Goal: Task Accomplishment & Management: Complete application form

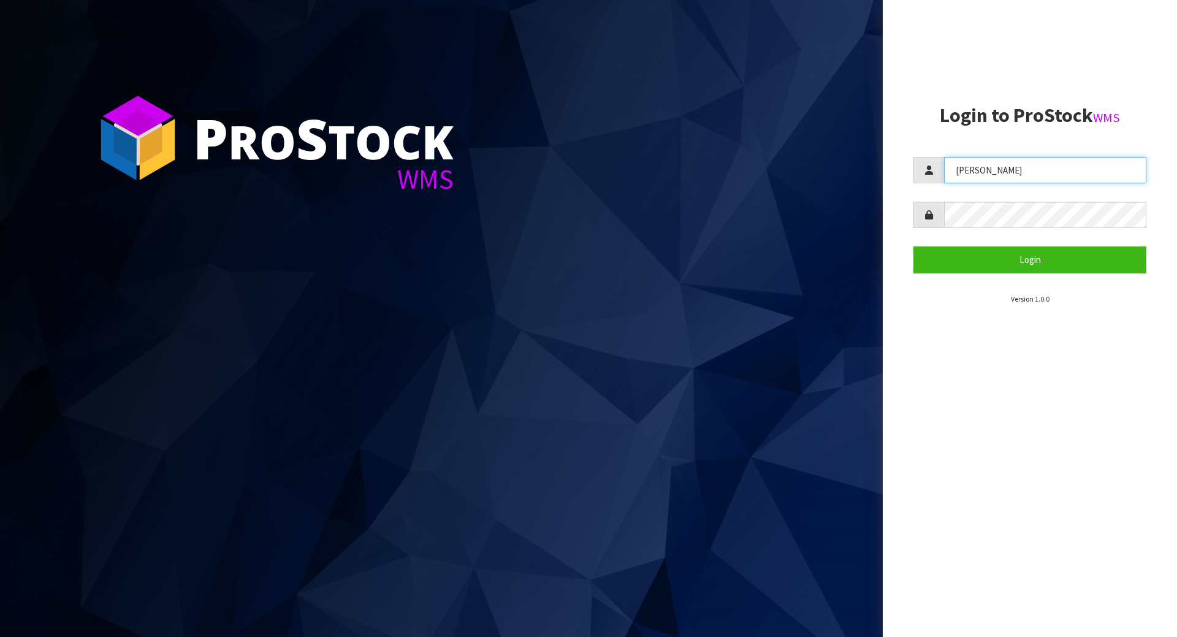
click at [1027, 169] on input "[PERSON_NAME]" at bounding box center [1045, 170] width 202 height 26
drag, startPoint x: 1027, startPoint y: 169, endPoint x: 913, endPoint y: 173, distance: 114.1
click at [914, 173] on div "Lalisha" at bounding box center [1029, 170] width 233 height 26
type input "MICHAEL"
click at [913, 246] on button "Login" at bounding box center [1029, 259] width 233 height 26
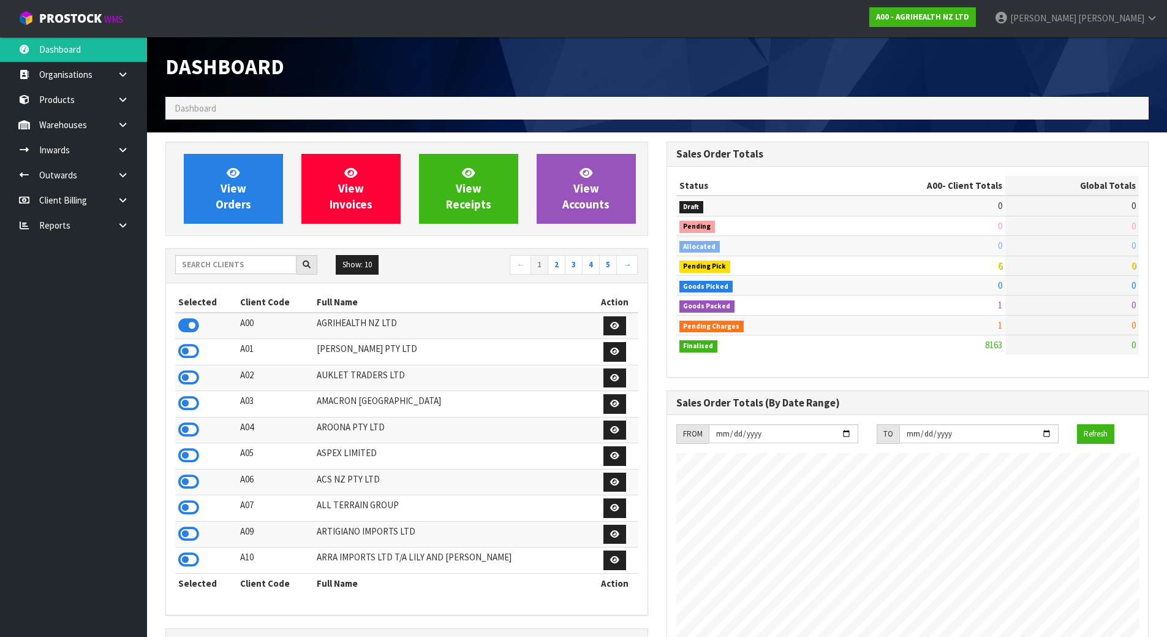
scroll to position [928, 501]
click at [245, 262] on input "text" at bounding box center [235, 264] width 121 height 19
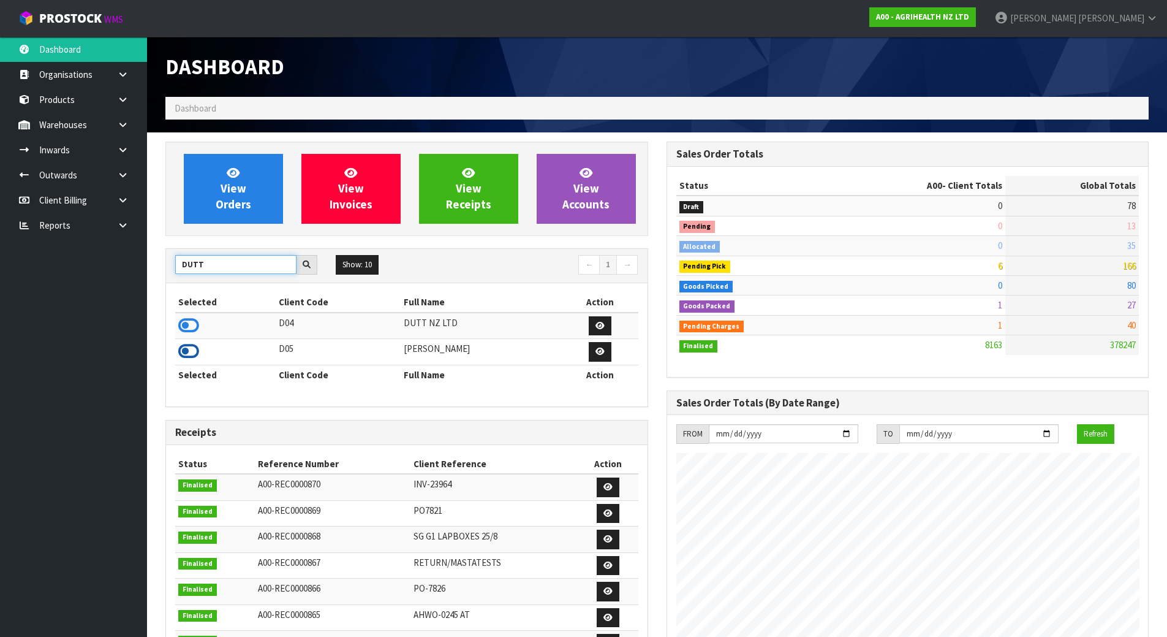
type input "DUTT"
click at [180, 357] on icon at bounding box center [188, 351] width 21 height 18
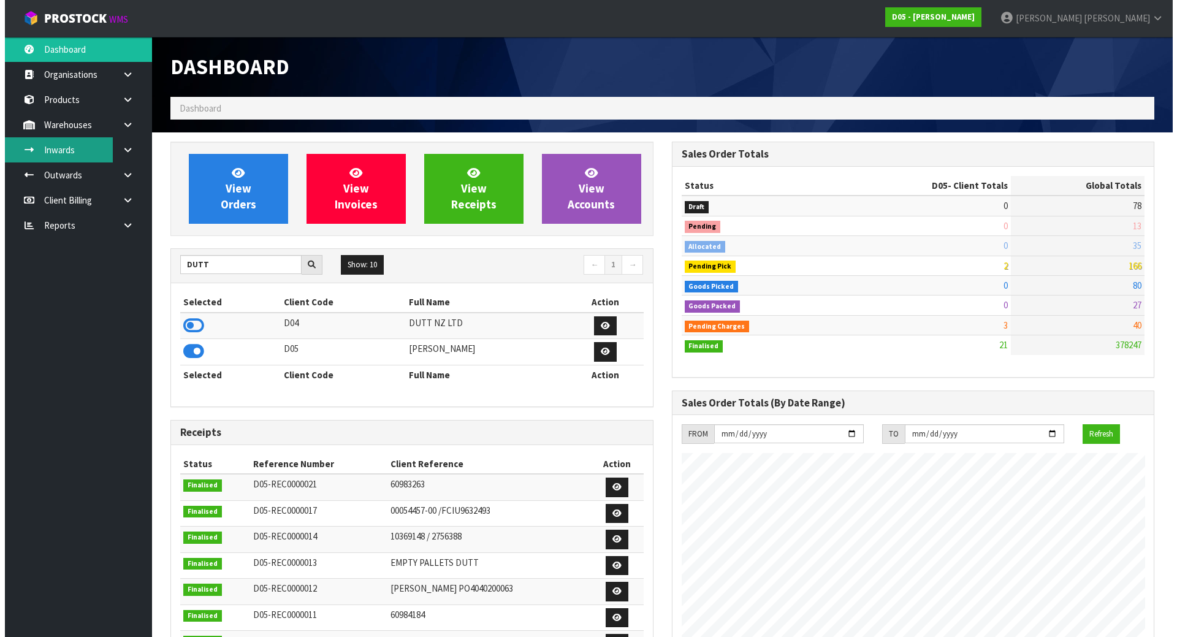
scroll to position [1072, 501]
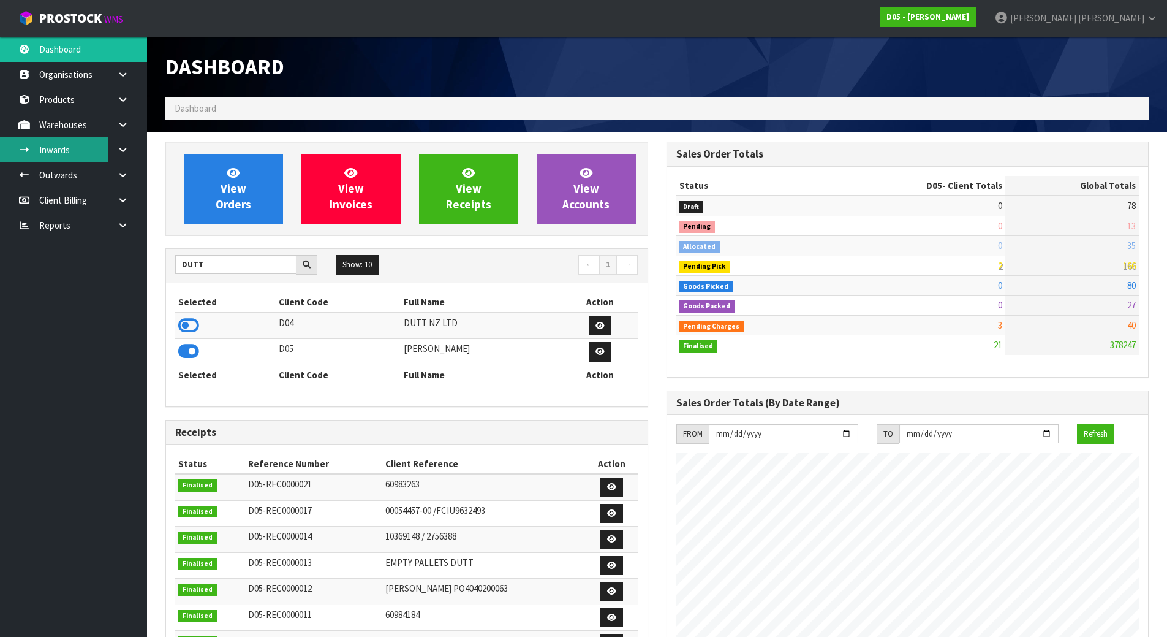
click at [91, 144] on link "Inwards" at bounding box center [73, 149] width 147 height 25
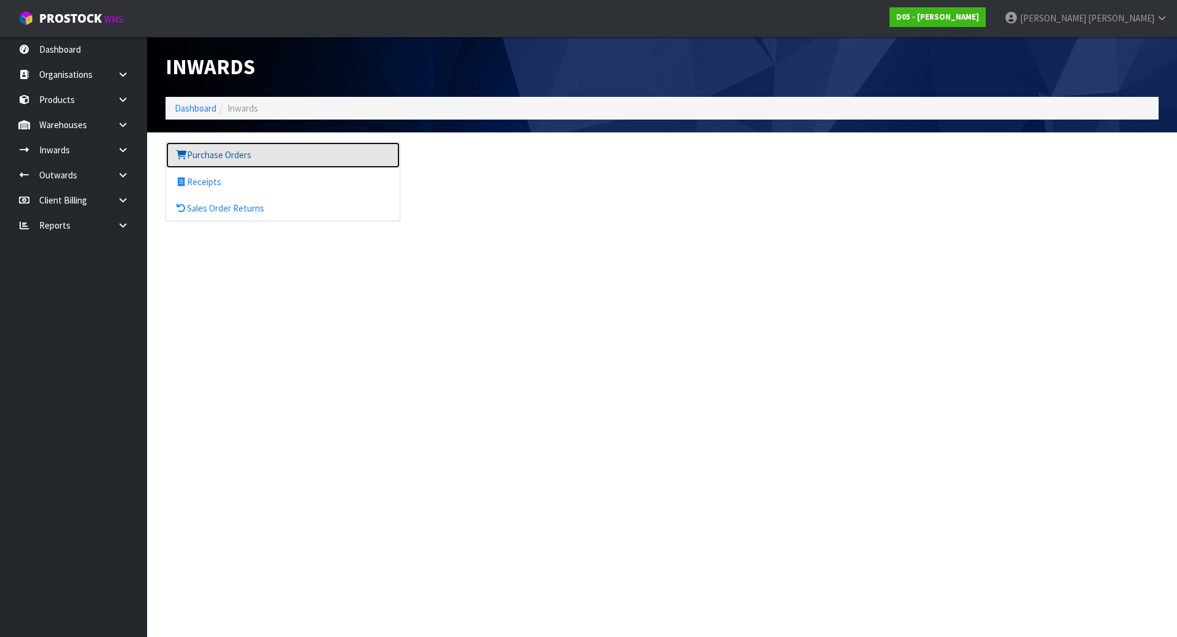
click at [211, 156] on link "Purchase Orders" at bounding box center [282, 154] width 233 height 25
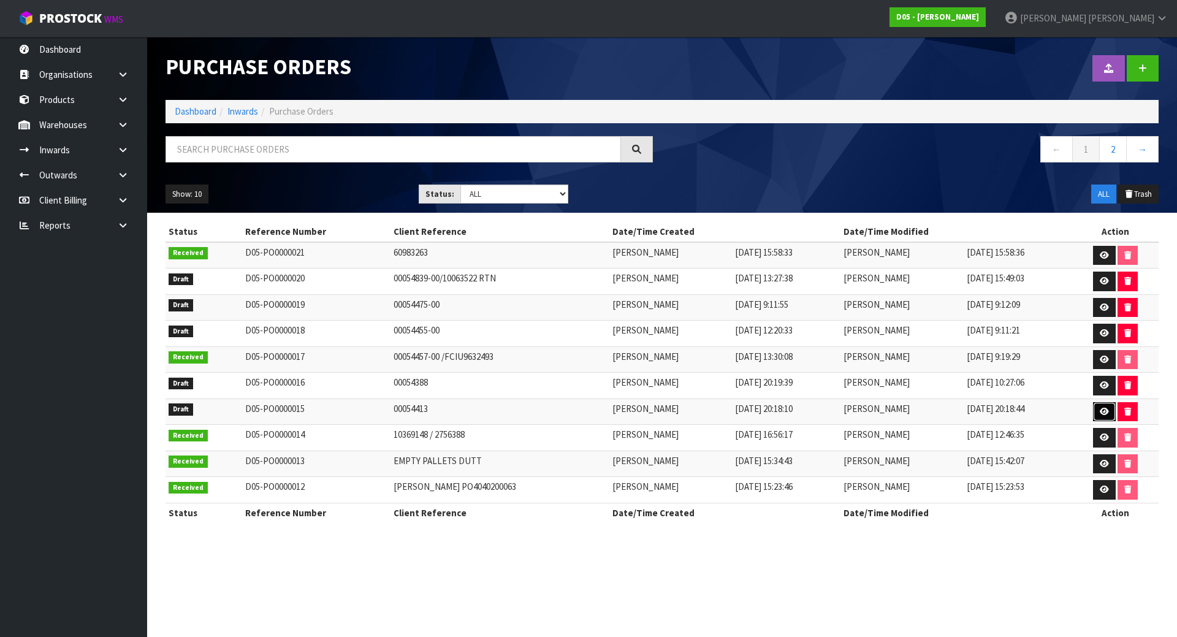
click at [1110, 411] on link at bounding box center [1104, 412] width 23 height 20
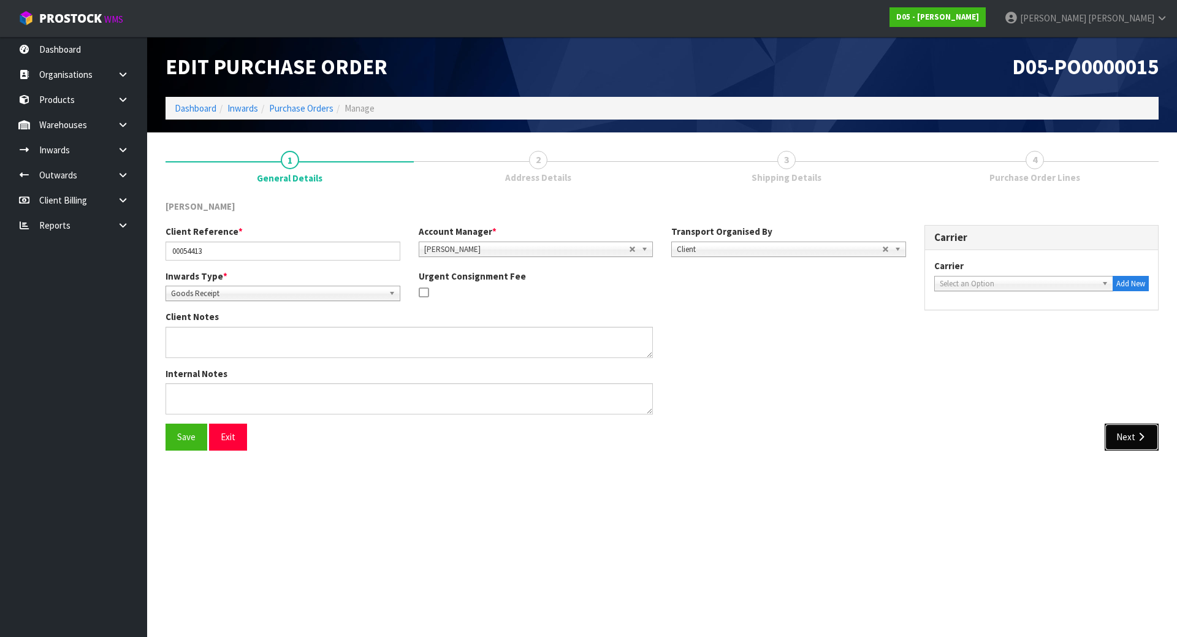
click at [1115, 429] on button "Next" at bounding box center [1131, 436] width 54 height 26
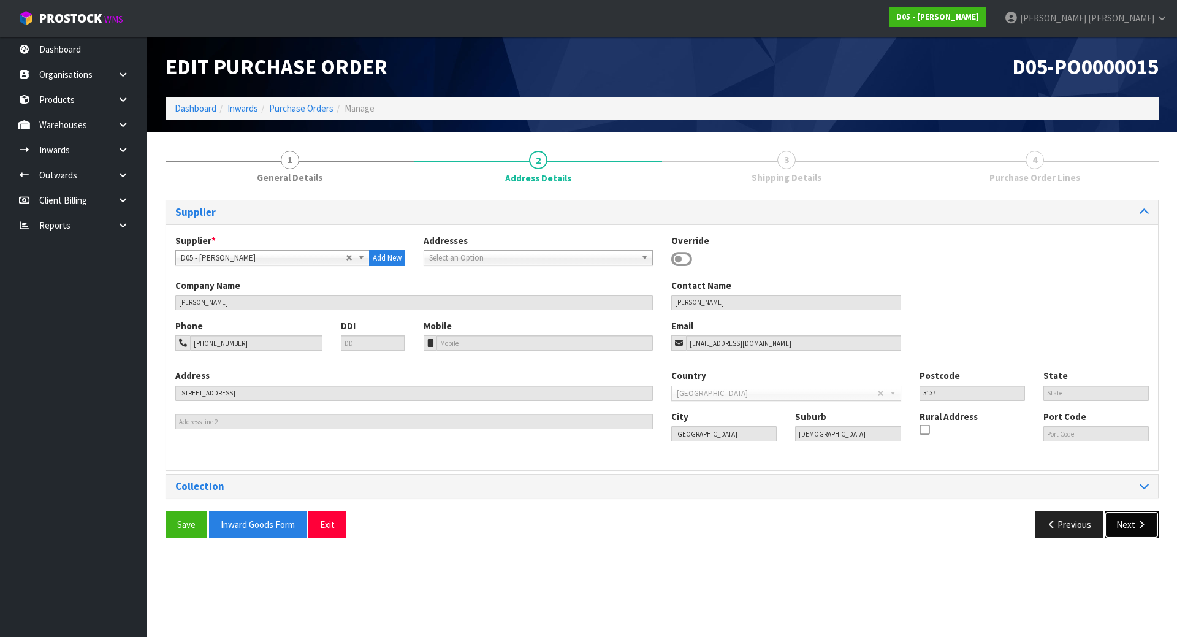
click at [1122, 534] on button "Next" at bounding box center [1131, 524] width 54 height 26
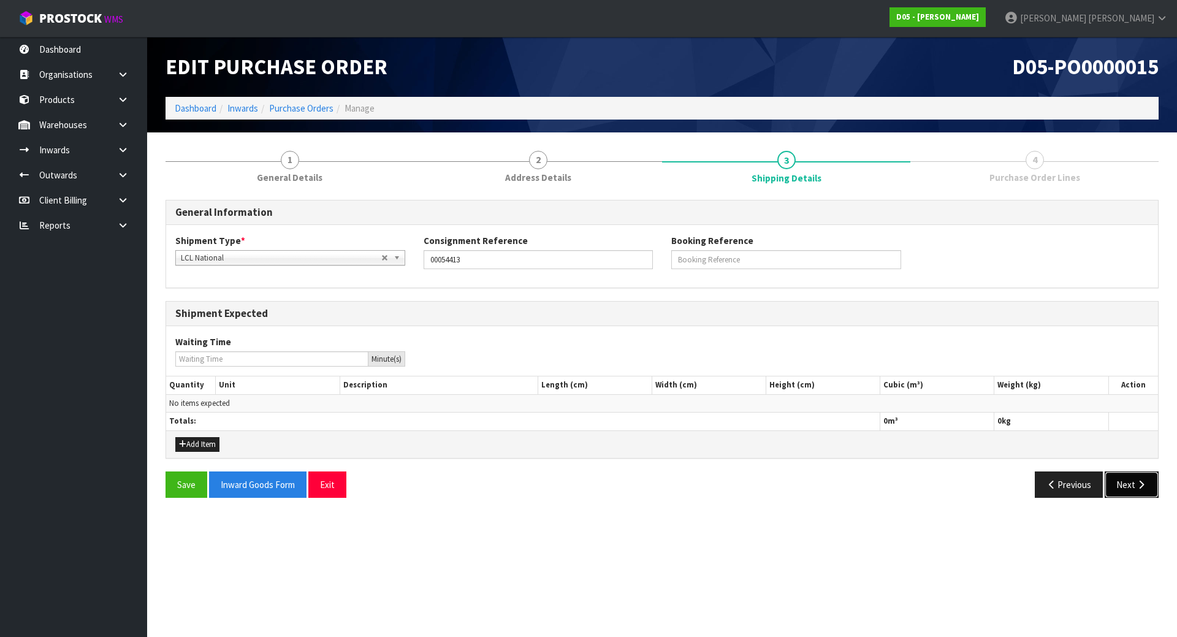
click at [1148, 492] on button "Next" at bounding box center [1131, 484] width 54 height 26
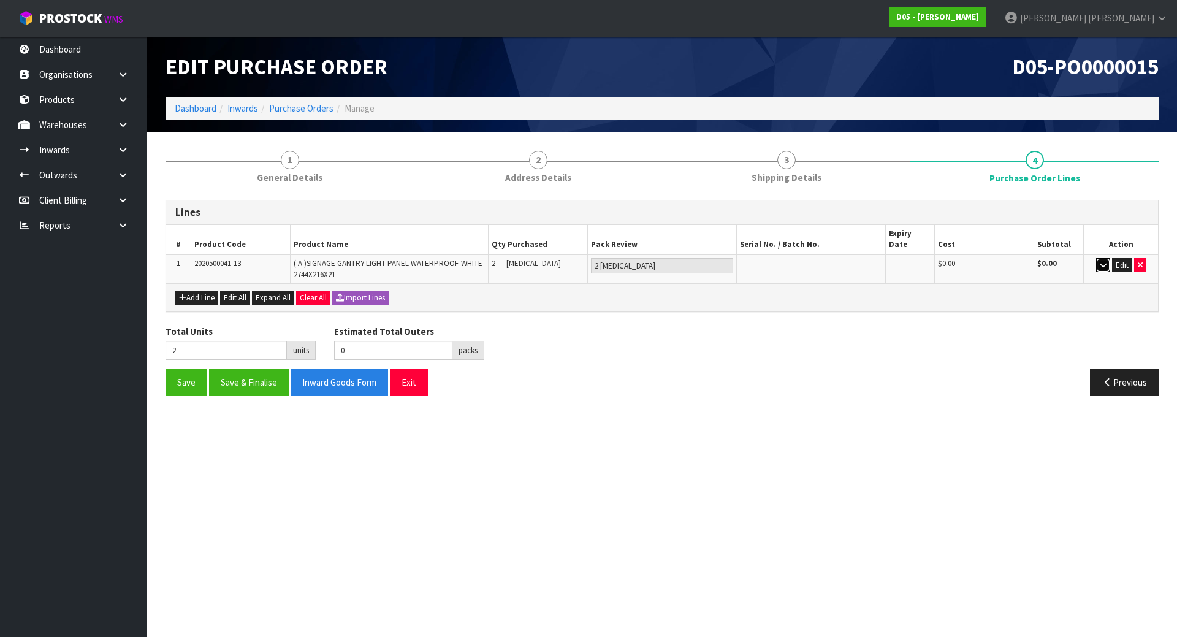
click at [1104, 258] on button "button" at bounding box center [1103, 265] width 14 height 15
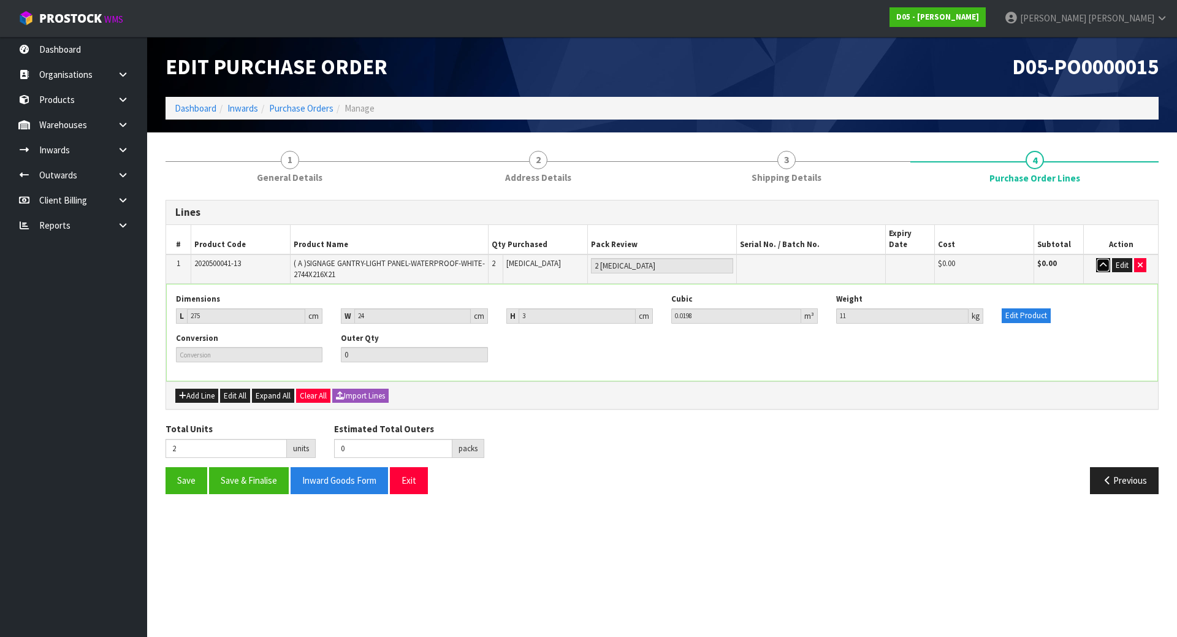
click at [1104, 258] on button "button" at bounding box center [1103, 265] width 14 height 15
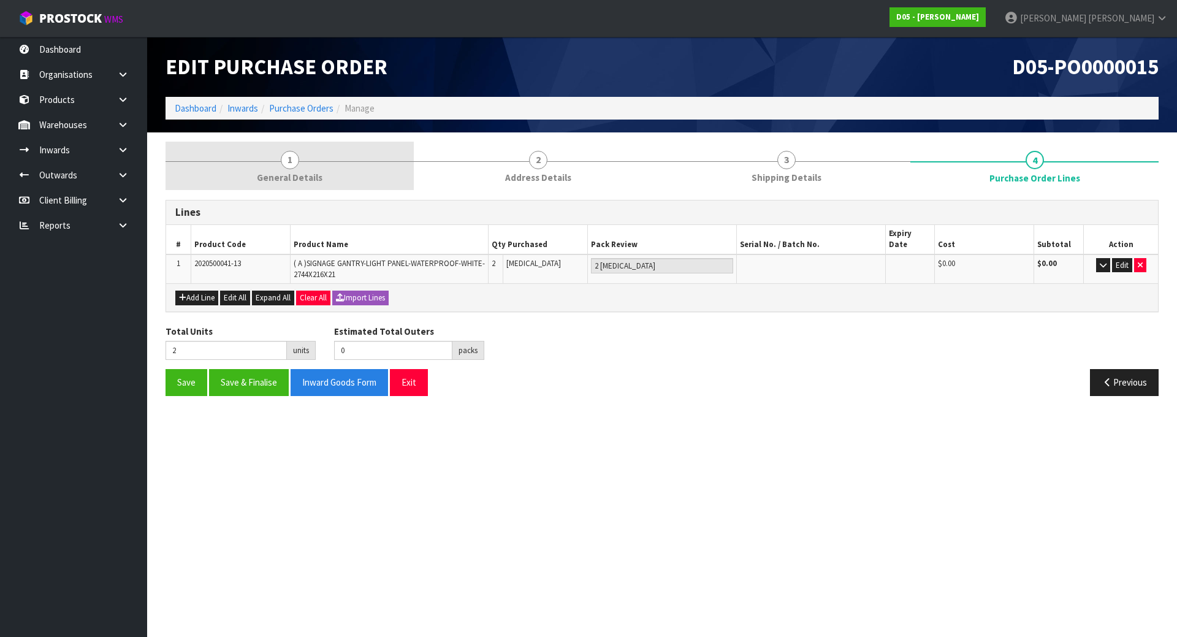
click at [306, 155] on link "1 General Details" at bounding box center [289, 166] width 248 height 48
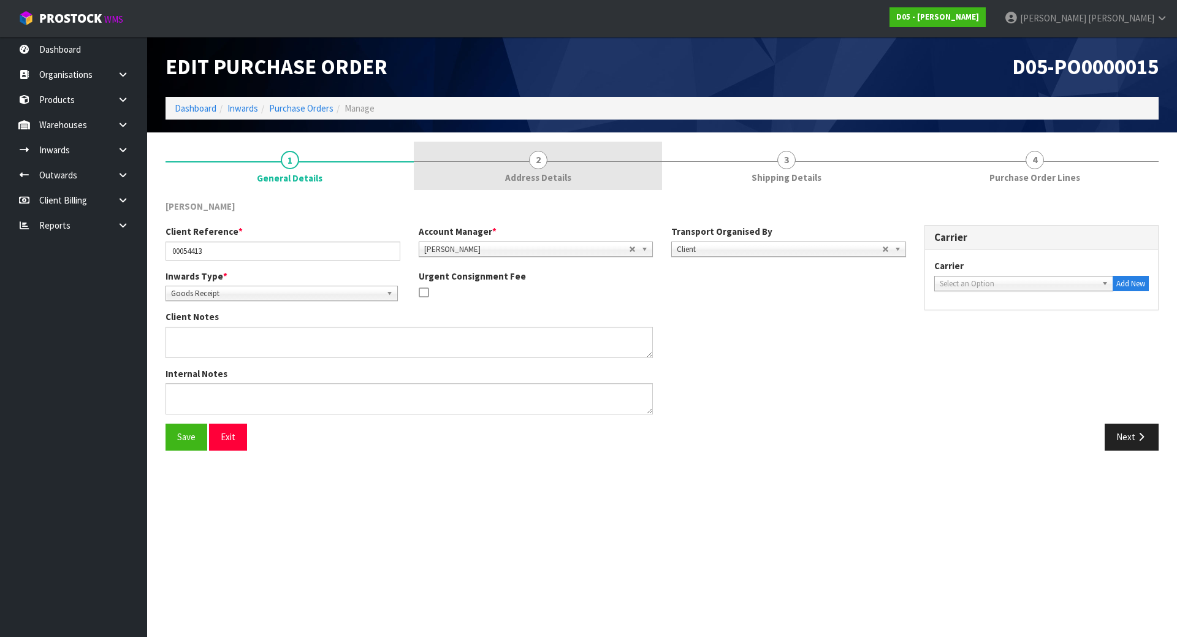
click at [563, 174] on span "Address Details" at bounding box center [538, 177] width 66 height 13
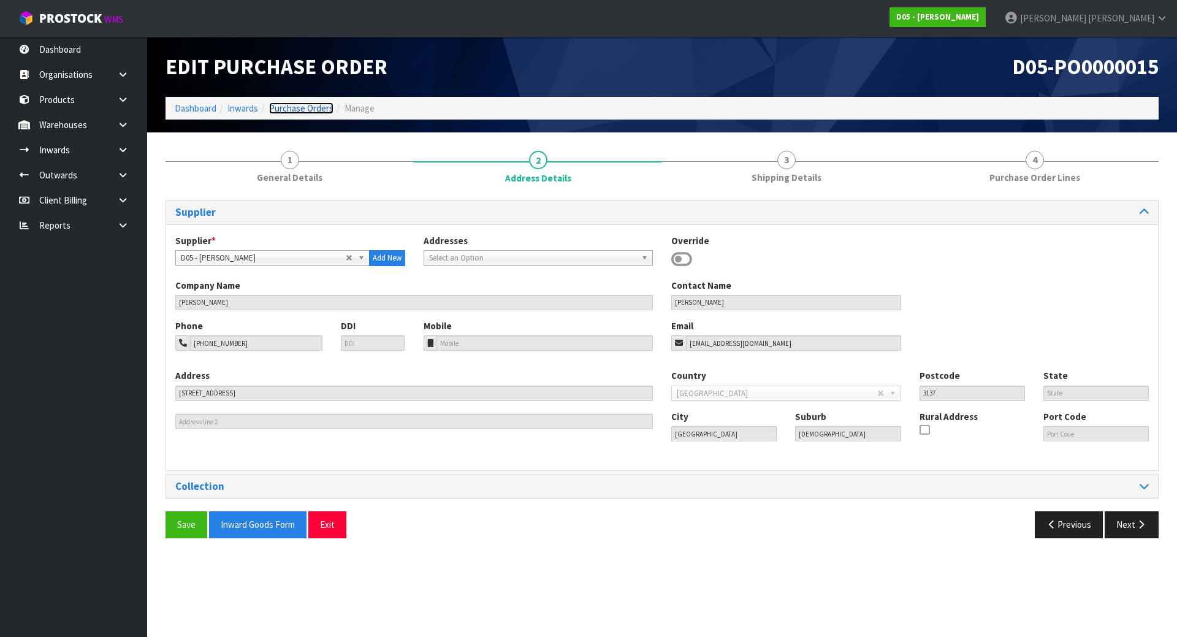
click at [308, 112] on link "Purchase Orders" at bounding box center [301, 108] width 64 height 12
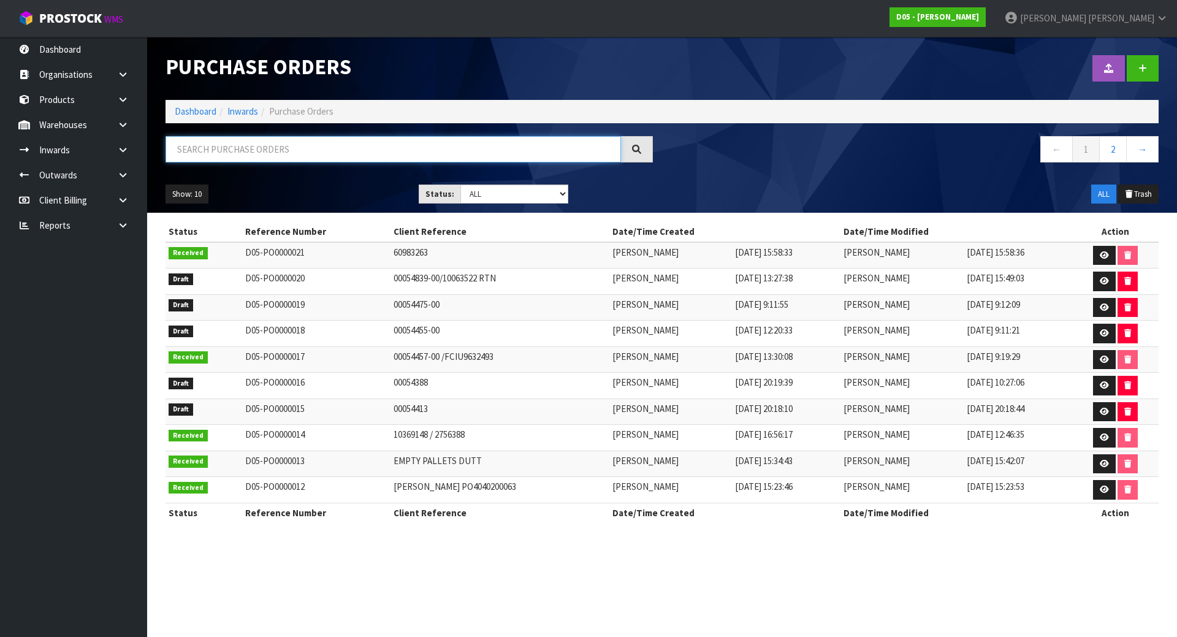
click at [281, 143] on input "text" at bounding box center [392, 149] width 455 height 26
paste input "D05-PO0000015"
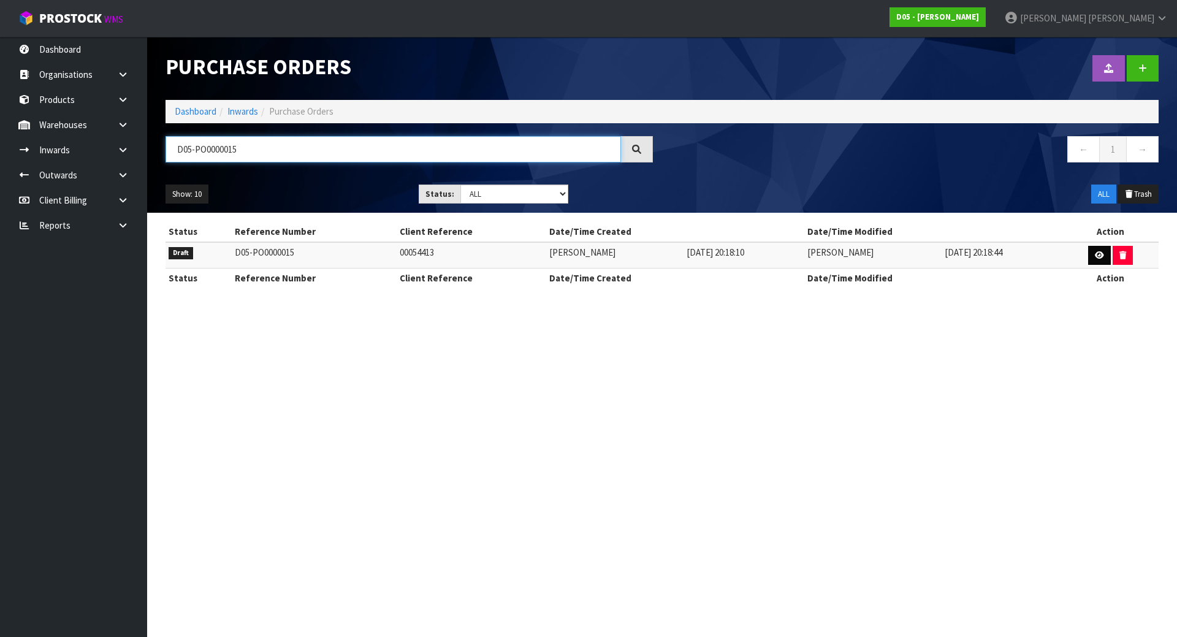
type input "D05-PO0000015"
click at [1095, 252] on icon at bounding box center [1098, 255] width 9 height 8
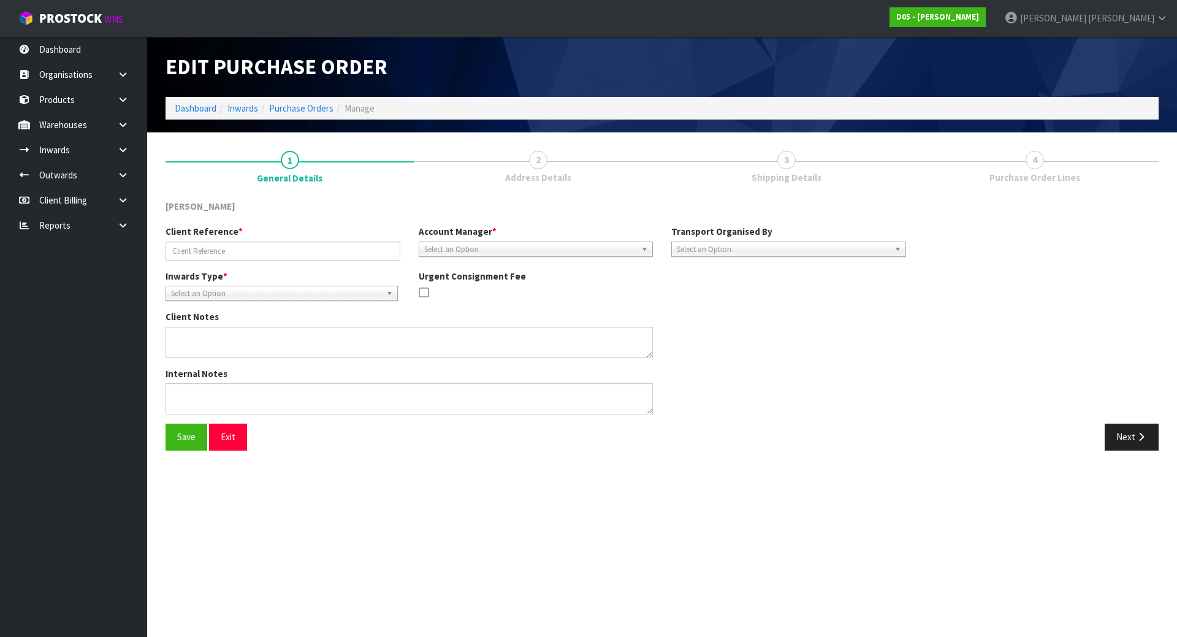
type input "00054413"
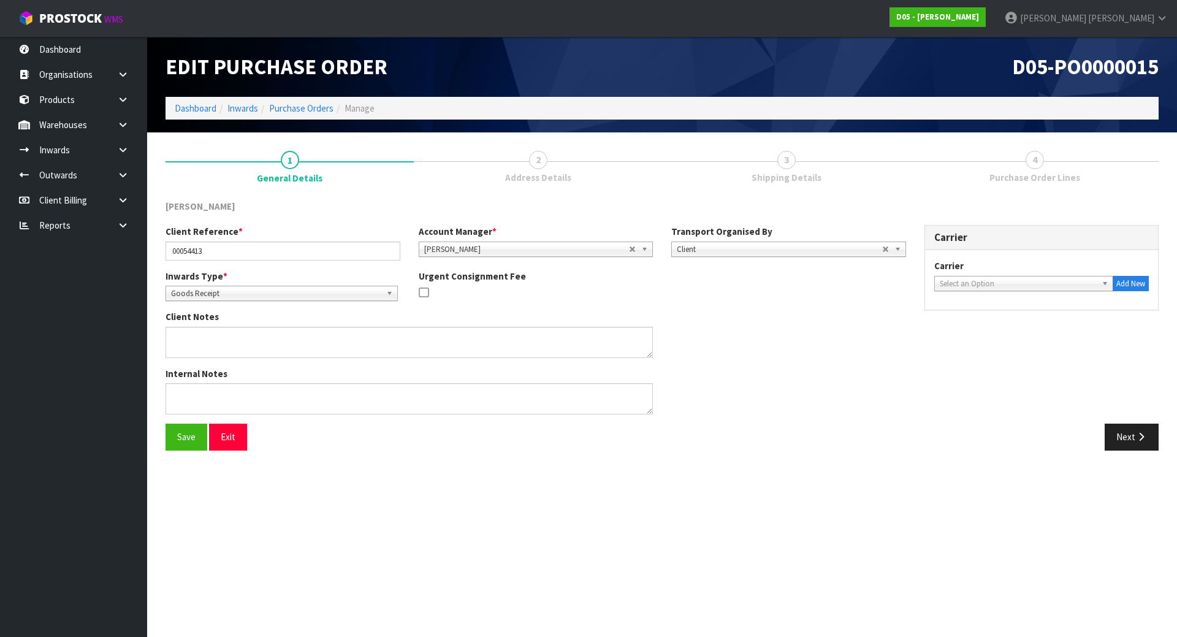
click at [988, 285] on span "Select an Option" at bounding box center [1017, 283] width 157 height 15
type input "FED"
click at [979, 324] on li "FED EX WORLD SERVICE CENTER - FEDEX WORLD SERVICE CENTER" at bounding box center [1023, 323] width 173 height 25
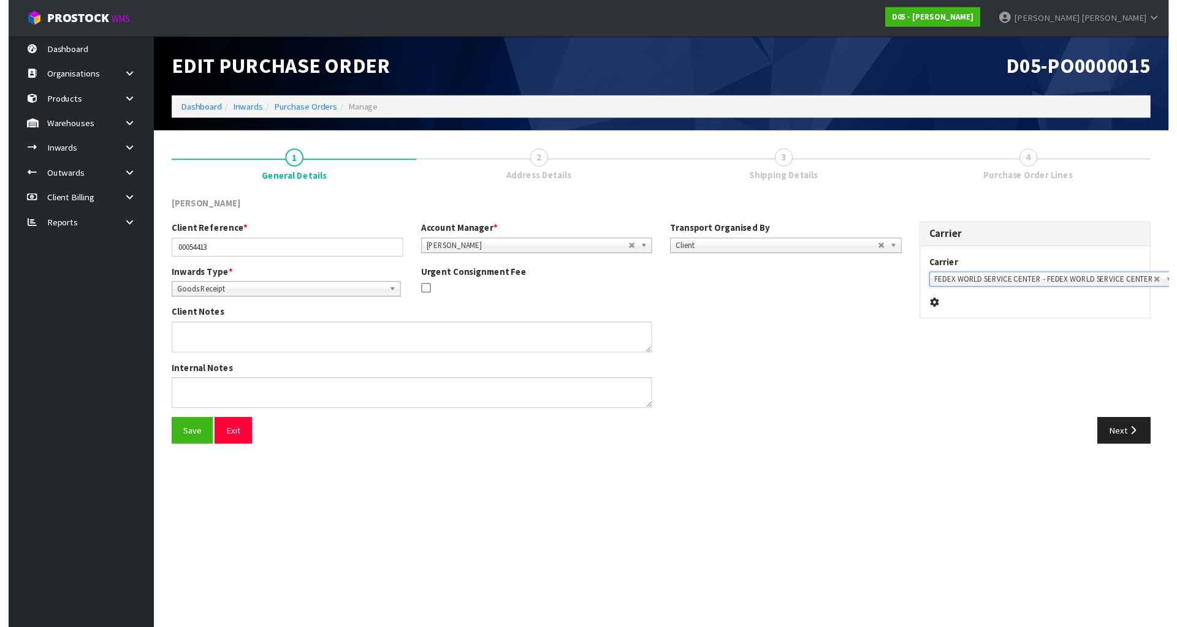
scroll to position [0, 1]
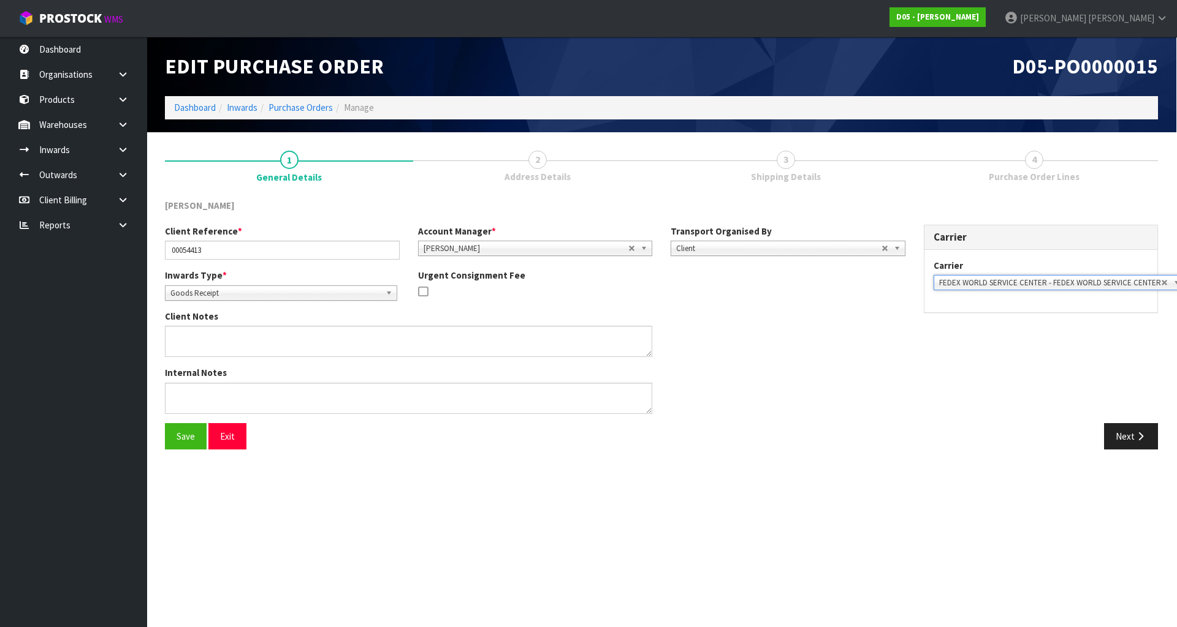
drag, startPoint x: 990, startPoint y: 356, endPoint x: 1002, endPoint y: 356, distance: 12.3
click at [993, 356] on div "Client Reference * 00054413 Account Manager * Zubair Moolla Rod Giles Kirsty Gi…" at bounding box center [661, 324] width 1011 height 199
click at [1138, 444] on button "Next" at bounding box center [1131, 436] width 54 height 26
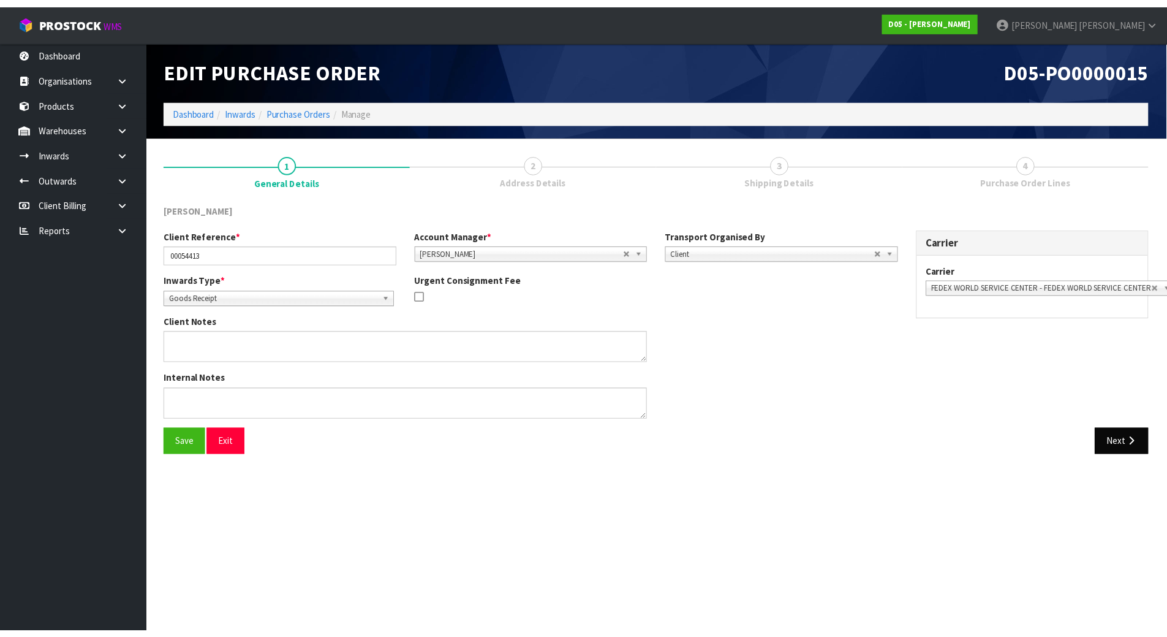
scroll to position [0, 0]
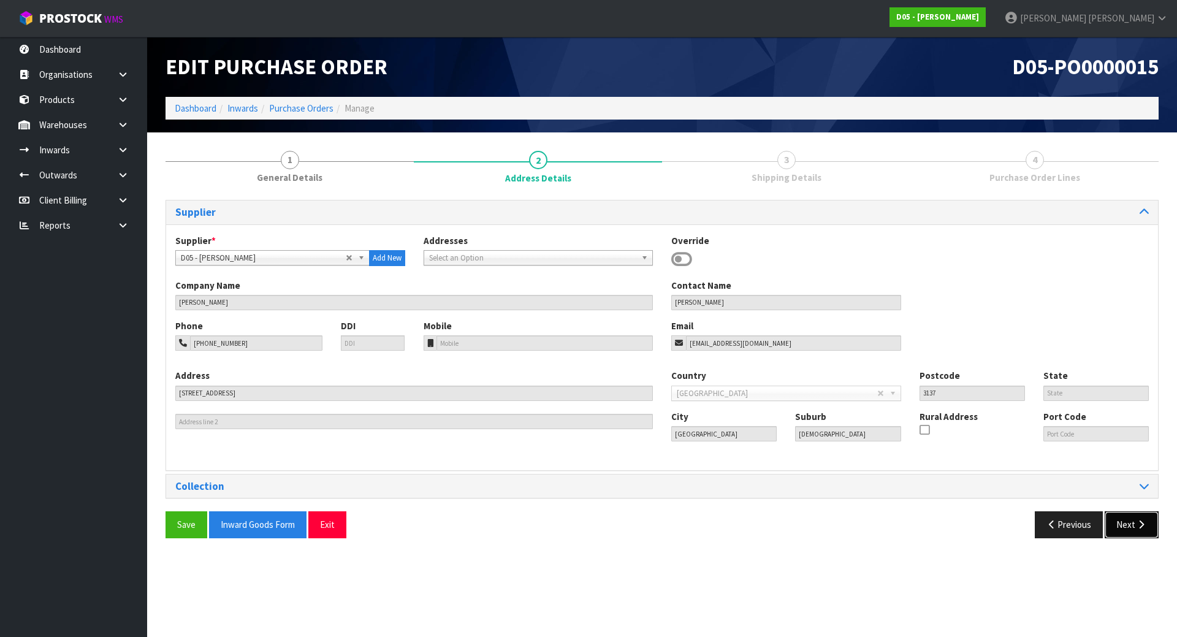
click at [1139, 532] on button "Next" at bounding box center [1131, 524] width 54 height 26
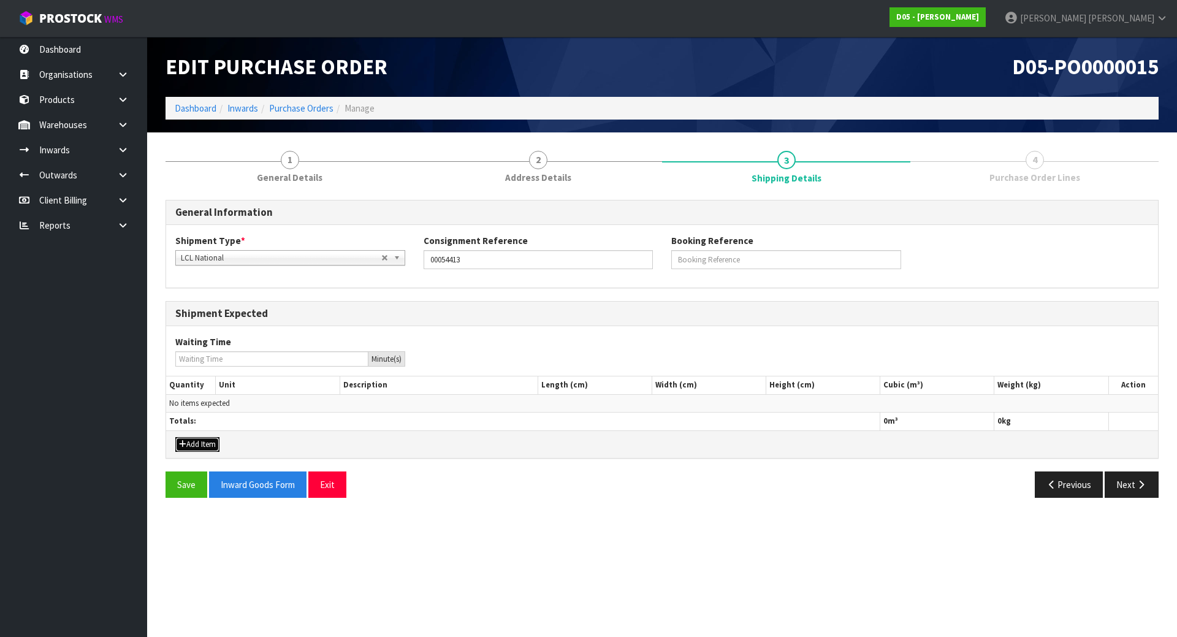
click at [197, 443] on button "Add Item" at bounding box center [197, 444] width 44 height 15
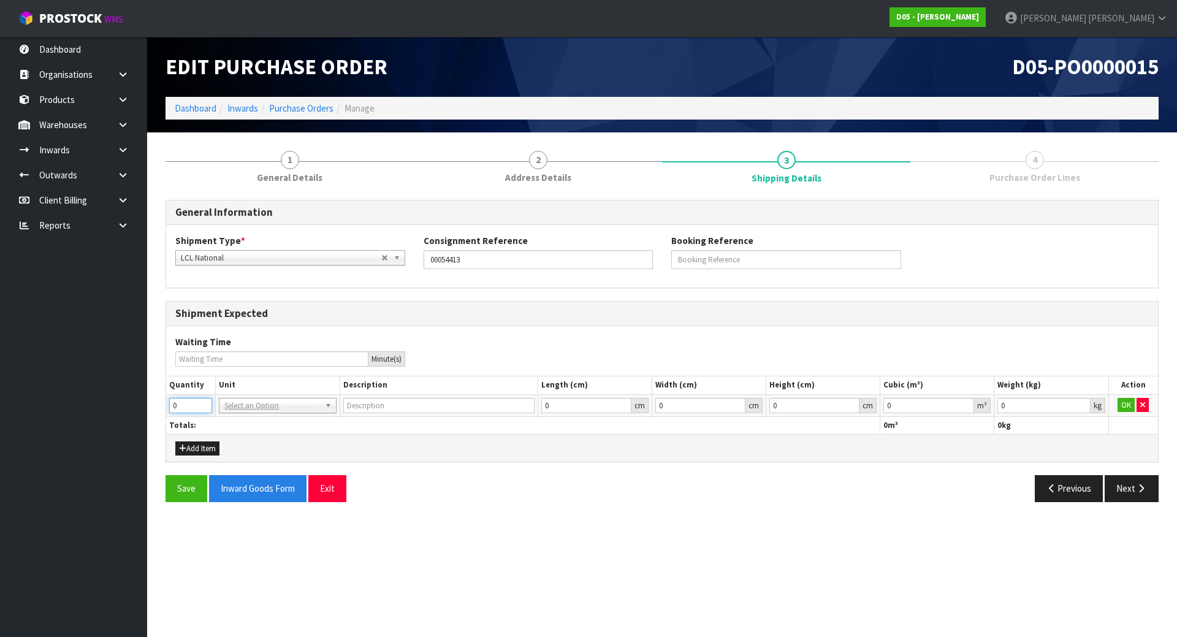
drag, startPoint x: 182, startPoint y: 410, endPoint x: 136, endPoint y: 404, distance: 46.3
click at [136, 404] on body "Toggle navigation ProStock WMS D05 - [PERSON_NAME] [PERSON_NAME] Logout Dashboa…" at bounding box center [588, 318] width 1177 height 637
type input "2"
click at [271, 430] on th "Totals:" at bounding box center [523, 425] width 714 height 18
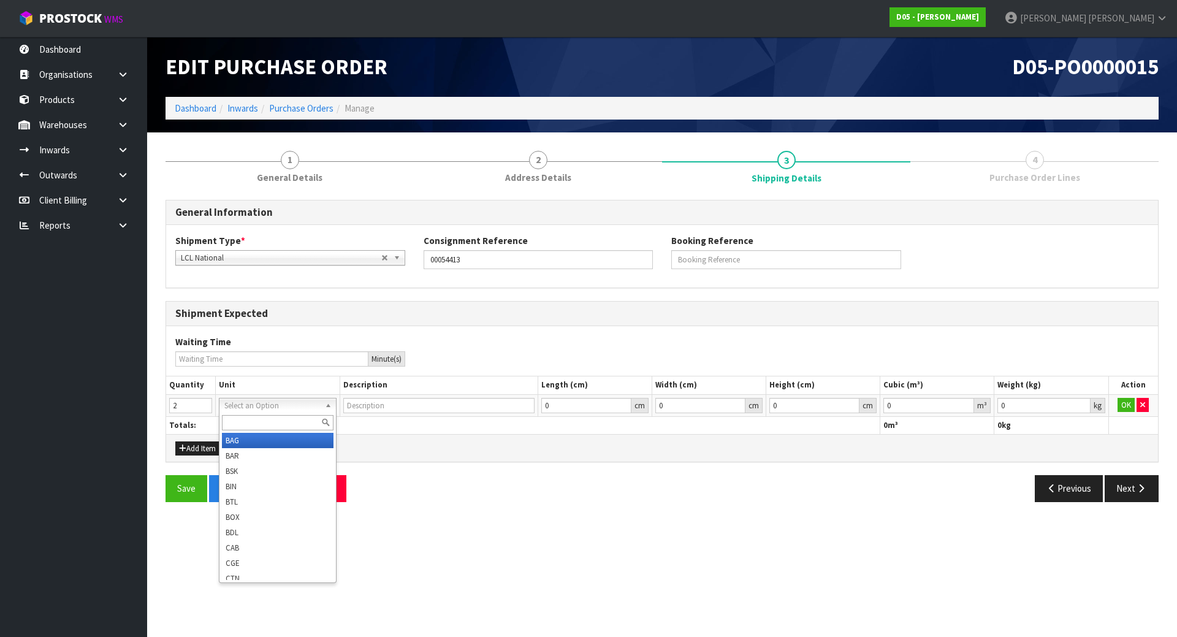
click at [271, 421] on input "text" at bounding box center [277, 422] width 111 height 15
type input "P"
type input "PIECE"
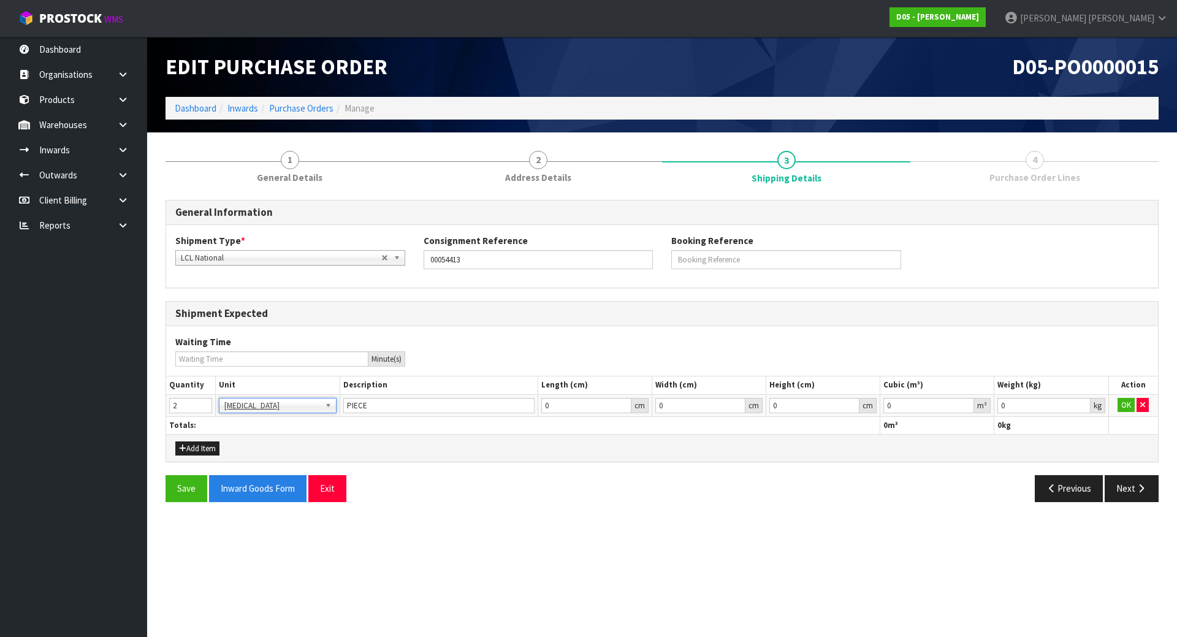
click at [516, 455] on div "Add Item" at bounding box center [661, 448] width 991 height 28
click at [1121, 404] on button "OK" at bounding box center [1125, 405] width 17 height 15
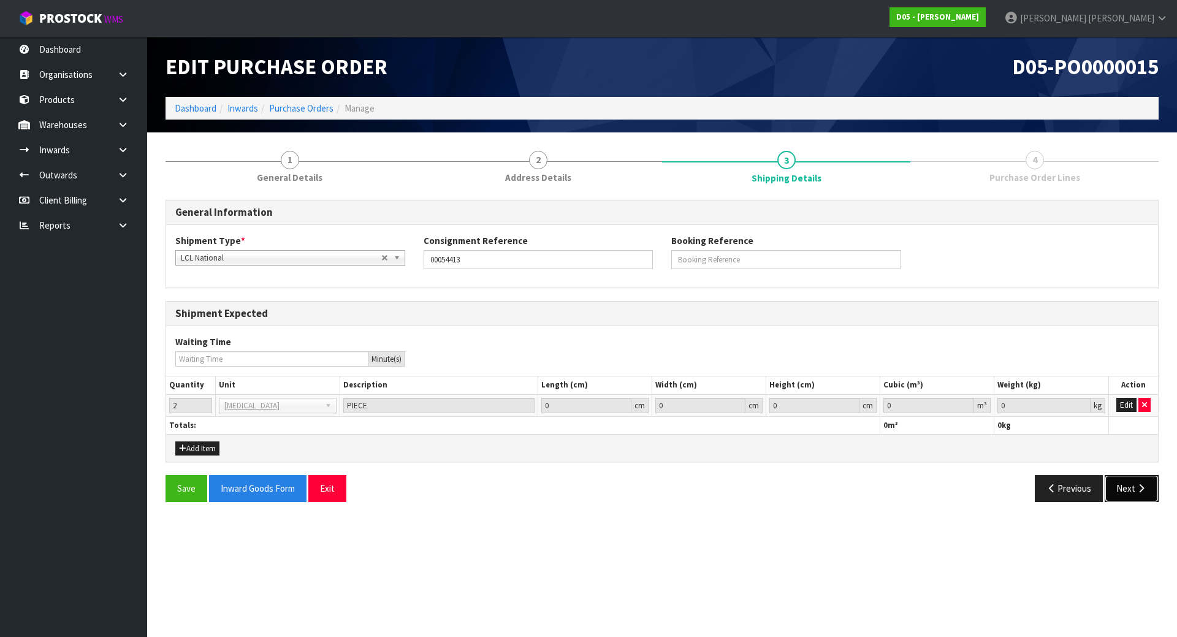
click at [1134, 481] on button "Next" at bounding box center [1131, 488] width 54 height 26
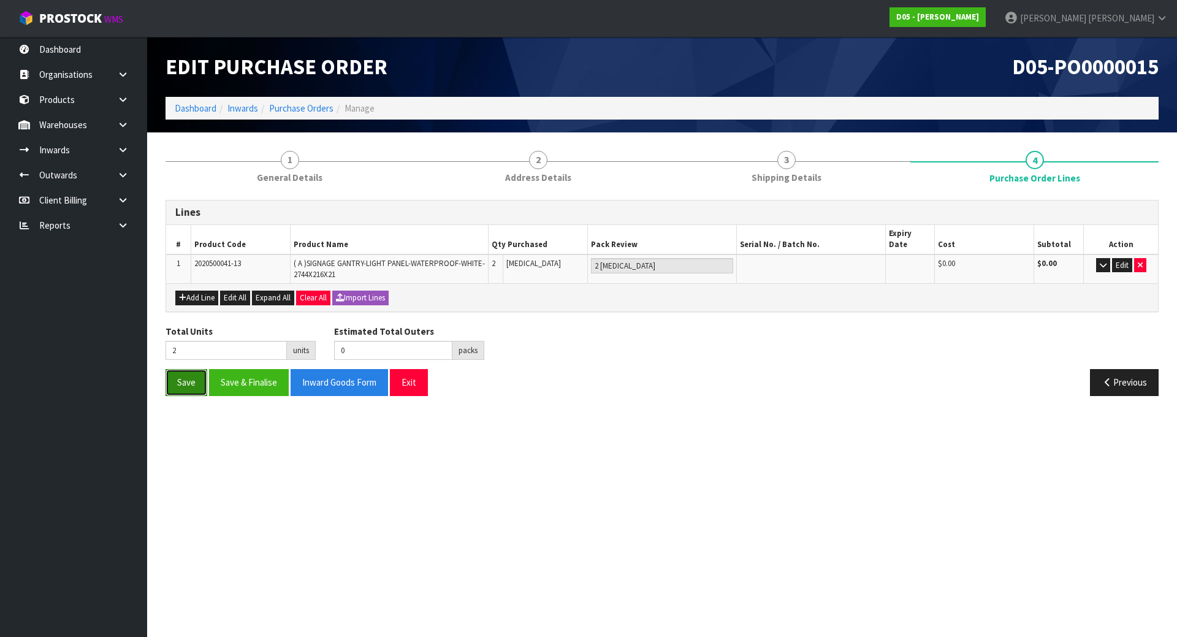
click at [188, 371] on button "Save" at bounding box center [186, 382] width 42 height 26
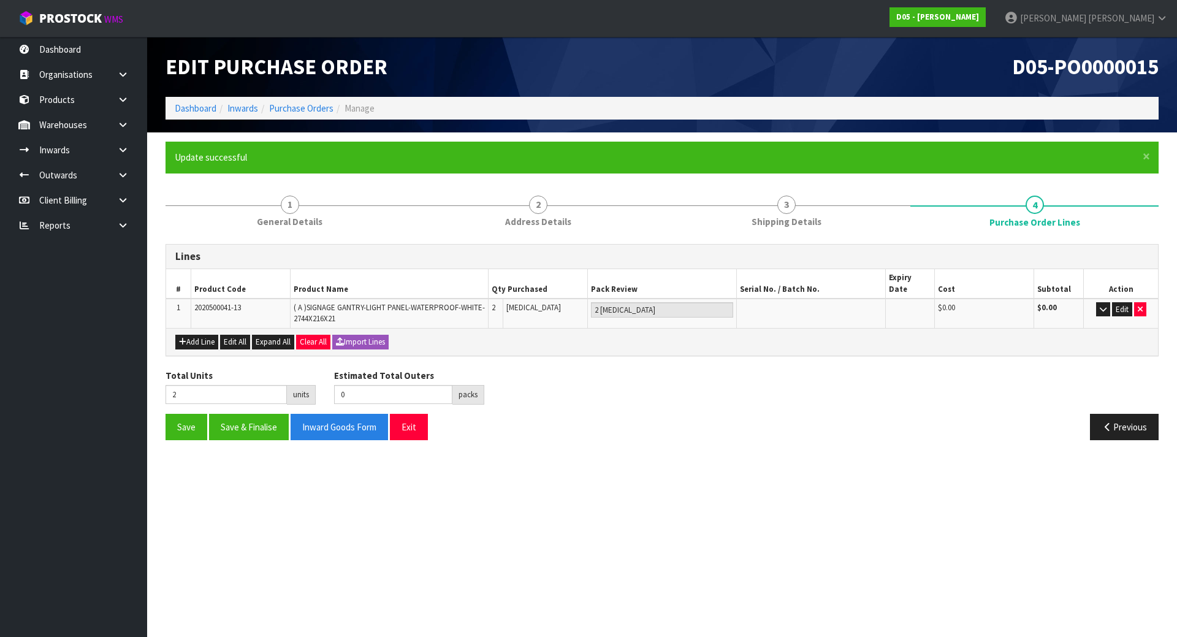
drag, startPoint x: 647, startPoint y: 354, endPoint x: 566, endPoint y: 366, distance: 82.3
click at [648, 355] on div "Lines # Product Code Product Name Qty Purchased Pack Review Serial No. / Batch …" at bounding box center [661, 346] width 993 height 205
click at [354, 238] on div "Lines # Product Code Product Name Qty Purchased Pack Review Serial No. / Batch …" at bounding box center [661, 342] width 993 height 214
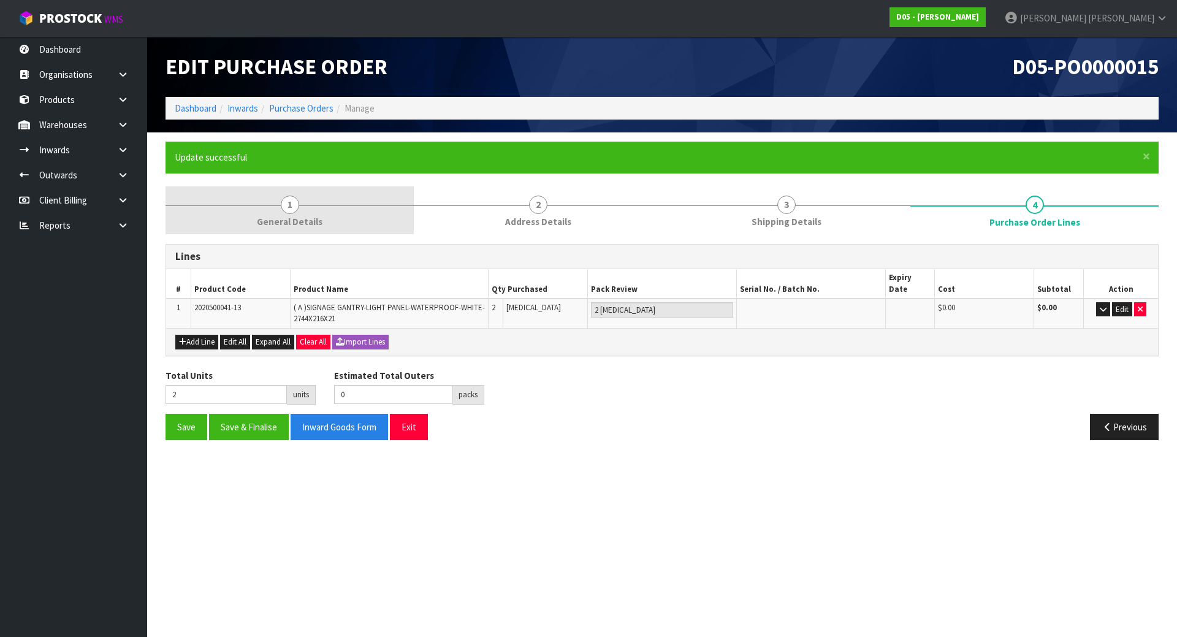
click at [320, 229] on link "1 General Details" at bounding box center [289, 210] width 248 height 48
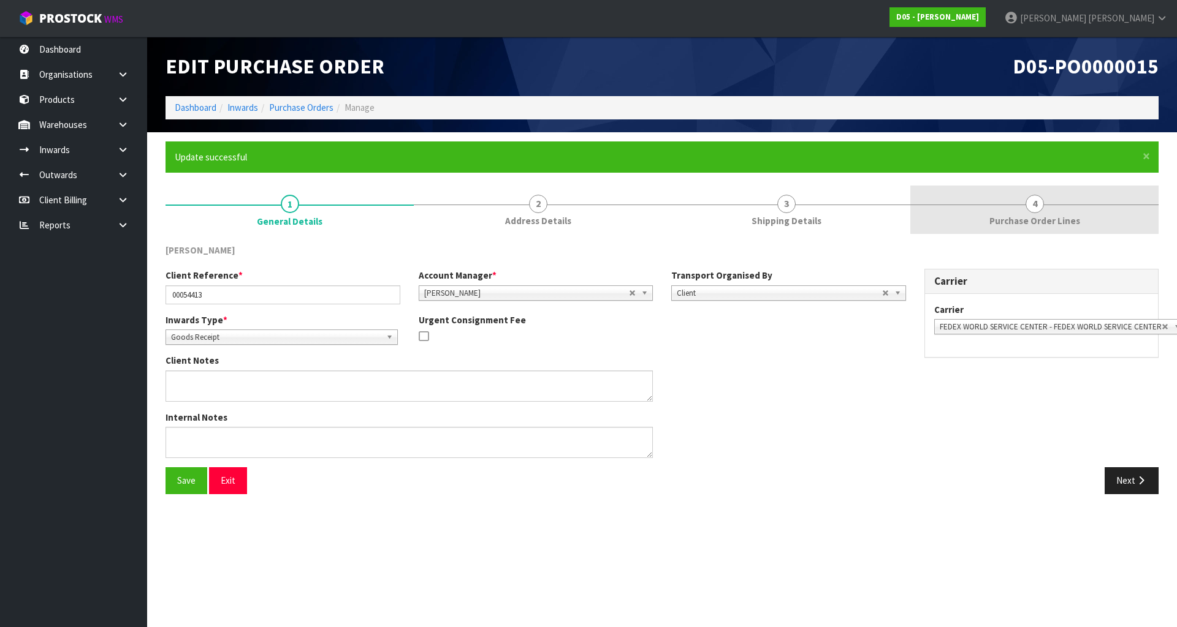
click at [1001, 200] on link "4 Purchase Order Lines" at bounding box center [1034, 210] width 248 height 48
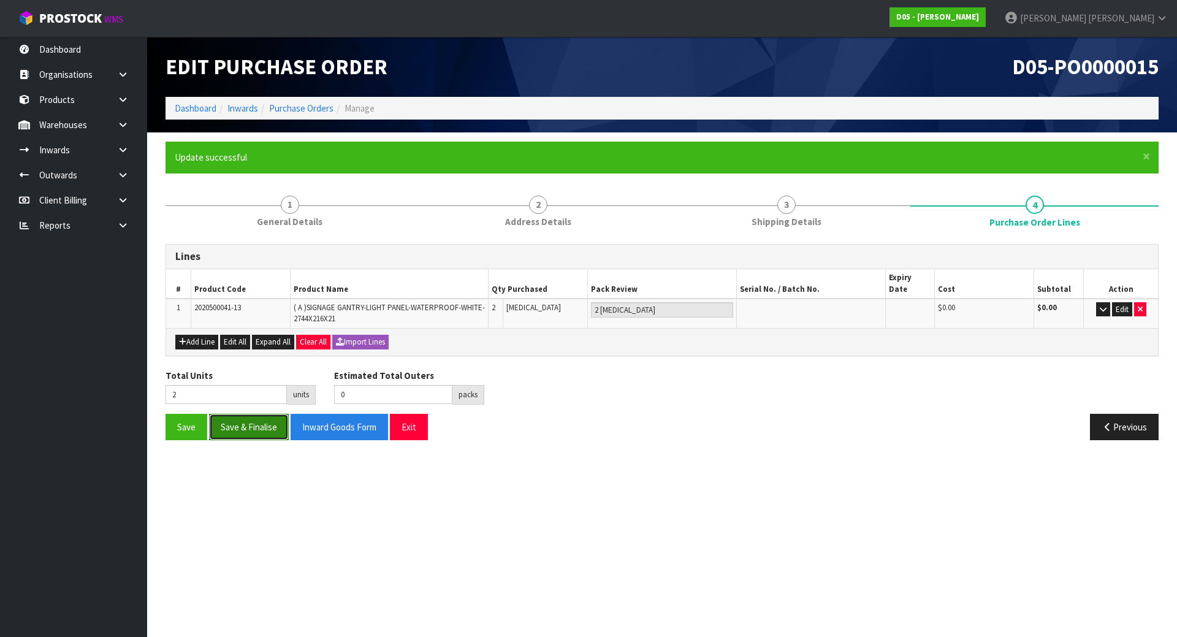
click at [225, 423] on button "Save & Finalise" at bounding box center [249, 427] width 80 height 26
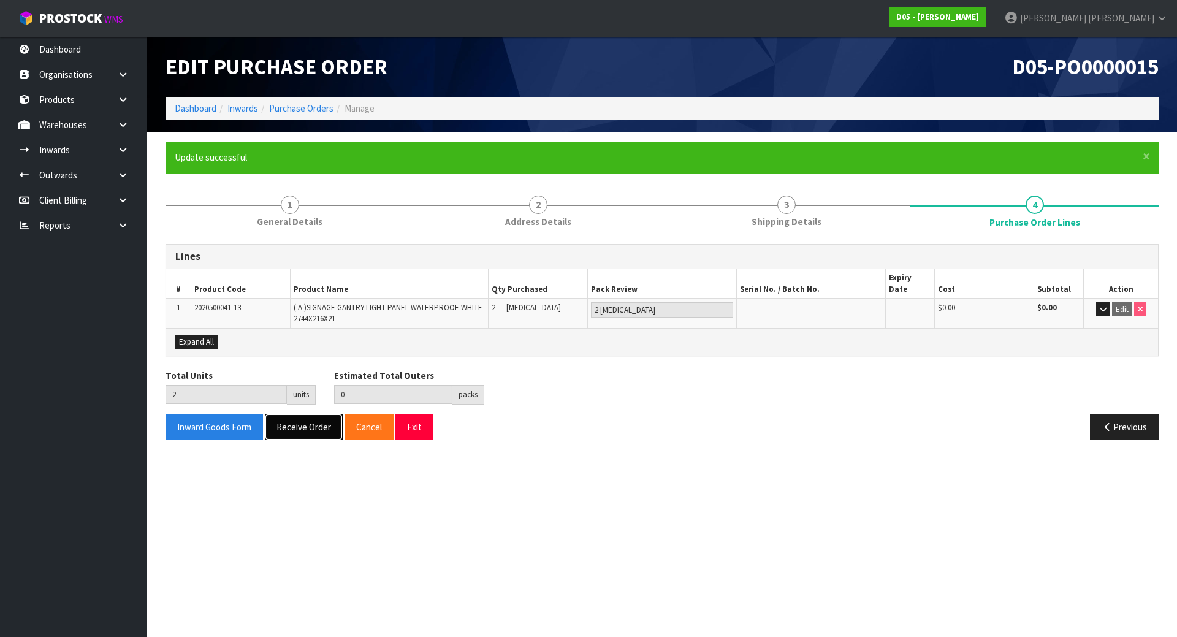
click at [303, 414] on button "Receive Order" at bounding box center [304, 427] width 78 height 26
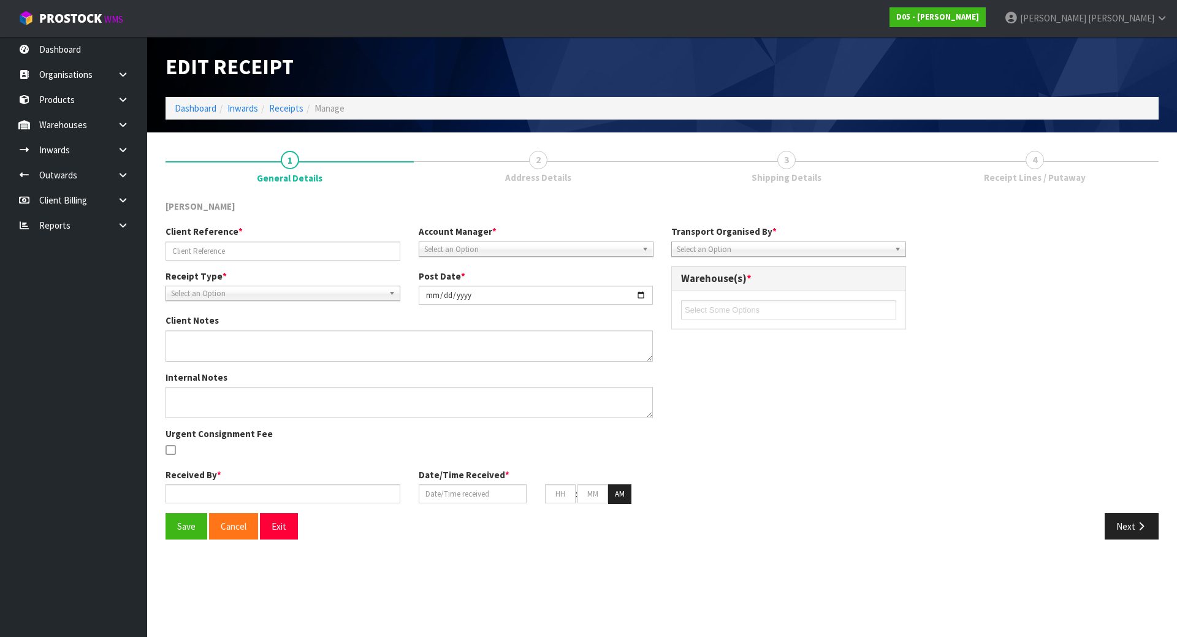
type input "00054413"
type input "[DATE]"
type input "[PERSON_NAME]"
type input "[DATE]"
type input "10"
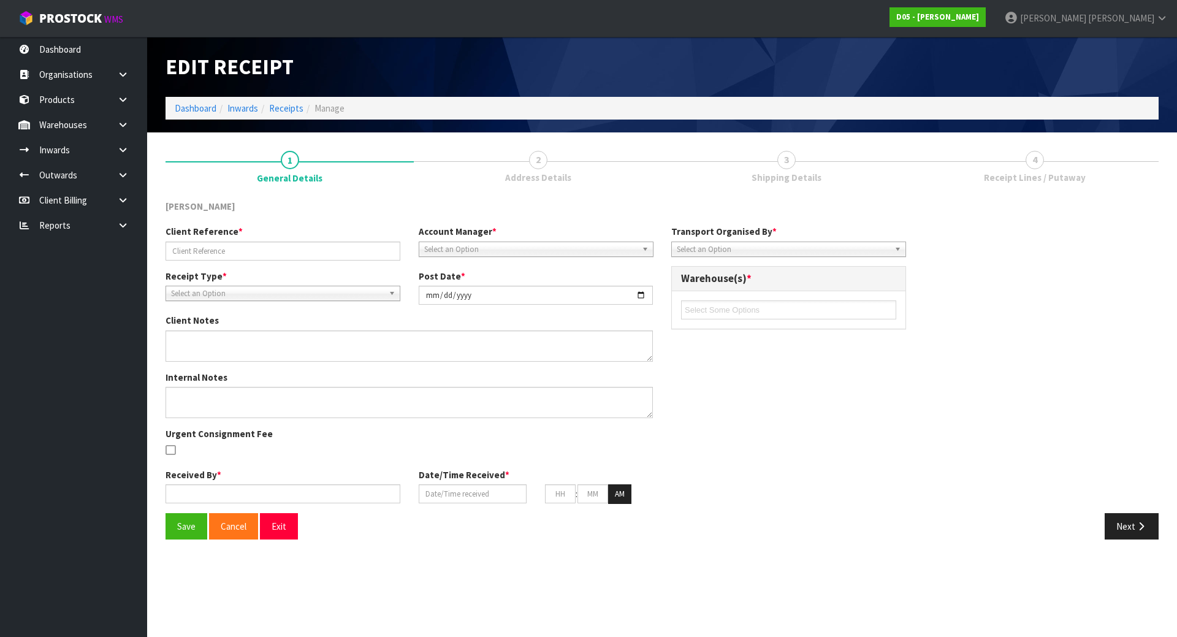
type input "37"
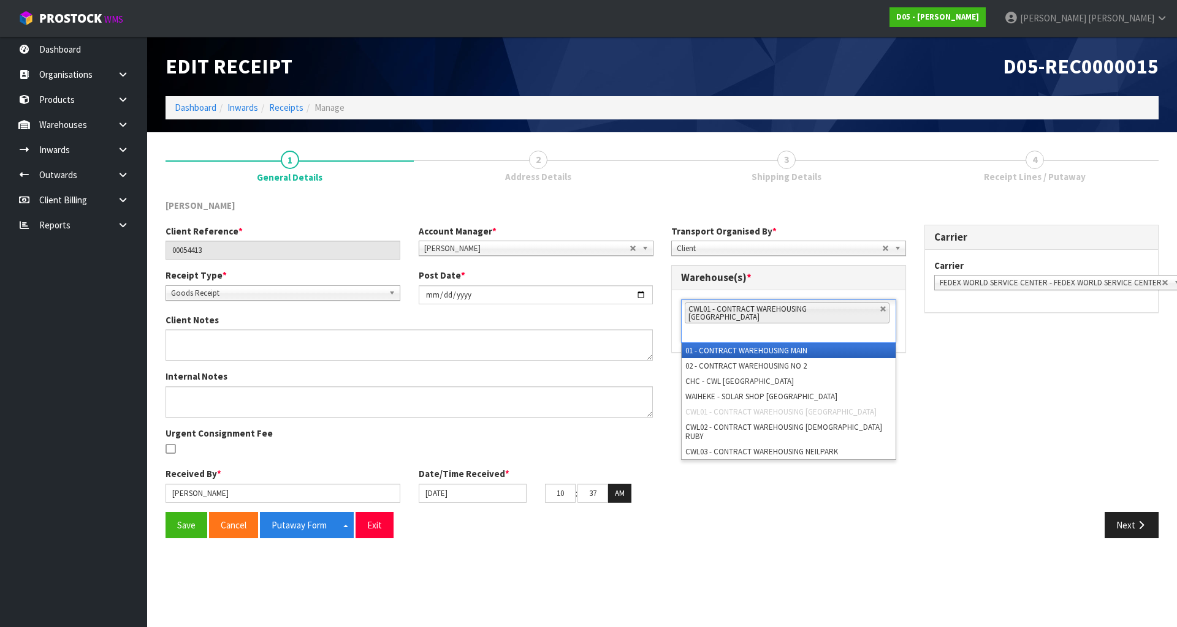
click at [865, 311] on li "CWL01 - CONTRACT WAREHOUSING [GEOGRAPHIC_DATA]" at bounding box center [786, 313] width 205 height 21
click at [879, 312] on link at bounding box center [882, 309] width 7 height 7
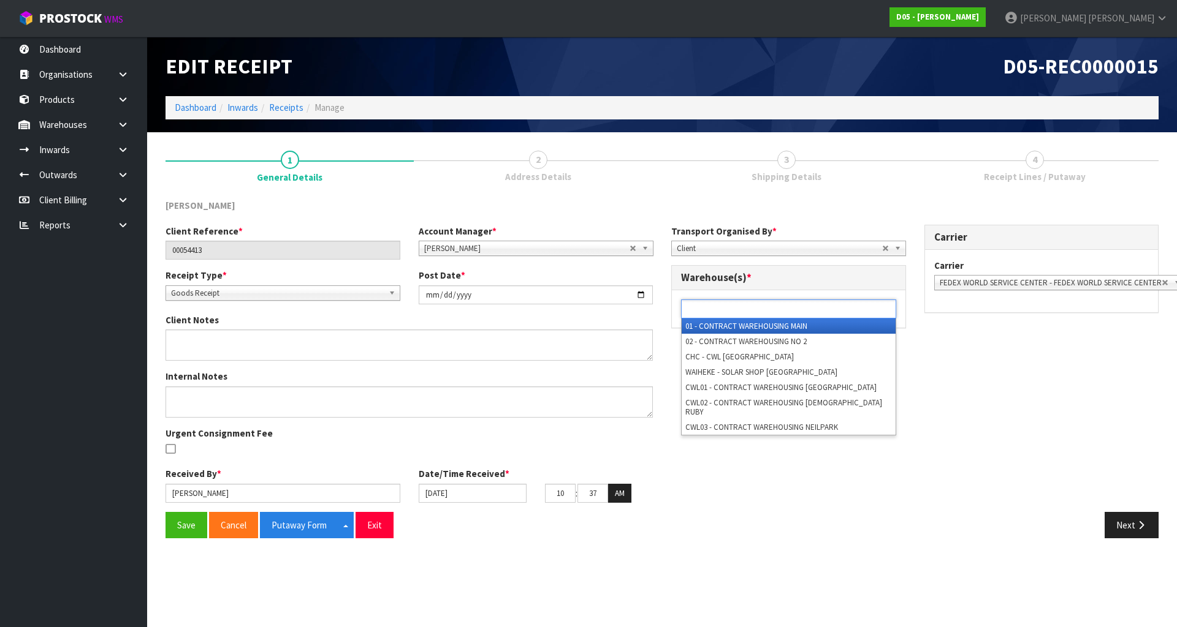
click at [860, 311] on ul at bounding box center [788, 309] width 215 height 19
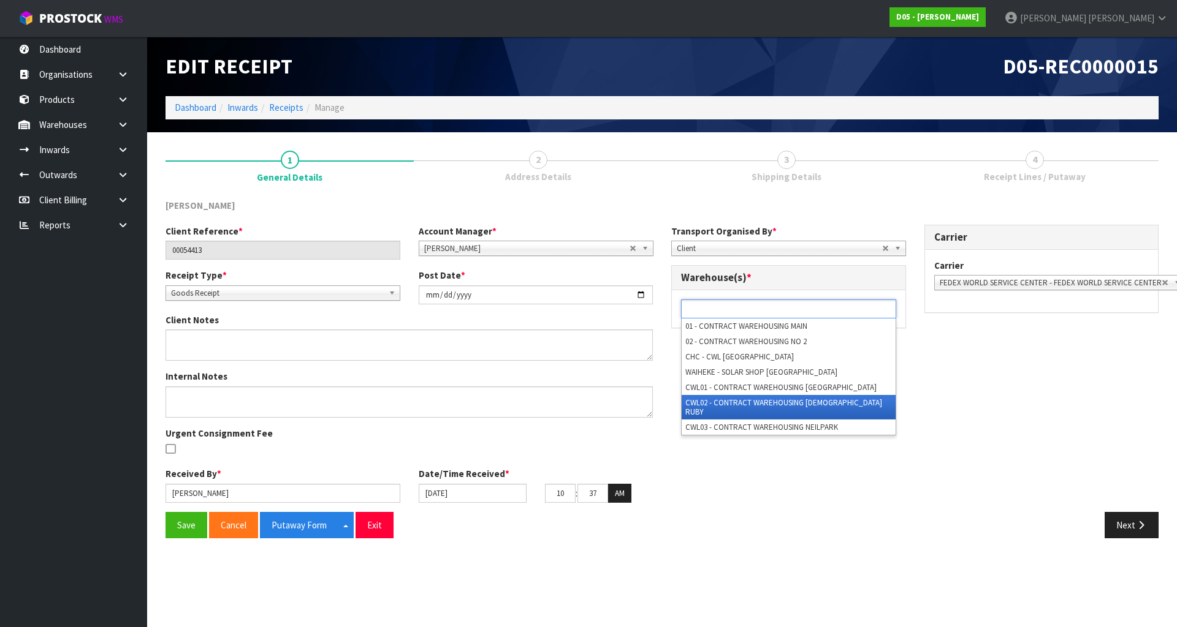
click at [825, 408] on li "CWL02 - CONTRACT WAREHOUSING [DEMOGRAPHIC_DATA] RUBY" at bounding box center [788, 407] width 214 height 25
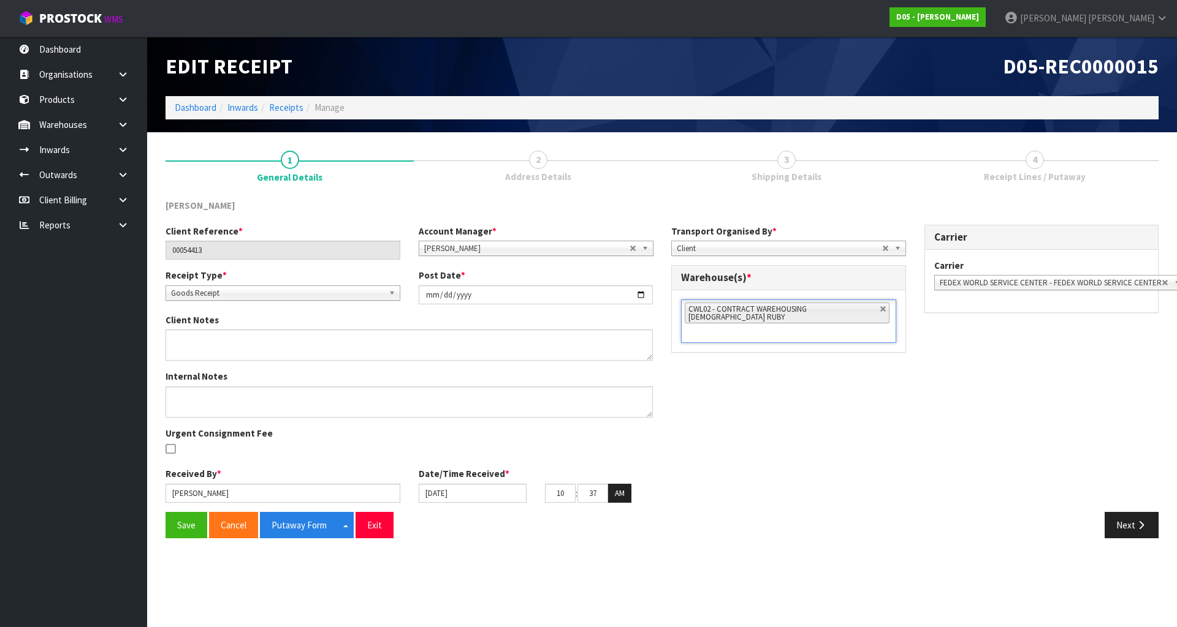
click at [823, 408] on div "Client Reference * 00054413 Account Manager * Zubair Moolla Rod Giles Kirsty Gi…" at bounding box center [661, 368] width 1011 height 287
click at [185, 521] on button "Save" at bounding box center [186, 525] width 42 height 26
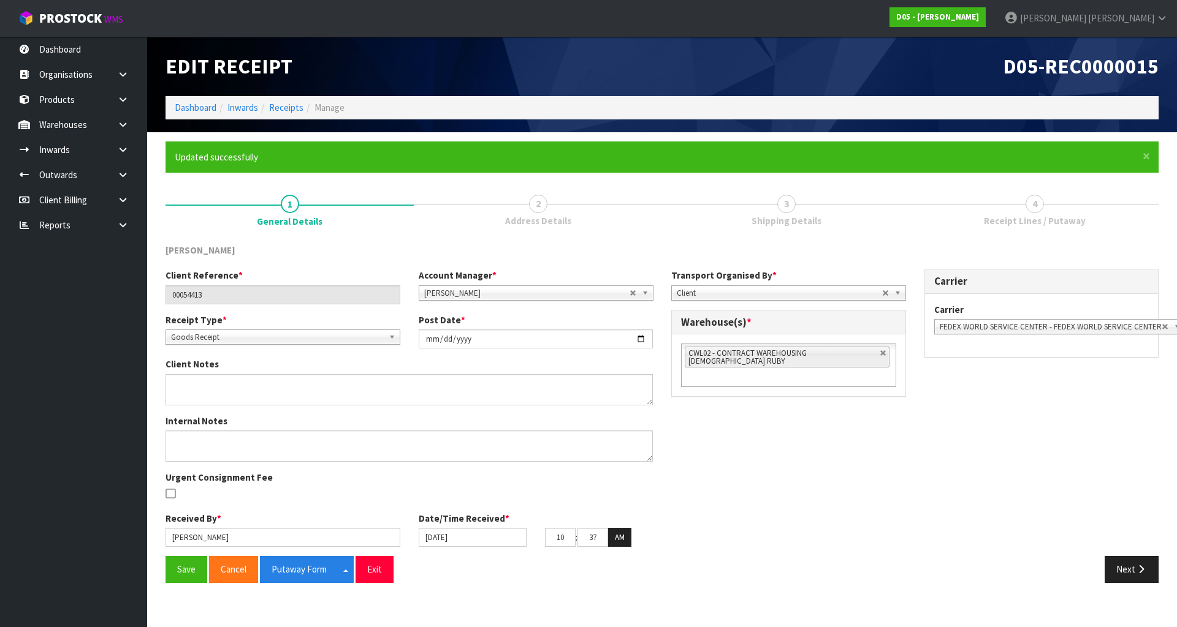
click at [739, 491] on div "Client Reference * 00054413 Account Manager * Zubair Moolla Rod Giles Kirsty Gi…" at bounding box center [661, 412] width 1011 height 287
click at [301, 567] on button "Putaway Form" at bounding box center [299, 569] width 78 height 26
click at [804, 86] on div "D05-REC0000015" at bounding box center [915, 66] width 506 height 59
click at [499, 210] on link "2 Address Details" at bounding box center [538, 210] width 248 height 48
click at [1121, 572] on button "Next" at bounding box center [1131, 569] width 54 height 26
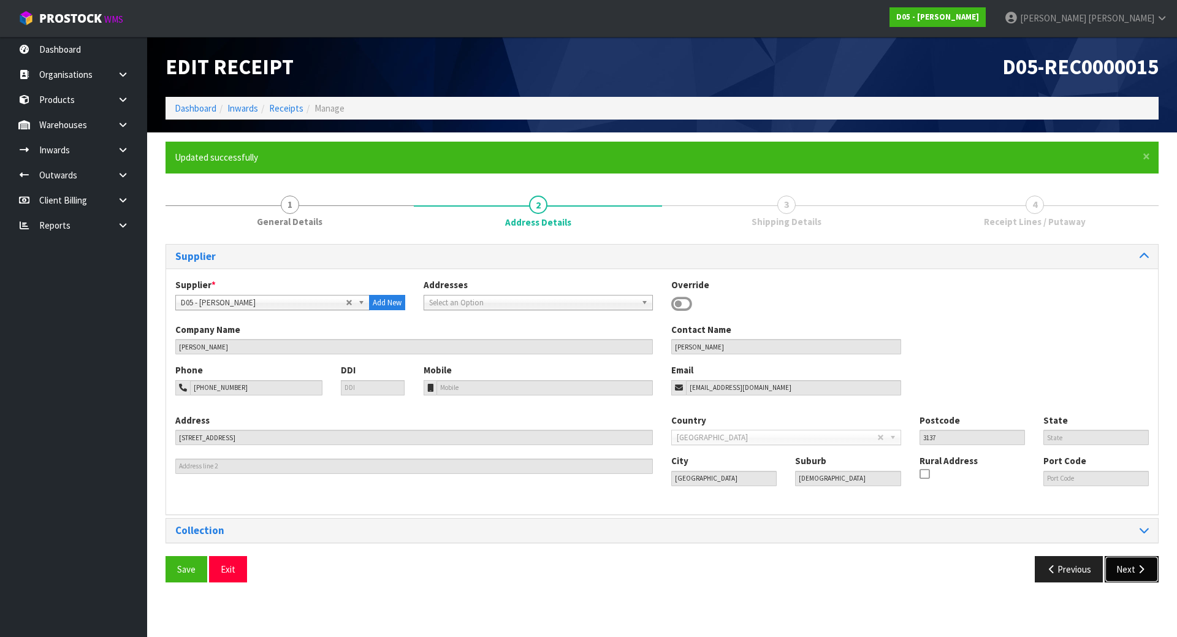
click at [1120, 574] on button "Next" at bounding box center [1131, 569] width 54 height 26
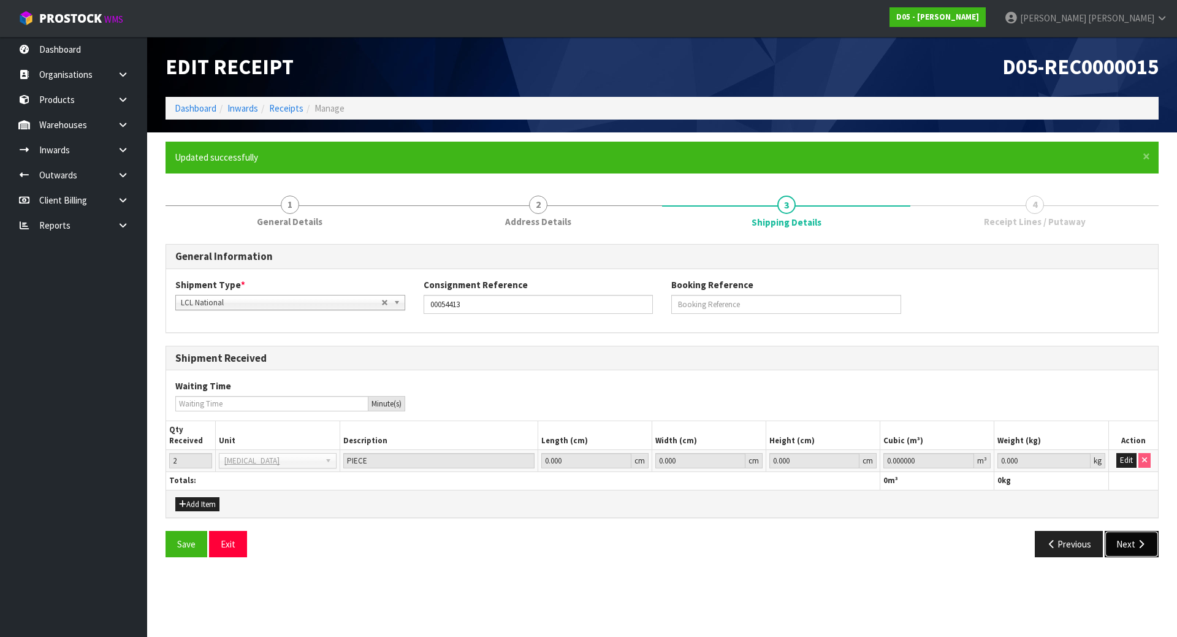
click at [1132, 540] on button "Next" at bounding box center [1131, 544] width 54 height 26
drag, startPoint x: 1131, startPoint y: 457, endPoint x: 1070, endPoint y: 468, distance: 61.7
click at [1131, 457] on button "Edit" at bounding box center [1126, 460] width 20 height 15
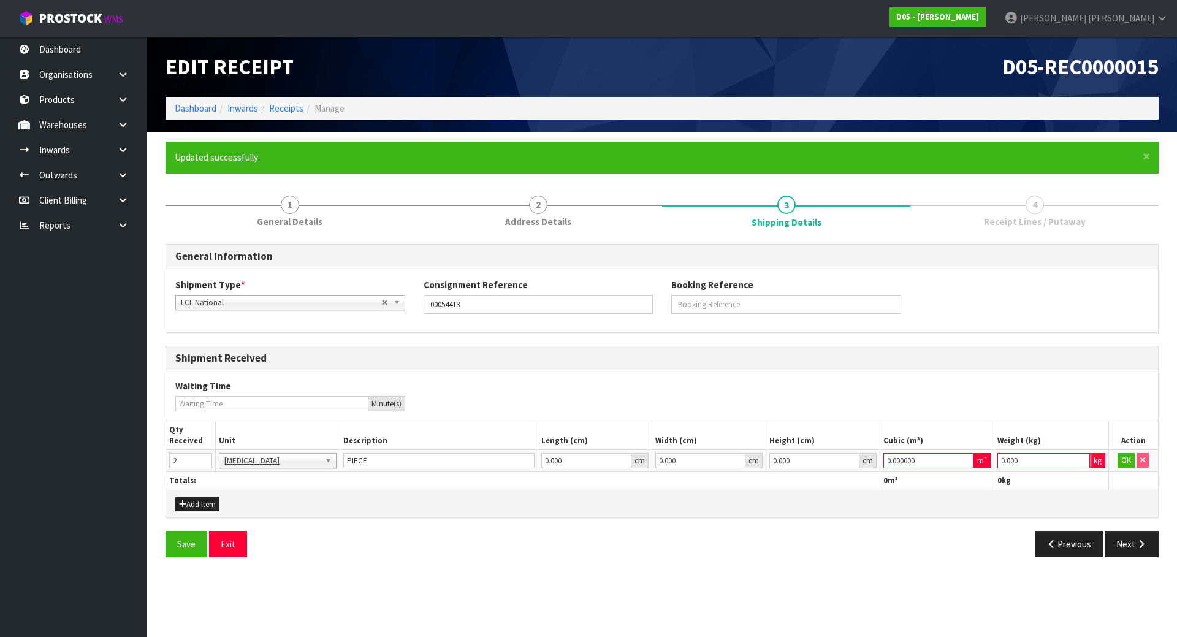
drag, startPoint x: 1050, startPoint y: 464, endPoint x: 787, endPoint y: 462, distance: 263.5
click at [790, 462] on tr "2 BAG BAR BSK BIN BTL BOX BDL CAB CGE CTN CSE COI CRA CRT CBE CYL DRM JAR MTR P…" at bounding box center [661, 461] width 991 height 22
type input "1"
drag, startPoint x: 945, startPoint y: 459, endPoint x: 684, endPoint y: 459, distance: 260.4
click at [684, 459] on tr "2 BAG BAR BSK BIN BTL BOX BDL CAB CGE CTN CSE COI CRA CRT CBE CYL DRM JAR MTR P…" at bounding box center [661, 461] width 991 height 22
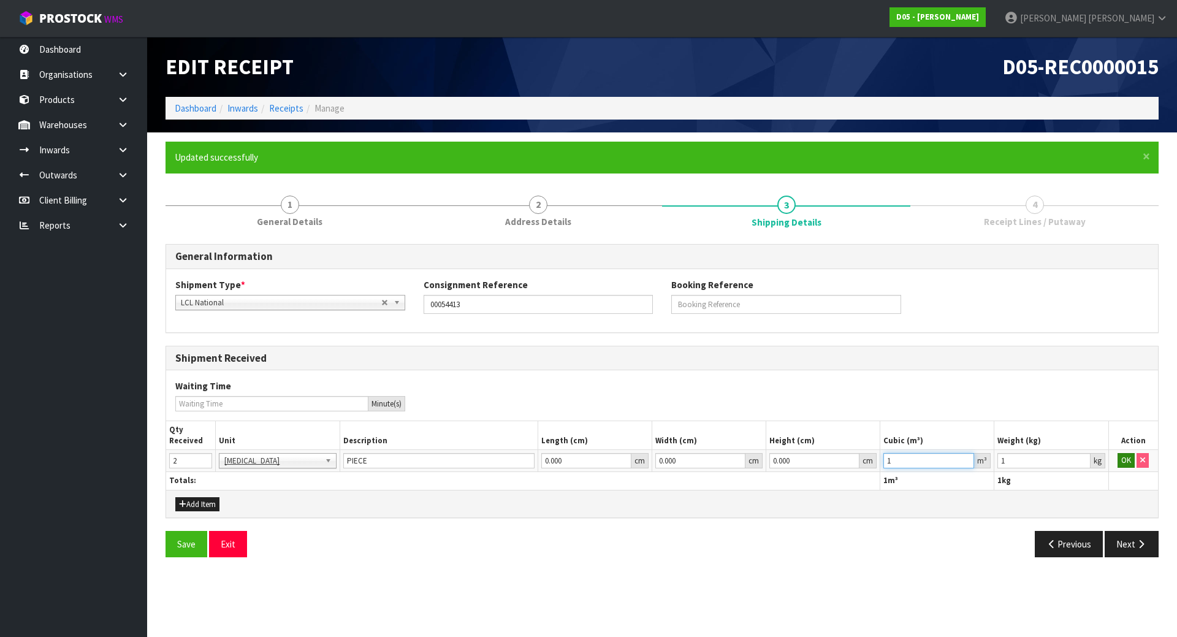
type input "1"
click at [1121, 461] on button "OK" at bounding box center [1125, 460] width 17 height 15
click at [1132, 545] on button "Next" at bounding box center [1131, 544] width 54 height 26
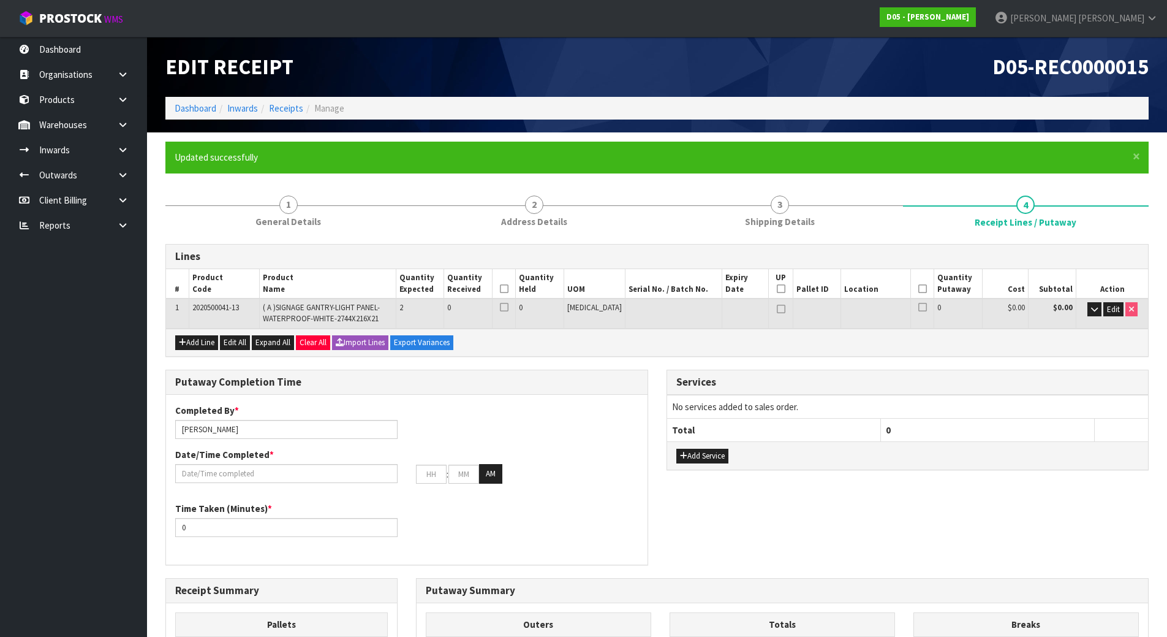
click at [658, 374] on div "Services No services added to sales order. Total 0 Add Service" at bounding box center [908, 426] width 501 height 113
click at [1104, 309] on button "Edit" at bounding box center [1114, 309] width 20 height 15
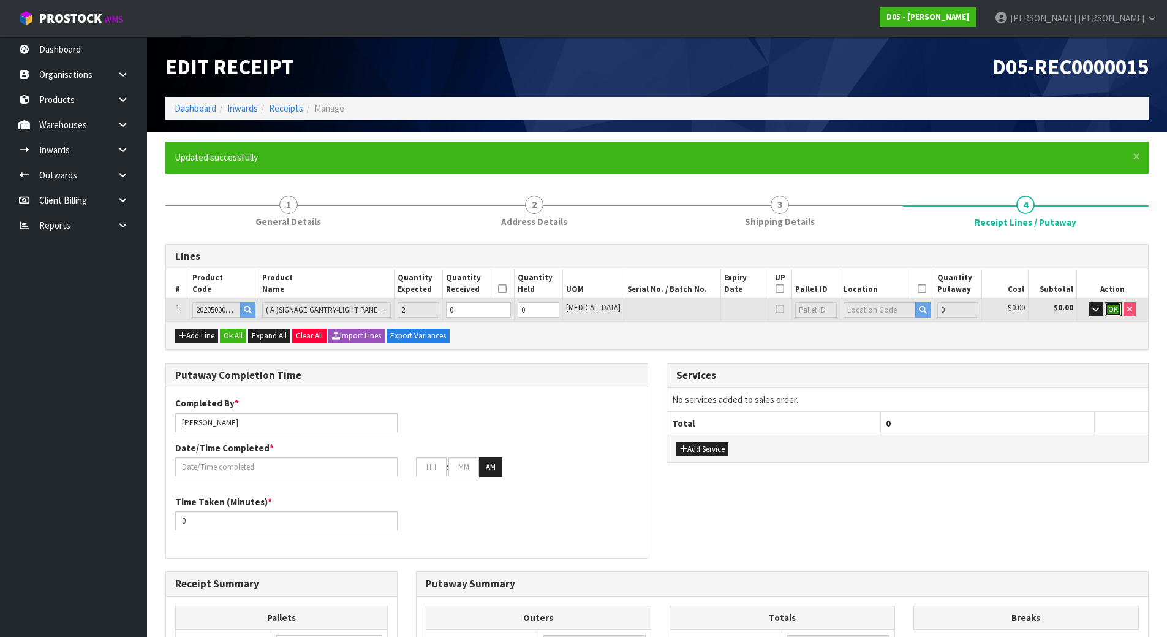
click at [1105, 309] on button "OK" at bounding box center [1113, 309] width 17 height 15
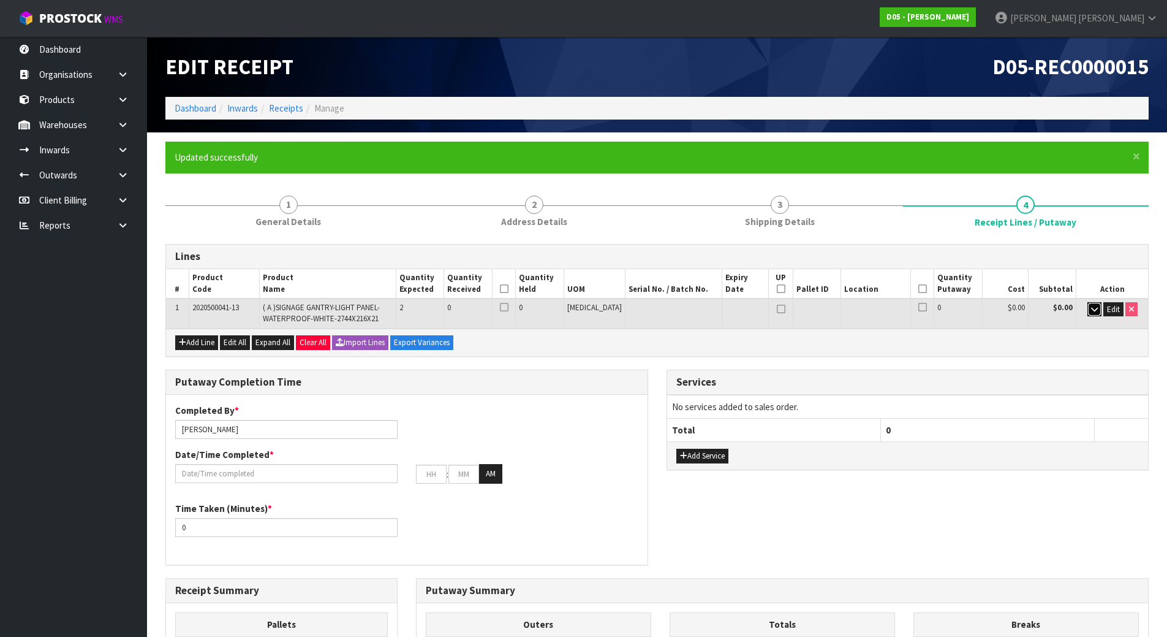
click at [1097, 310] on icon "button" at bounding box center [1094, 309] width 7 height 8
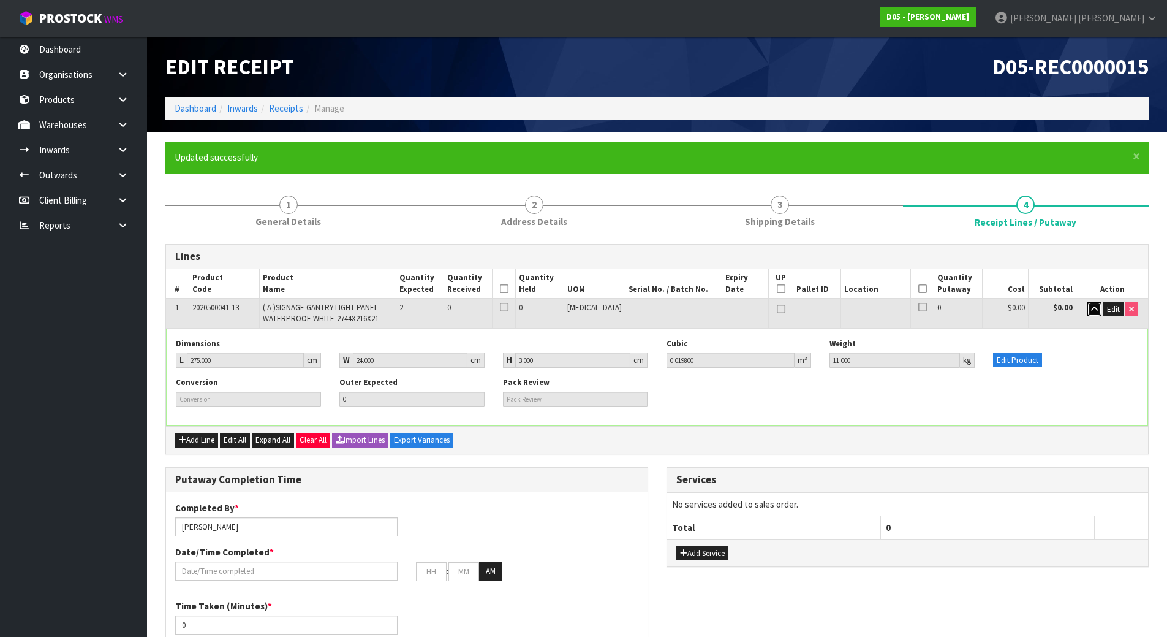
click at [1097, 310] on icon "button" at bounding box center [1094, 309] width 7 height 8
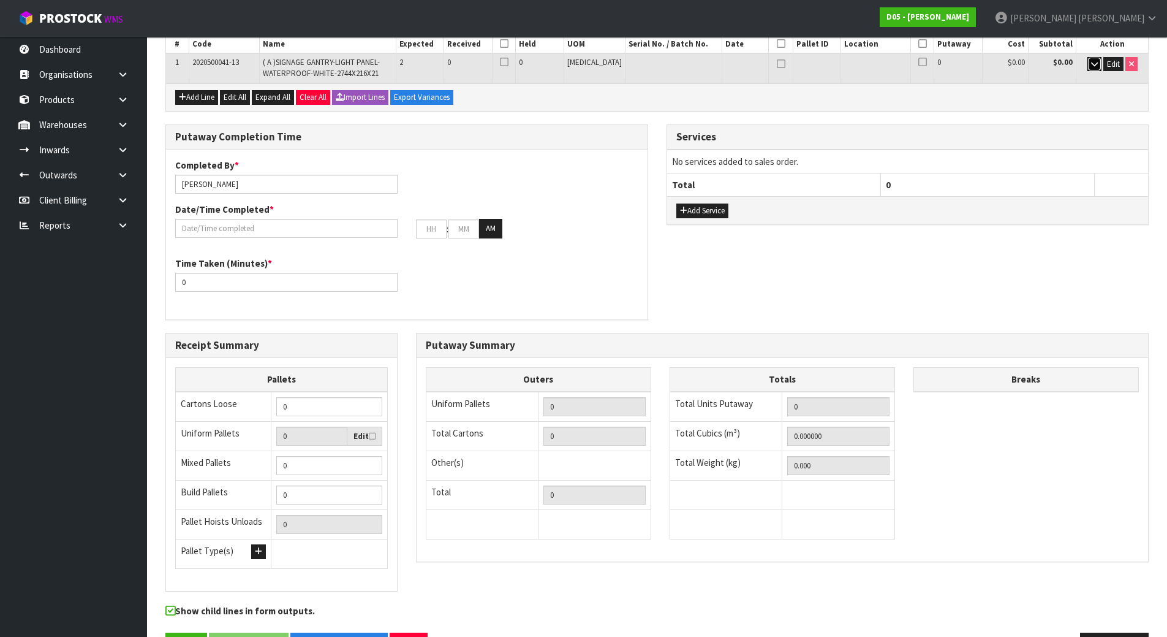
scroll to position [286, 0]
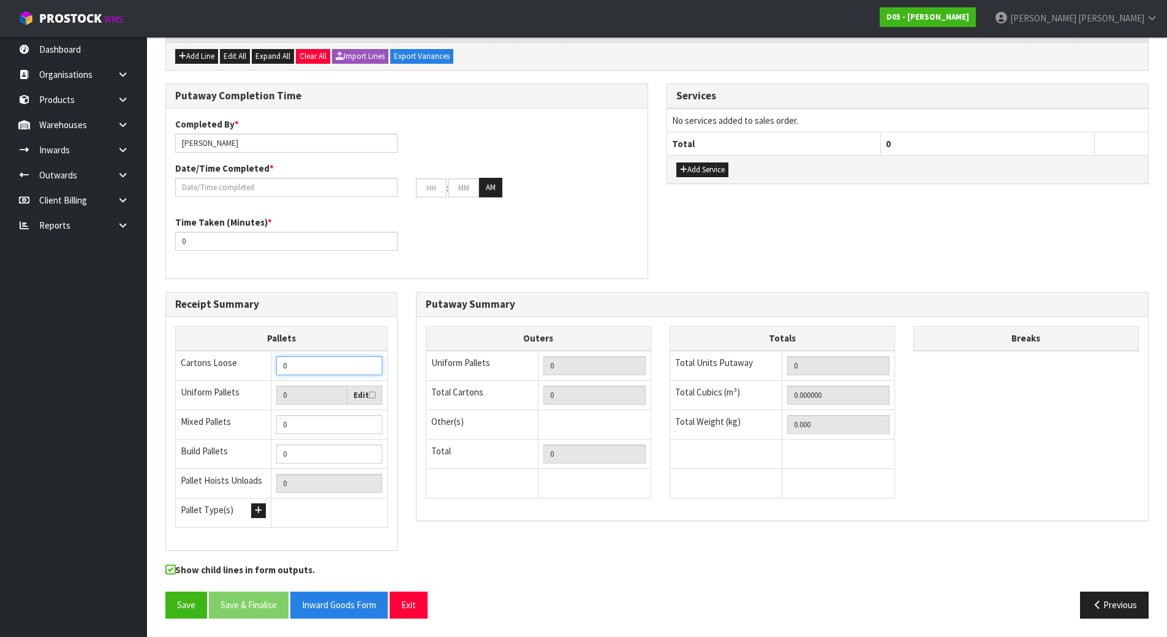
drag, startPoint x: 343, startPoint y: 370, endPoint x: 229, endPoint y: 382, distance: 114.0
click at [229, 382] on tbody "Cartons Loose 0 Uniform Pallets 0 Edit Mixed Pallets 0 Build Pallets 0 Pallet H…" at bounding box center [282, 439] width 212 height 177
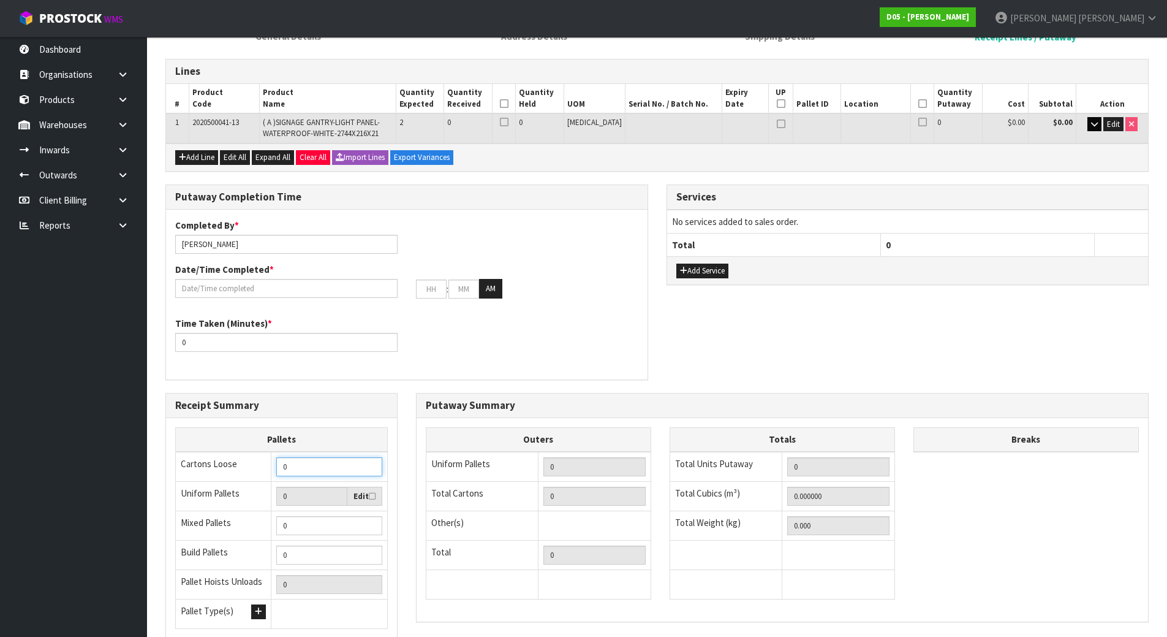
scroll to position [164, 0]
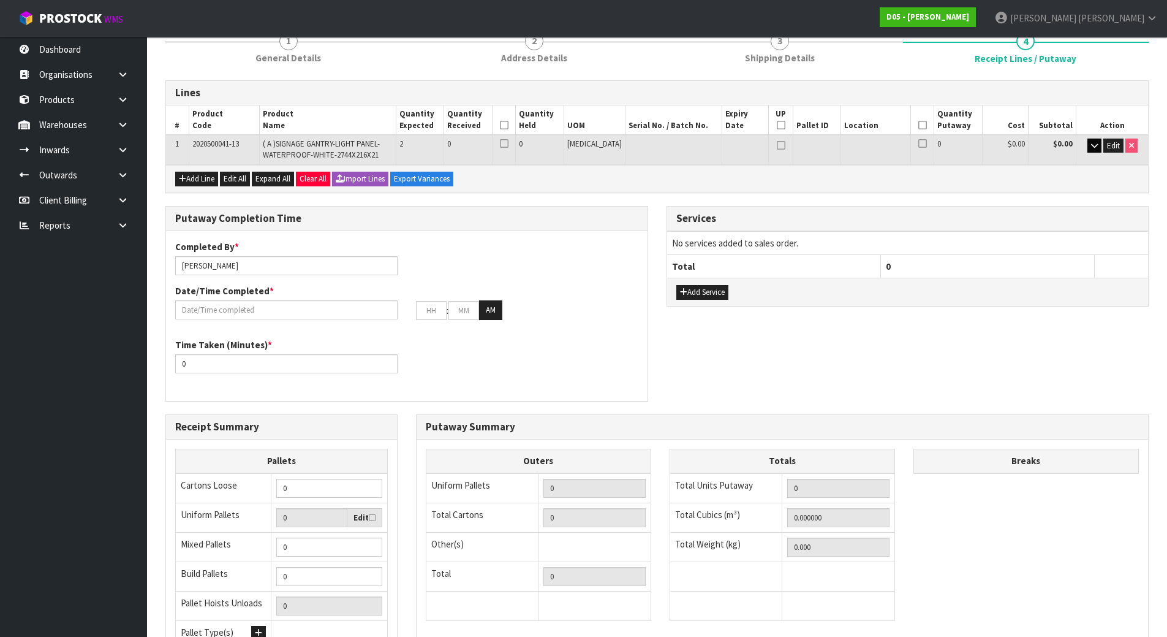
click at [408, 389] on div "Completed By * Michael Drugan Date/Time Completed * : : AM Time Taken (Minutes)…" at bounding box center [407, 316] width 482 height 152
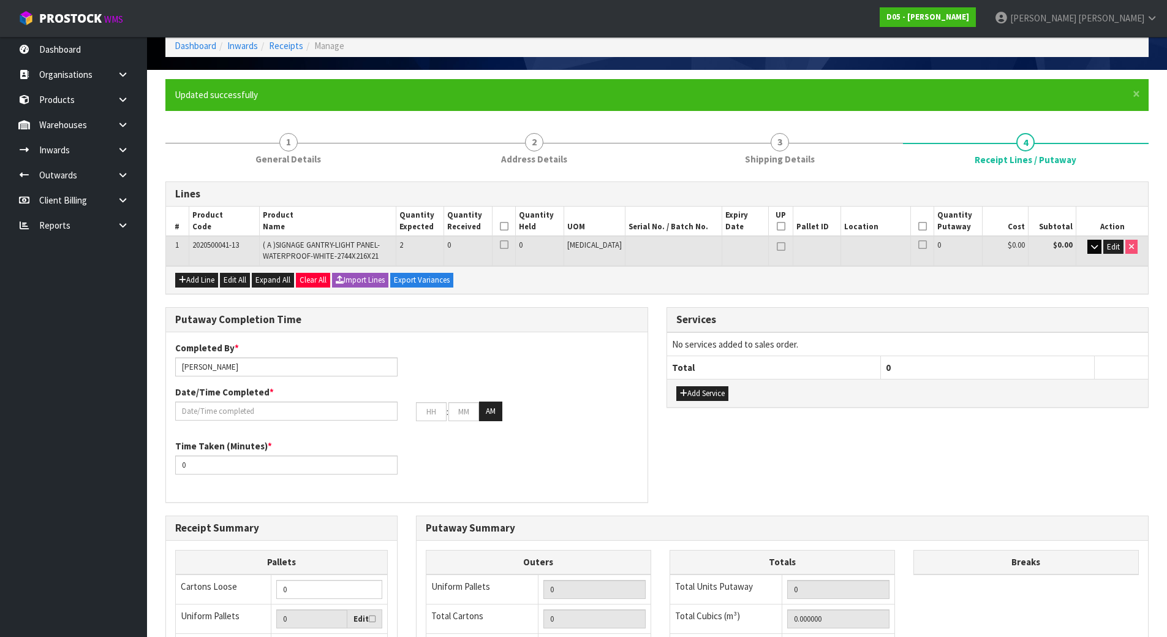
scroll to position [61, 0]
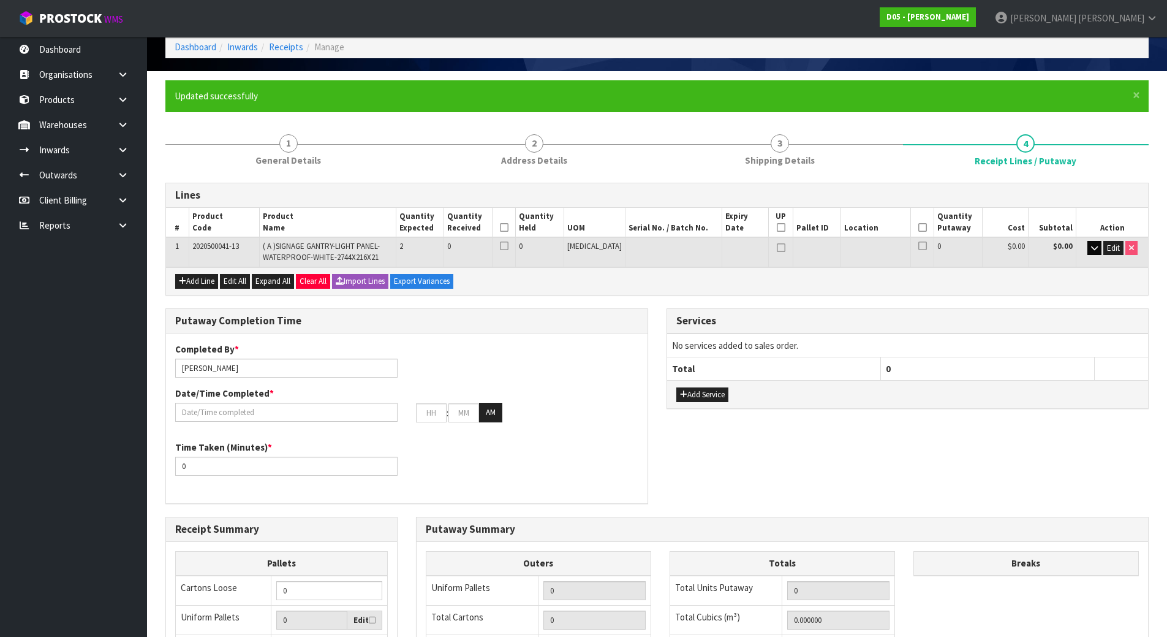
click at [406, 412] on div at bounding box center [286, 412] width 241 height 19
click at [422, 366] on div "Completed By * [PERSON_NAME] Date/Time Completed * : : AM" at bounding box center [407, 387] width 482 height 89
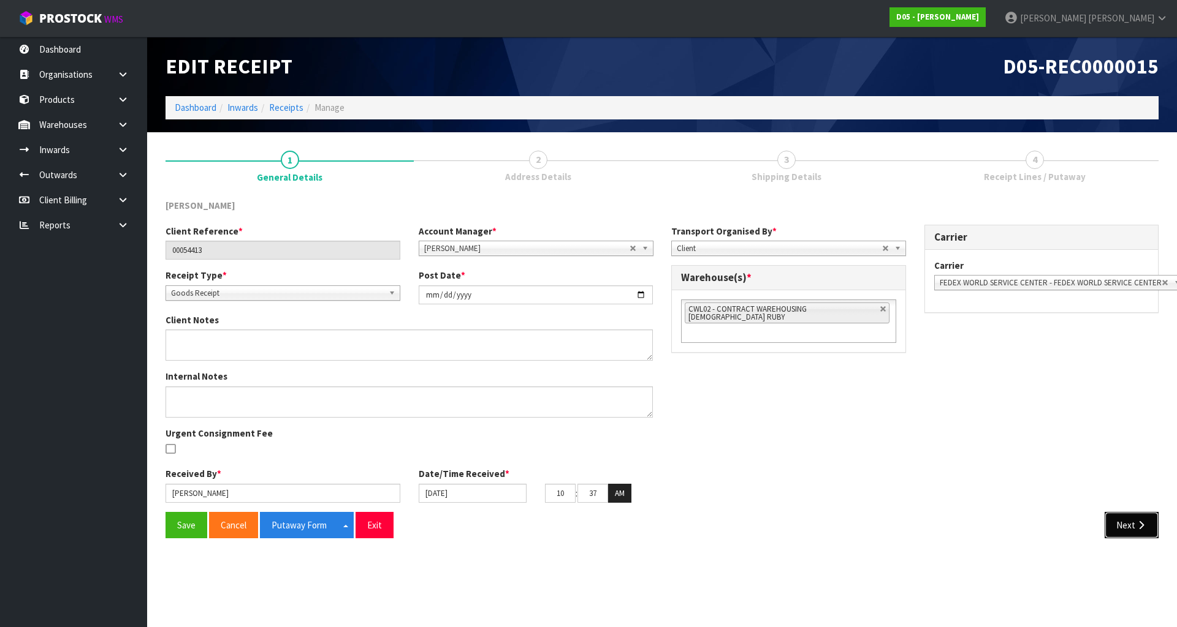
click at [1121, 532] on button "Next" at bounding box center [1131, 525] width 54 height 26
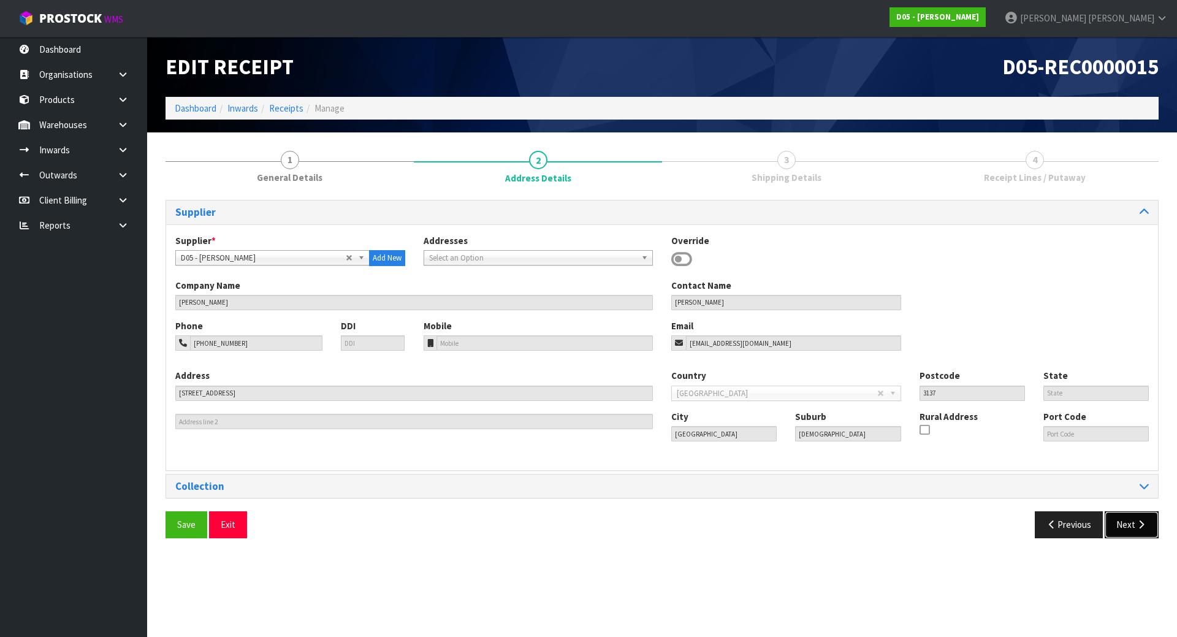
click at [1121, 531] on button "Next" at bounding box center [1131, 524] width 54 height 26
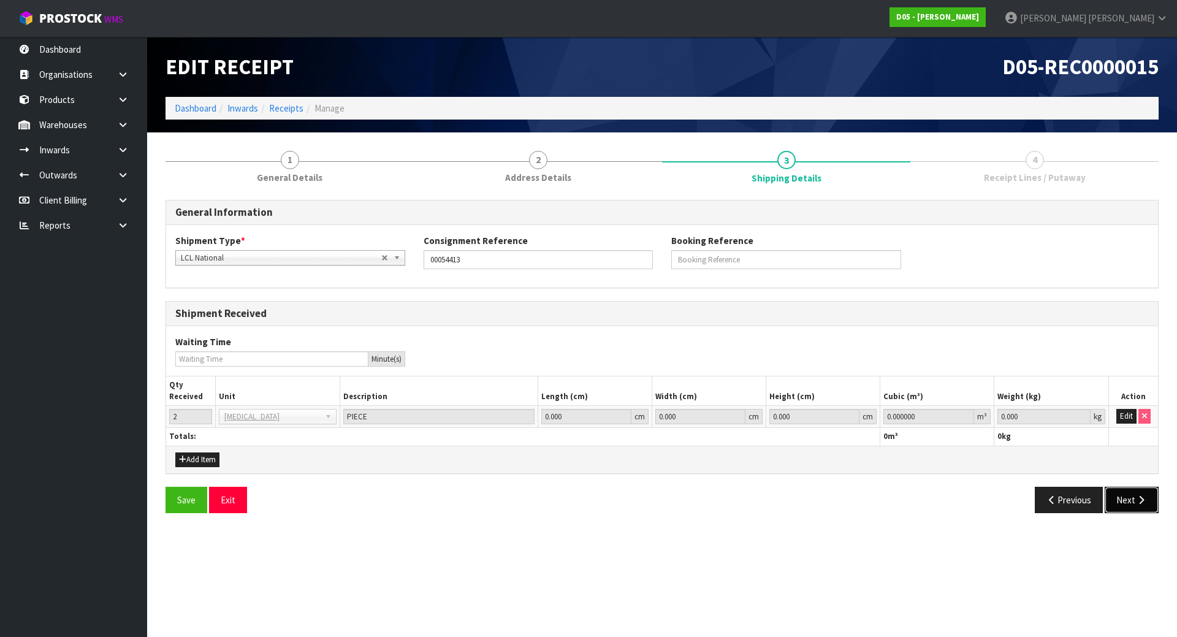
click at [1129, 506] on button "Next" at bounding box center [1131, 500] width 54 height 26
click at [1121, 408] on td "Edit" at bounding box center [1133, 417] width 50 height 22
click at [1121, 415] on button "Edit" at bounding box center [1126, 416] width 20 height 15
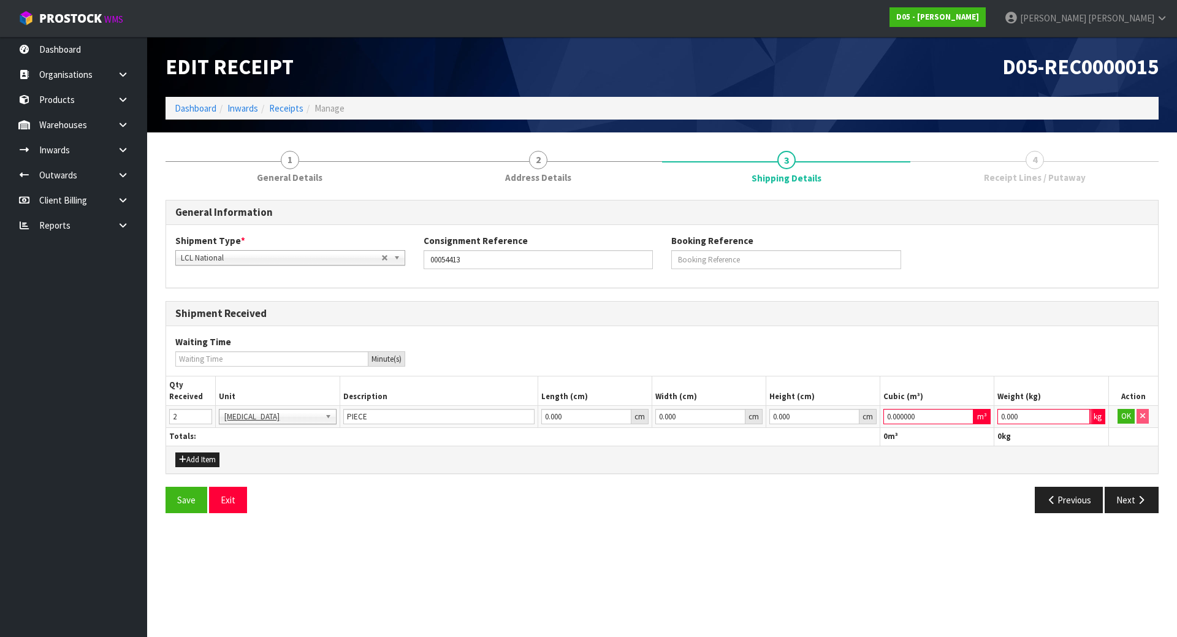
drag, startPoint x: 1028, startPoint y: 417, endPoint x: 694, endPoint y: 405, distance: 333.6
click at [694, 406] on tr "2 BAG BAR BSK BIN BTL BOX BDL CAB CGE CTN CSE COI CRA CRT CBE CYL DRM JAR MTR P…" at bounding box center [661, 417] width 991 height 22
type input "1"
drag, startPoint x: 930, startPoint y: 417, endPoint x: 772, endPoint y: 409, distance: 157.7
click at [753, 417] on tr "2 BAG BAR BSK BIN BTL BOX BDL CAB CGE CTN CSE COI CRA CRT CBE CYL DRM JAR MTR P…" at bounding box center [661, 417] width 991 height 22
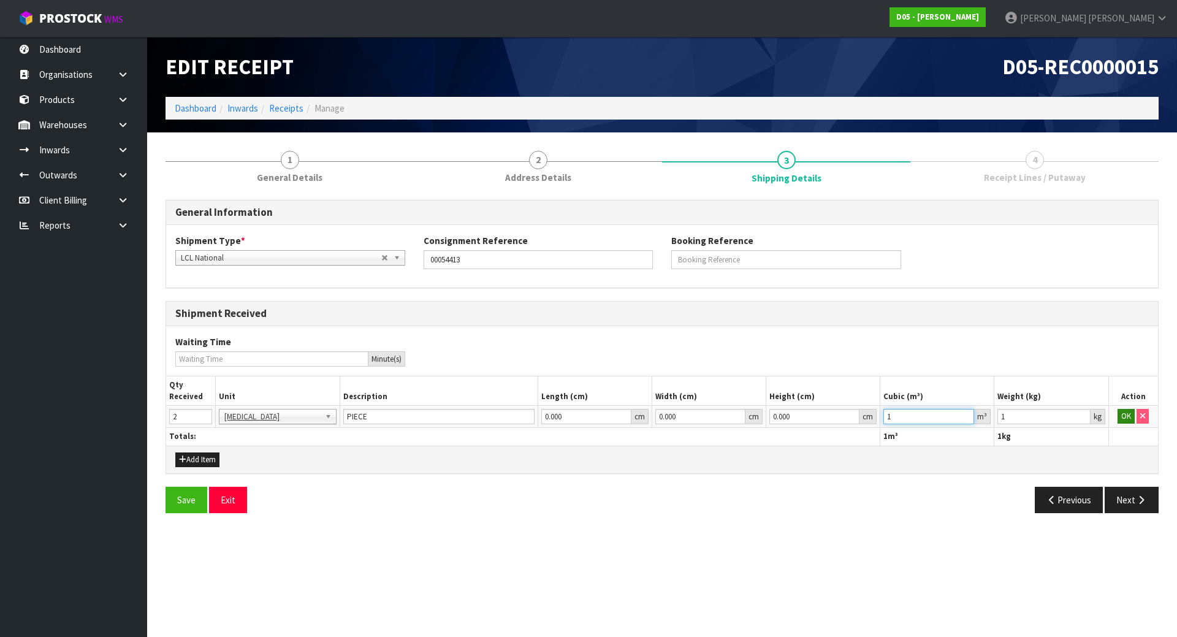
type input "1"
click at [1120, 419] on button "OK" at bounding box center [1125, 416] width 17 height 15
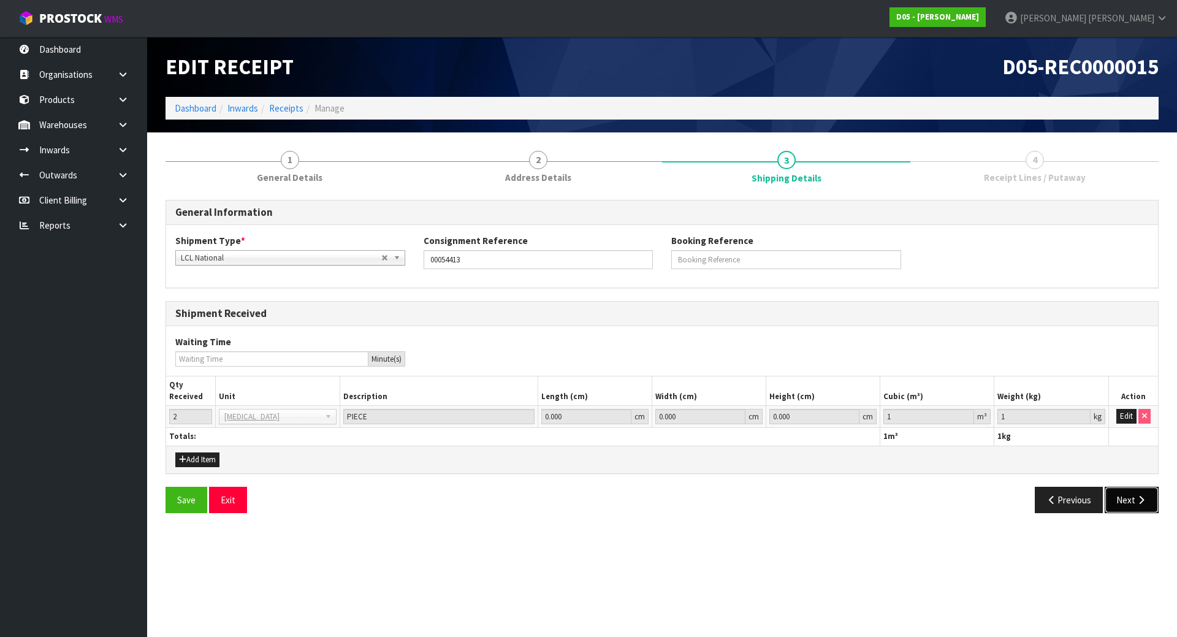
click at [1130, 498] on button "Next" at bounding box center [1131, 500] width 54 height 26
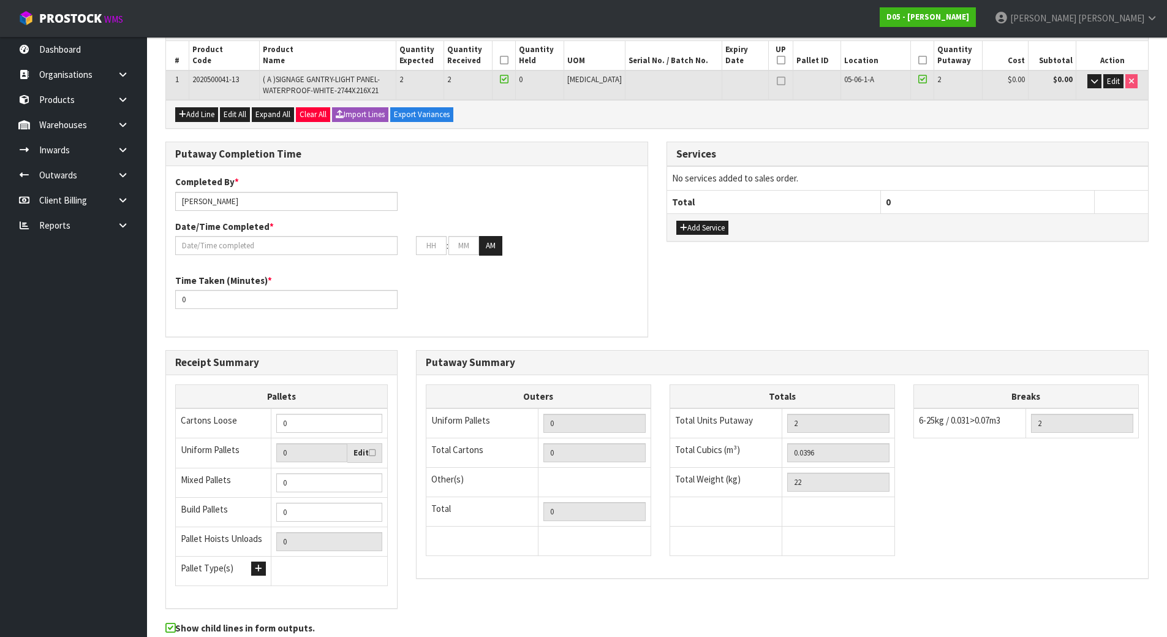
scroll to position [241, 0]
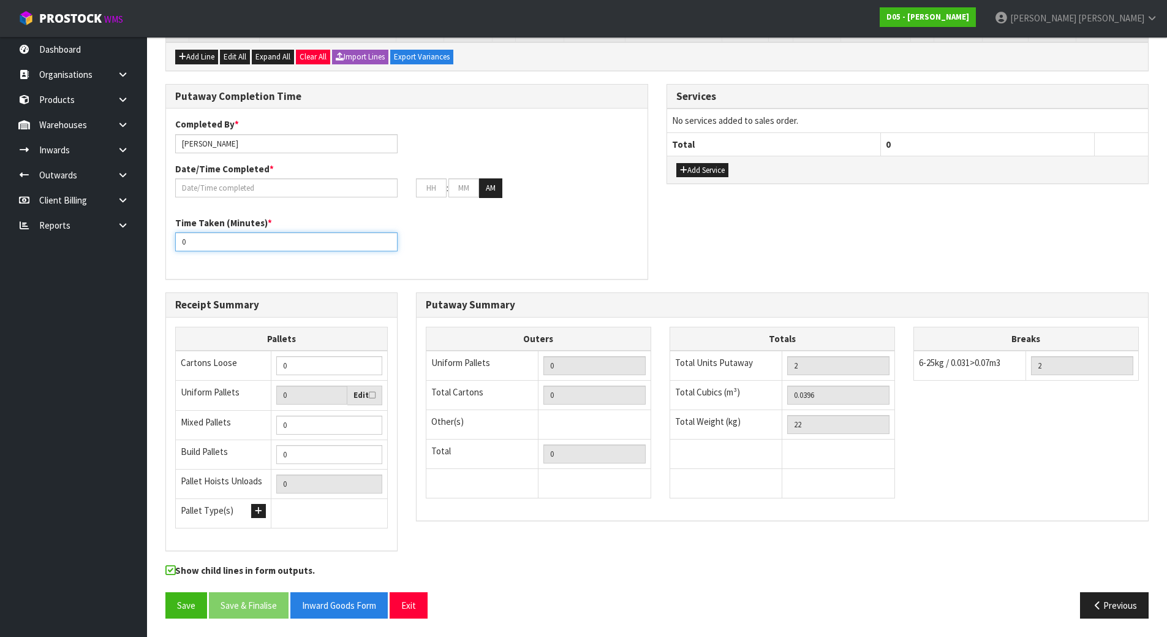
click at [665, 277] on div "Putaway Completion Time Completed By * [PERSON_NAME] Date/Time Completed * : : …" at bounding box center [657, 188] width 1002 height 208
click at [609, 220] on div "Time Taken (Minutes) * 0" at bounding box center [407, 238] width 482 height 44
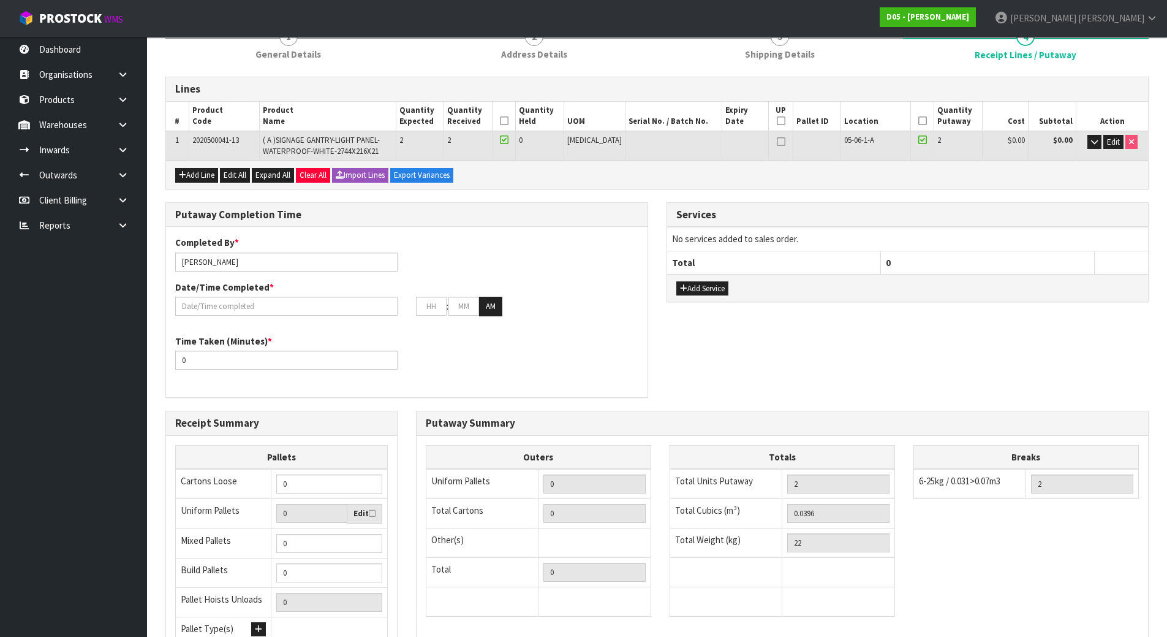
scroll to position [119, 0]
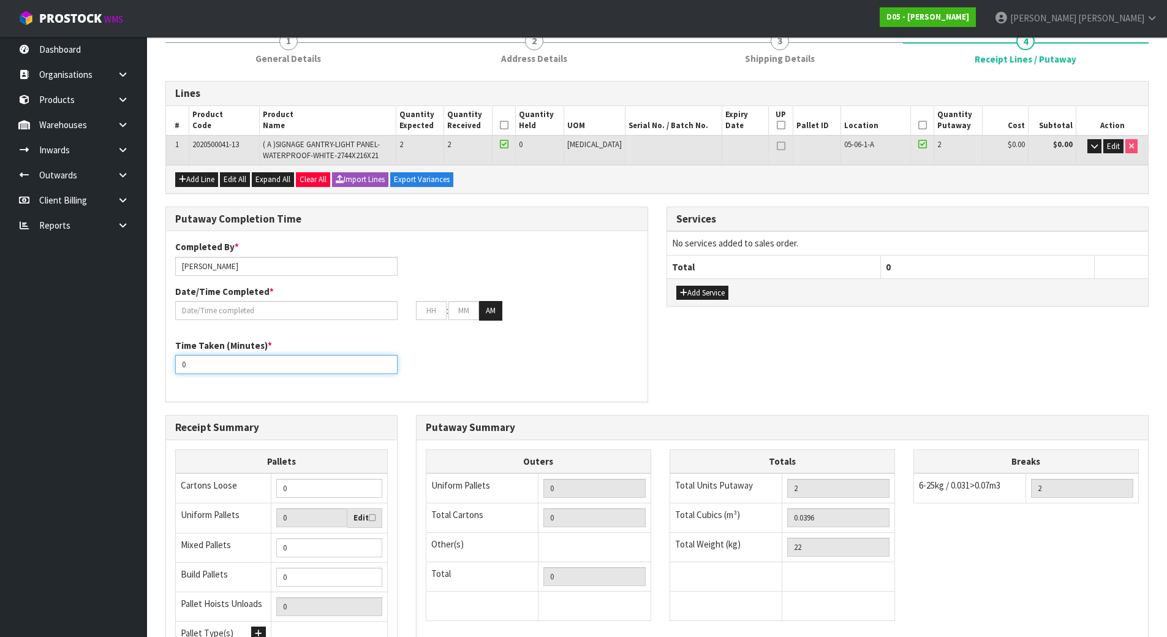
drag, startPoint x: 344, startPoint y: 376, endPoint x: -25, endPoint y: 377, distance: 369.5
click at [0, 377] on html "Toggle navigation ProStock WMS D05 - [PERSON_NAME] [PERSON_NAME] Logout Dashboa…" at bounding box center [583, 199] width 1167 height 637
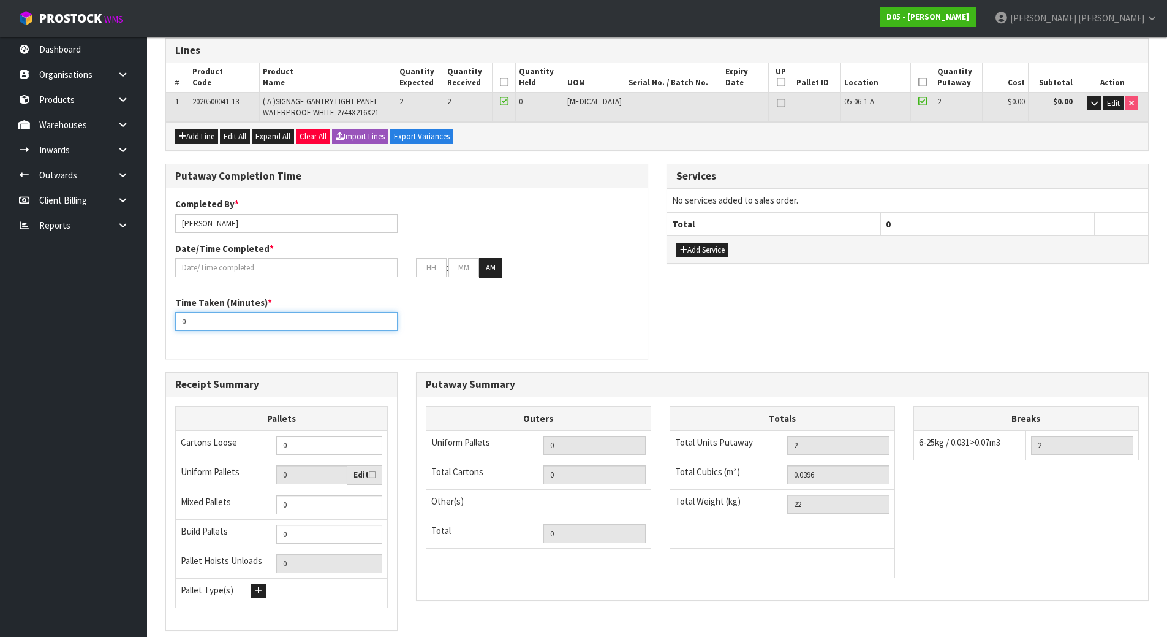
scroll to position [180, 0]
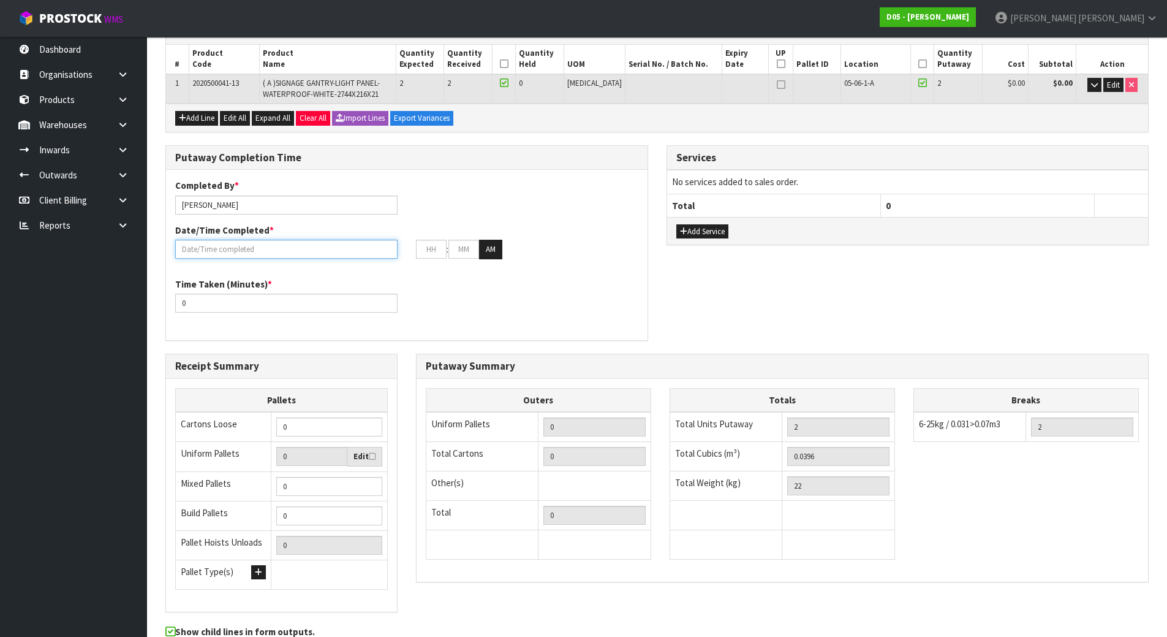
click at [316, 255] on input "text" at bounding box center [286, 249] width 222 height 19
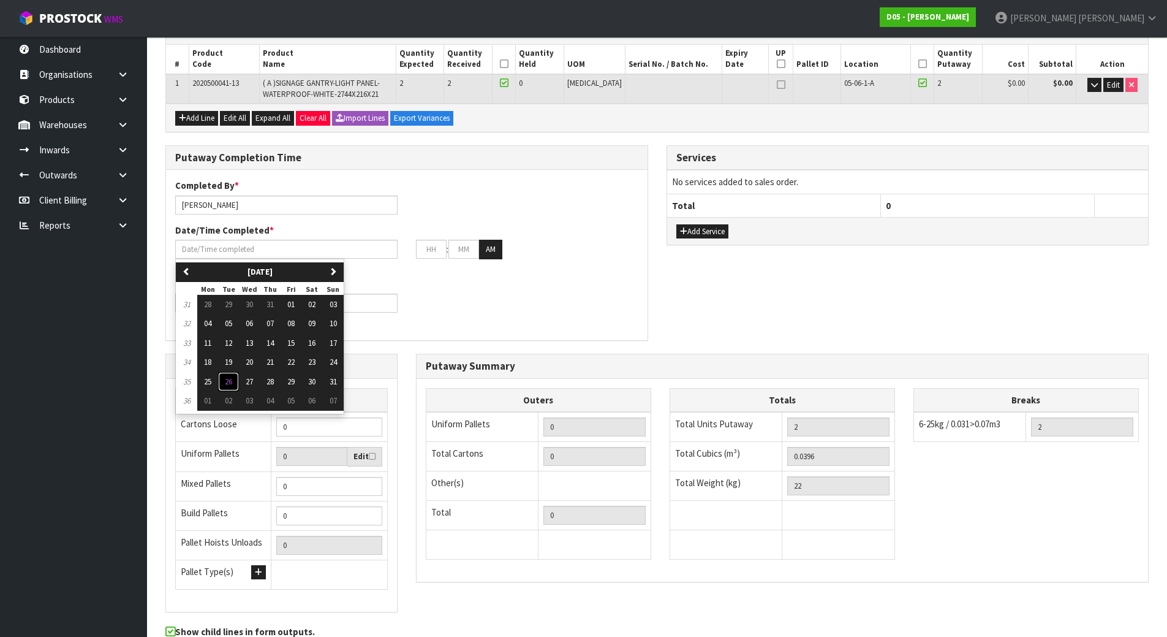
click at [232, 379] on span "26" at bounding box center [228, 381] width 7 height 10
type input "[DATE]"
type input "12"
type input "00"
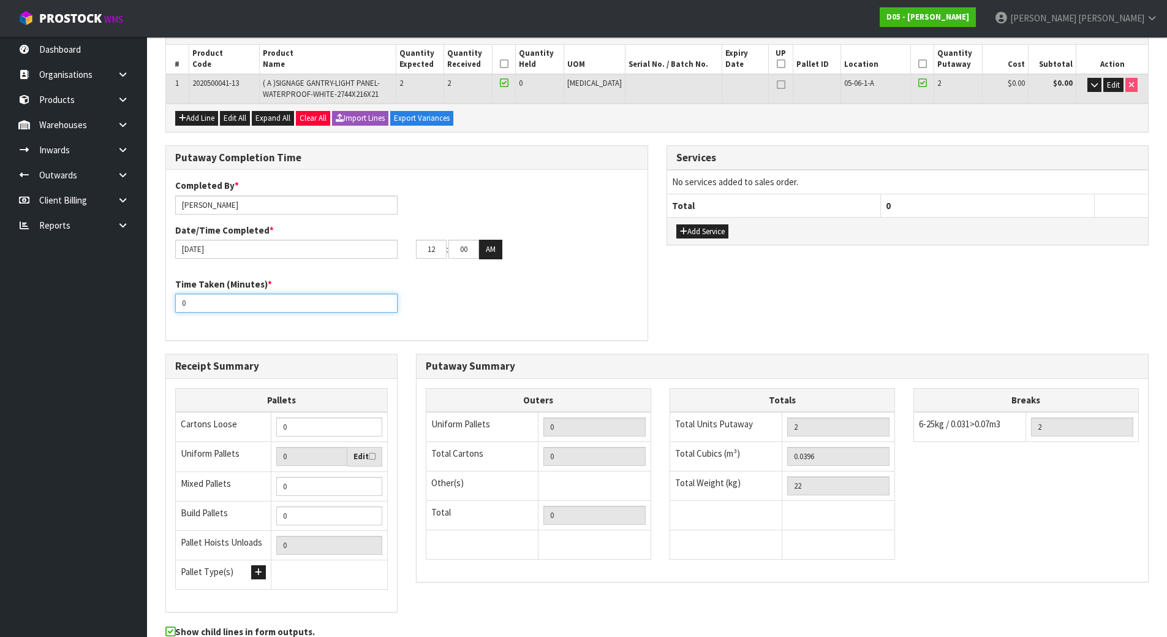
click at [422, 307] on div "Time Taken (Minutes) * 0" at bounding box center [407, 300] width 482 height 44
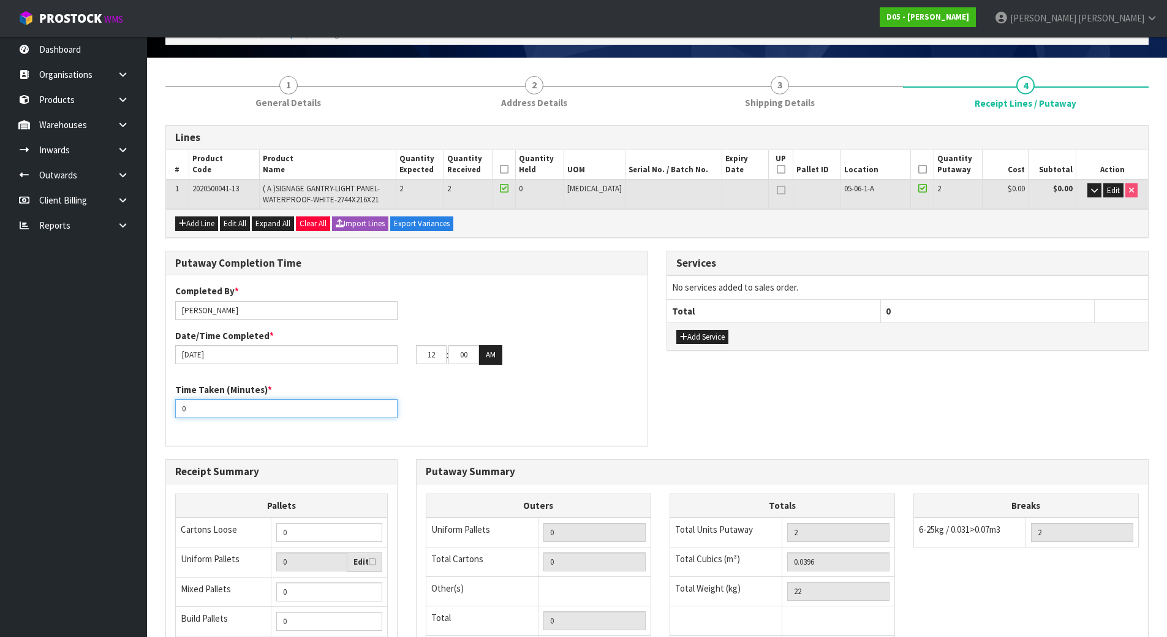
scroll to position [58, 0]
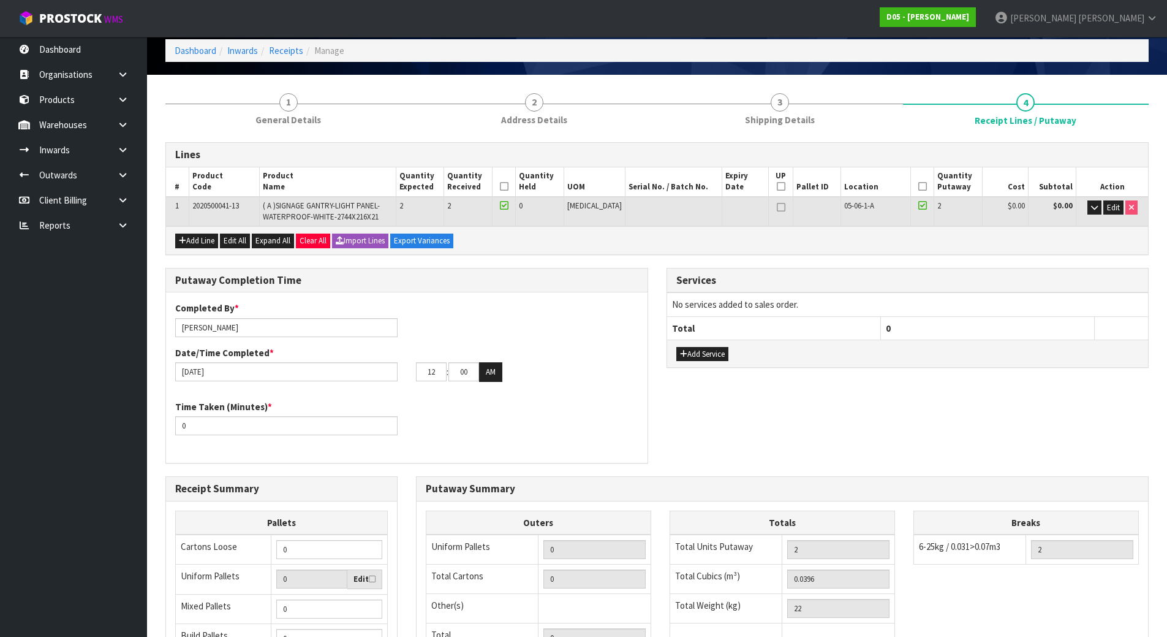
click at [341, 395] on div "Completed By * [PERSON_NAME] Date/Time Completed * [DATE] 12 : 00 : 00 AM Time …" at bounding box center [407, 377] width 482 height 152
click at [295, 424] on input "0" at bounding box center [286, 425] width 222 height 19
drag, startPoint x: 295, startPoint y: 424, endPoint x: 147, endPoint y: 441, distance: 149.2
click at [147, 441] on section "1 General Details 2 Address Details 3 Shipping Details 4 Receipt Lines / Putawa…" at bounding box center [657, 448] width 1020 height 746
type input "15"
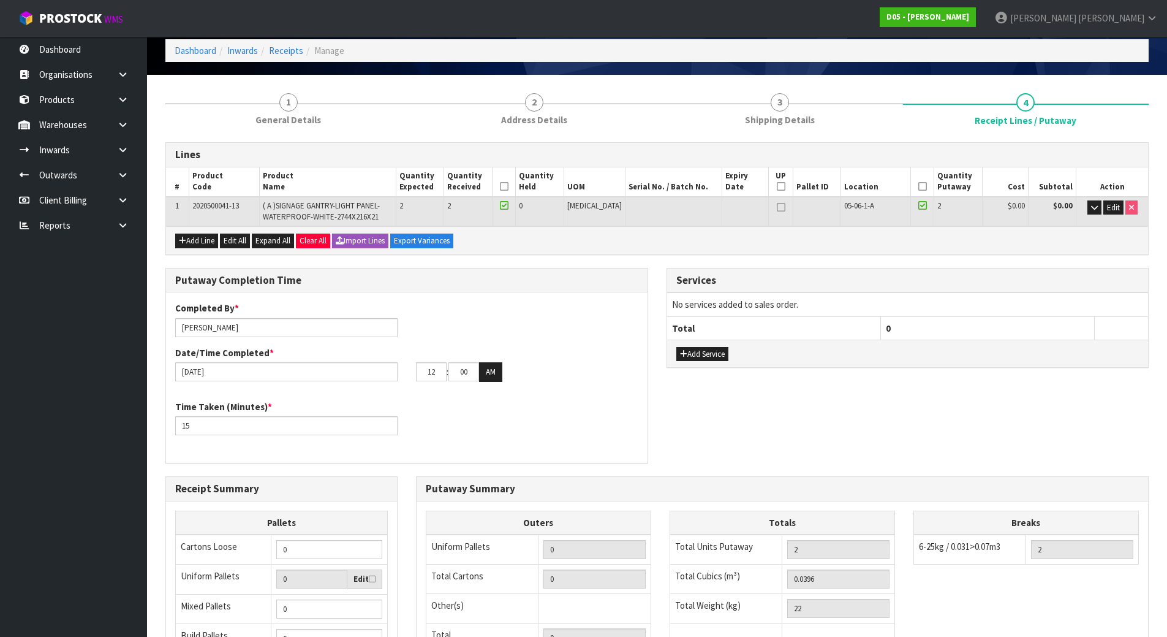
click at [537, 333] on div "Completed By * [PERSON_NAME] Date/Time Completed * [DATE] 12 : 00 : 00 AM" at bounding box center [407, 345] width 482 height 89
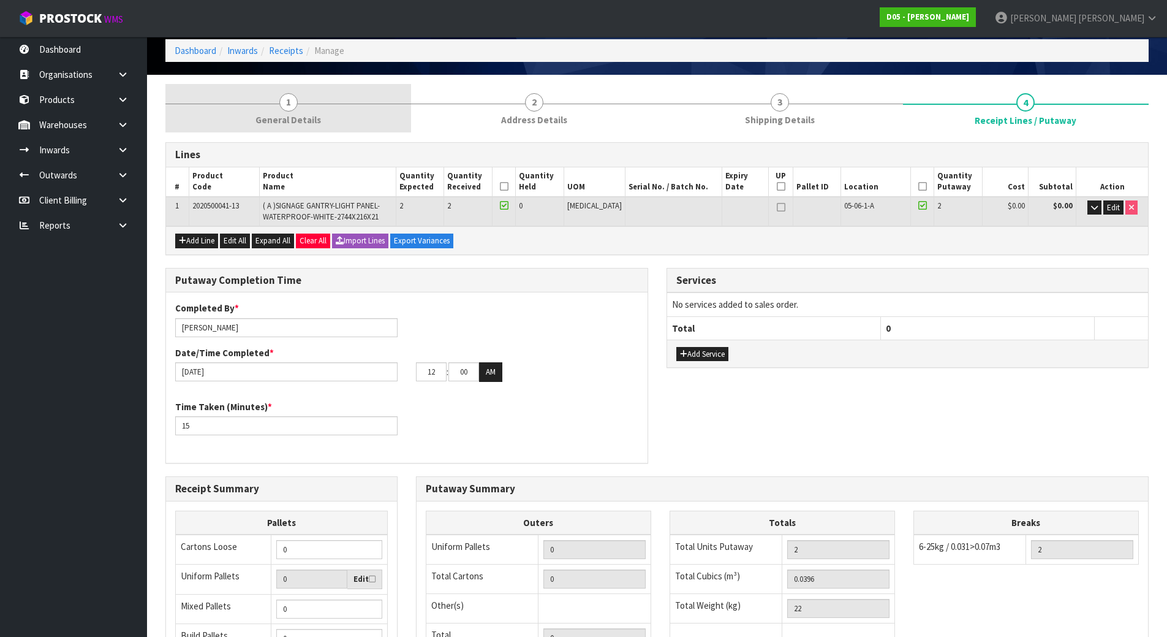
click at [305, 108] on link "1 General Details" at bounding box center [288, 108] width 246 height 48
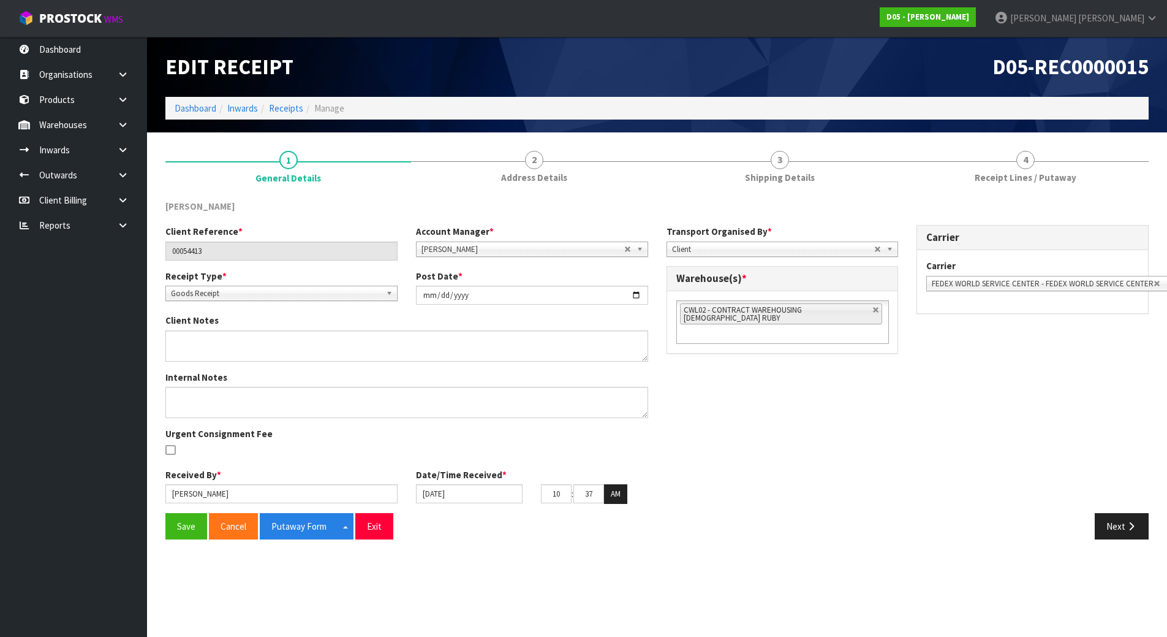
scroll to position [0, 0]
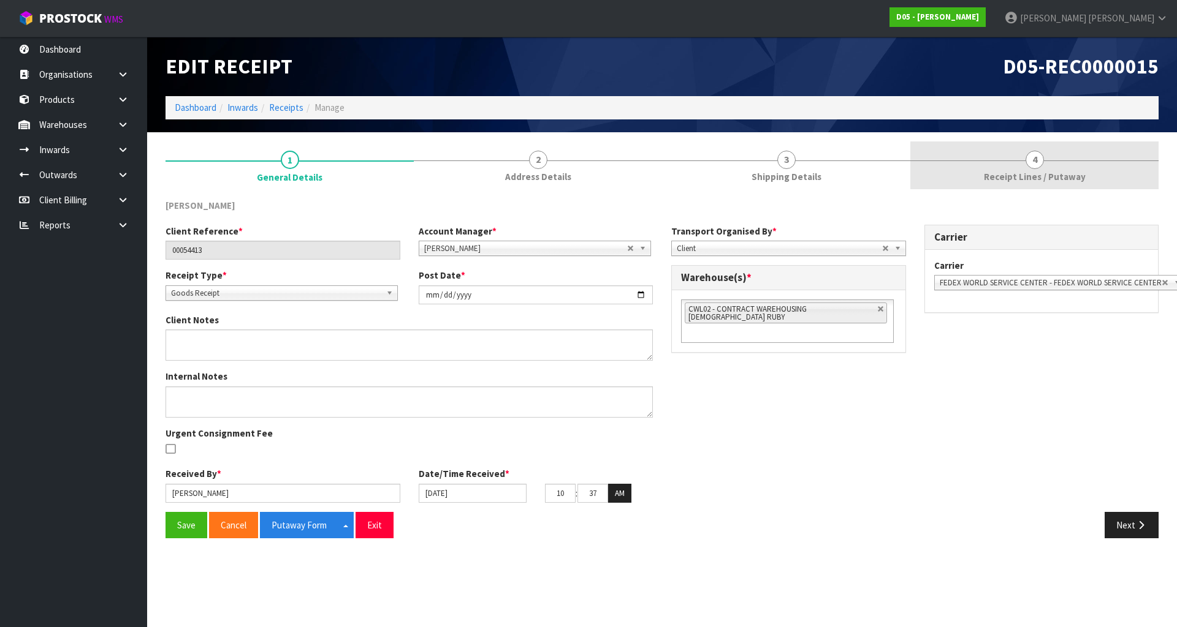
click at [993, 151] on link "4 Receipt Lines / Putaway" at bounding box center [1034, 166] width 248 height 48
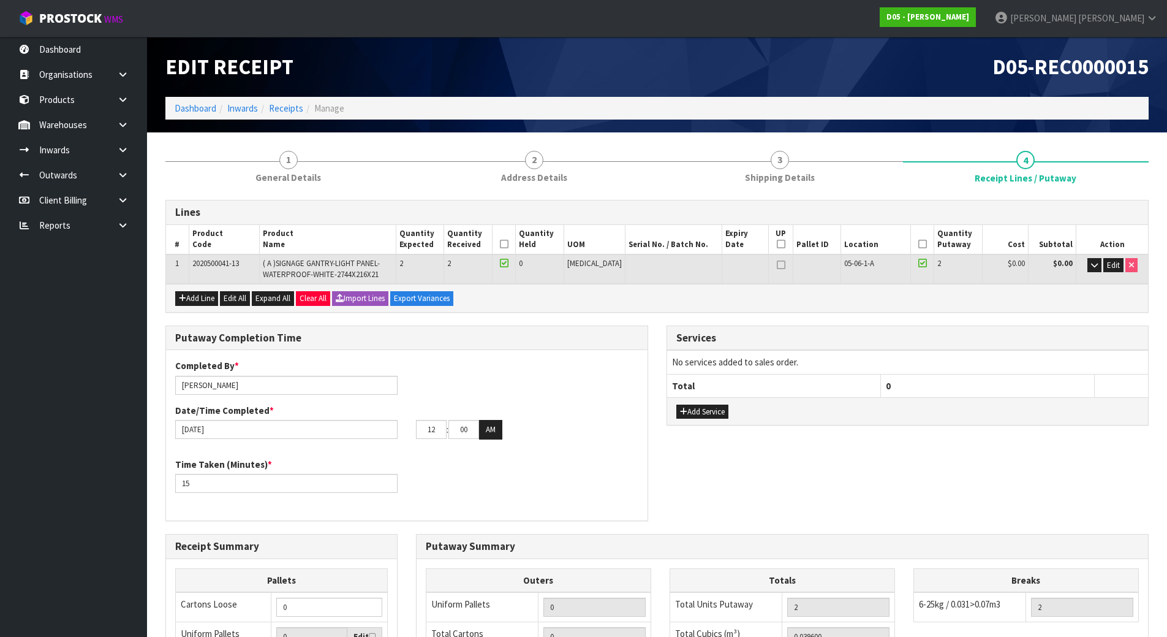
click at [504, 392] on div "Completed By * [PERSON_NAME] Date/Time Completed * [DATE] 12 : 00 : 00 AM" at bounding box center [407, 403] width 482 height 89
drag, startPoint x: 438, startPoint y: 432, endPoint x: 358, endPoint y: 433, distance: 80.3
click at [360, 432] on div "[DATE] 12 : 00 : 00 AM" at bounding box center [407, 430] width 482 height 20
type input "10"
click at [467, 431] on input "00" at bounding box center [464, 429] width 31 height 19
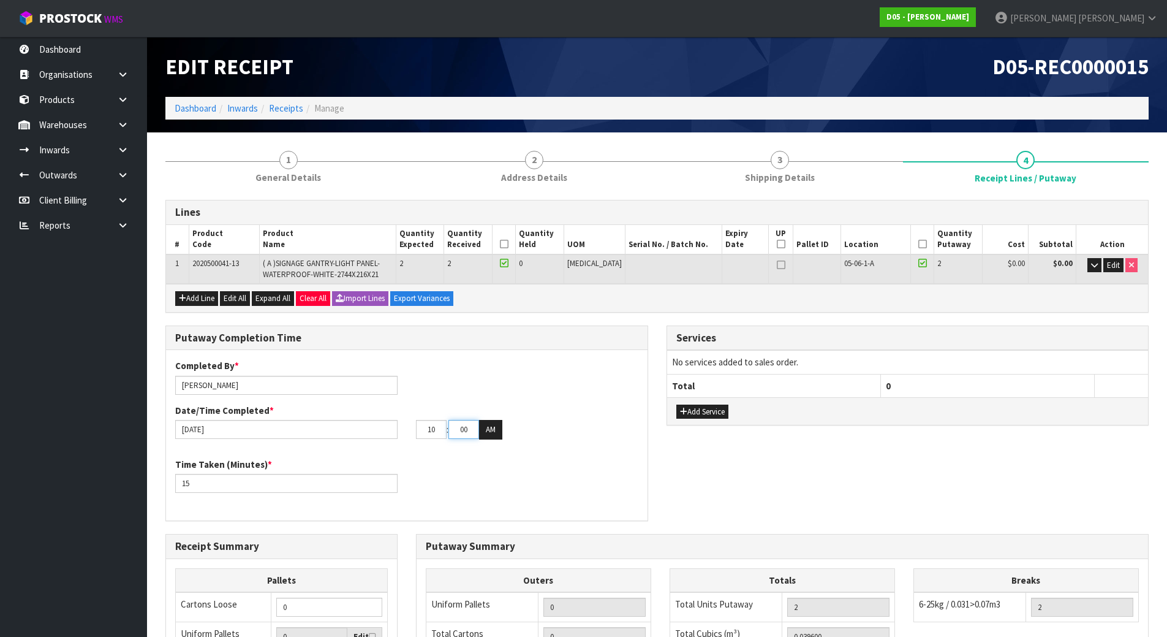
drag, startPoint x: 468, startPoint y: 433, endPoint x: 444, endPoint y: 428, distance: 24.4
click at [444, 428] on tr "10 : 00 : 00 AM" at bounding box center [459, 430] width 86 height 20
type input "50"
click at [506, 382] on div "Completed By * [PERSON_NAME] Date/Time Completed * [DATE] 10 : 50 : 00 AM" at bounding box center [407, 403] width 482 height 89
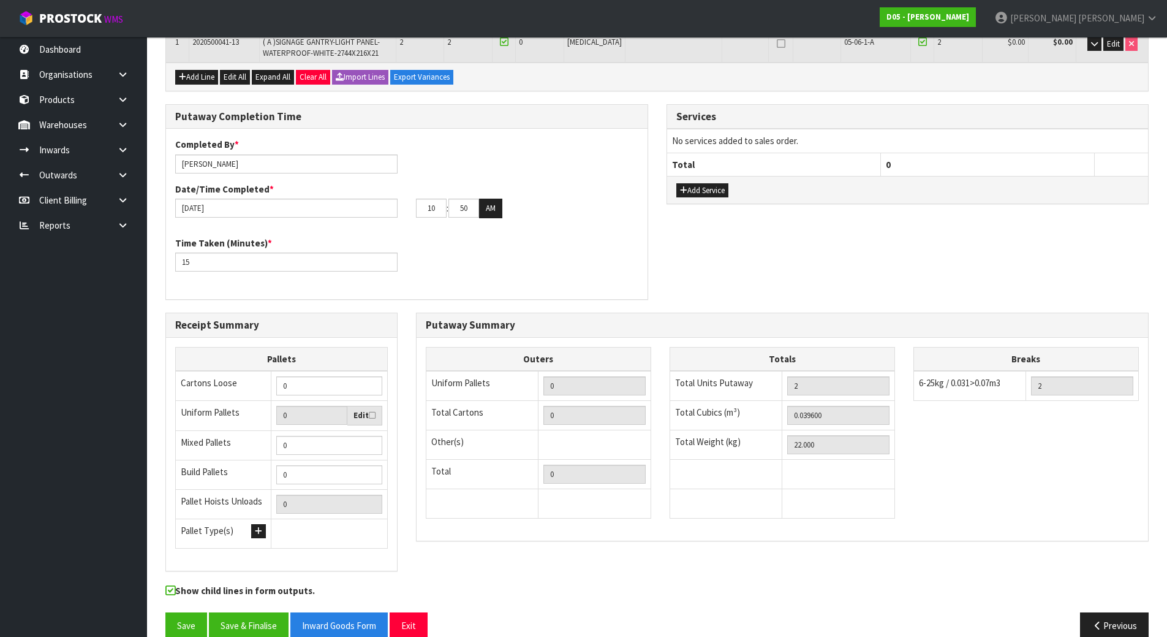
scroll to position [241, 0]
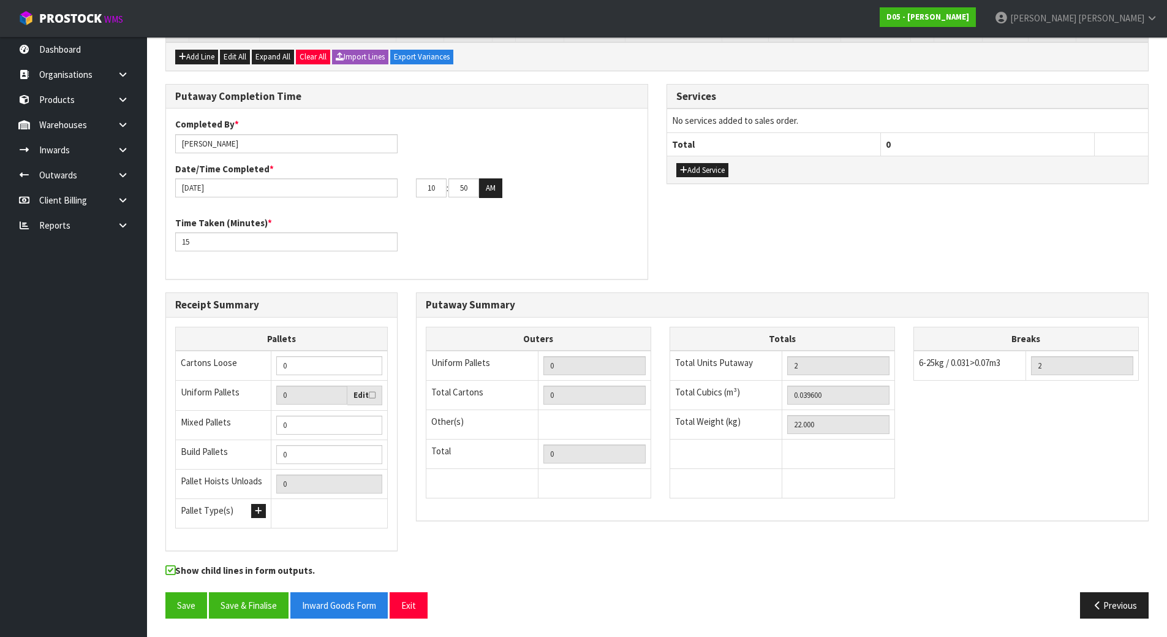
click at [445, 261] on div "Completed By * [PERSON_NAME] Date/Time Completed * [DATE] 10 : 50 : 00 AM Time …" at bounding box center [407, 194] width 482 height 152
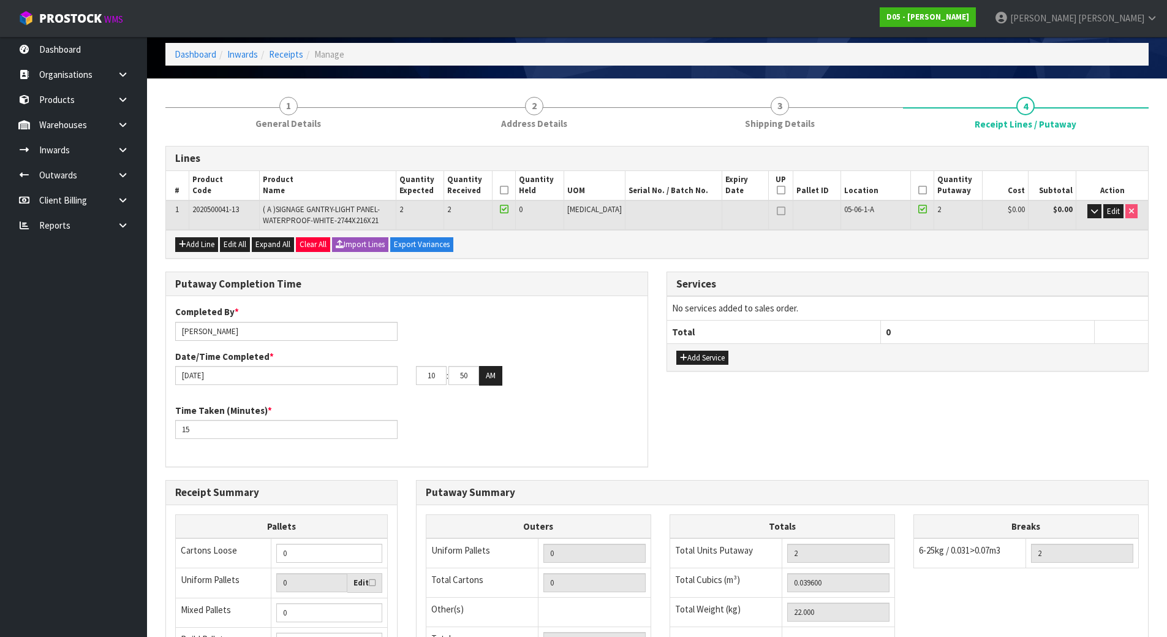
scroll to position [0, 0]
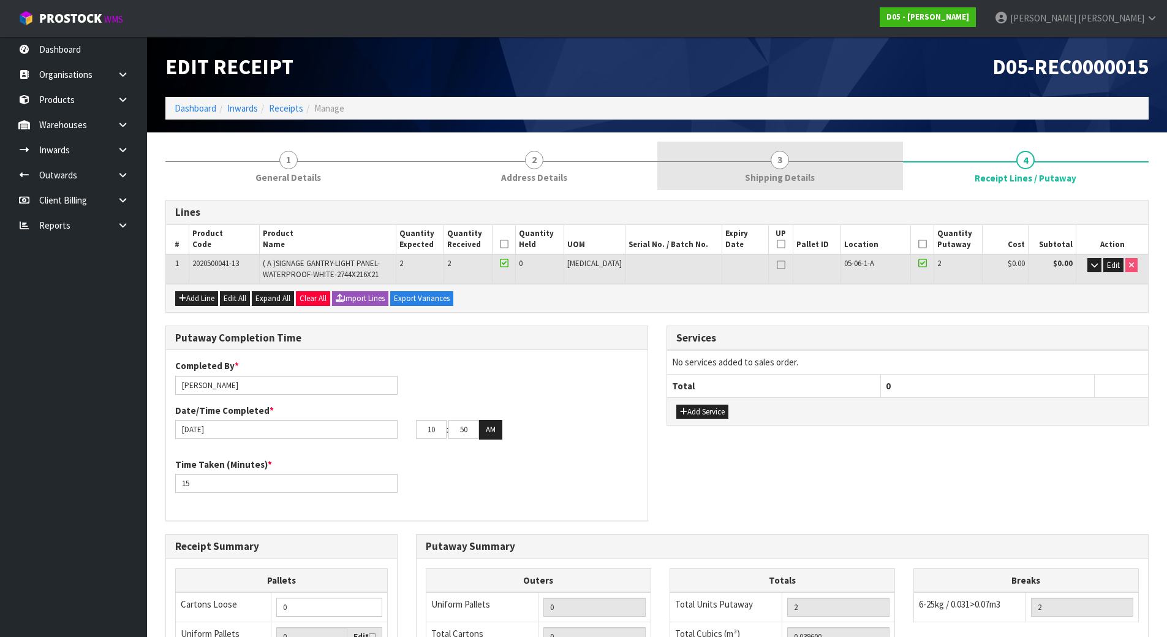
click at [723, 171] on link "3 Shipping Details" at bounding box center [781, 166] width 246 height 48
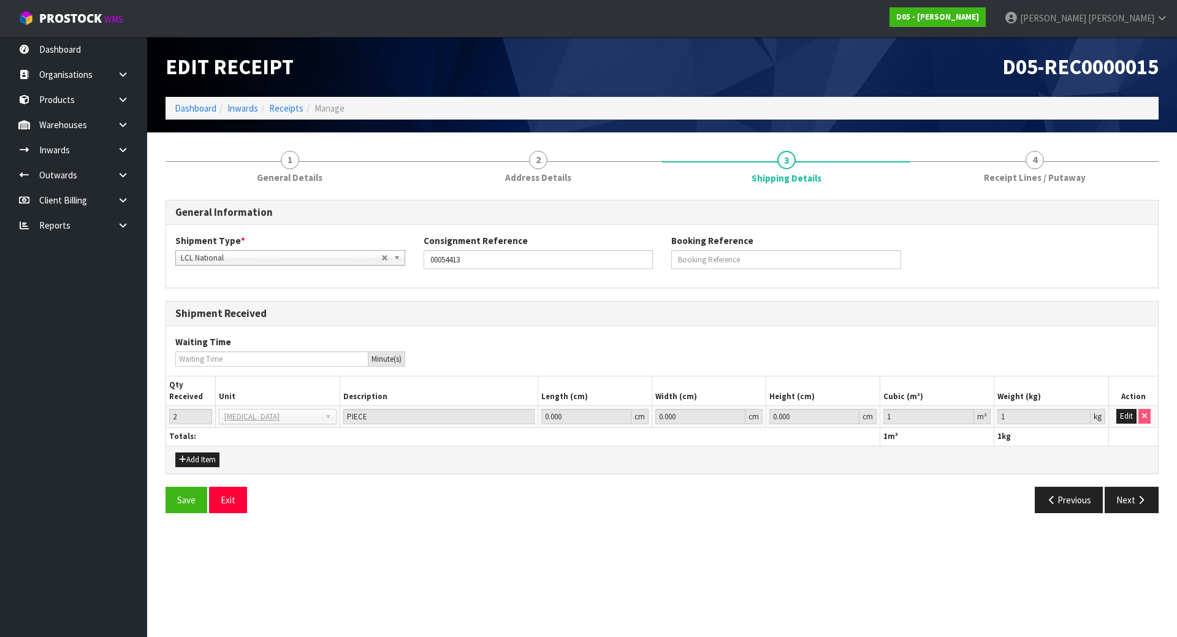
click at [433, 192] on div "General Information Shipment Type * LCL National LCL International FCL-20ft FCL…" at bounding box center [661, 357] width 993 height 332
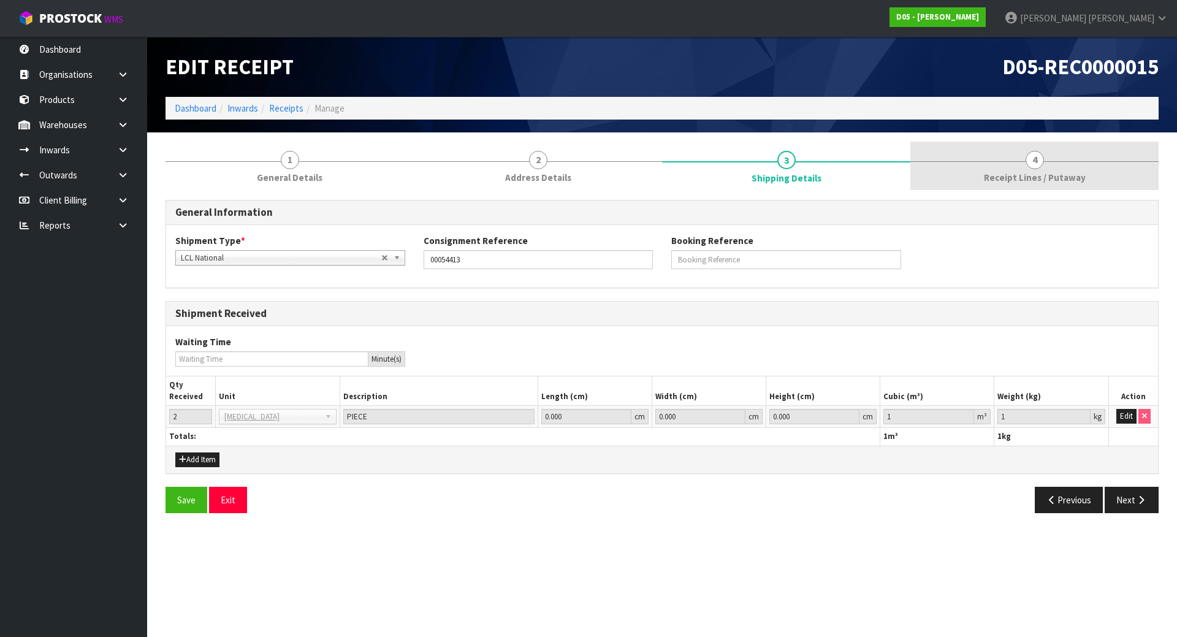
click at [1057, 167] on link "4 Receipt Lines / Putaway" at bounding box center [1034, 166] width 248 height 48
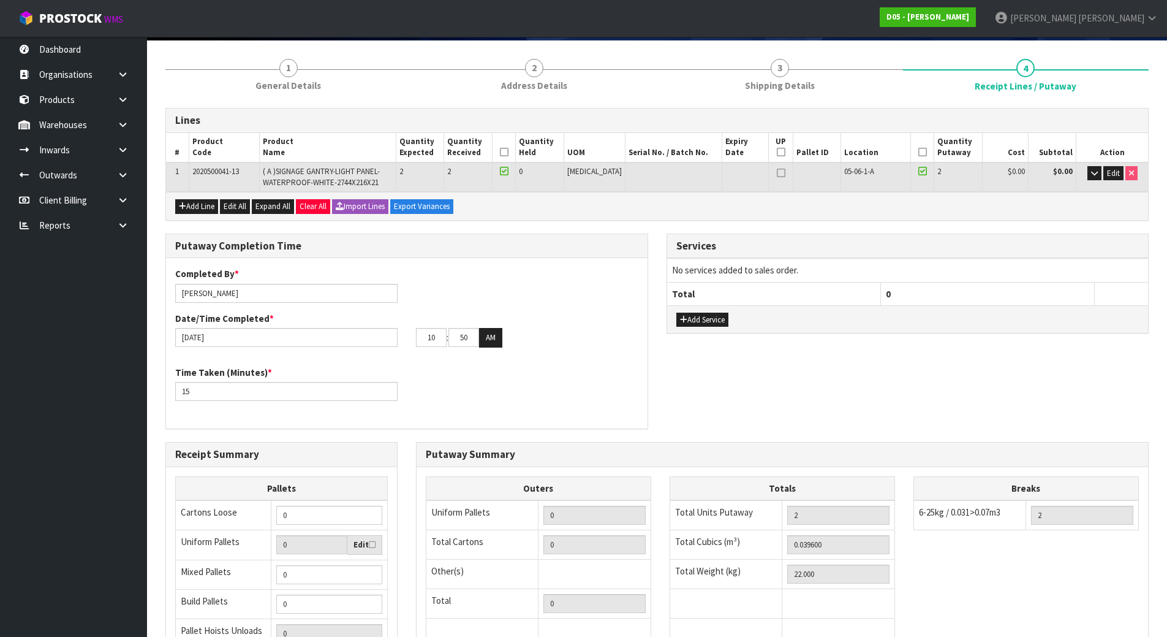
scroll to position [241, 0]
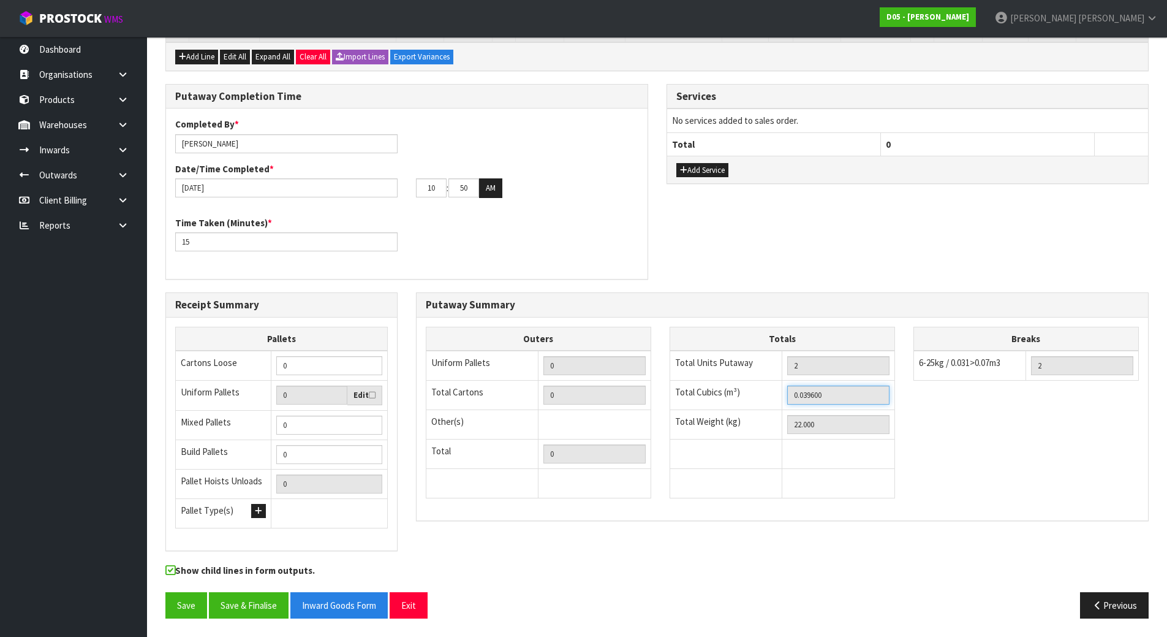
drag, startPoint x: 828, startPoint y: 394, endPoint x: 732, endPoint y: 376, distance: 98.6
click at [732, 376] on tbody "Total Units Putaway 2 Total Cubics (m³) 0.039600 Total Weight (kg) 22.000" at bounding box center [782, 425] width 225 height 148
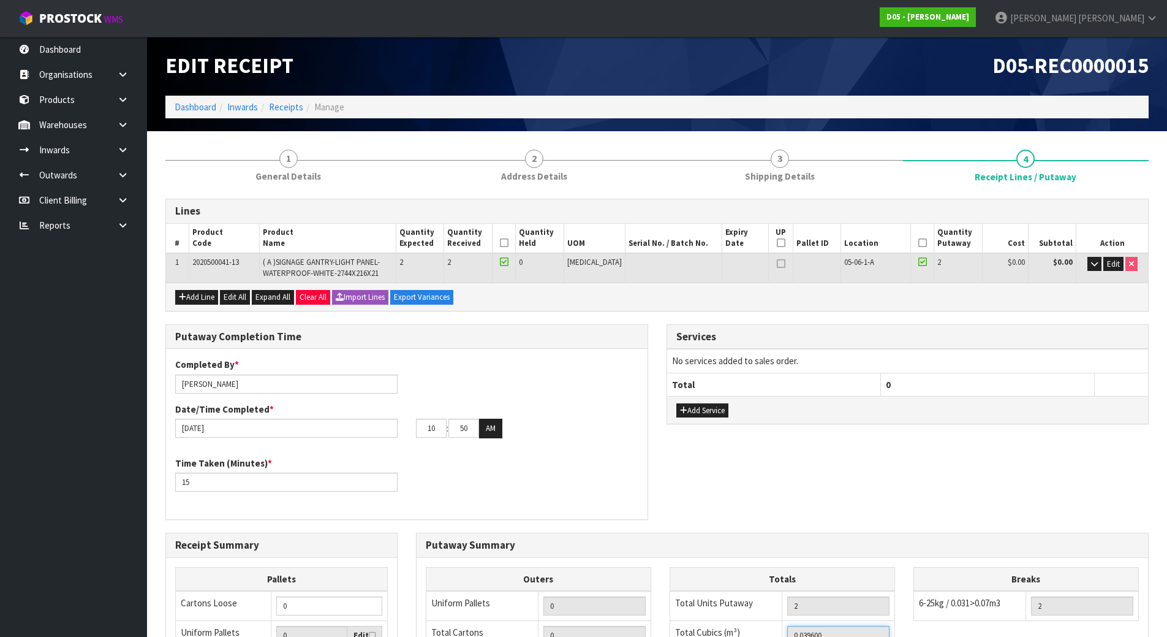
scroll to position [0, 0]
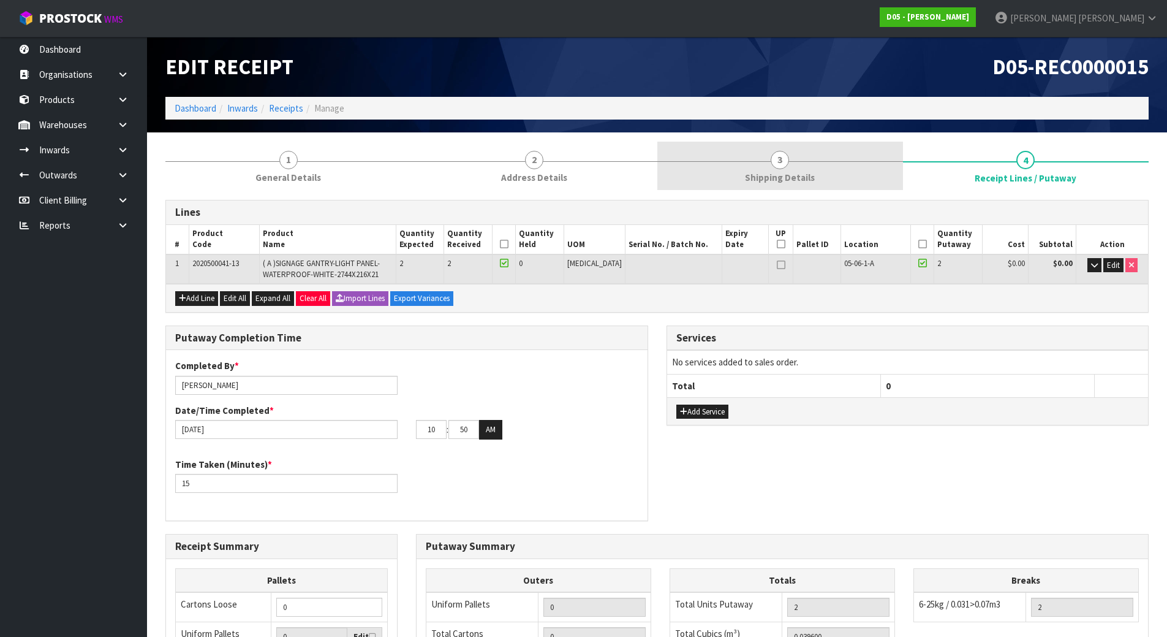
click at [804, 182] on span "Shipping Details" at bounding box center [780, 177] width 70 height 13
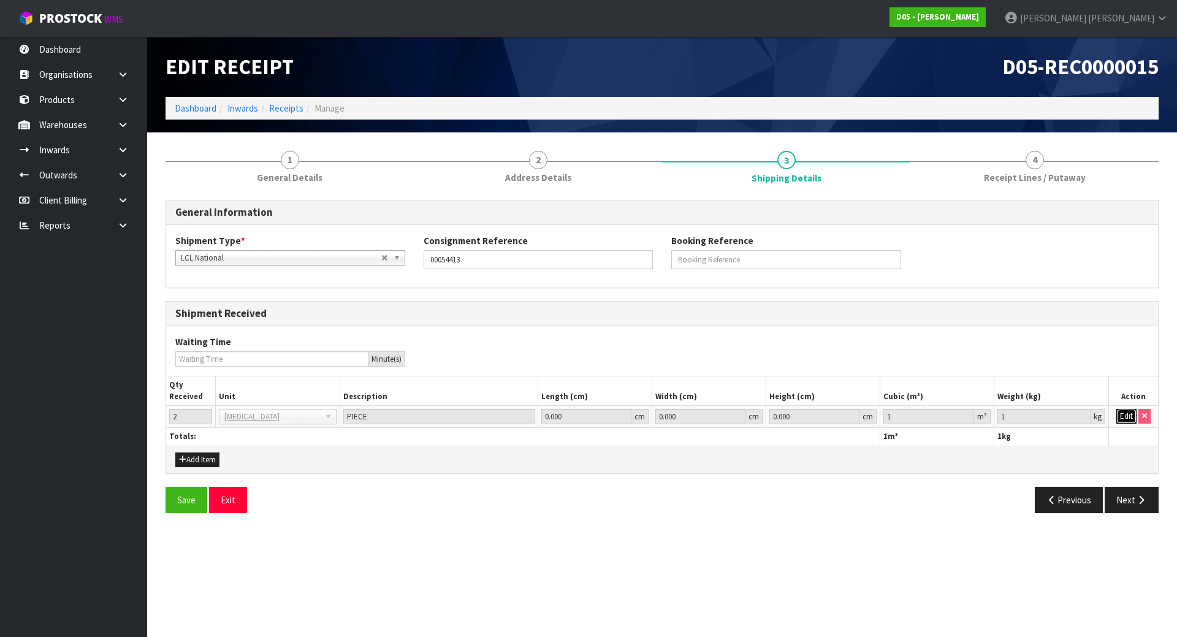
click at [1131, 422] on button "Edit" at bounding box center [1126, 416] width 20 height 15
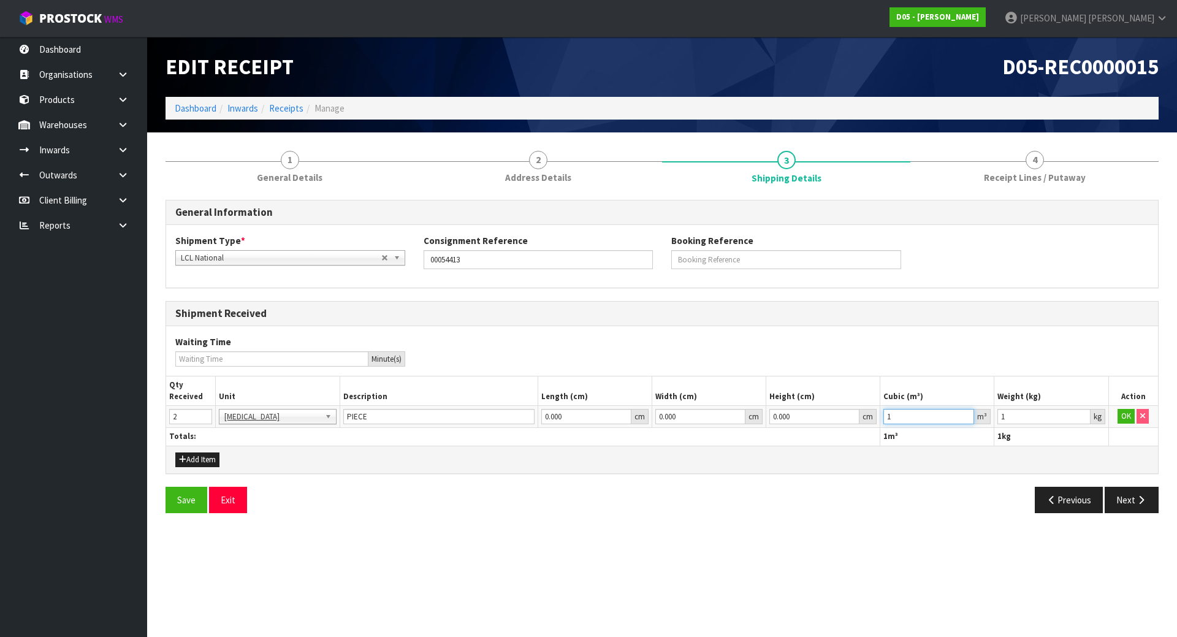
drag, startPoint x: 867, startPoint y: 421, endPoint x: 709, endPoint y: 421, distance: 158.1
click at [711, 421] on tr "2 BAG BAR BSK BIN BTL BOX BDL CAB CGE CTN CSE COI CRA CRT CBE CYL DRM JAR MTR P…" at bounding box center [661, 417] width 991 height 22
paste input "0.0396"
type input "0.0396"
click at [1120, 418] on button "OK" at bounding box center [1125, 416] width 17 height 15
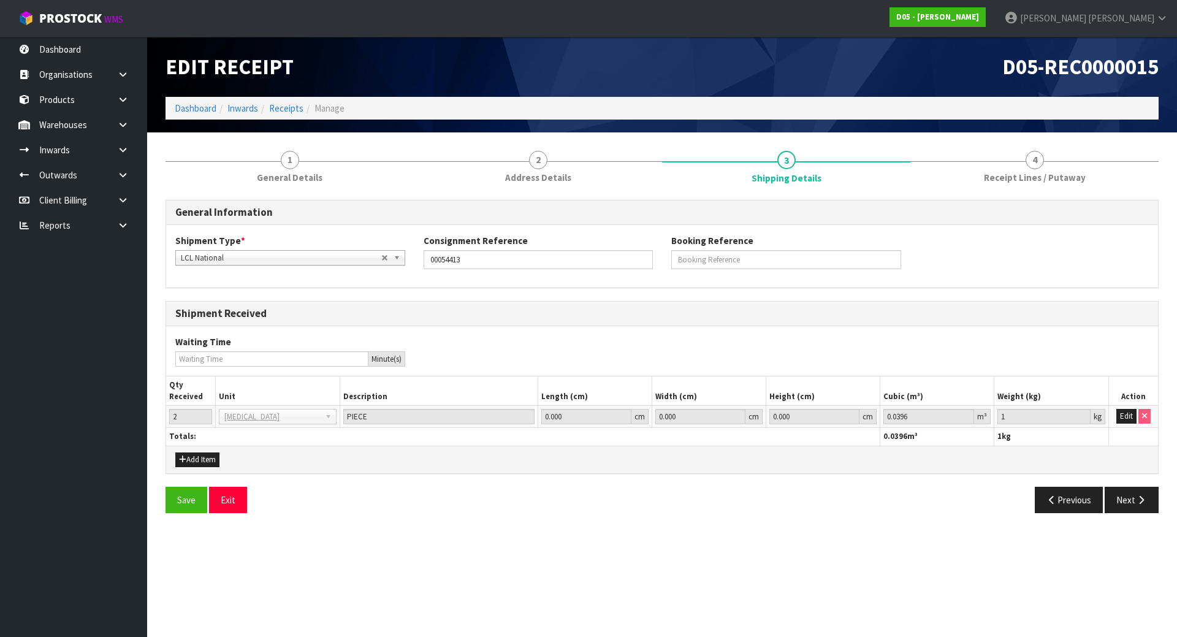
click at [1021, 194] on div "General Information Shipment Type * LCL National LCL International FCL-20ft FCL…" at bounding box center [661, 357] width 993 height 332
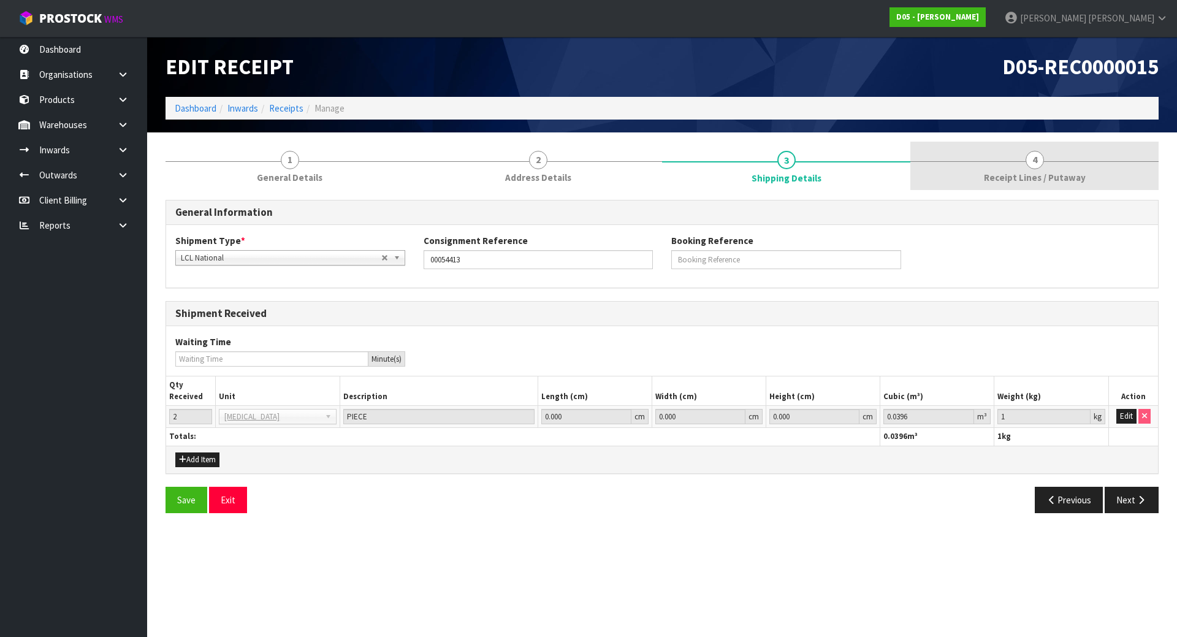
click at [961, 183] on link "4 Receipt Lines / Putaway" at bounding box center [1034, 166] width 248 height 48
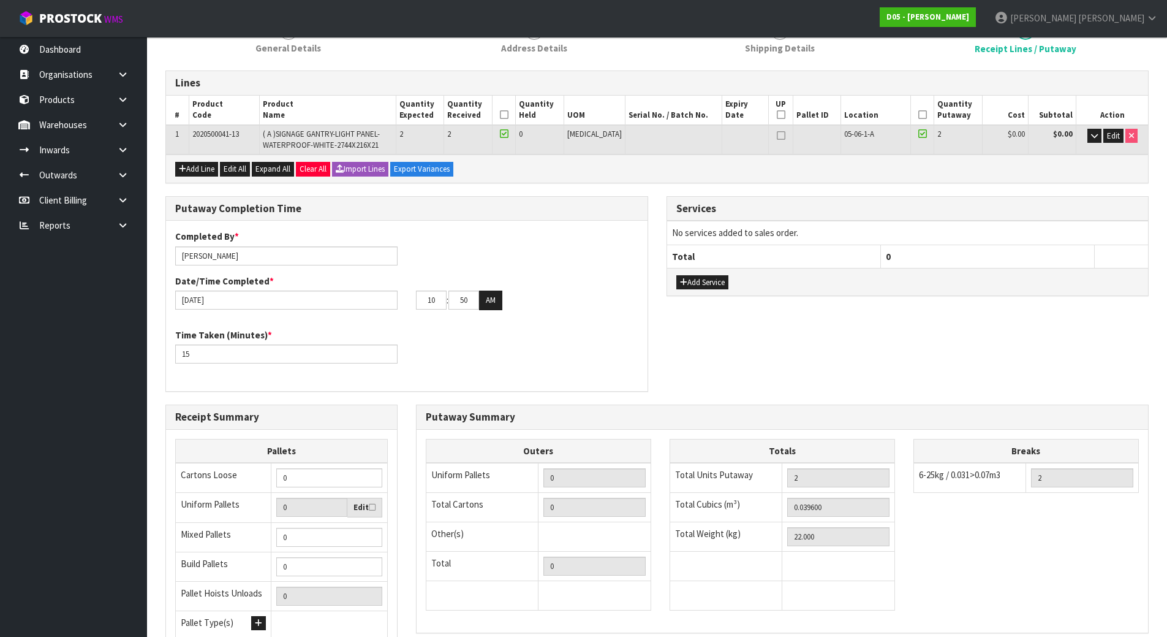
scroll to position [241, 0]
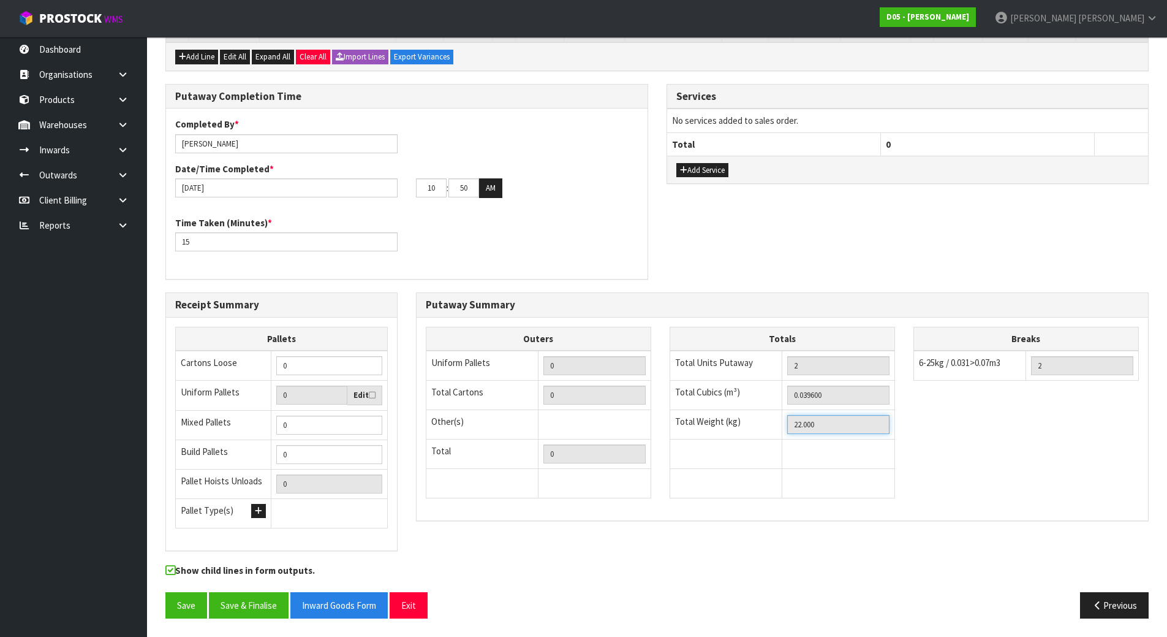
drag, startPoint x: 826, startPoint y: 430, endPoint x: 537, endPoint y: 384, distance: 292.3
click at [538, 384] on div "Outers Uniform Pallets 0 Total Cartons 0 Other(s) Bag x 0 Bar x 0 Basket x 0 Bi…" at bounding box center [783, 419] width 732 height 184
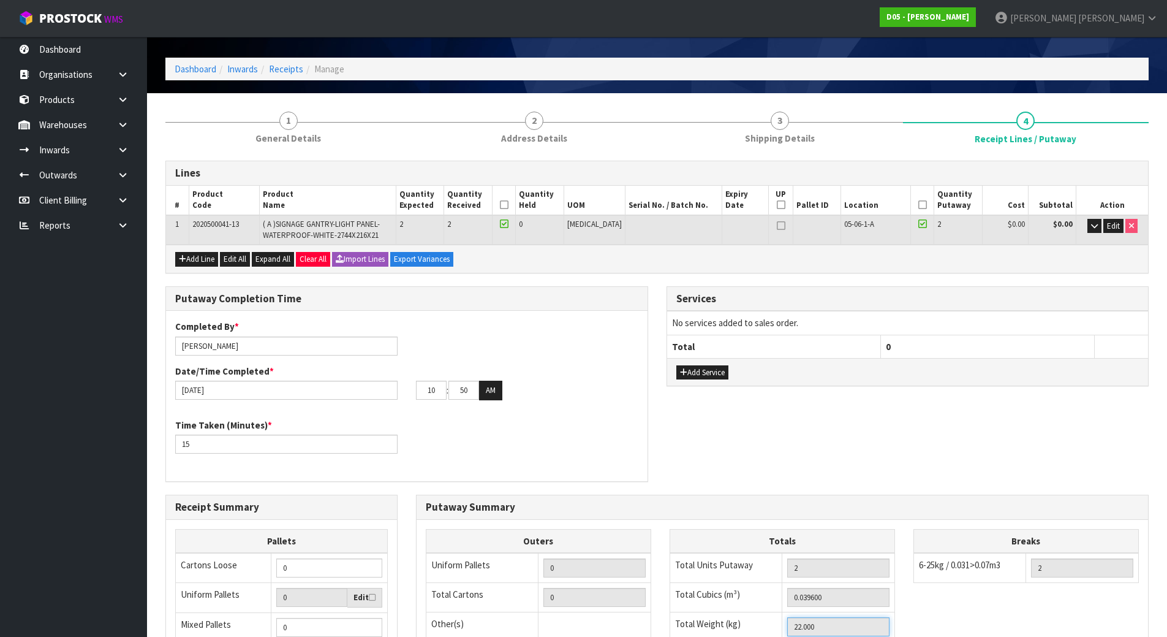
scroll to position [0, 0]
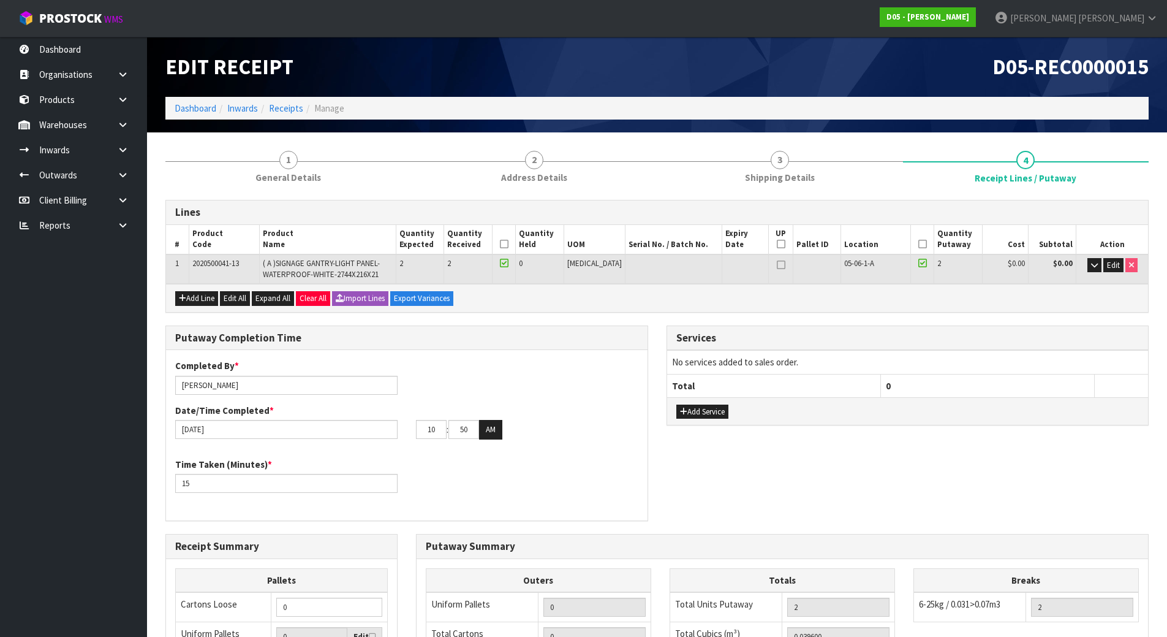
click at [783, 135] on section "1 General Details 2 Address Details 3 Shipping Details 4 Receipt Lines / Putawa…" at bounding box center [657, 505] width 1020 height 746
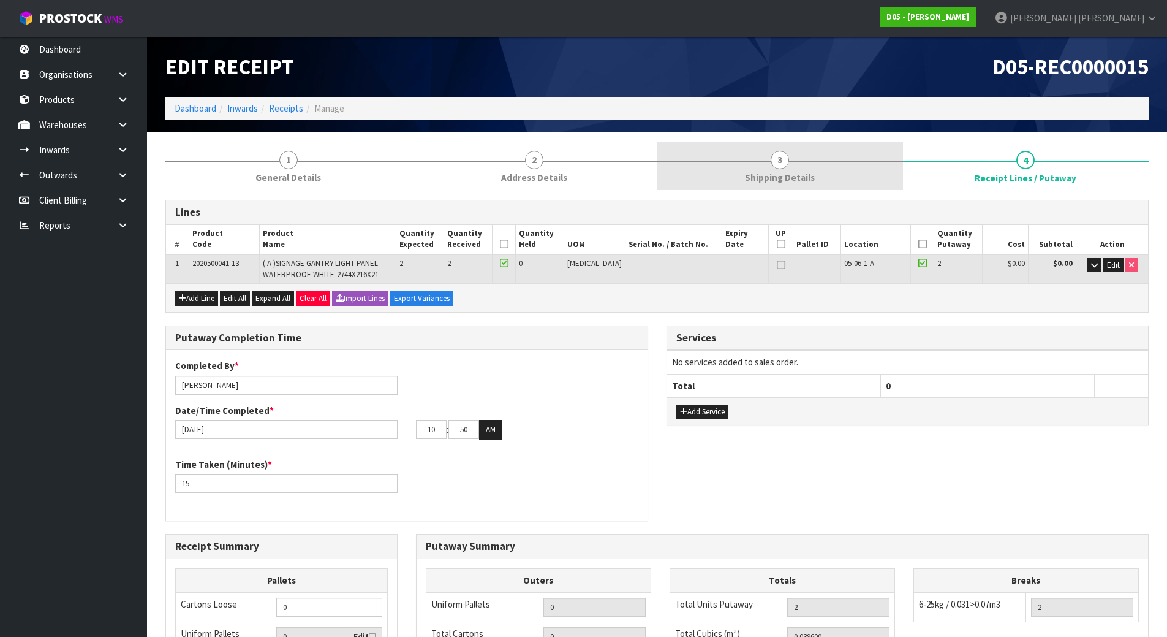
click at [778, 149] on link "3 Shipping Details" at bounding box center [781, 166] width 246 height 48
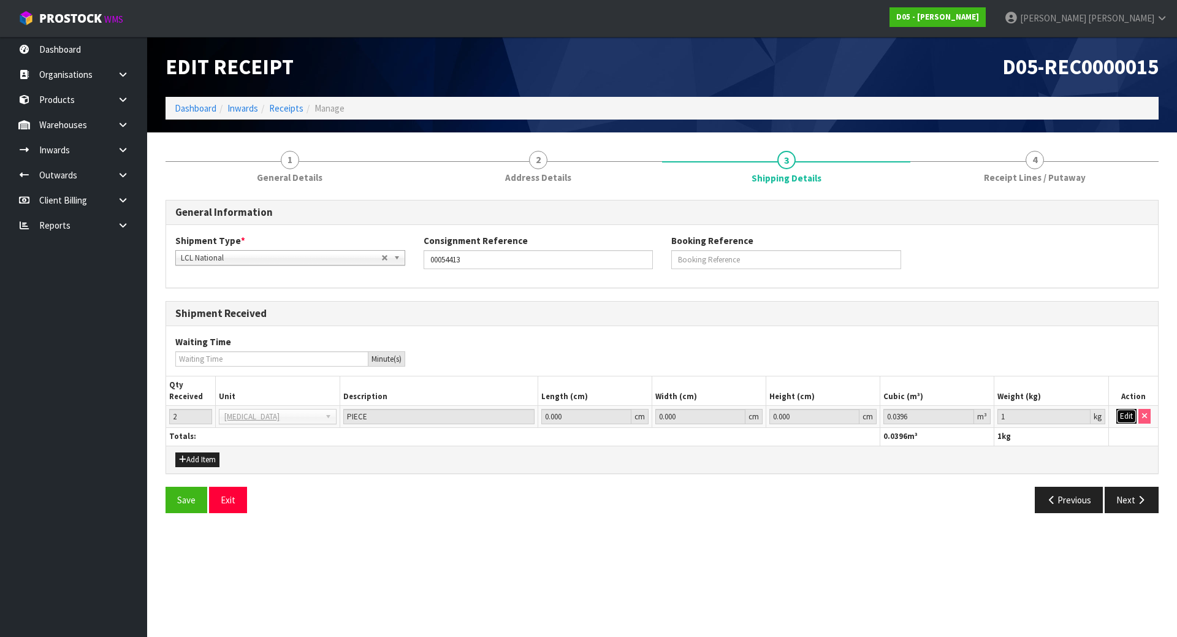
click at [1120, 421] on button "Edit" at bounding box center [1126, 416] width 20 height 15
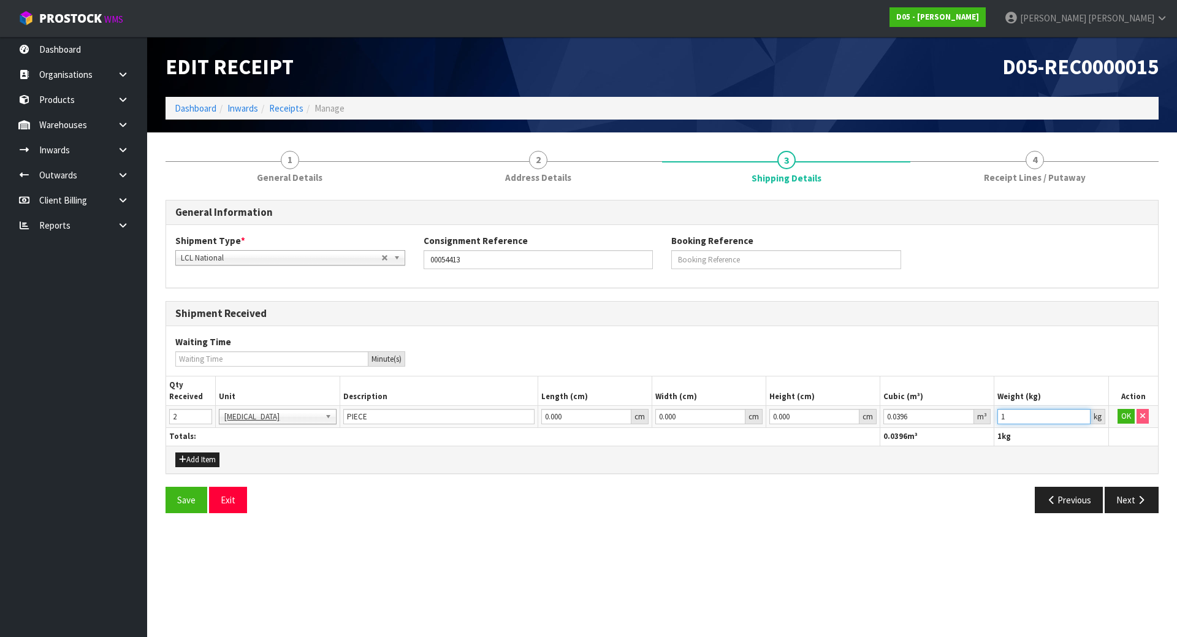
drag, startPoint x: 1056, startPoint y: 415, endPoint x: 777, endPoint y: 377, distance: 282.1
click at [776, 377] on table "Qty Received Unit Description Length (cm) Width (cm) Height (cm) Cubic (m³) Wei…" at bounding box center [661, 410] width 991 height 69
paste input "22"
type input "22"
click at [1119, 417] on button "OK" at bounding box center [1125, 416] width 17 height 15
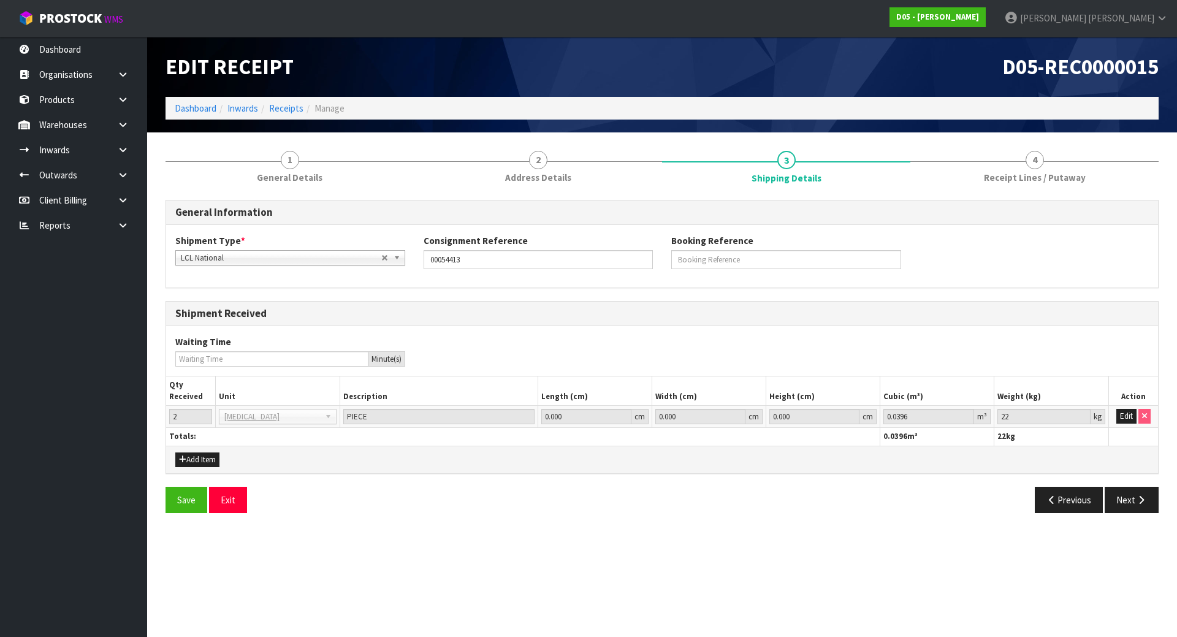
click at [1091, 445] on div "Add Item" at bounding box center [661, 459] width 991 height 28
click at [165, 495] on div "Save Exit" at bounding box center [409, 500] width 506 height 26
click at [178, 501] on button "Save" at bounding box center [186, 500] width 42 height 26
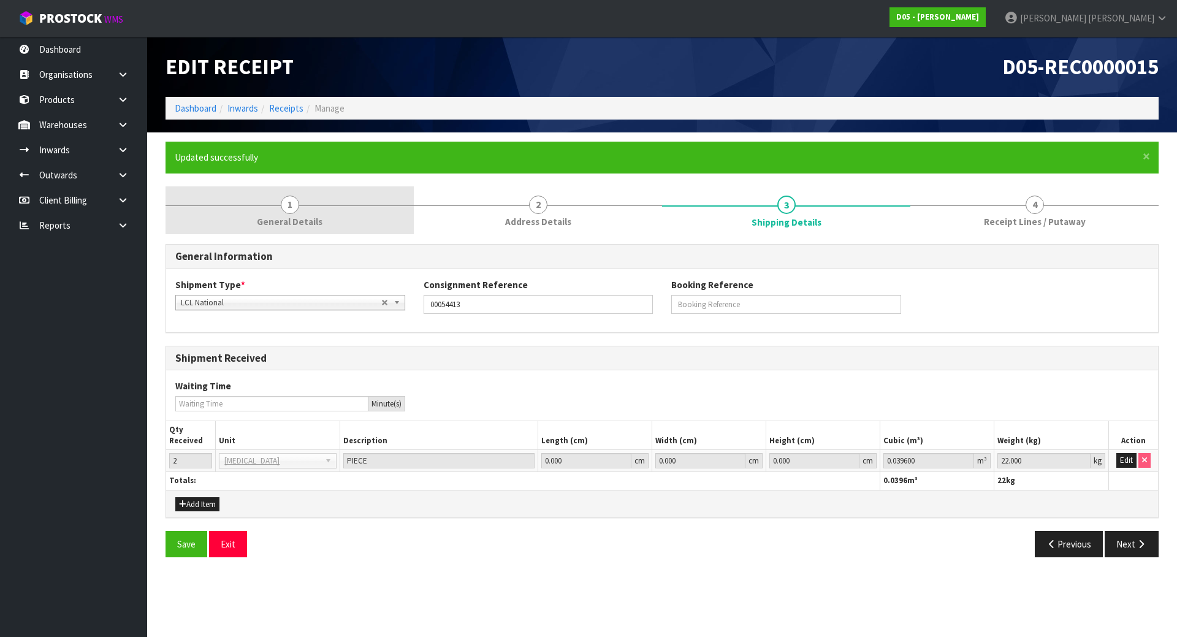
click at [269, 210] on link "1 General Details" at bounding box center [289, 210] width 248 height 48
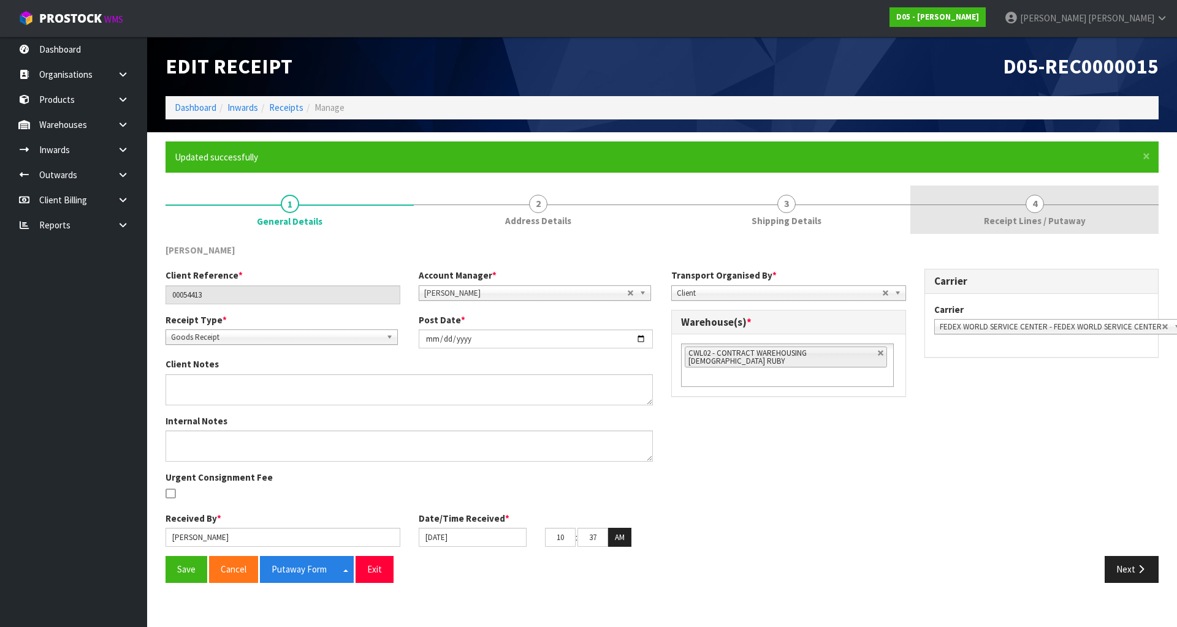
click at [1001, 219] on span "Receipt Lines / Putaway" at bounding box center [1035, 220] width 102 height 13
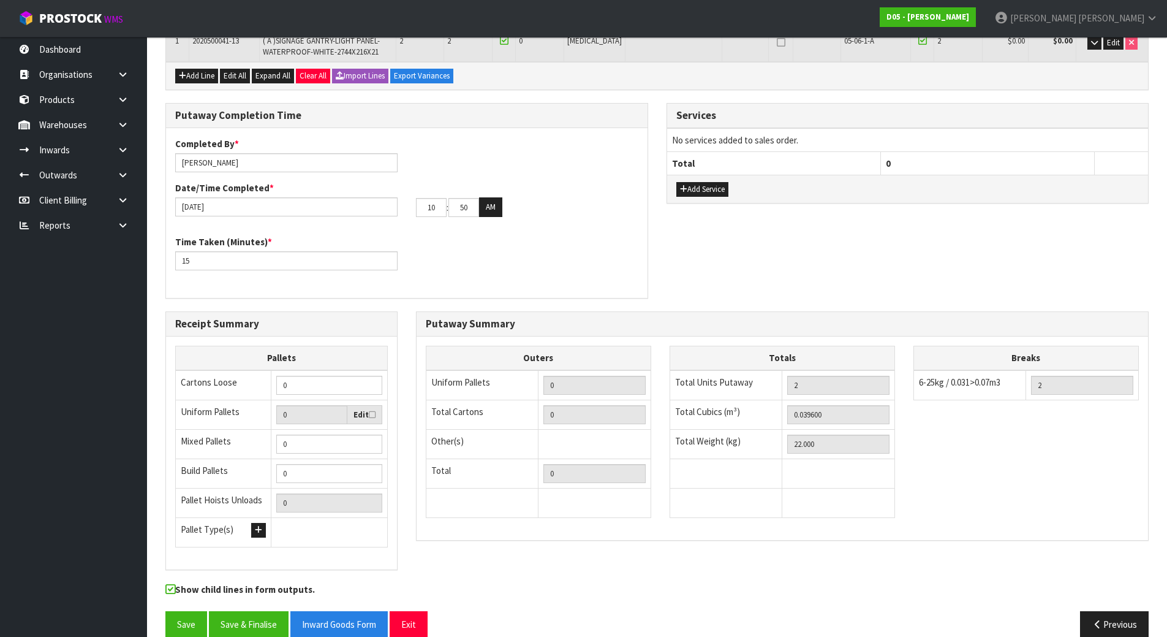
scroll to position [286, 0]
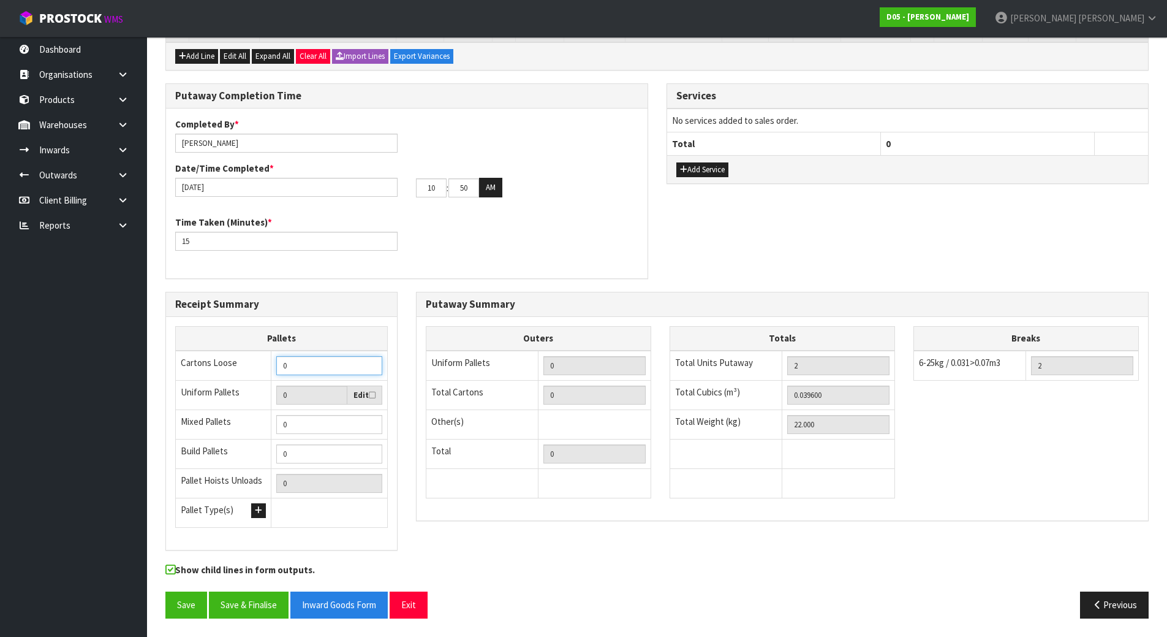
drag, startPoint x: 331, startPoint y: 365, endPoint x: 197, endPoint y: 348, distance: 134.7
click at [197, 348] on table "Pallets Cartons Loose 0 Uniform Pallets 0 Edit Mixed Pallets 0 Build Pallets 0 …" at bounding box center [281, 427] width 213 height 202
click at [418, 313] on div "Putaway Summary" at bounding box center [783, 304] width 732 height 25
click at [417, 306] on div "Putaway Summary" at bounding box center [783, 304] width 732 height 25
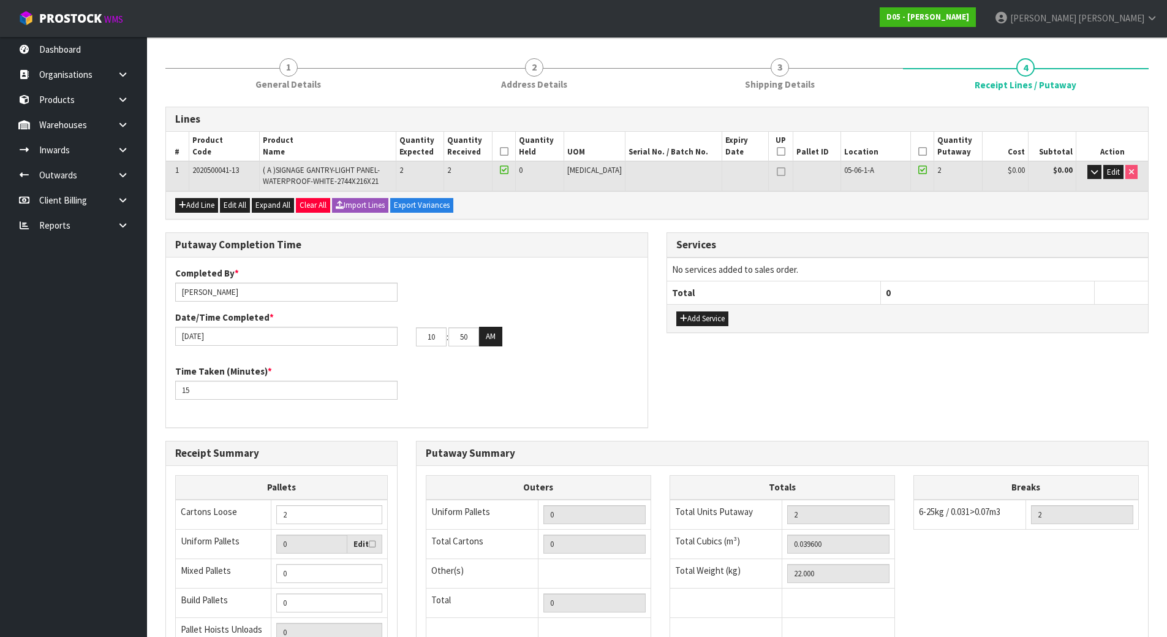
scroll to position [245, 0]
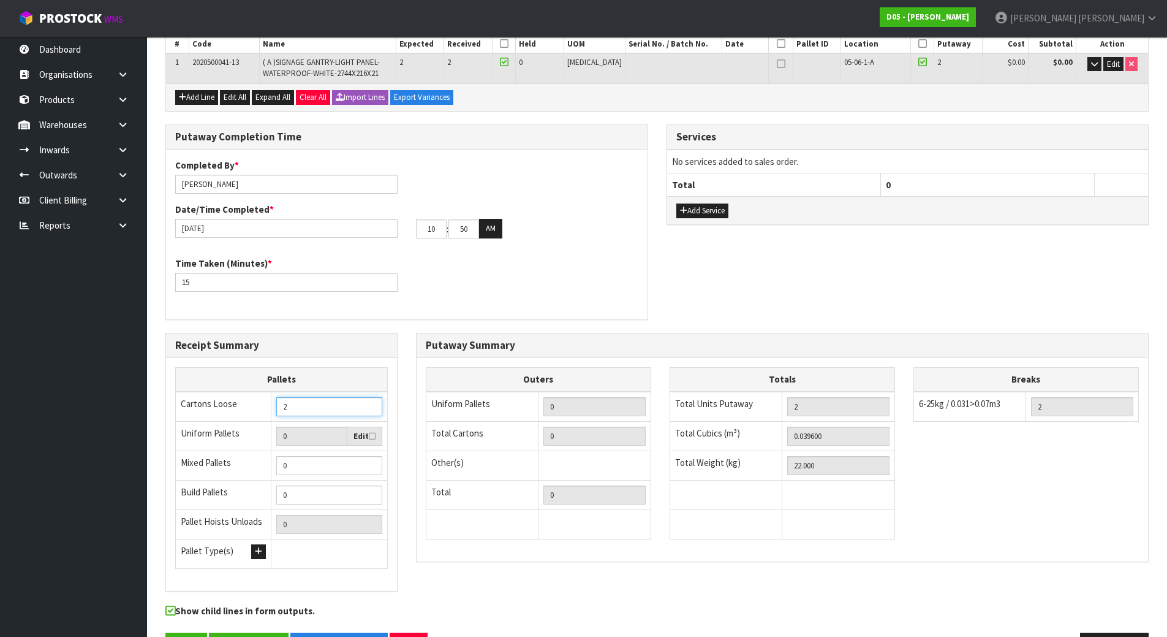
drag, startPoint x: 308, startPoint y: 408, endPoint x: 274, endPoint y: 411, distance: 34.4
click at [274, 411] on td "2" at bounding box center [329, 407] width 116 height 30
type input "0"
click at [411, 332] on div "Putaway Completion Time Completed By * [PERSON_NAME] Date/Time Completed * [DAT…" at bounding box center [406, 228] width 501 height 208
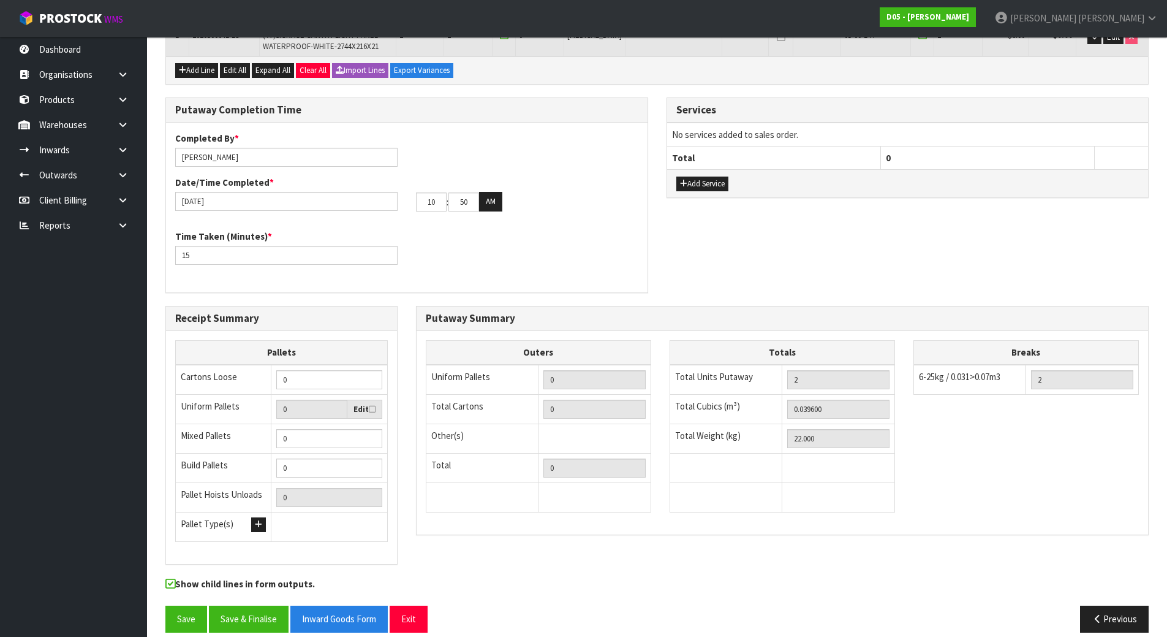
scroll to position [286, 0]
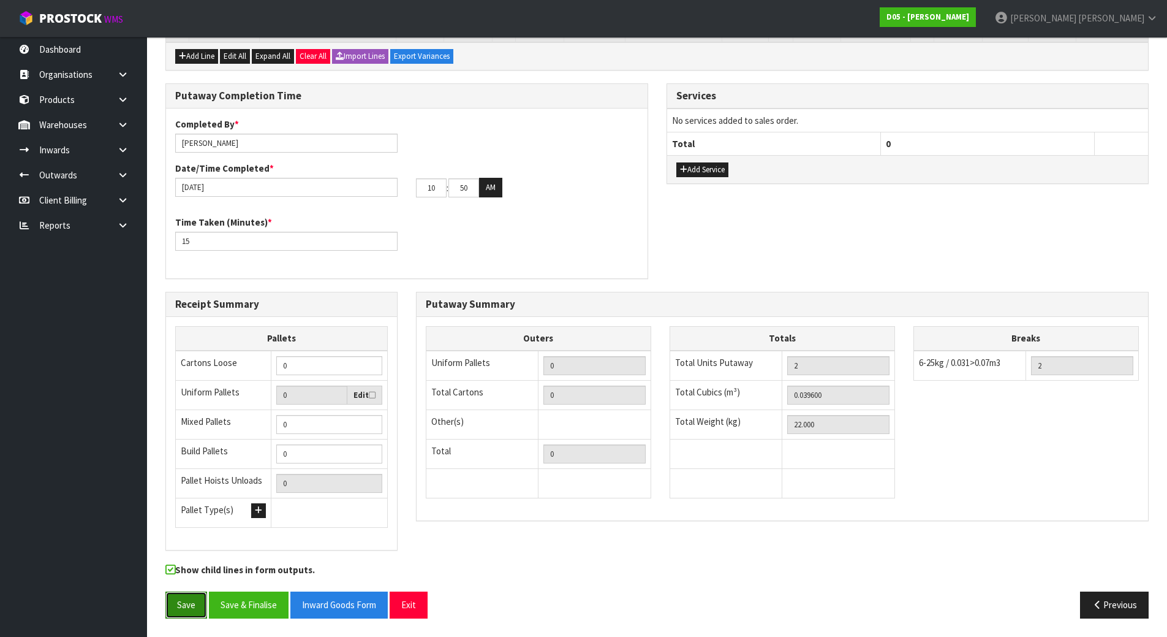
click at [188, 608] on button "Save" at bounding box center [186, 604] width 42 height 26
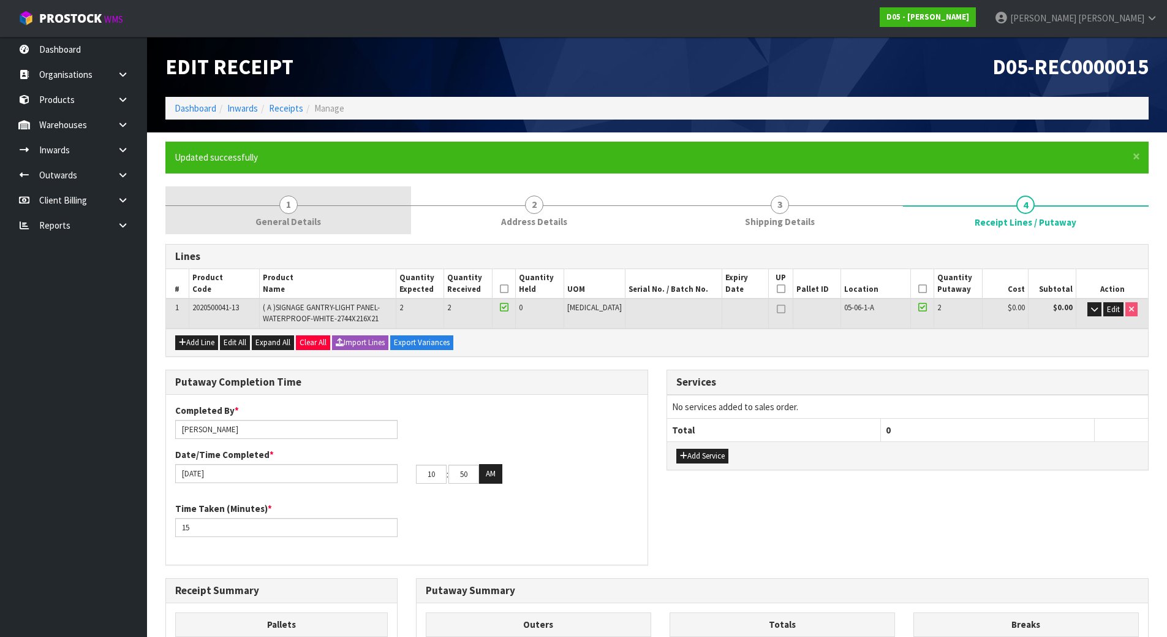
click at [316, 194] on link "1 General Details" at bounding box center [288, 210] width 246 height 48
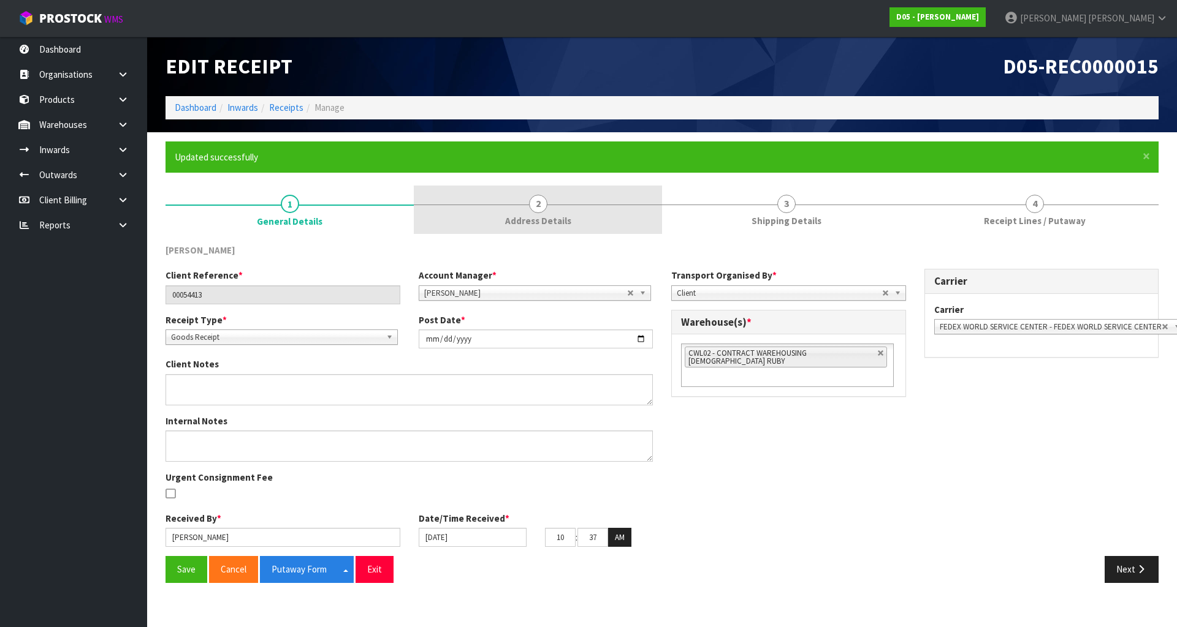
click at [548, 211] on link "2 Address Details" at bounding box center [538, 210] width 248 height 48
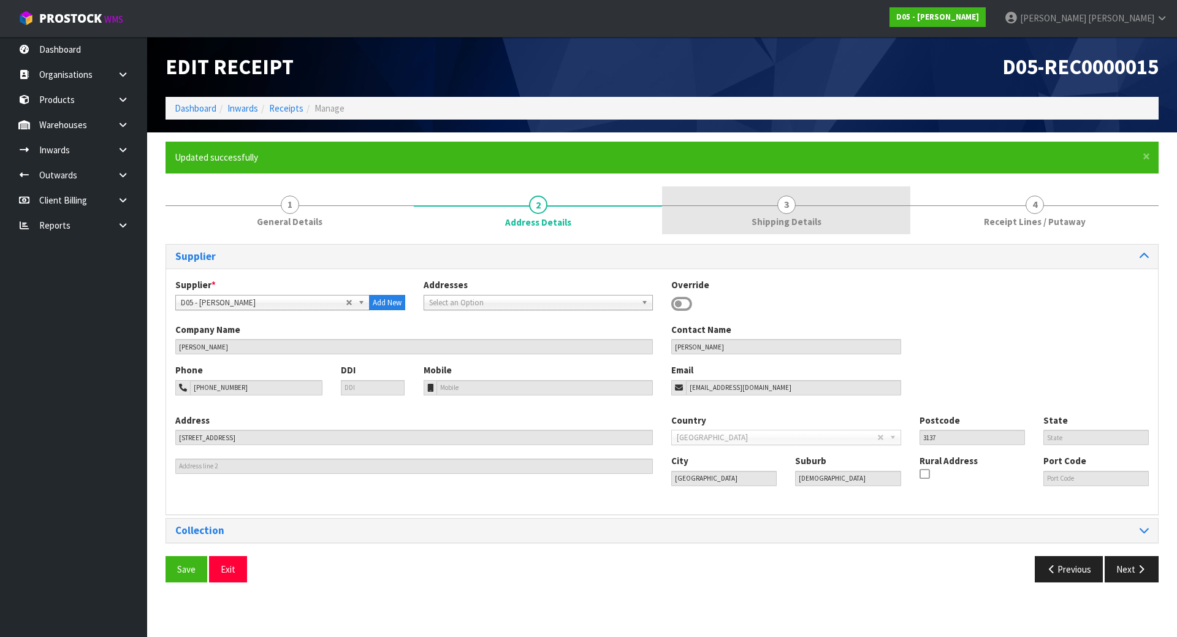
click at [710, 216] on link "3 Shipping Details" at bounding box center [786, 210] width 248 height 48
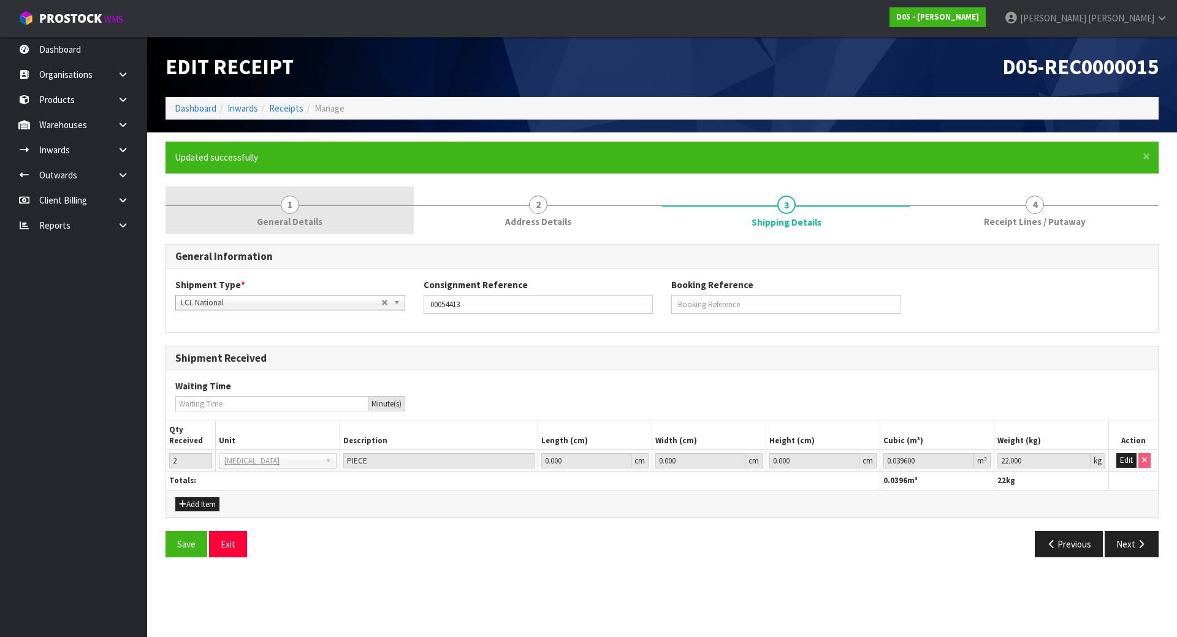
drag, startPoint x: 507, startPoint y: 212, endPoint x: 247, endPoint y: 195, distance: 260.3
click at [507, 213] on link "2 Address Details" at bounding box center [538, 210] width 248 height 48
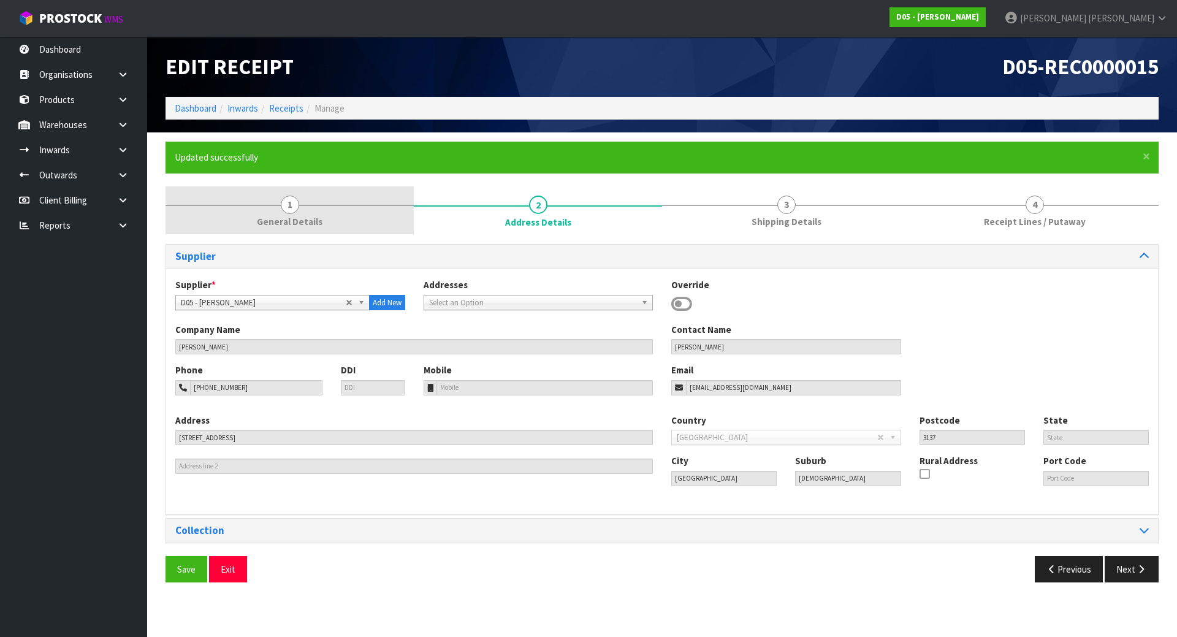
click at [268, 203] on link "1 General Details" at bounding box center [289, 210] width 248 height 48
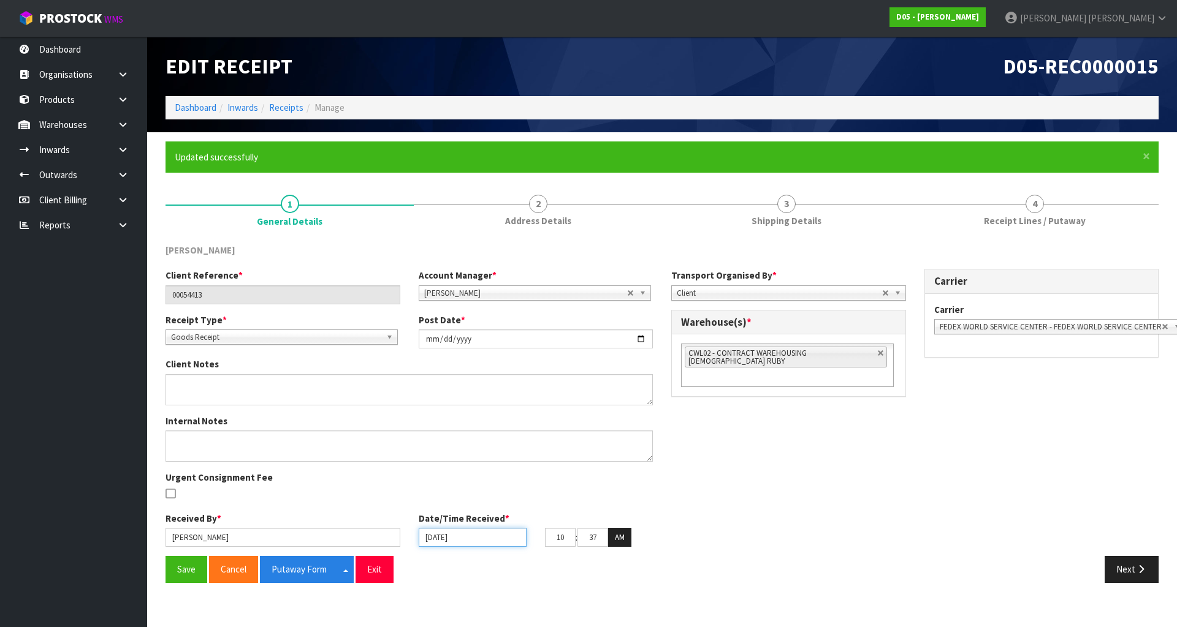
click at [455, 534] on input "[DATE]" at bounding box center [473, 537] width 108 height 19
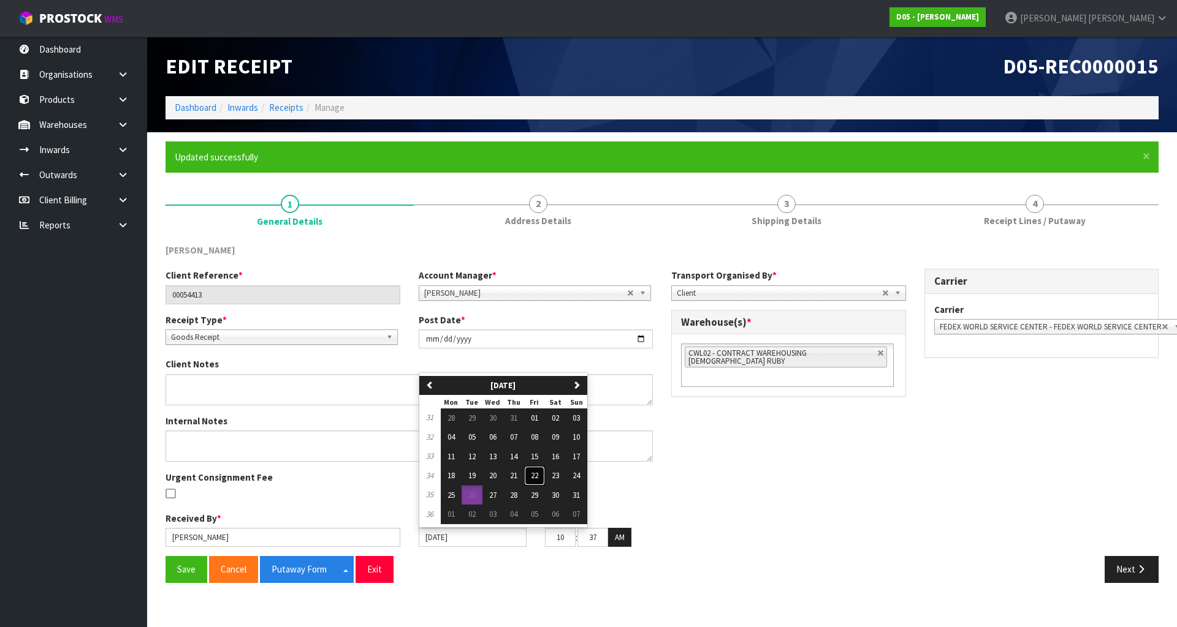
click at [530, 477] on button "22" at bounding box center [534, 476] width 21 height 20
type input "[DATE]"
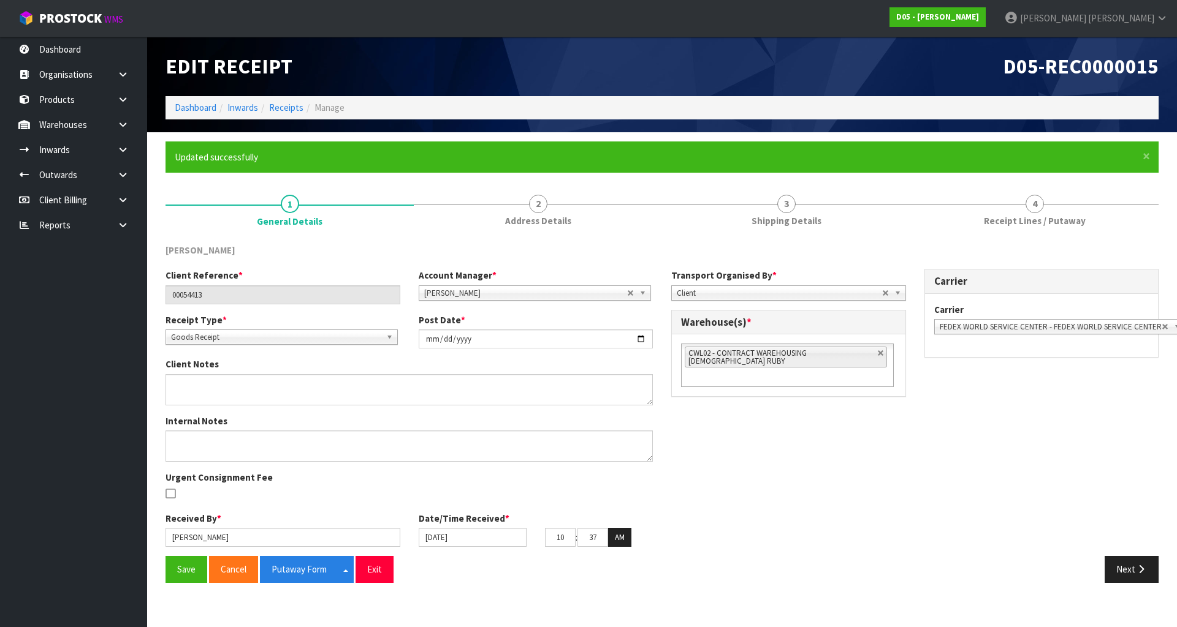
click at [424, 504] on div "Internal Notes Urgent Consignment Fee" at bounding box center [409, 463] width 506 height 97
click at [180, 575] on button "Save" at bounding box center [186, 569] width 42 height 26
click at [388, 497] on div at bounding box center [282, 494] width 235 height 15
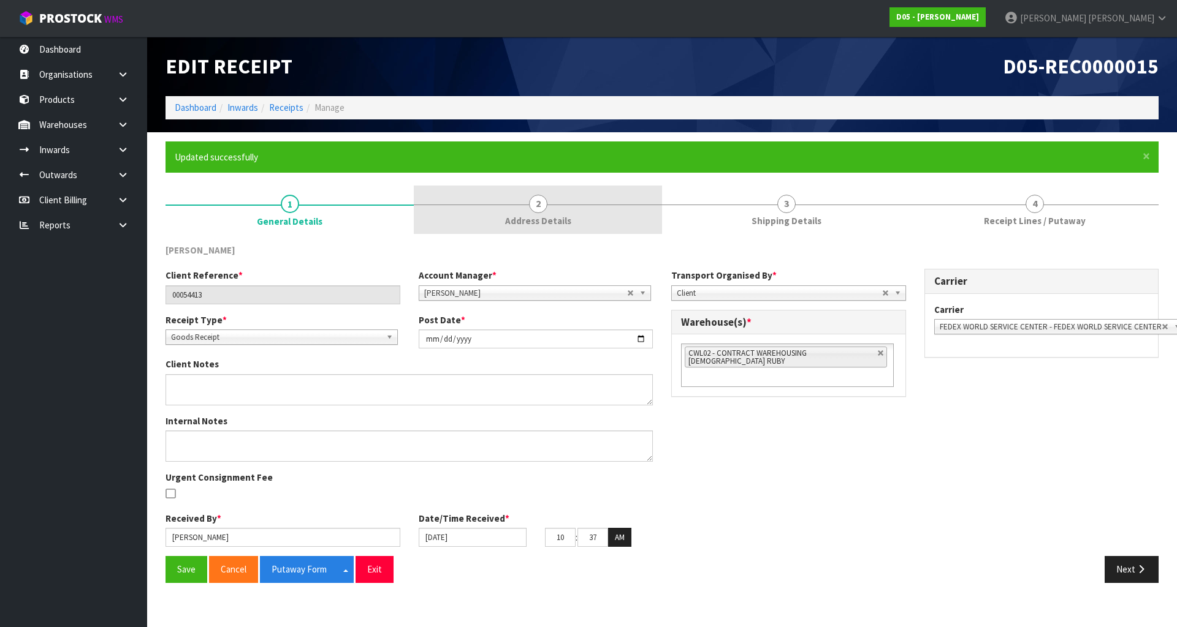
click at [527, 199] on link "2 Address Details" at bounding box center [538, 210] width 248 height 48
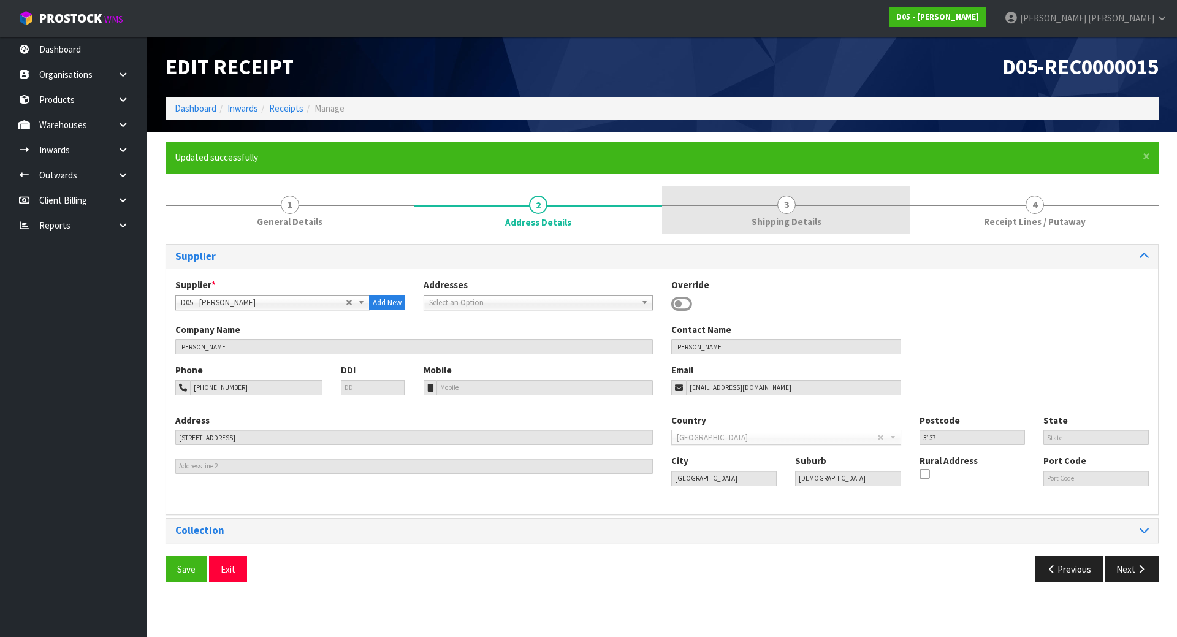
click at [716, 205] on div at bounding box center [786, 205] width 248 height 1
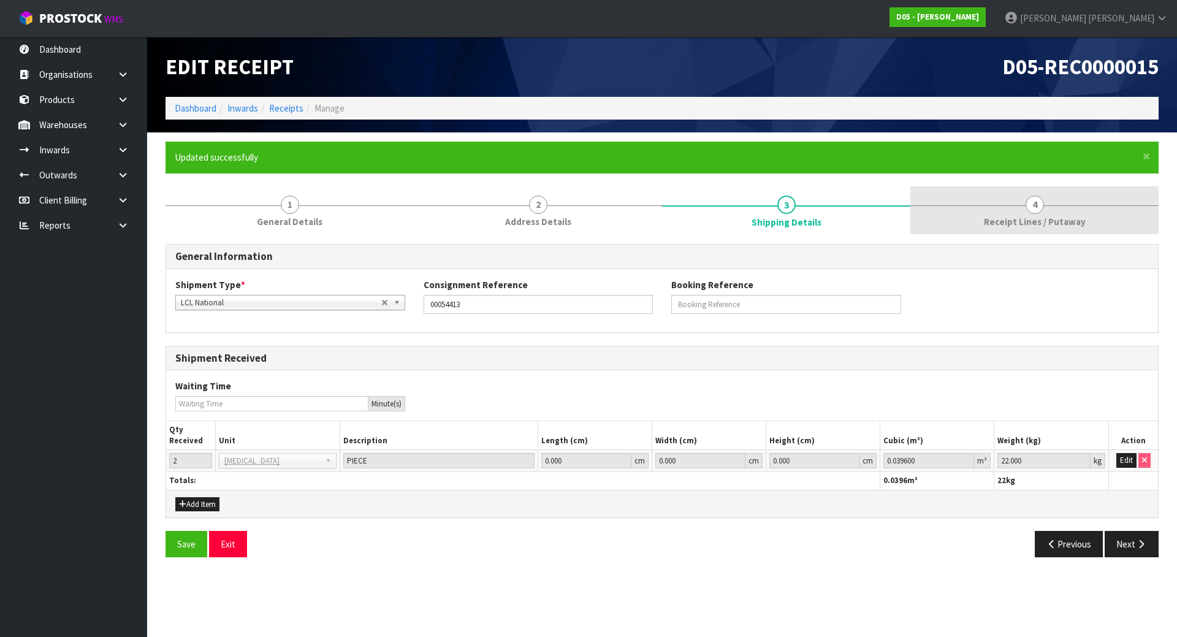
click at [1043, 210] on link "4 Receipt Lines / Putaway" at bounding box center [1034, 210] width 248 height 48
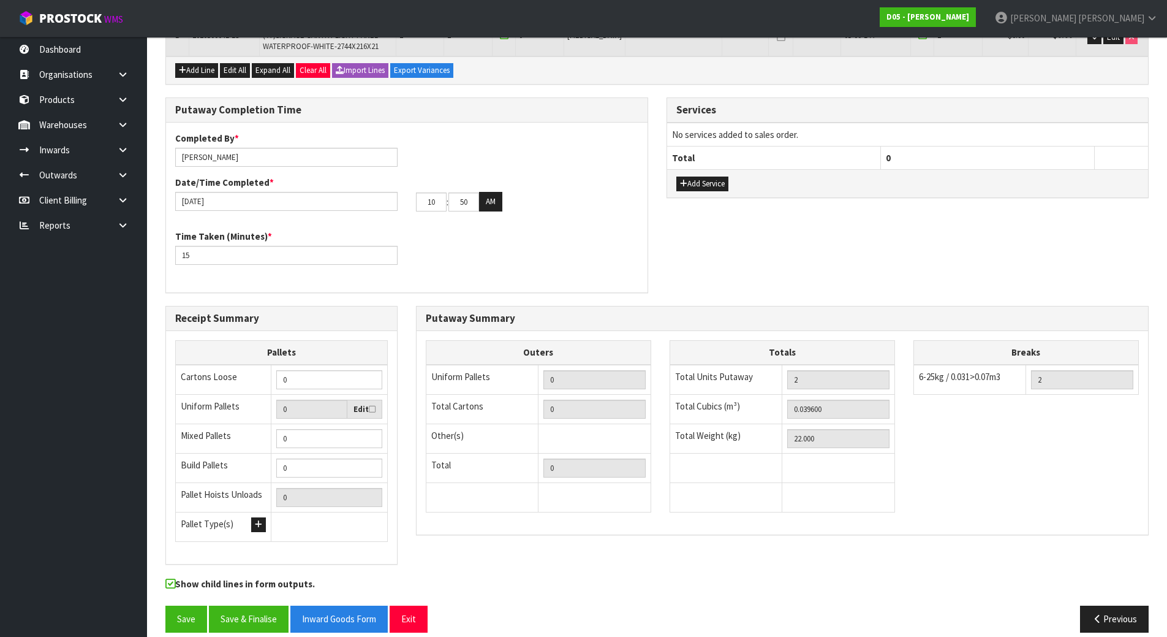
scroll to position [286, 0]
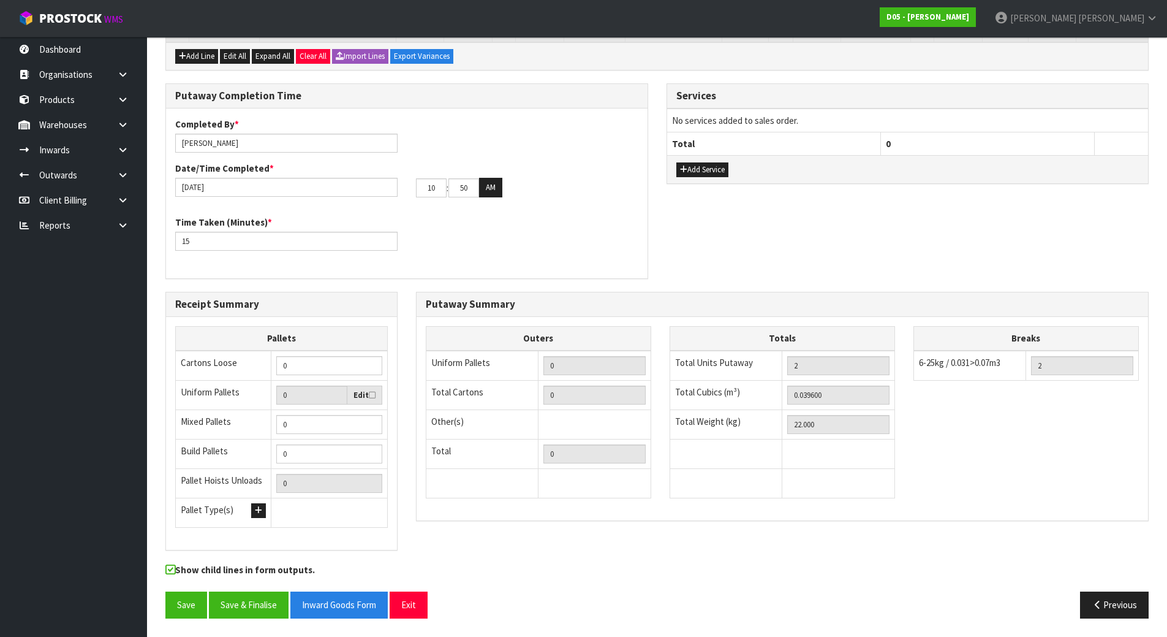
click at [407, 454] on div "Putaway Summary Outers Uniform Pallets 0 Total Cartons 0 Other(s) Bag x 0 Bar x…" at bounding box center [782, 412] width 751 height 241
click at [259, 601] on button "Save & Finalise" at bounding box center [249, 604] width 80 height 26
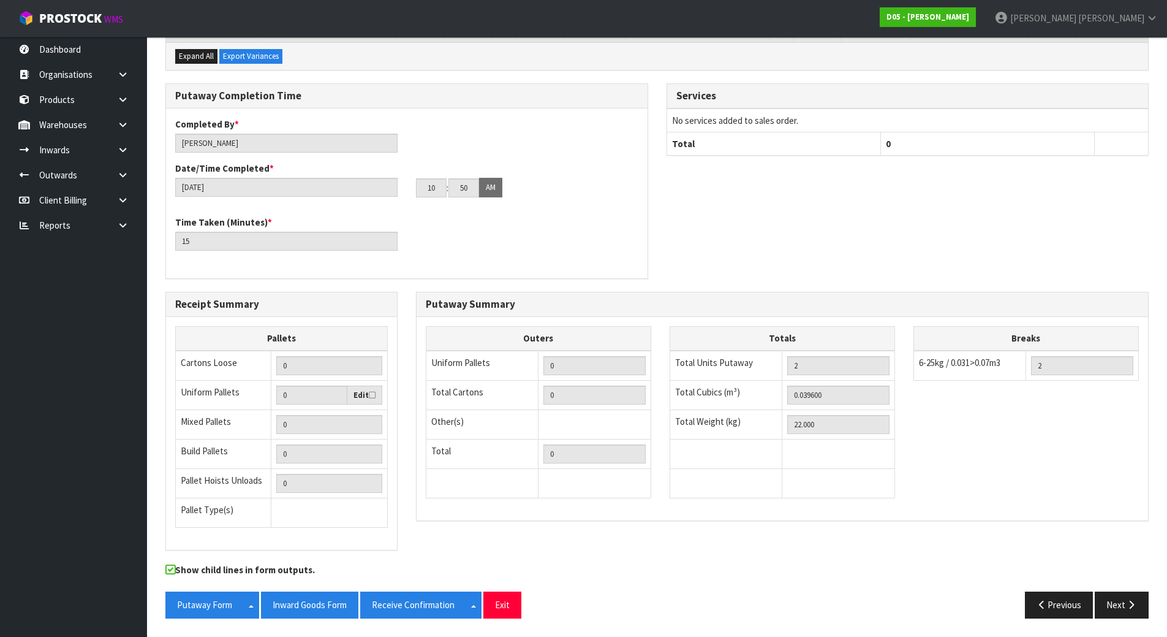
click at [425, 538] on div "Receipt Summary Pallets Cartons Loose 0 Uniform Pallets 0 Edit Mixed Pallets 0 …" at bounding box center [657, 427] width 1002 height 271
click at [314, 601] on button "Inward Goods Form" at bounding box center [309, 604] width 97 height 26
click at [412, 537] on div "Receipt Summary Pallets Cartons Loose 0 Uniform Pallets 0 Edit Mixed Pallets 0 …" at bounding box center [657, 427] width 1002 height 271
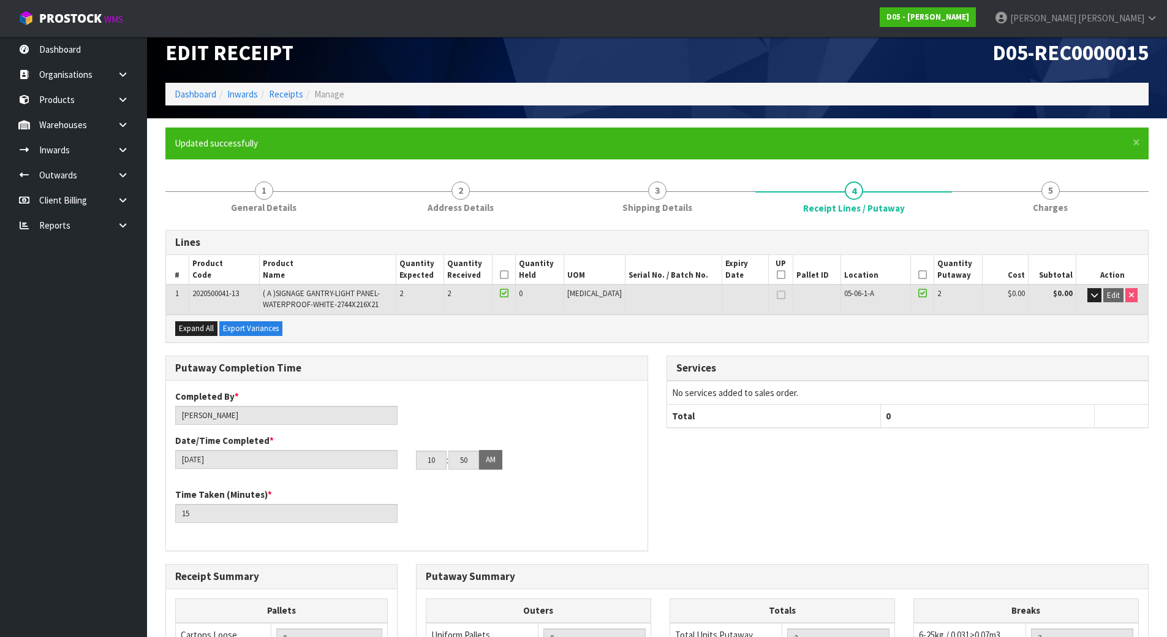
scroll to position [0, 0]
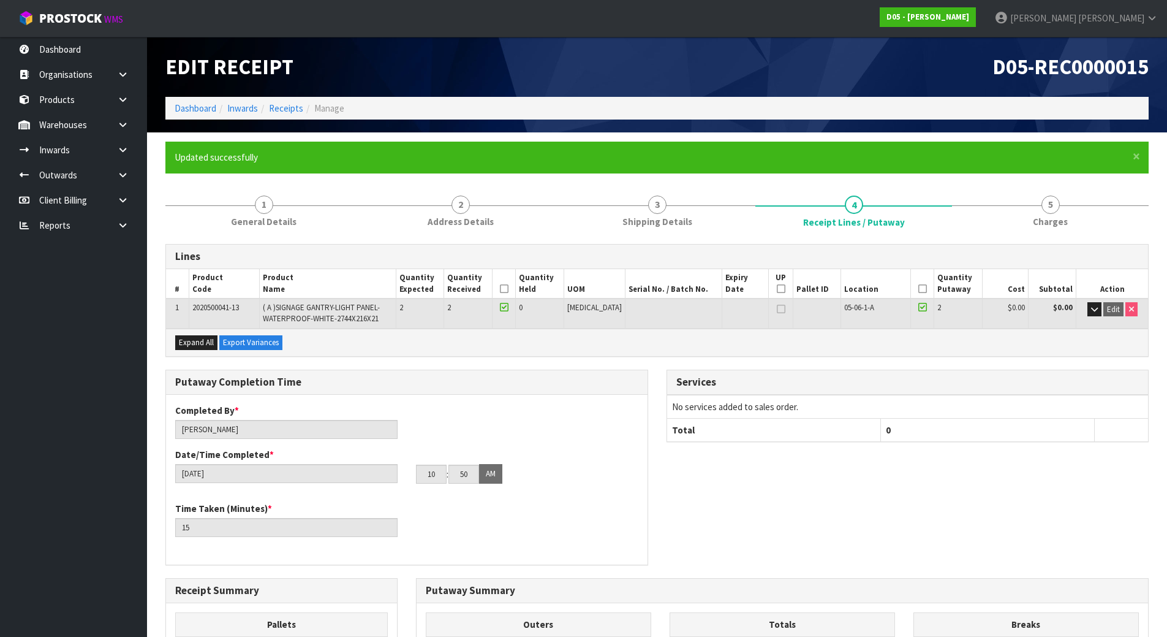
click at [409, 409] on div "Completed By * [PERSON_NAME] Date/Time Completed * [DATE] 10 : 50 : 00 AM" at bounding box center [407, 448] width 482 height 89
click at [75, 44] on link "Dashboard" at bounding box center [73, 49] width 147 height 25
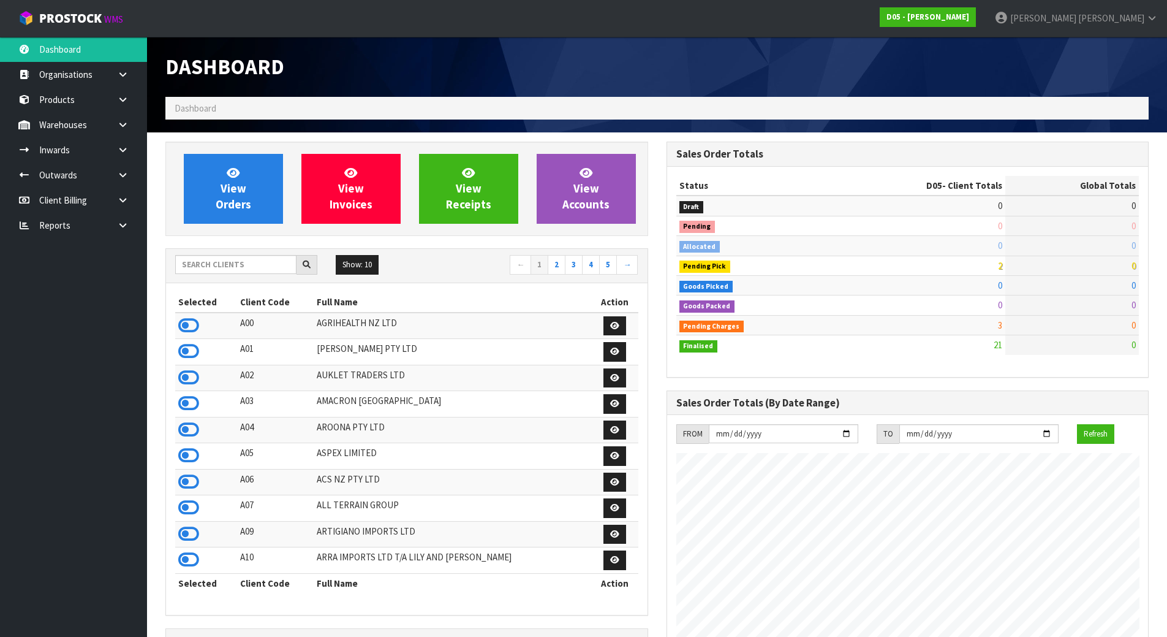
scroll to position [1072, 501]
click at [199, 262] on input "text" at bounding box center [235, 264] width 121 height 19
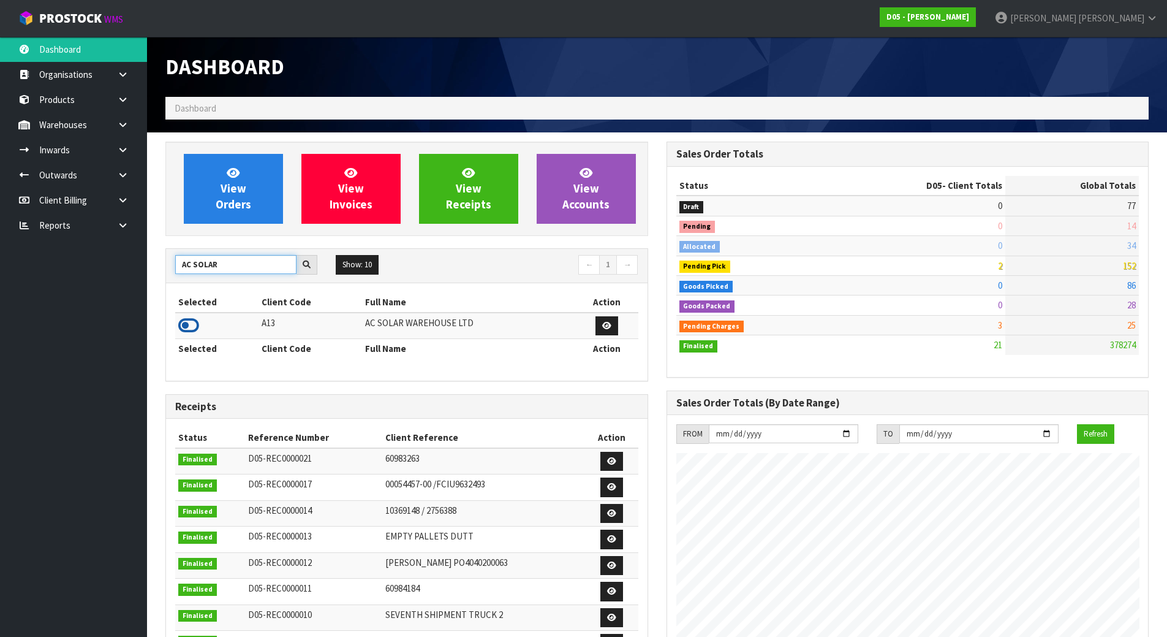
type input "AC SOLAR"
click at [191, 318] on icon at bounding box center [188, 325] width 21 height 18
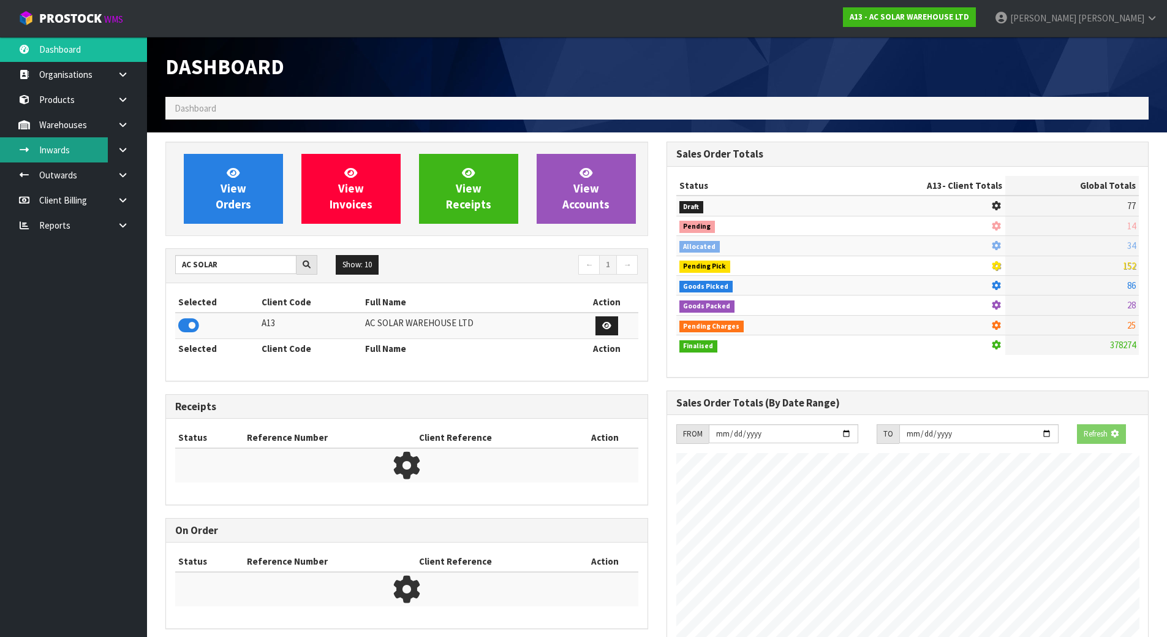
scroll to position [980, 501]
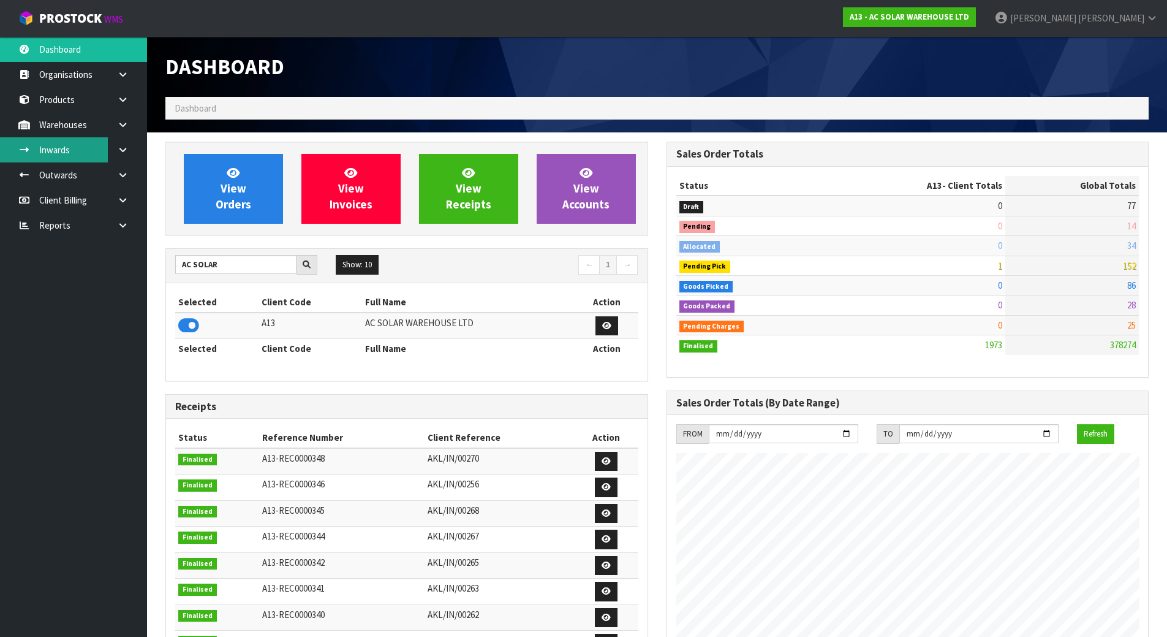
click at [77, 150] on link "Inwards" at bounding box center [73, 149] width 147 height 25
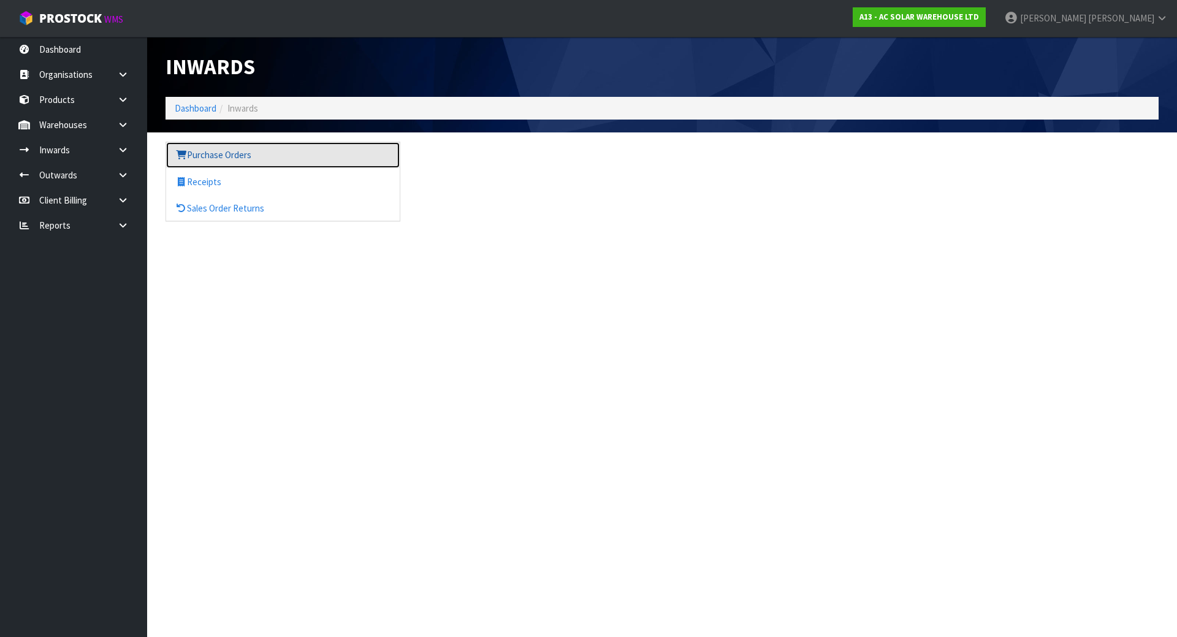
click at [275, 160] on link "Purchase Orders" at bounding box center [282, 154] width 233 height 25
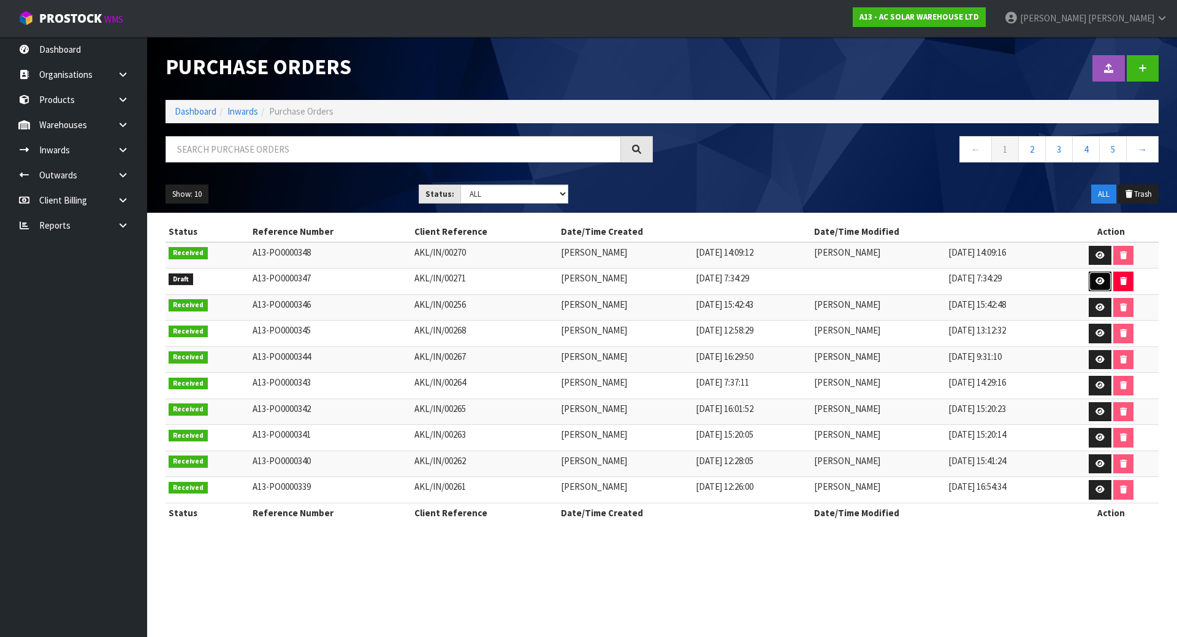
click at [1097, 279] on icon at bounding box center [1099, 281] width 9 height 8
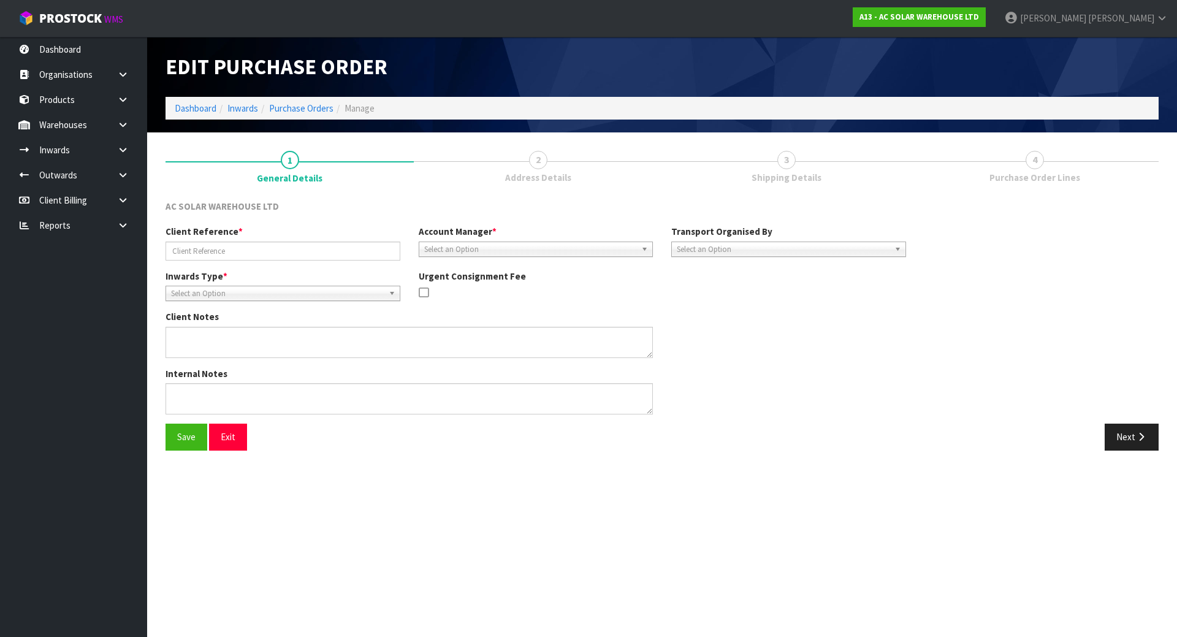
type input "AKL/IN/00271"
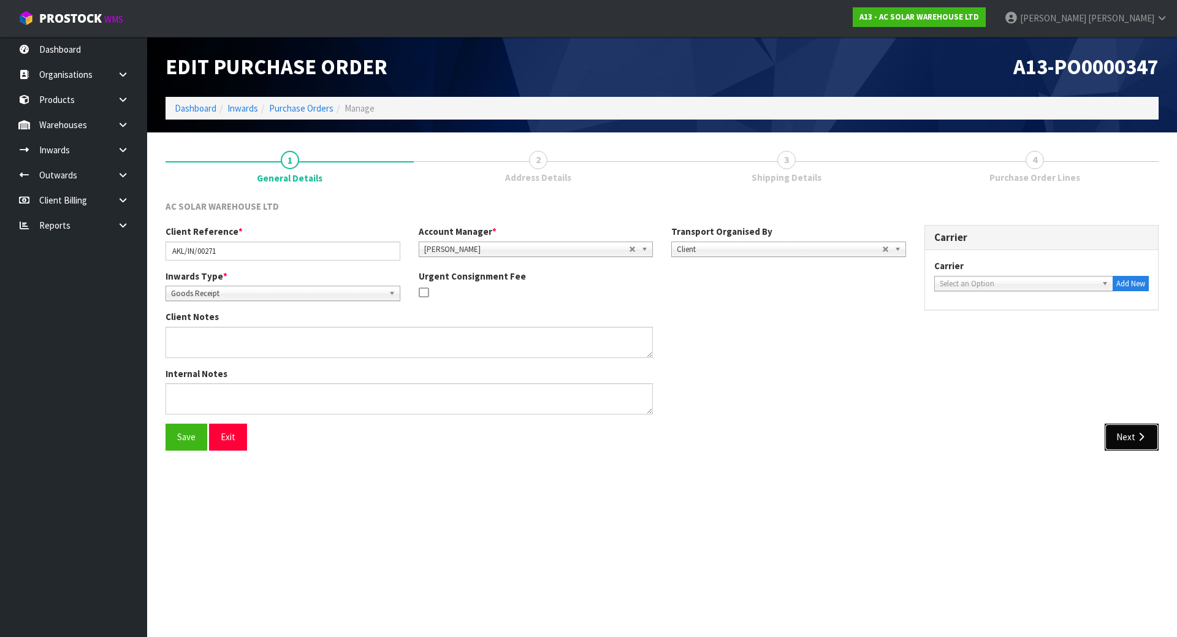
click at [1107, 431] on button "Next" at bounding box center [1131, 436] width 54 height 26
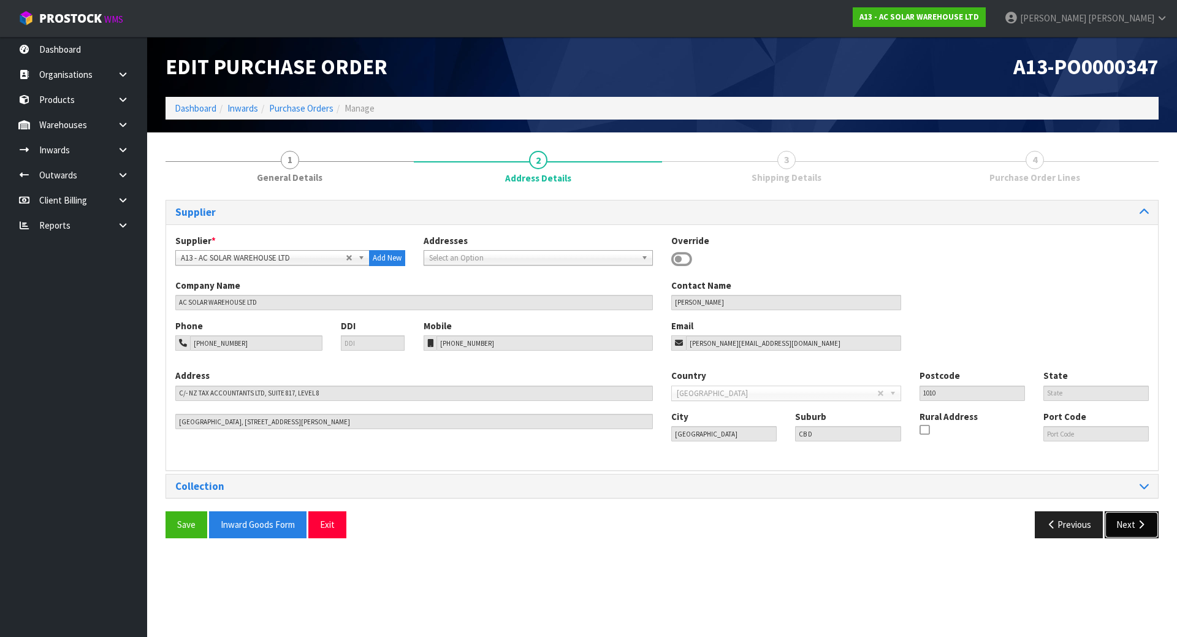
click at [1131, 524] on button "Next" at bounding box center [1131, 524] width 54 height 26
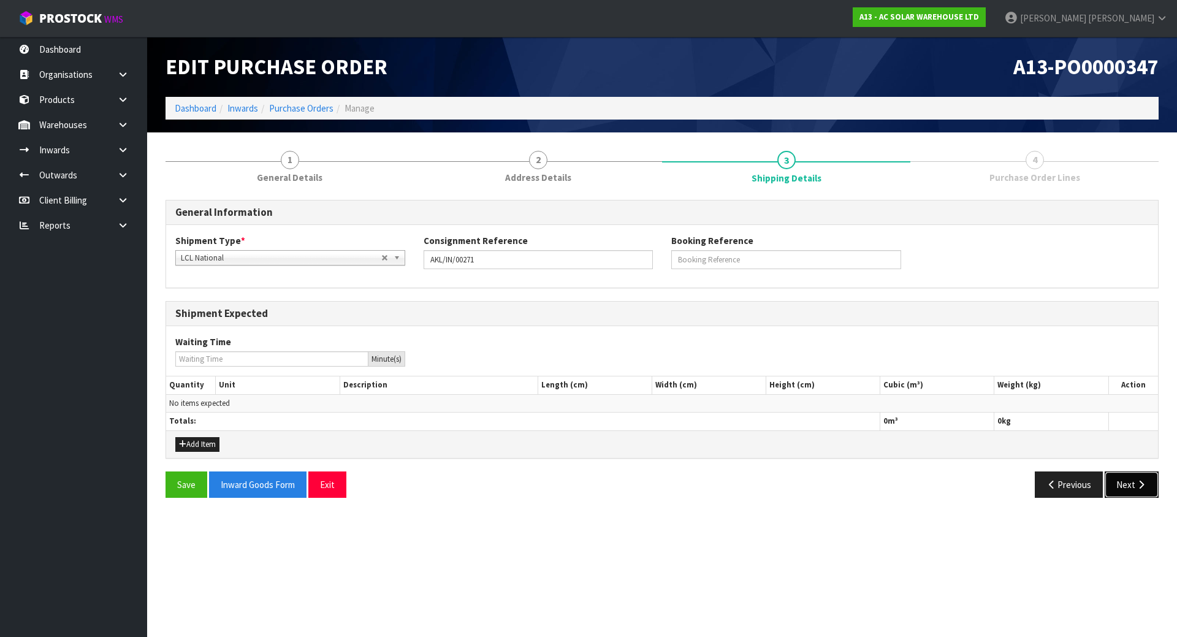
click at [1137, 492] on button "Next" at bounding box center [1131, 484] width 54 height 26
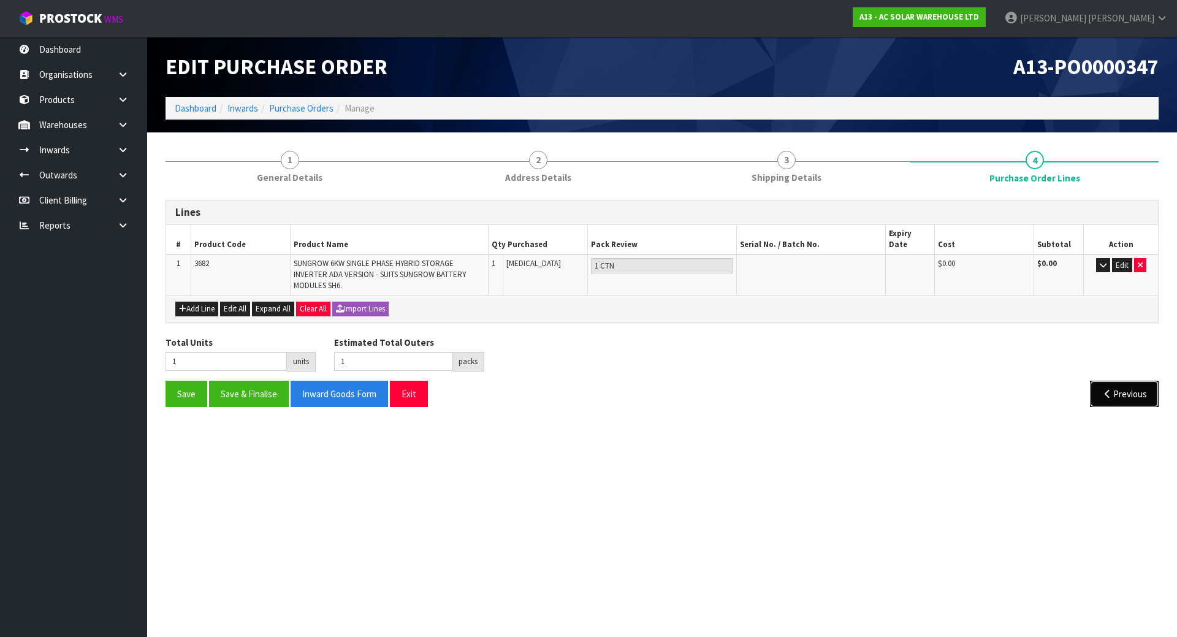
click at [1109, 381] on button "Previous" at bounding box center [1124, 394] width 69 height 26
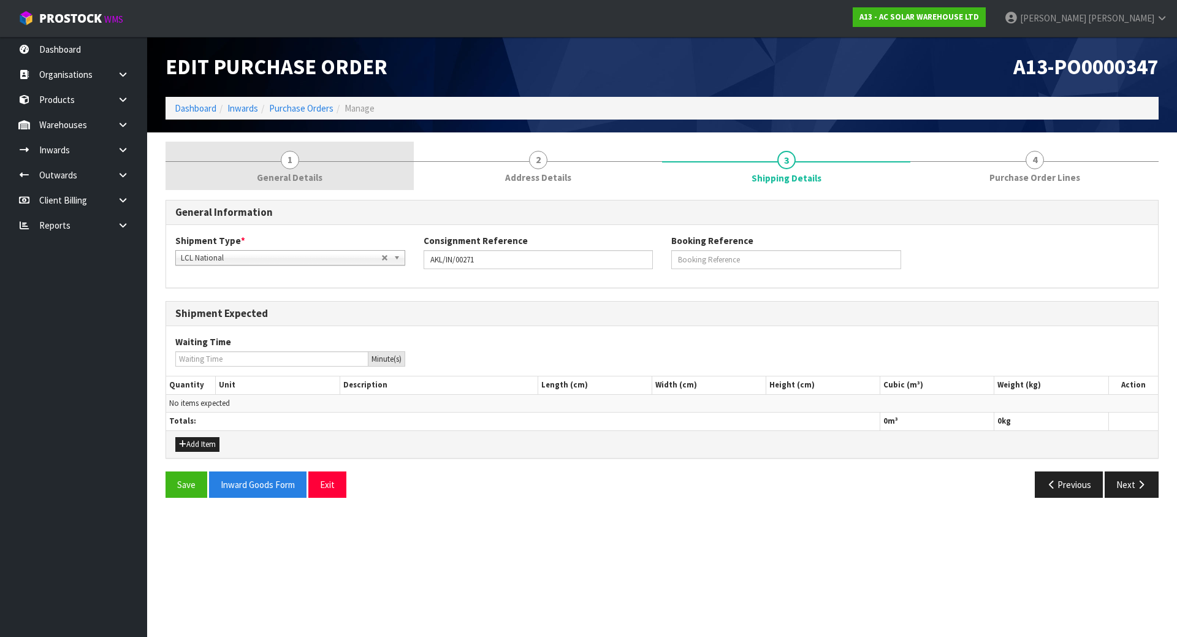
click at [343, 162] on link "1 General Details" at bounding box center [289, 166] width 248 height 48
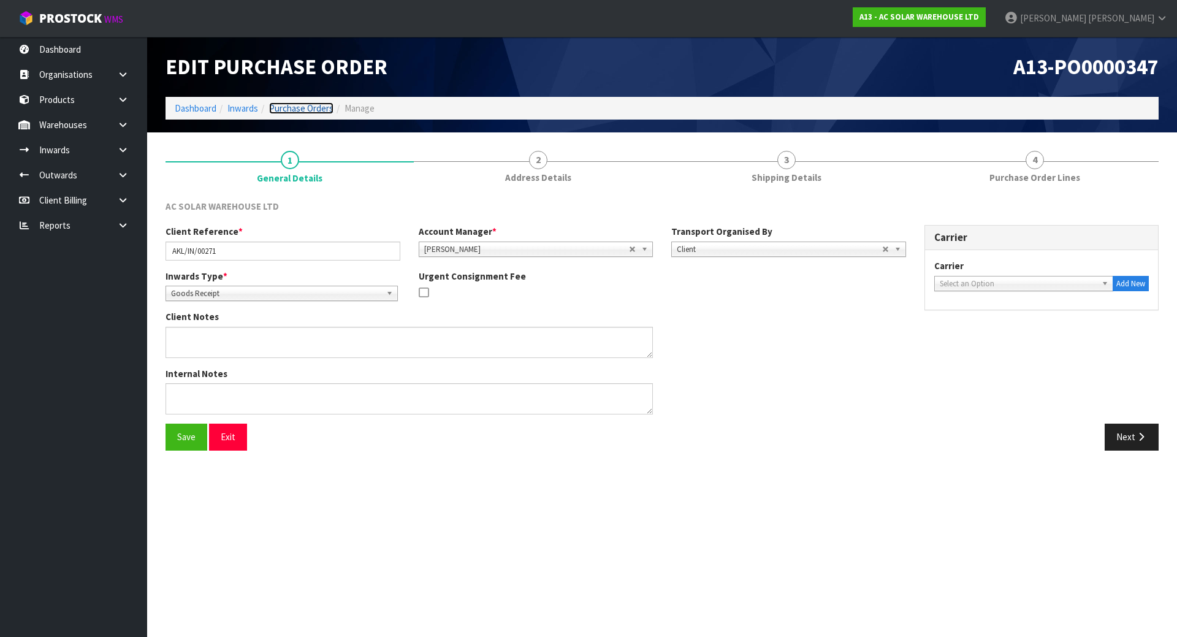
click at [306, 108] on link "Purchase Orders" at bounding box center [301, 108] width 64 height 12
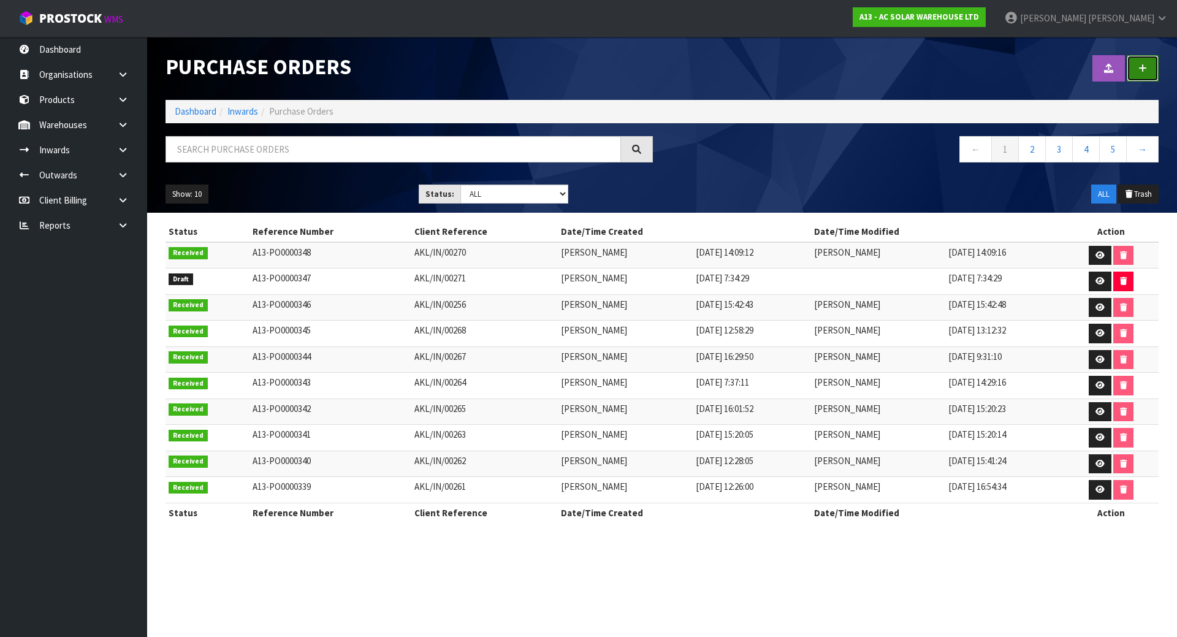
click at [1149, 63] on link at bounding box center [1142, 68] width 32 height 26
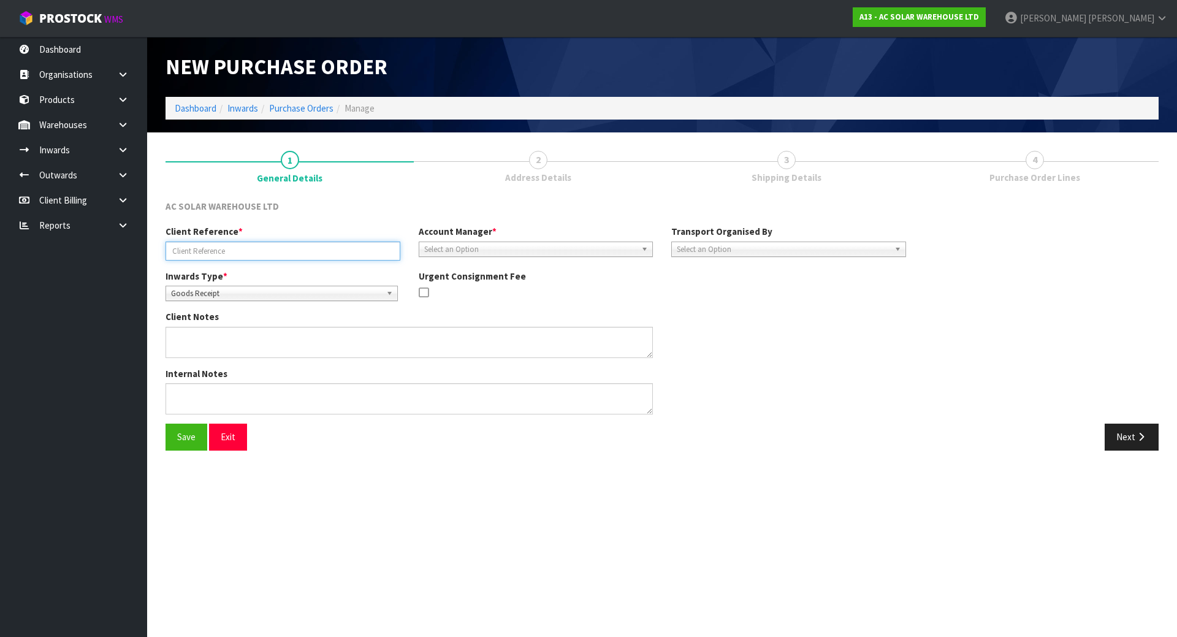
click at [264, 246] on input "text" at bounding box center [282, 250] width 235 height 19
click at [269, 248] on input "text" at bounding box center [282, 250] width 235 height 19
type input "W"
type input "WRONG PRODUCT DELIVERED"
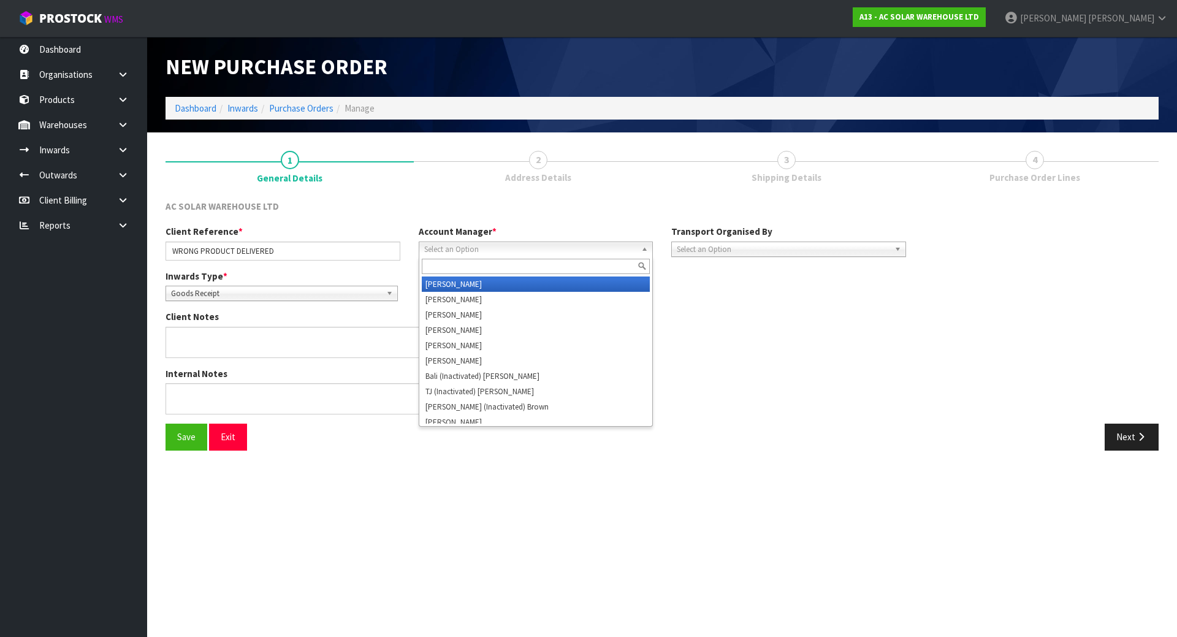
click at [546, 251] on span "Select an Option" at bounding box center [530, 249] width 213 height 15
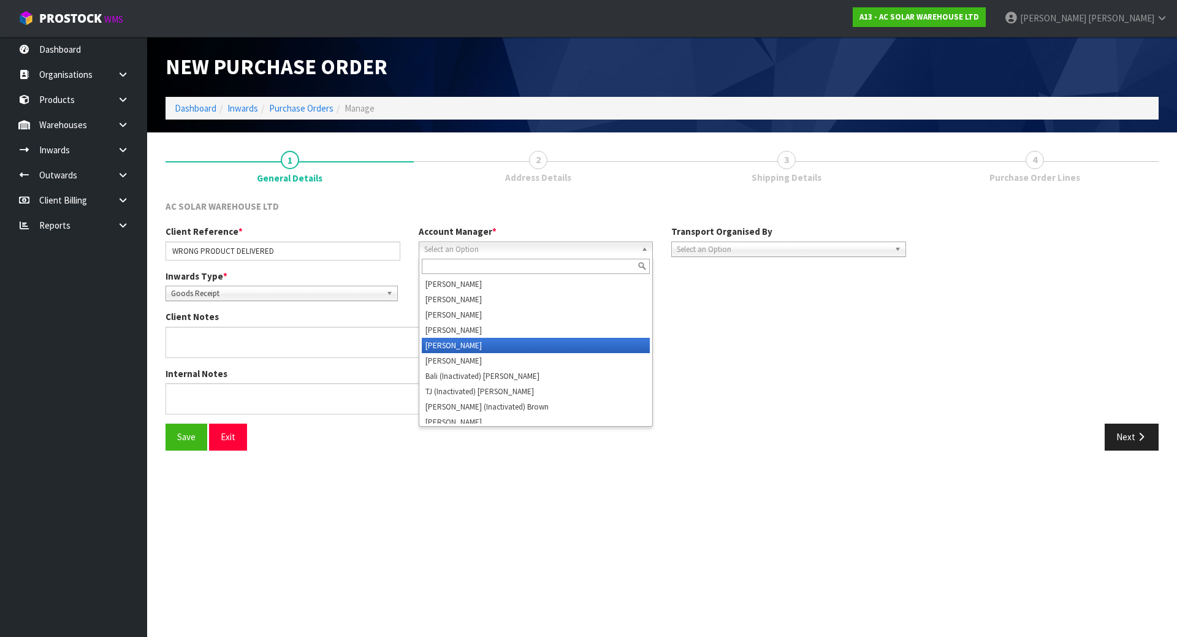
click at [489, 339] on li "[PERSON_NAME]" at bounding box center [536, 345] width 229 height 15
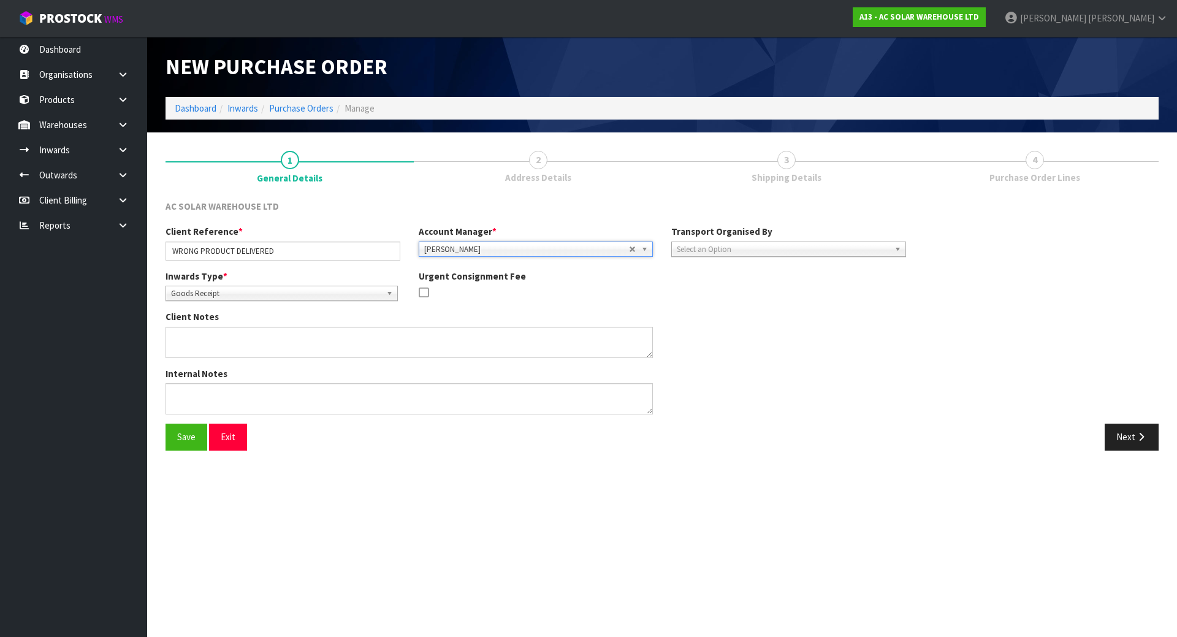
click at [703, 246] on span "Select an Option" at bounding box center [783, 249] width 213 height 15
click at [691, 316] on li "Client" at bounding box center [788, 314] width 229 height 15
click at [980, 290] on div "Select an Option" at bounding box center [1024, 283] width 180 height 15
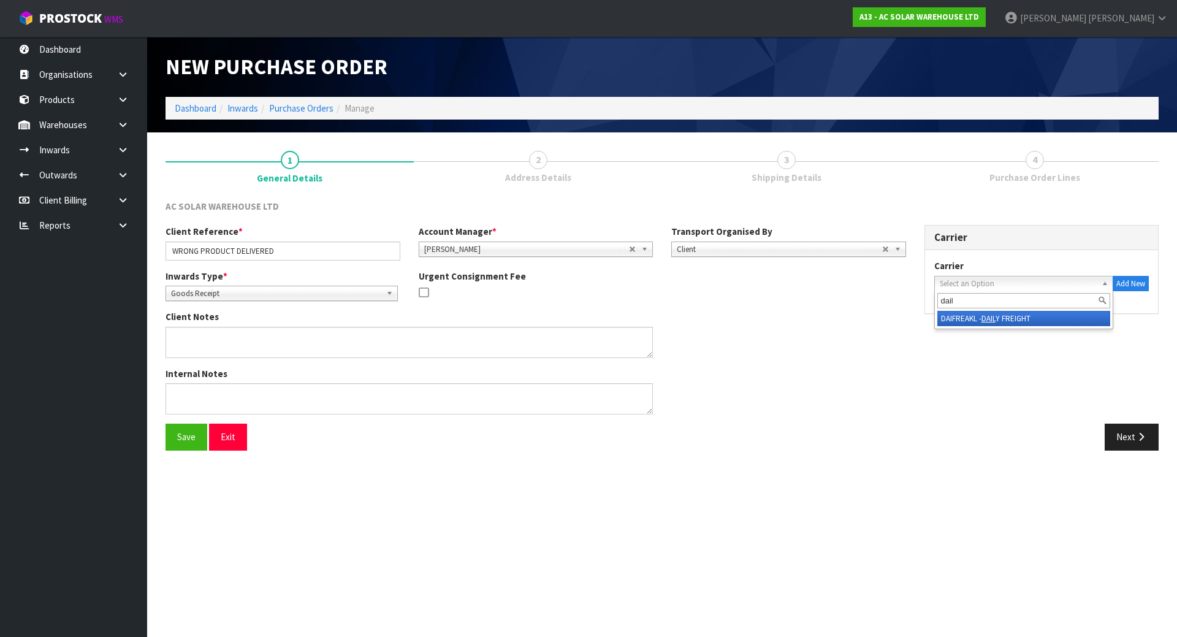
type input "dail"
click at [1056, 324] on li "DAIFREAKL - DAIL Y FREIGHT" at bounding box center [1023, 318] width 173 height 15
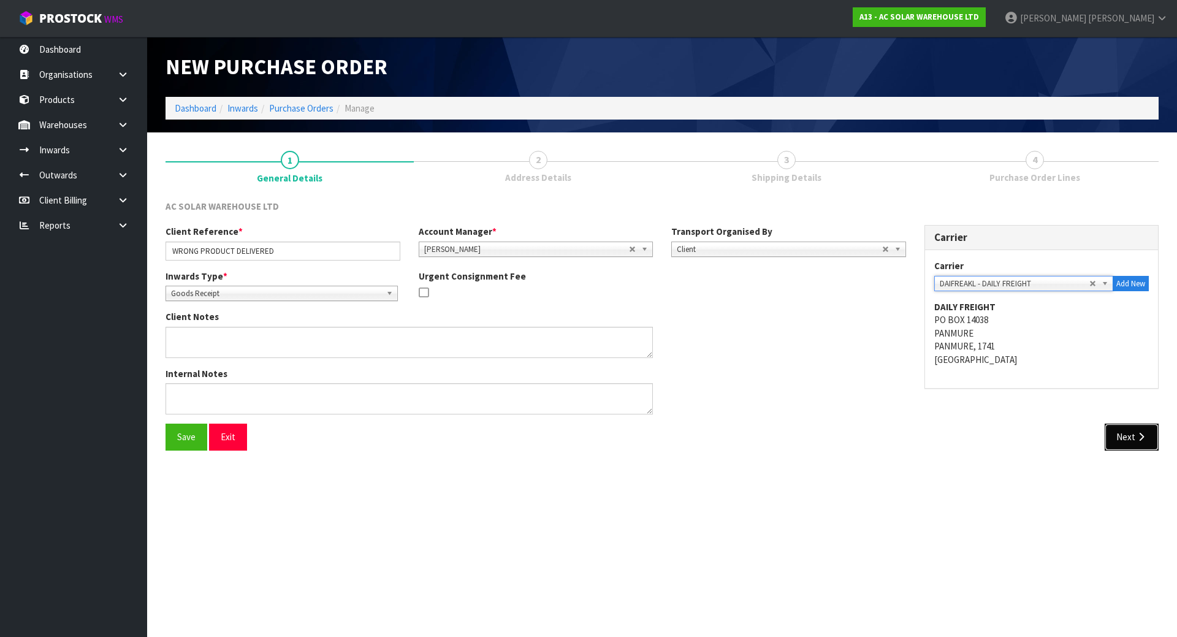
click at [1128, 434] on button "Next" at bounding box center [1131, 436] width 54 height 26
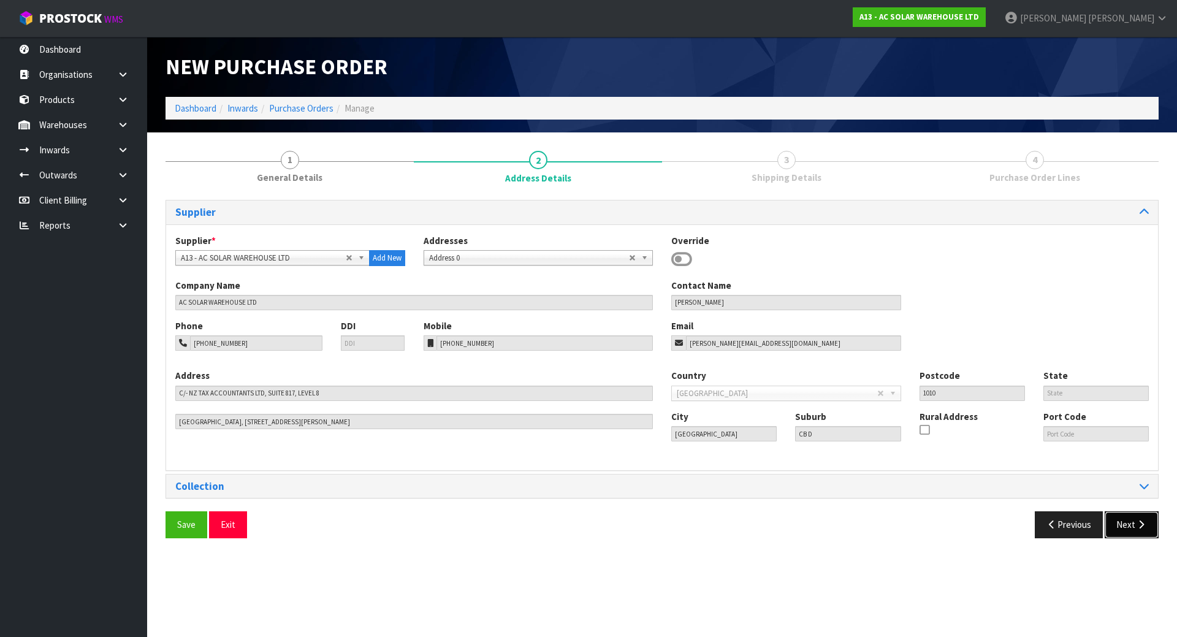
click at [1128, 523] on button "Next" at bounding box center [1131, 524] width 54 height 26
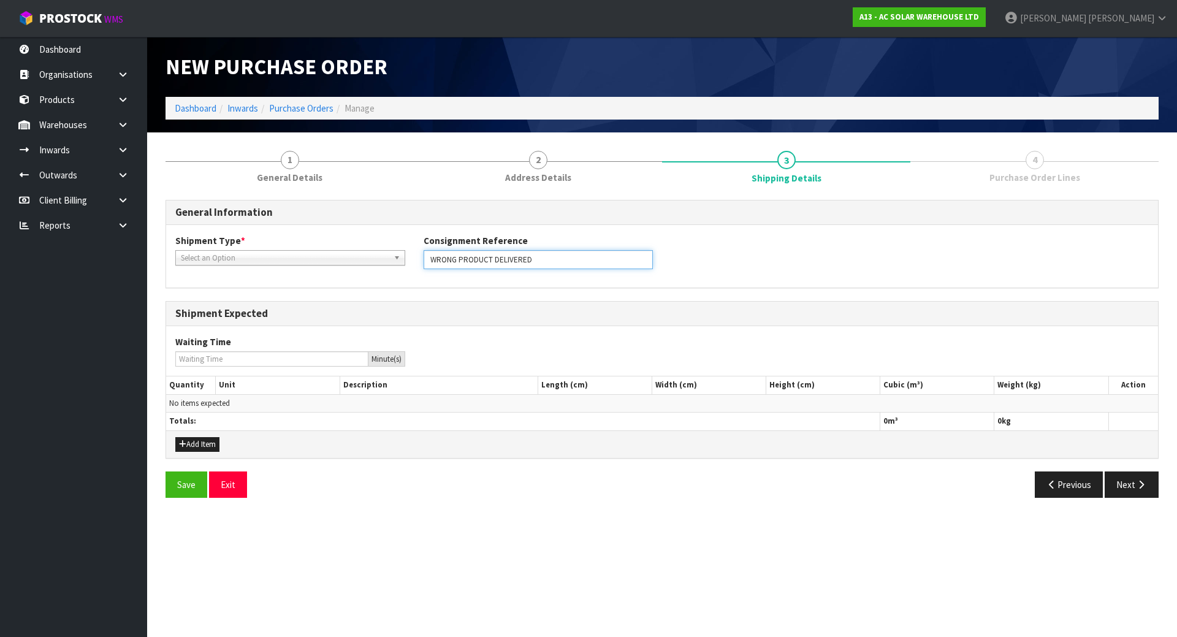
drag, startPoint x: 552, startPoint y: 256, endPoint x: 337, endPoint y: 257, distance: 214.5
click at [337, 257] on div "Shipment Type * LCL National LCL International FCL-20ft FCL-40ft Select an Opti…" at bounding box center [661, 256] width 991 height 44
click at [178, 445] on button "Add Item" at bounding box center [197, 444] width 44 height 15
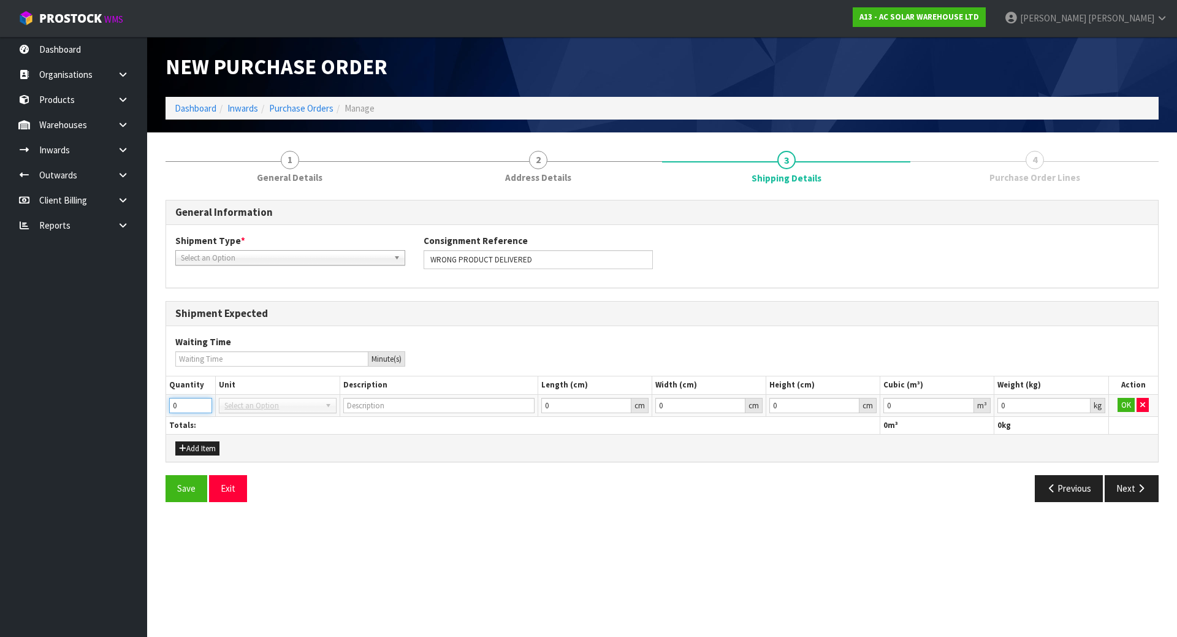
drag, startPoint x: 188, startPoint y: 399, endPoint x: 136, endPoint y: 401, distance: 52.1
click at [138, 401] on body "Toggle navigation ProStock WMS A13 - AC SOLAR WAREHOUSE LTD [PERSON_NAME] Logou…" at bounding box center [588, 318] width 1177 height 637
type input "1"
click at [268, 395] on td "Select an Option" at bounding box center [278, 405] width 124 height 22
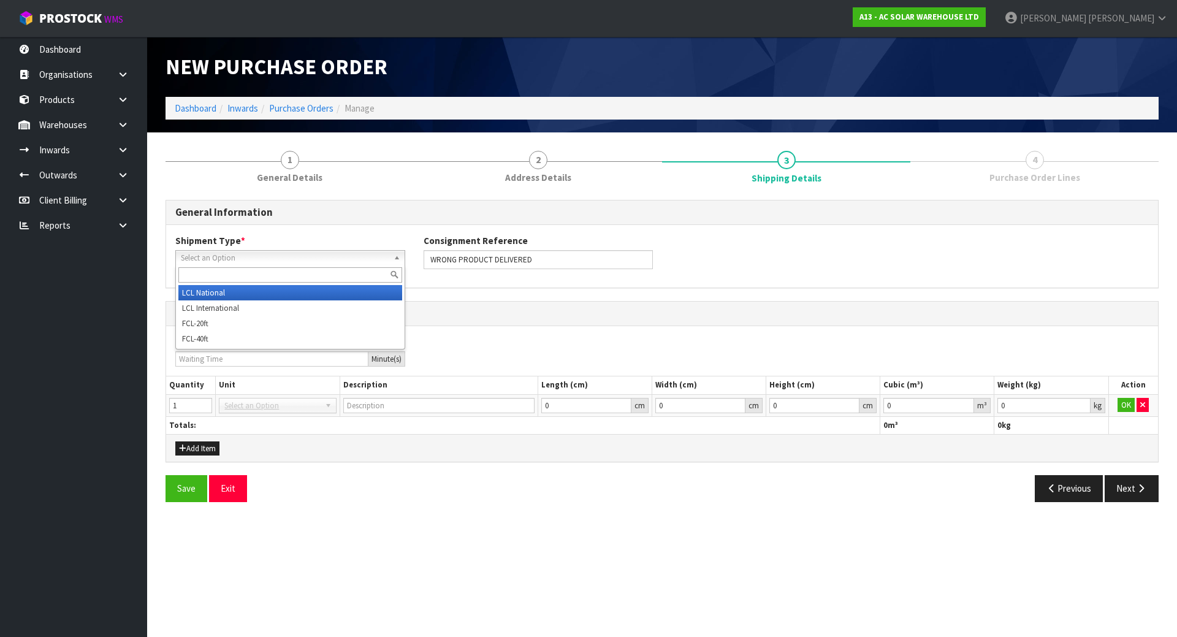
click at [313, 260] on span "Select an Option" at bounding box center [285, 258] width 208 height 15
click at [288, 291] on li "LCL National" at bounding box center [290, 292] width 224 height 15
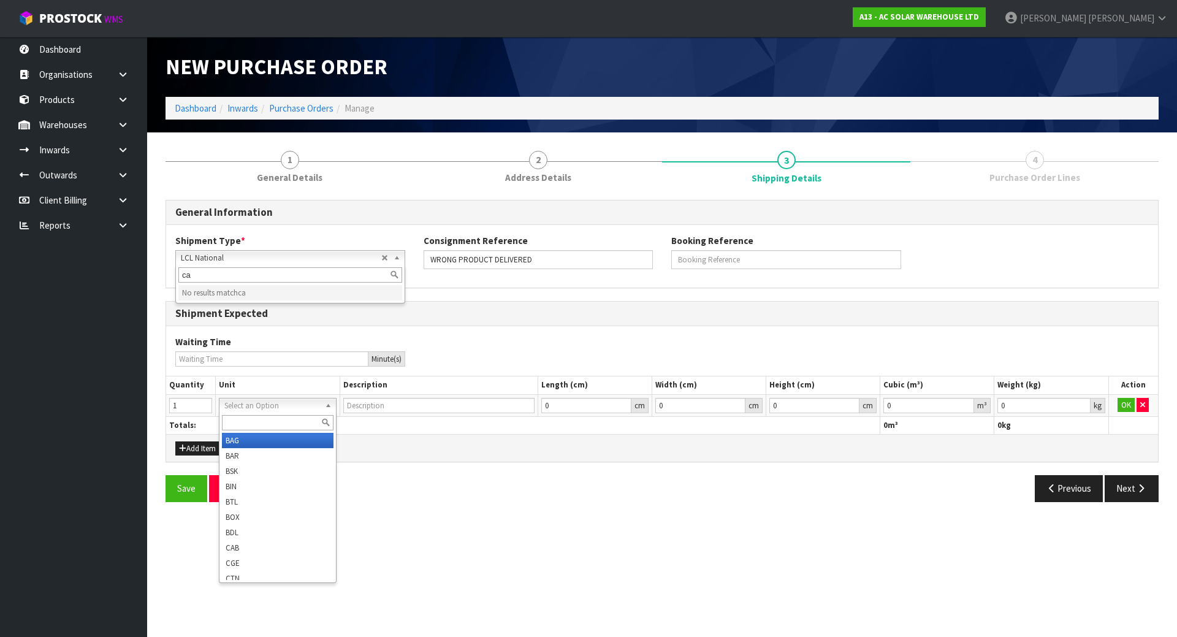
type input "ca"
click at [322, 393] on th "Unit" at bounding box center [278, 385] width 124 height 18
click at [275, 418] on input "text" at bounding box center [277, 422] width 111 height 15
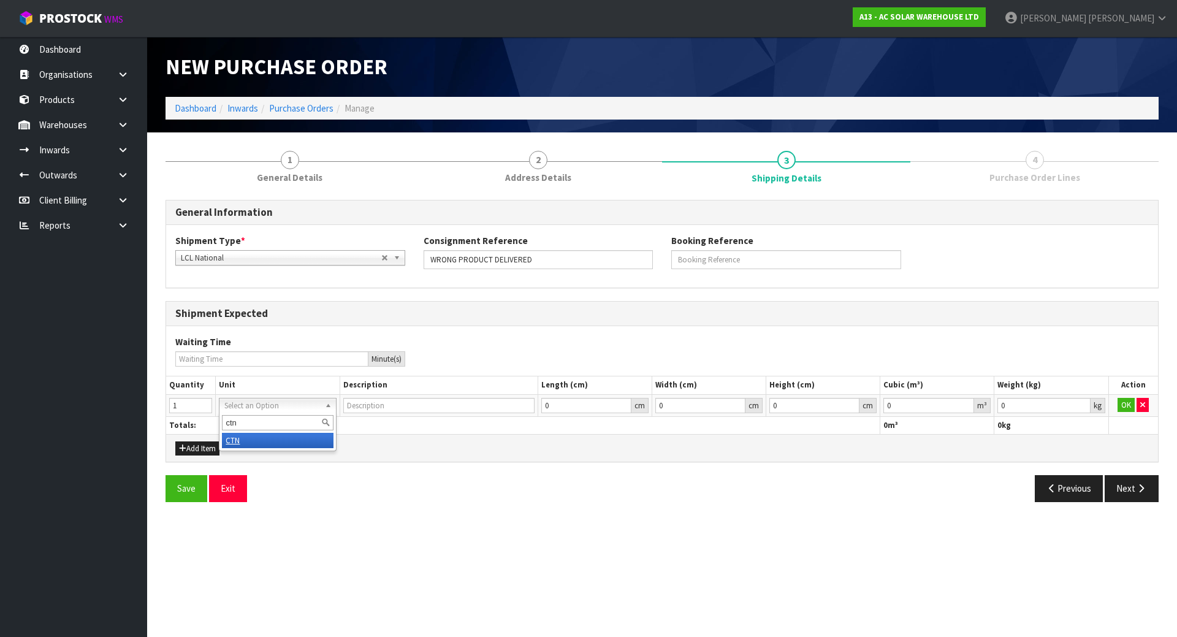
type input "ctn"
type input "CARTON"
click at [1124, 406] on button "OK" at bounding box center [1125, 405] width 17 height 15
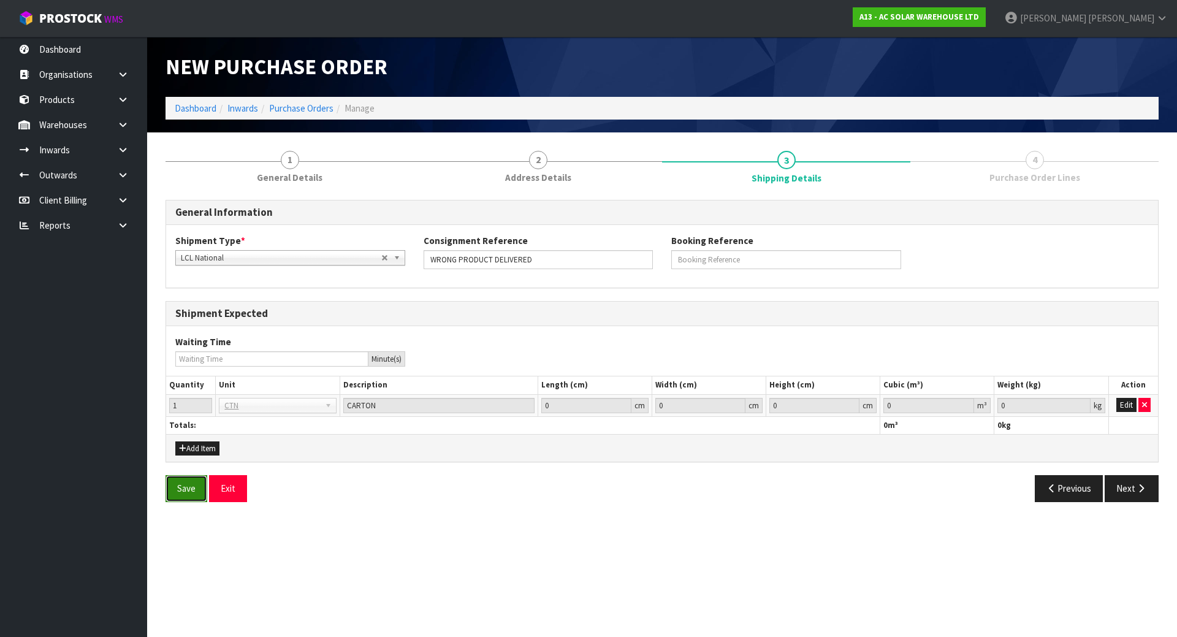
click at [189, 490] on button "Save" at bounding box center [186, 488] width 42 height 26
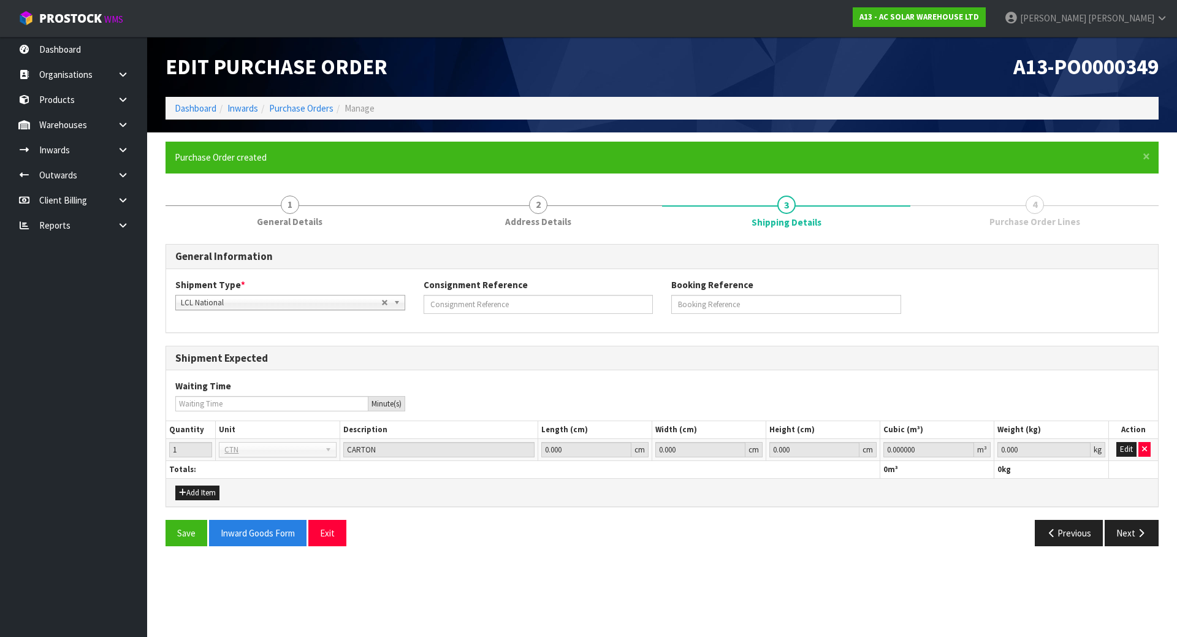
click at [1164, 538] on div "Previous Next" at bounding box center [915, 533] width 506 height 26
click at [1133, 539] on button "Next" at bounding box center [1131, 533] width 54 height 26
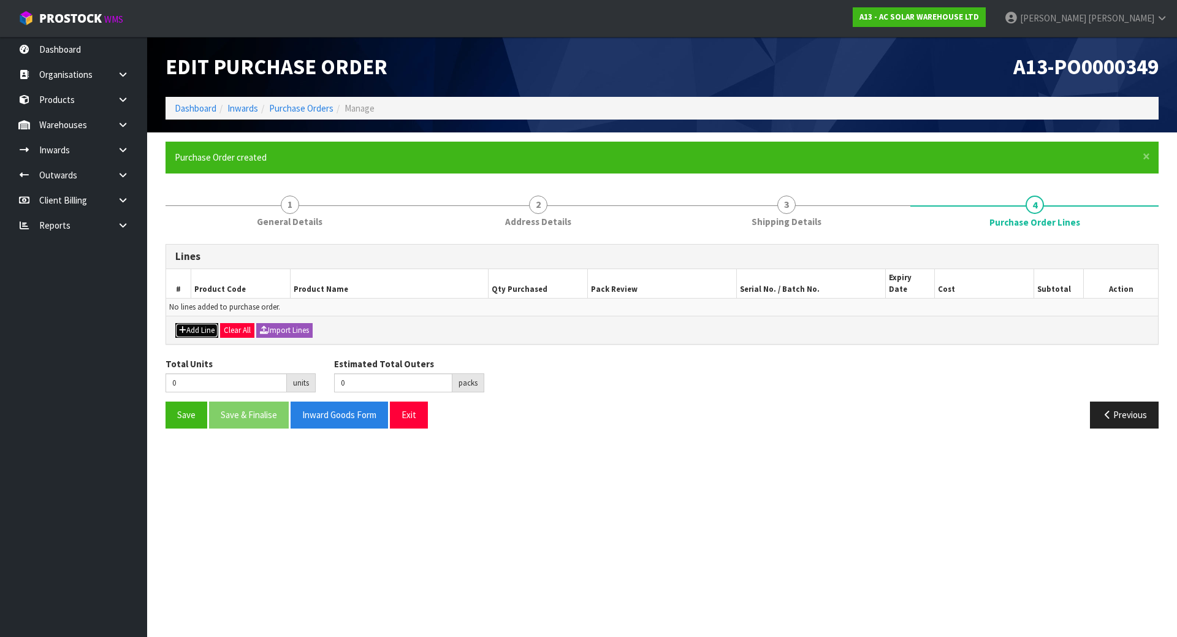
click at [202, 323] on button "Add Line" at bounding box center [196, 330] width 43 height 15
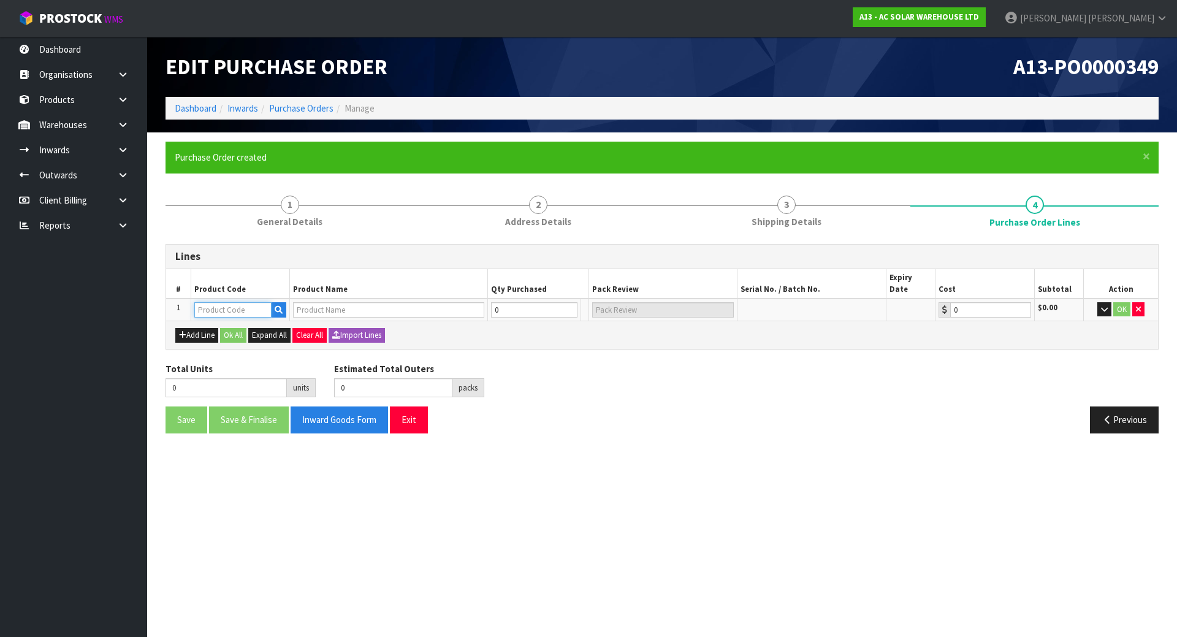
click at [222, 302] on input "text" at bounding box center [232, 309] width 77 height 15
click at [219, 302] on input "text" at bounding box center [232, 309] width 77 height 15
type input "SH6"
click at [276, 306] on icon "button" at bounding box center [279, 310] width 8 height 8
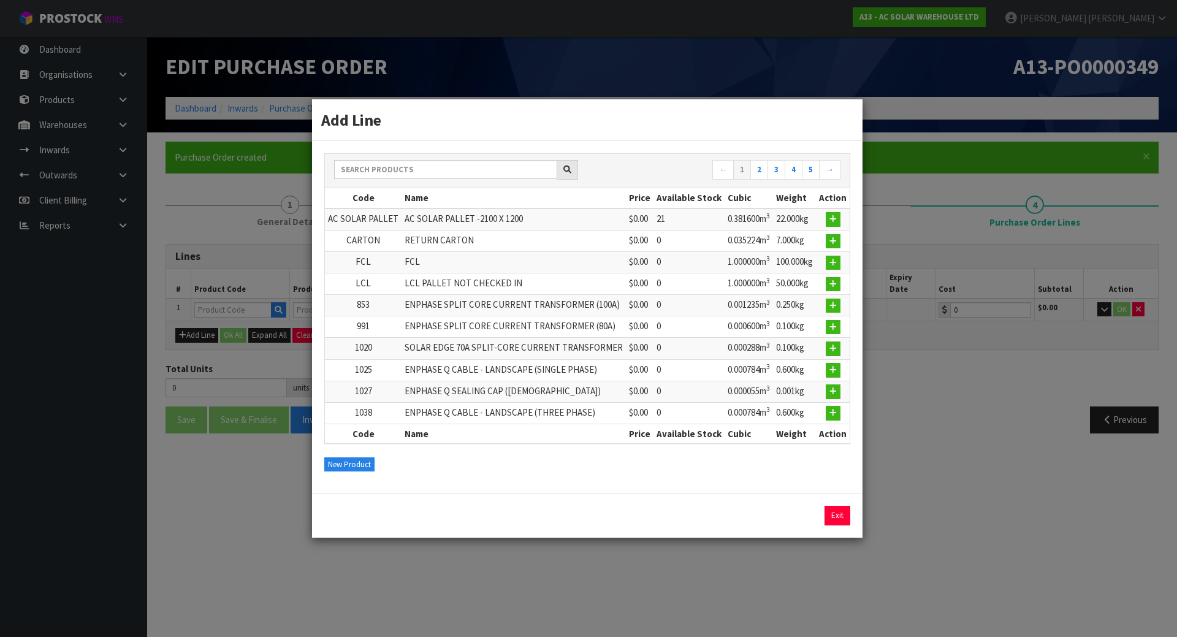
click at [444, 153] on div "← 1 2 3 4 5 → Code Name Price Available Stock Cubic Weight Action AC SOLAR PALL…" at bounding box center [587, 298] width 526 height 290
click at [437, 162] on input "text" at bounding box center [445, 169] width 223 height 19
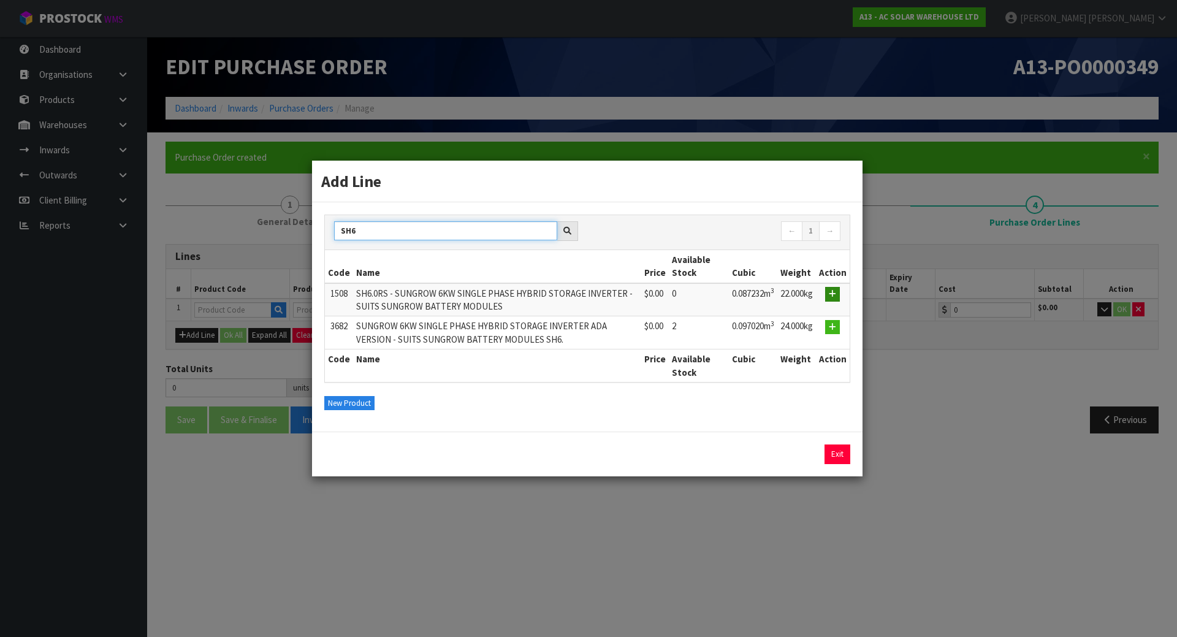
type input "SH6"
click at [838, 292] on button "button" at bounding box center [832, 294] width 15 height 15
type input "1508"
type input "SH6.0RS - SUNGROW 6KW SINGLE PHASE HYBRID STORAGE INVERTER - SUITS SUNGROW BATT…"
type input "0.00"
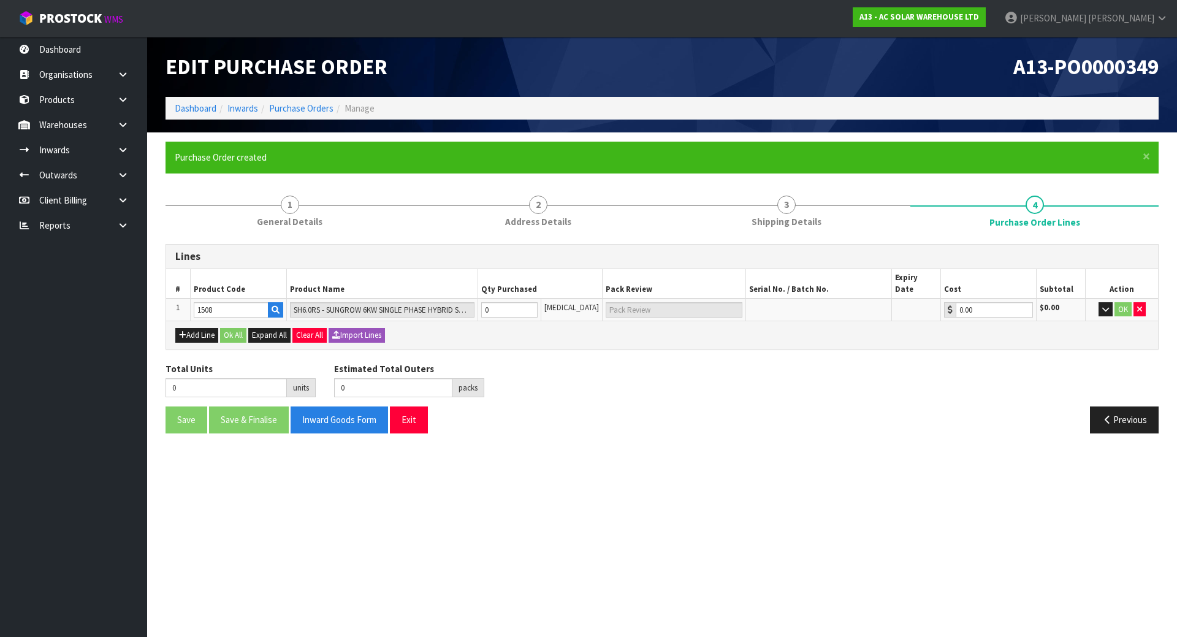
click at [773, 345] on div "Lines # Product Code Product Name Qty Purchased Pack Review Serial No. / Batch …" at bounding box center [661, 343] width 993 height 199
drag, startPoint x: 525, startPoint y: 294, endPoint x: 435, endPoint y: 289, distance: 90.2
click at [435, 298] on tr "1 1508 SH6.0RS - SUNGROW 6KW SINGLE PHASE HYBRID STORAGE INVERTER - SUITS SUNGR…" at bounding box center [661, 309] width 991 height 23
type input "1"
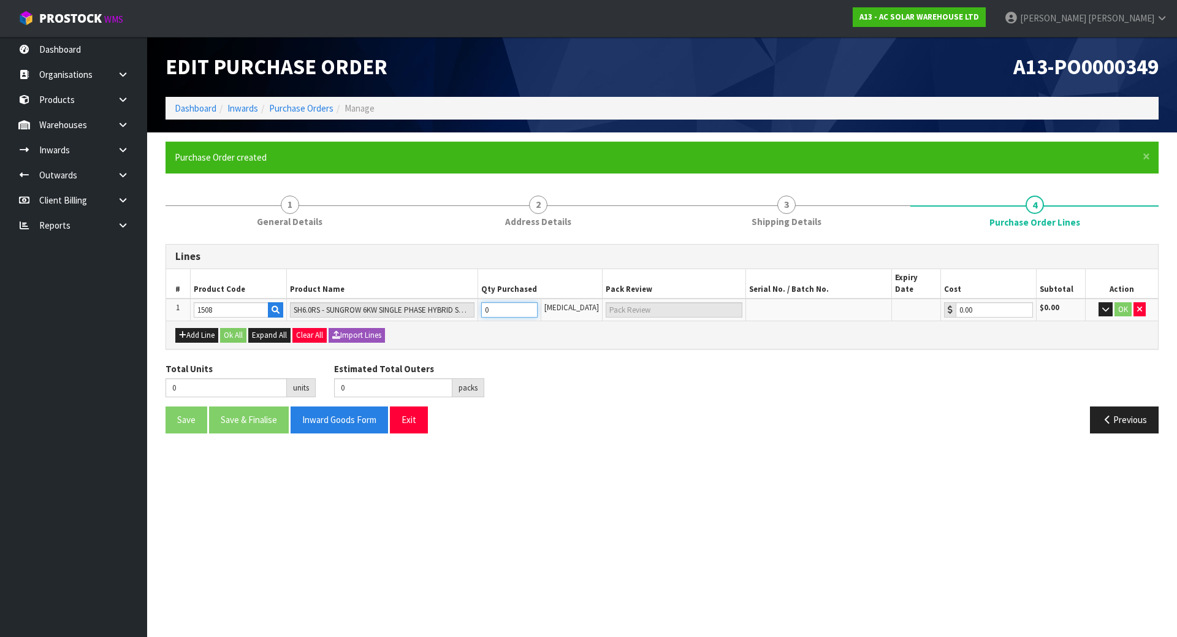
type input "1"
type input "1 CTN"
type input "1"
drag, startPoint x: 573, startPoint y: 346, endPoint x: 608, endPoint y: 353, distance: 36.3
click at [575, 346] on div "Lines # Product Code Product Name Qty Purchased Pack Review Serial No. / Batch …" at bounding box center [661, 343] width 993 height 199
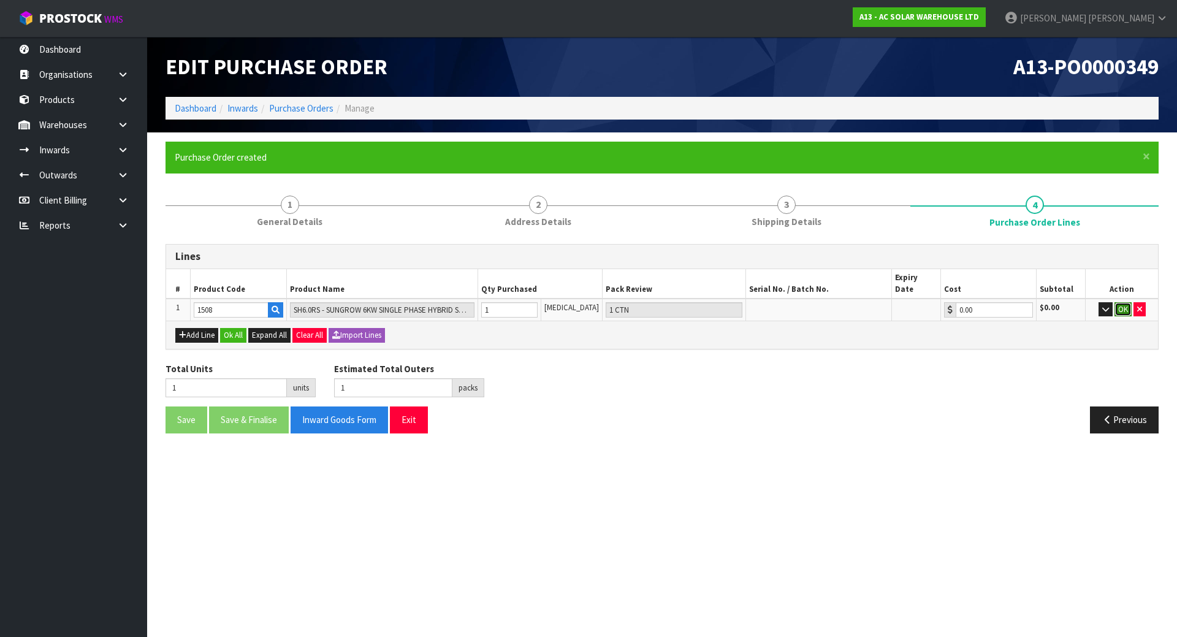
click at [1127, 302] on button "OK" at bounding box center [1122, 309] width 17 height 15
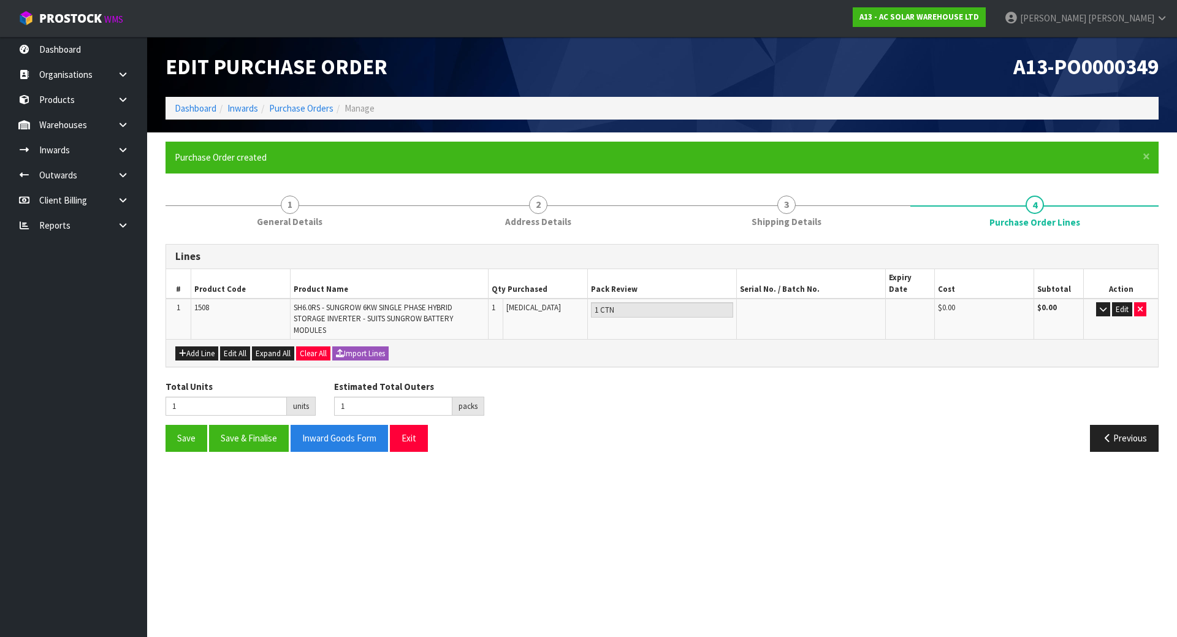
drag, startPoint x: 598, startPoint y: 353, endPoint x: 593, endPoint y: 356, distance: 6.3
click at [599, 354] on div "Add Line Edit All Expand All Clear All Import Lines" at bounding box center [661, 353] width 991 height 28
click at [182, 438] on button "Save" at bounding box center [186, 438] width 42 height 26
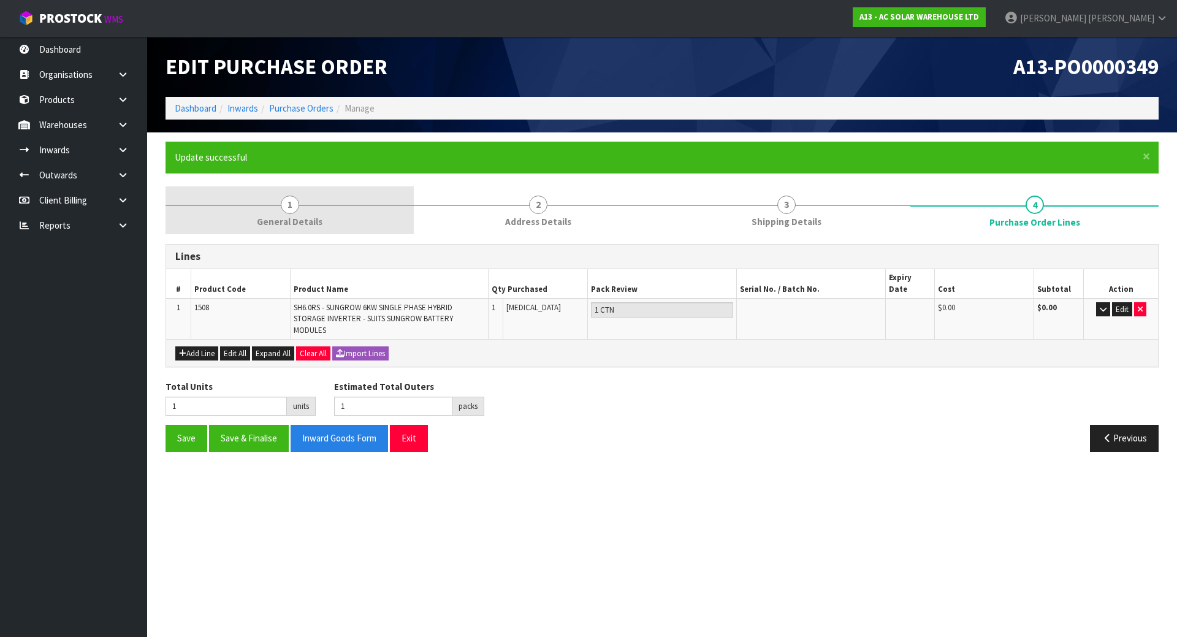
click at [322, 213] on link "1 General Details" at bounding box center [289, 210] width 248 height 48
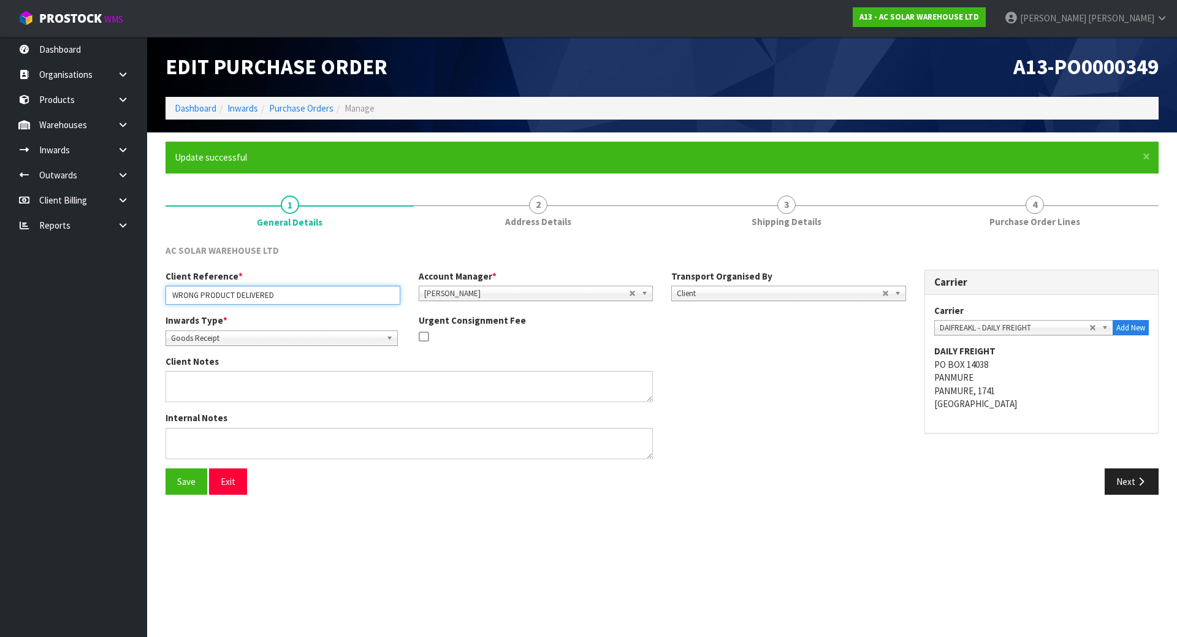
click at [278, 297] on input "WRONG PRODUCT DELIVERED" at bounding box center [282, 295] width 235 height 19
click at [326, 259] on div "AC SOLAR WAREHOUSE LTD" at bounding box center [282, 252] width 253 height 16
click at [170, 290] on input "WRONG PRODUCT DELIVERED / SG RMA37809" at bounding box center [282, 295] width 235 height 19
click at [346, 296] on input "1 CTN WRONG PRODUCT DELIVERED / SG RMA37809" at bounding box center [282, 295] width 235 height 19
click at [363, 290] on input "1 CTN WRONG PRODUCT DELIVERED / SG RMA37809" at bounding box center [282, 295] width 235 height 19
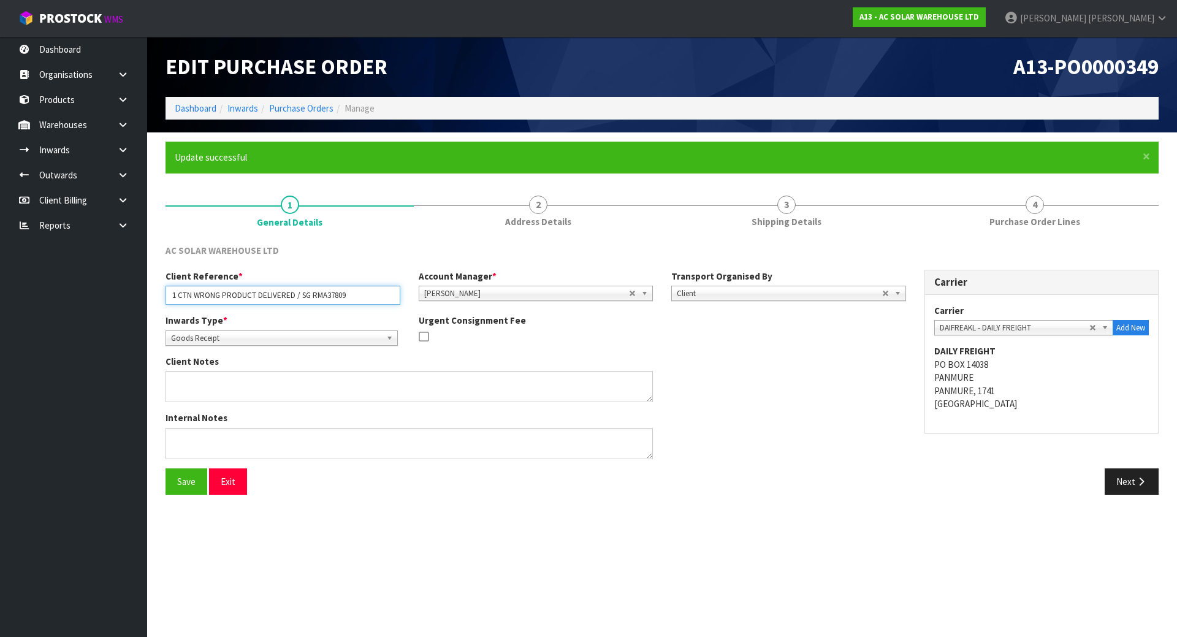
drag, startPoint x: 362, startPoint y: 295, endPoint x: 358, endPoint y: 290, distance: 6.6
click at [344, 290] on input "1 CTN WRONG PRODUCT DELIVERED / SG RMA37809" at bounding box center [282, 295] width 235 height 19
click at [360, 290] on input "1 CTN WRONG PRODUCT DELIVERED / SG RMA37809" at bounding box center [282, 295] width 235 height 19
click at [897, 404] on div "Client Notes" at bounding box center [535, 383] width 759 height 56
click at [172, 483] on button "Save" at bounding box center [186, 481] width 42 height 26
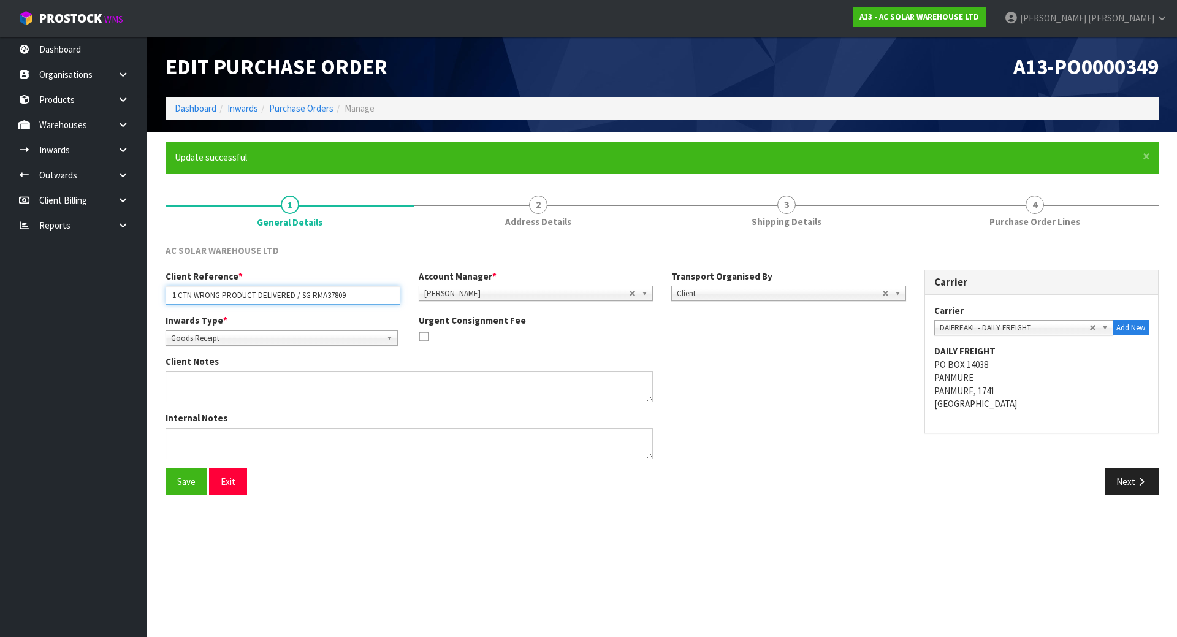
drag, startPoint x: 294, startPoint y: 295, endPoint x: 195, endPoint y: 296, distance: 98.7
click at [195, 296] on input "1 CTN WRONG PRODUCT DELIVERED / SG RMA37809" at bounding box center [282, 295] width 235 height 19
click at [194, 290] on input "1 CTN / SG RMA37809" at bounding box center [282, 295] width 235 height 19
paste input "1 CARTON RECEIVED"
type input "1 CARTON RECEIVED / SG RMA37809"
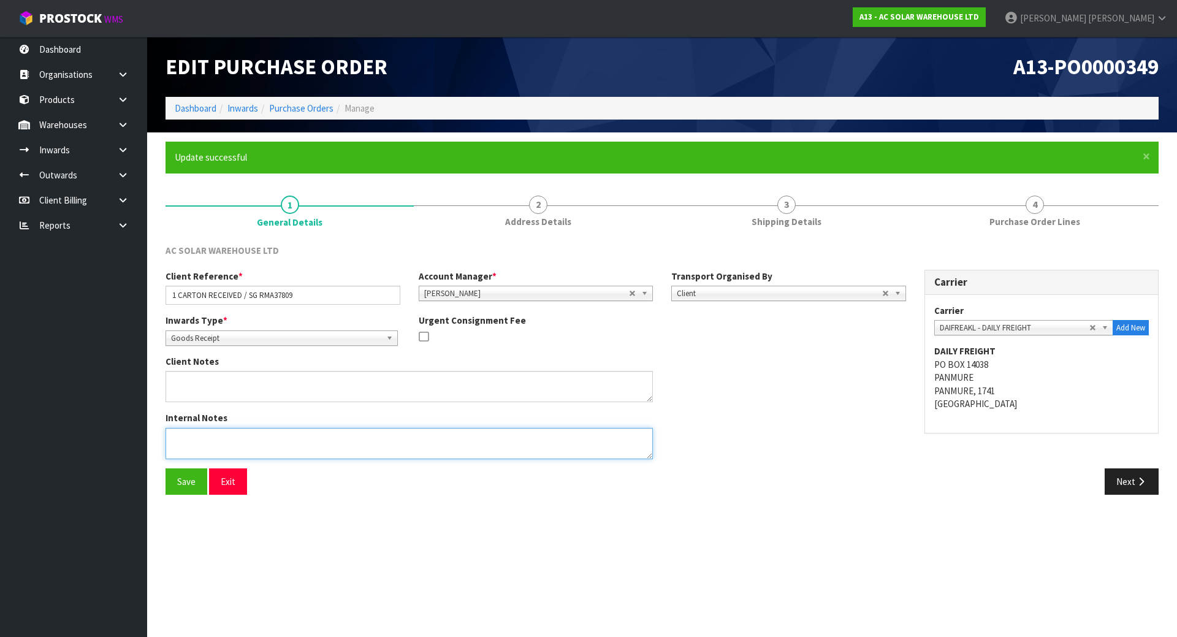
click at [260, 432] on textarea at bounding box center [408, 443] width 487 height 31
type textarea "R"
type textarea "WRONG PRODUCT DELIVERED BOOKING IN SO PICK UP ORDER CAN BE PROCESSED AS PER EMA…"
drag, startPoint x: 548, startPoint y: 520, endPoint x: 502, endPoint y: 509, distance: 47.9
click at [548, 520] on section "Edit Purchase Order A13-PO0000349 Dashboard Inwards Purchase Orders Manage × Cl…" at bounding box center [588, 318] width 1177 height 637
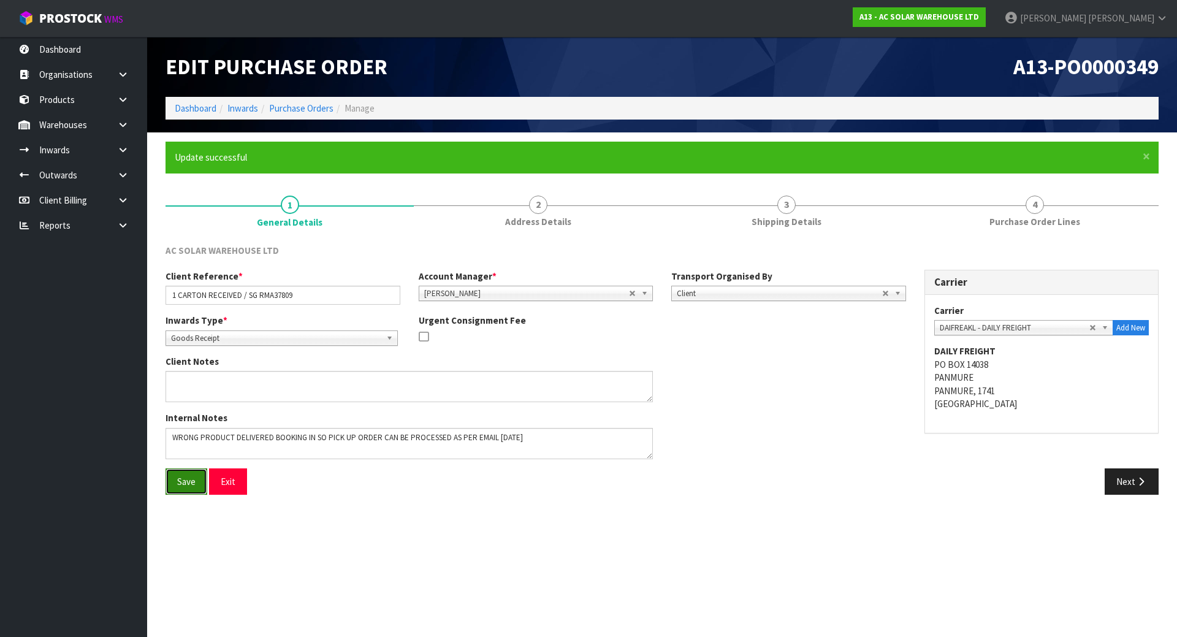
click at [194, 477] on button "Save" at bounding box center [186, 481] width 42 height 26
click at [806, 433] on div "Internal Notes" at bounding box center [535, 439] width 759 height 56
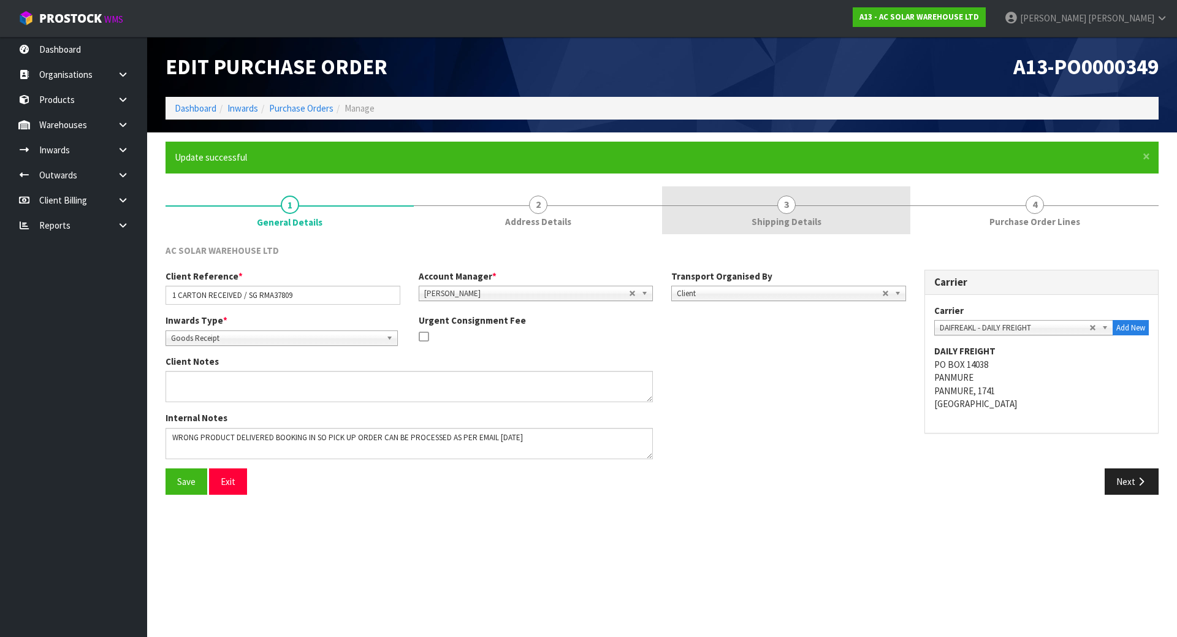
click at [795, 222] on span "Shipping Details" at bounding box center [786, 221] width 70 height 13
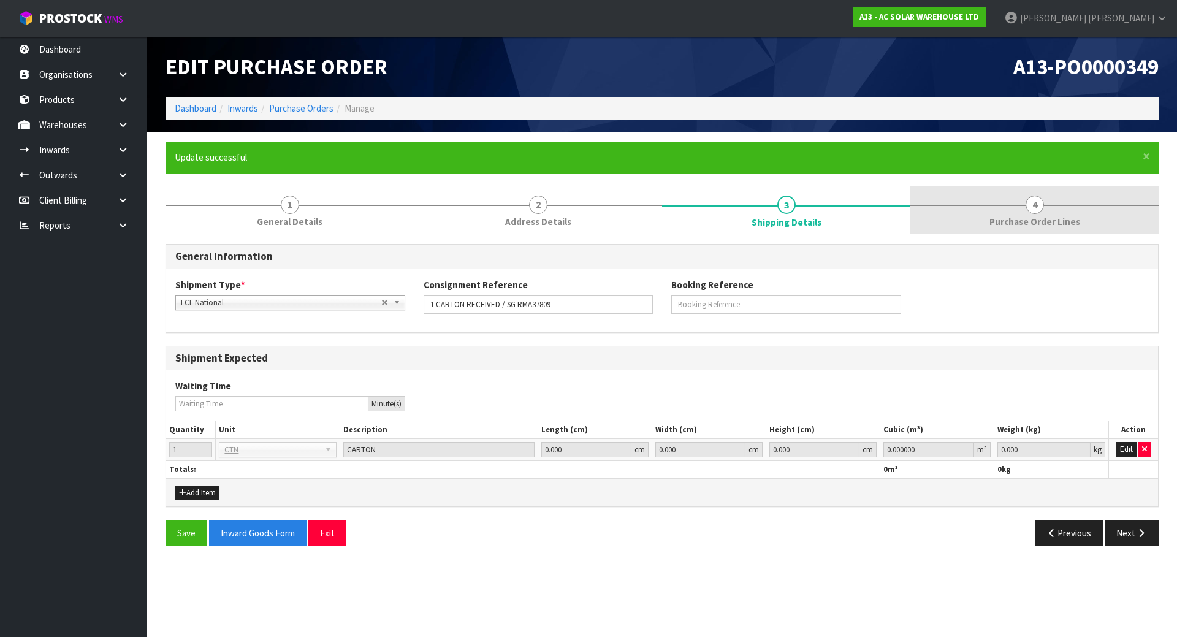
click at [972, 220] on link "4 Purchase Order Lines" at bounding box center [1034, 210] width 248 height 48
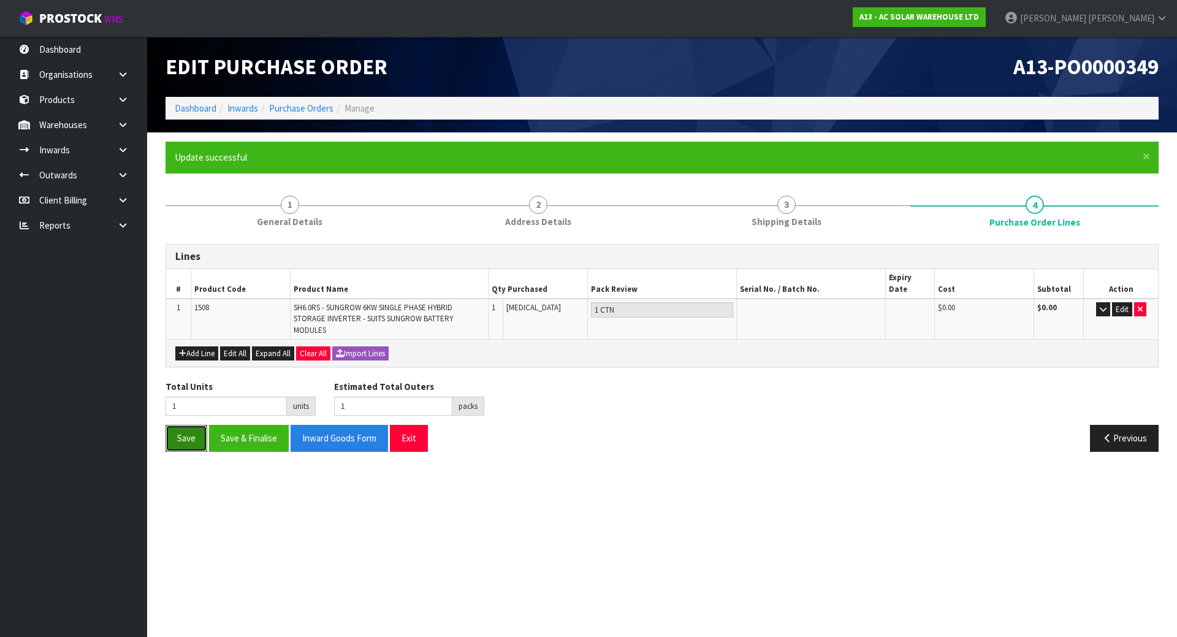
click at [172, 429] on button "Save" at bounding box center [186, 438] width 42 height 26
click at [236, 427] on button "Save & Finalise" at bounding box center [249, 438] width 80 height 26
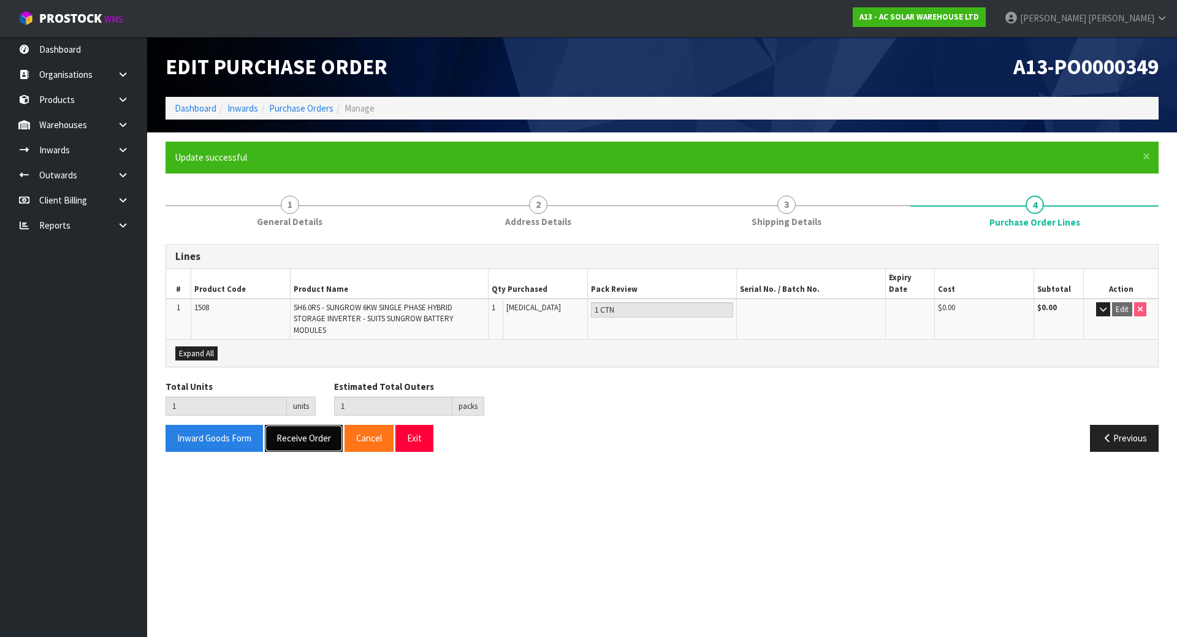
click at [276, 425] on button "Receive Order" at bounding box center [304, 438] width 78 height 26
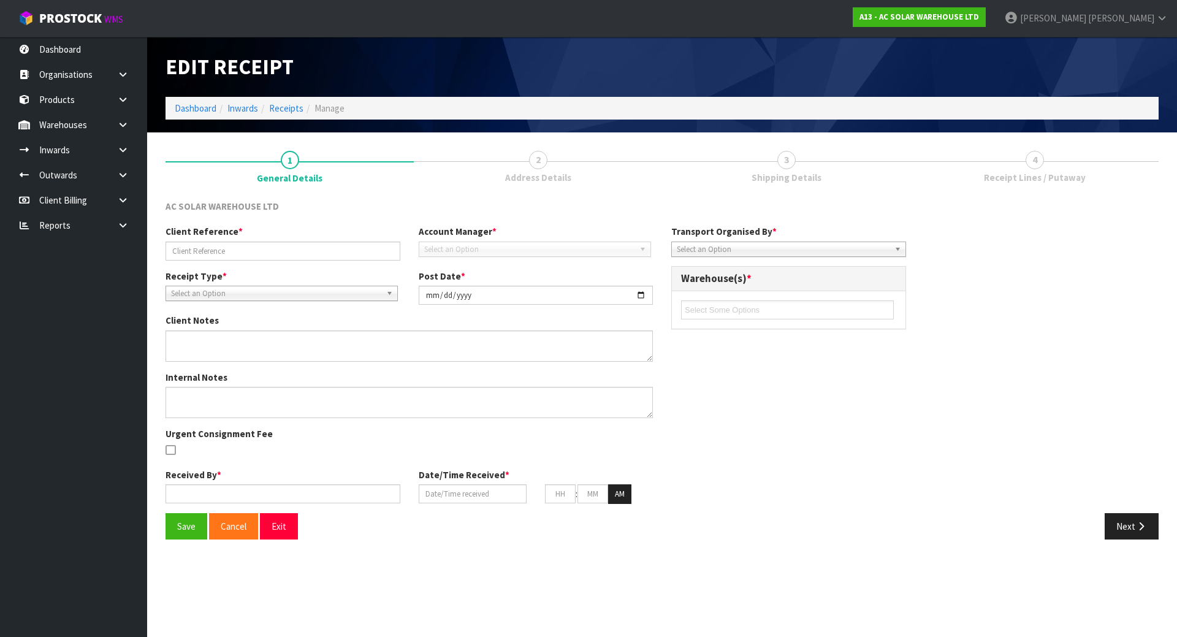
type input "1 CARTON RECEIVED / SG RMA37809"
type input "[DATE]"
type textarea "WRONG PRODUCT DELIVERED BOOKING IN SO PICK UP ORDER CAN BE PROCESSED AS PER EMA…"
type input "[PERSON_NAME]"
type input "[DATE]"
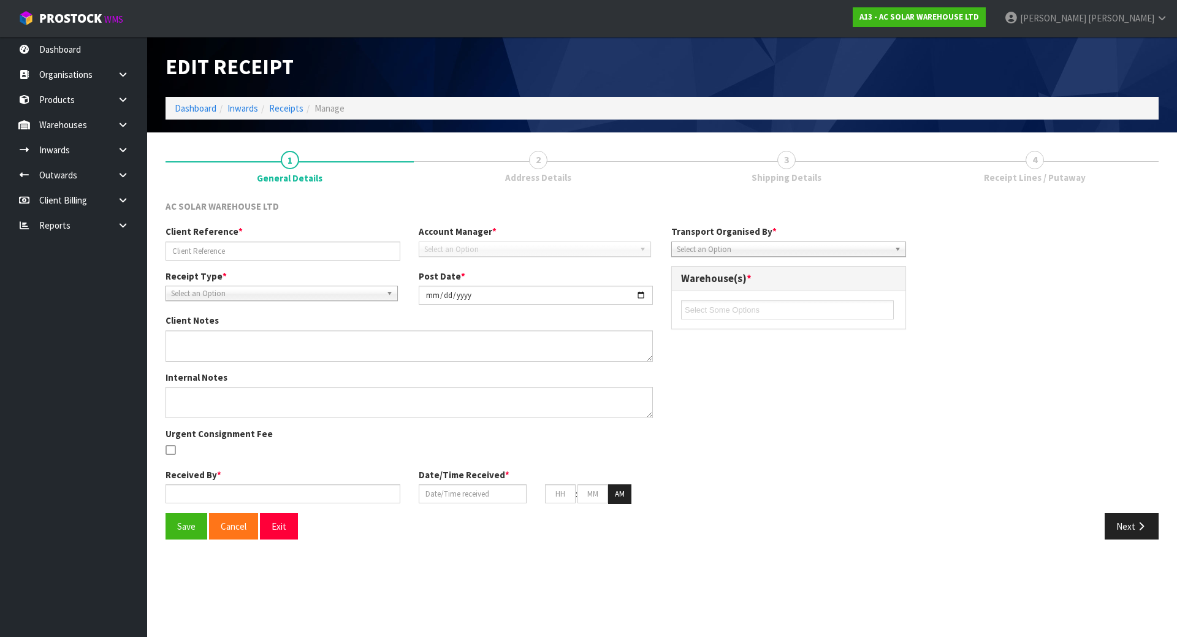
type input "11"
type input "09"
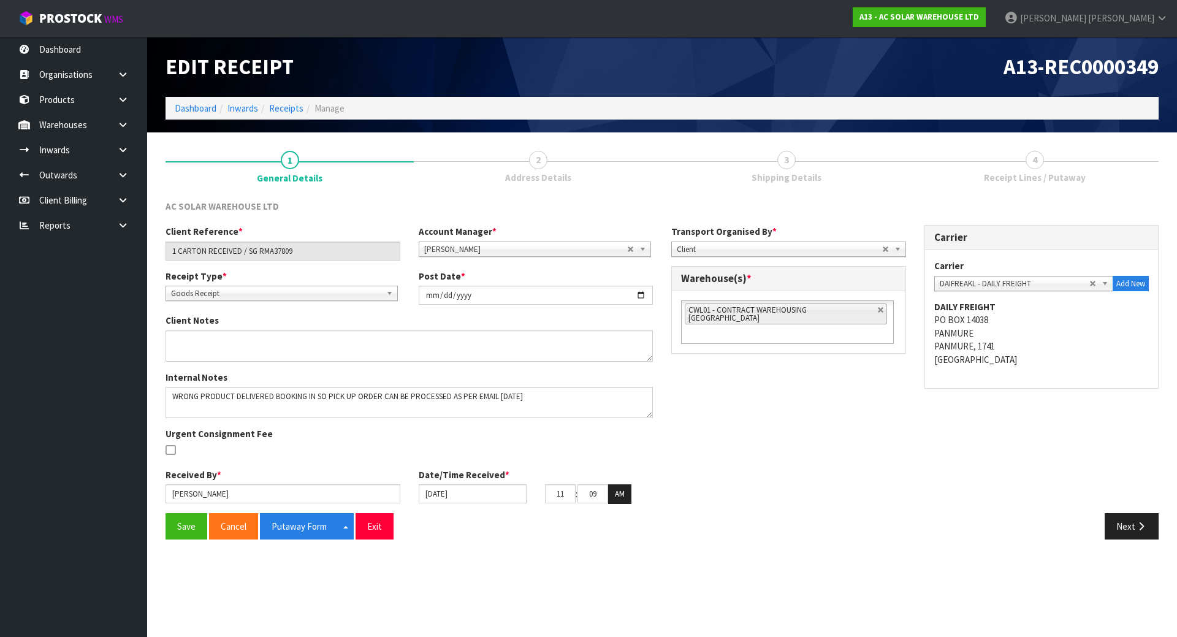
click at [309, 468] on div "Received By * [PERSON_NAME]" at bounding box center [282, 485] width 253 height 35
click at [440, 498] on input "[DATE]" at bounding box center [473, 493] width 108 height 19
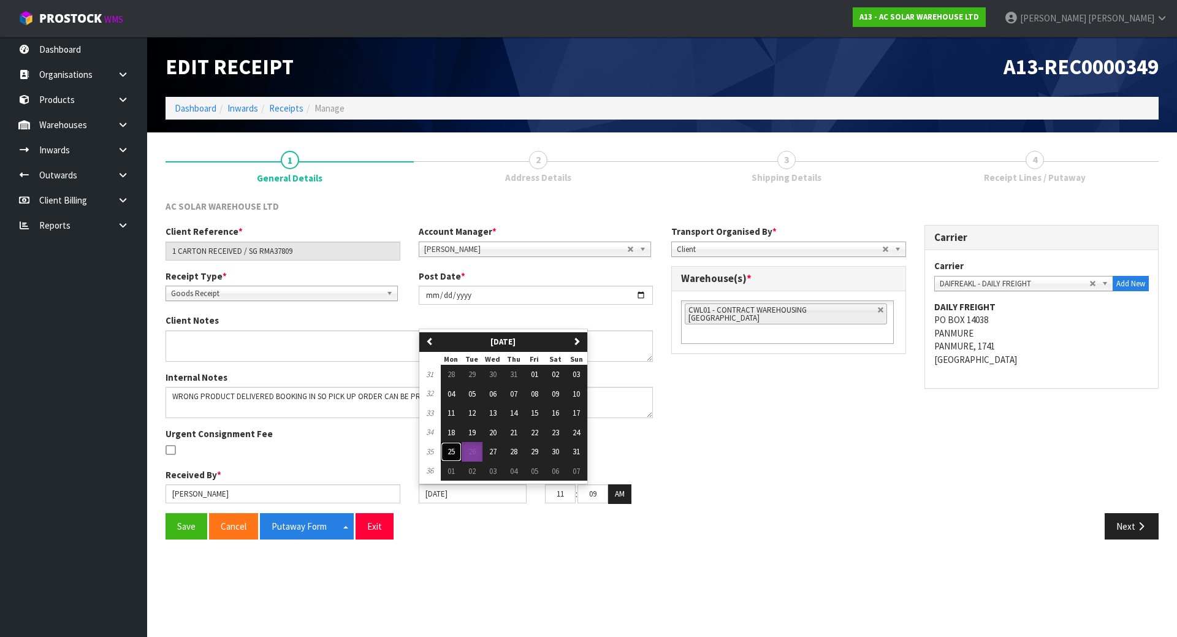
click at [453, 450] on span "25" at bounding box center [450, 451] width 7 height 10
type input "[DATE]"
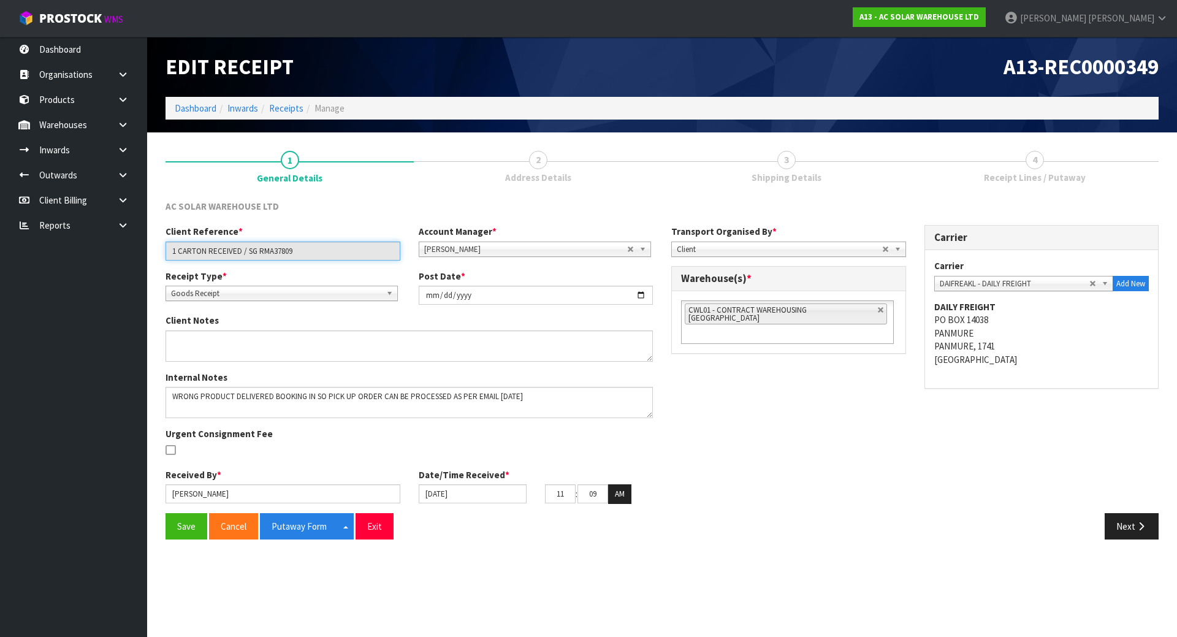
drag, startPoint x: 297, startPoint y: 250, endPoint x: 9, endPoint y: 254, distance: 288.0
click at [9, 254] on body "Toggle navigation ProStock WMS A13 - AC SOLAR WAREHOUSE LTD [PERSON_NAME] Logou…" at bounding box center [588, 318] width 1177 height 637
click at [673, 351] on div "Client Reference * 1 CARTON RECEIVED / SG RMA37809 Account Manager * [PERSON_NA…" at bounding box center [661, 368] width 1011 height 287
click at [877, 311] on link at bounding box center [880, 309] width 7 height 7
type input "Select Some Options"
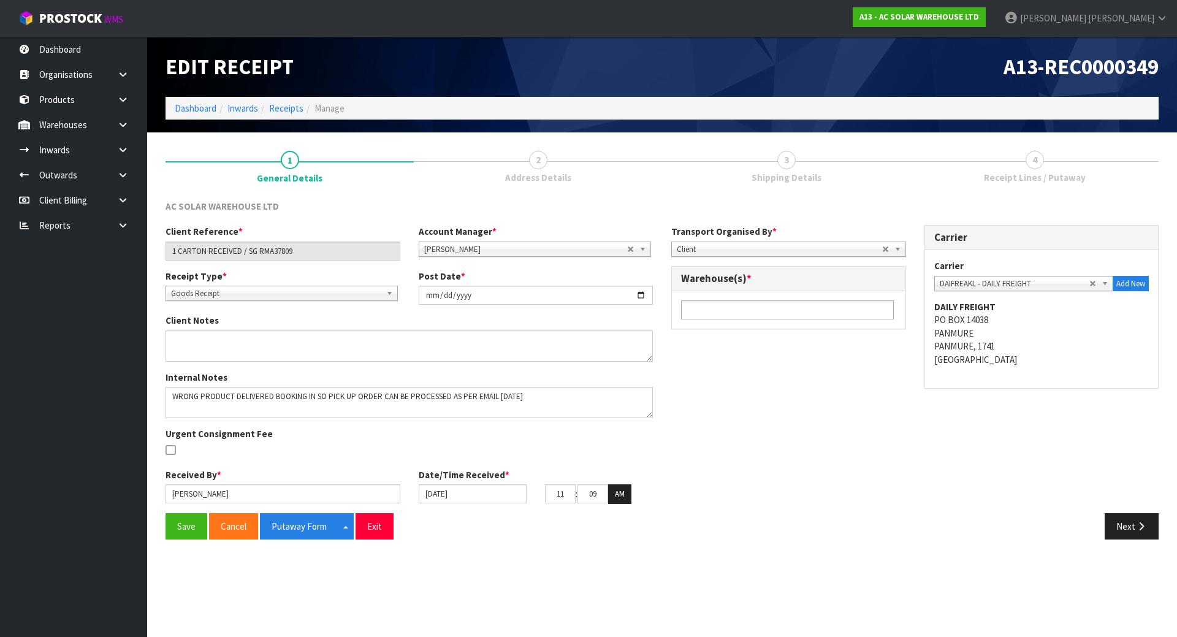
click at [830, 313] on ul at bounding box center [787, 309] width 213 height 19
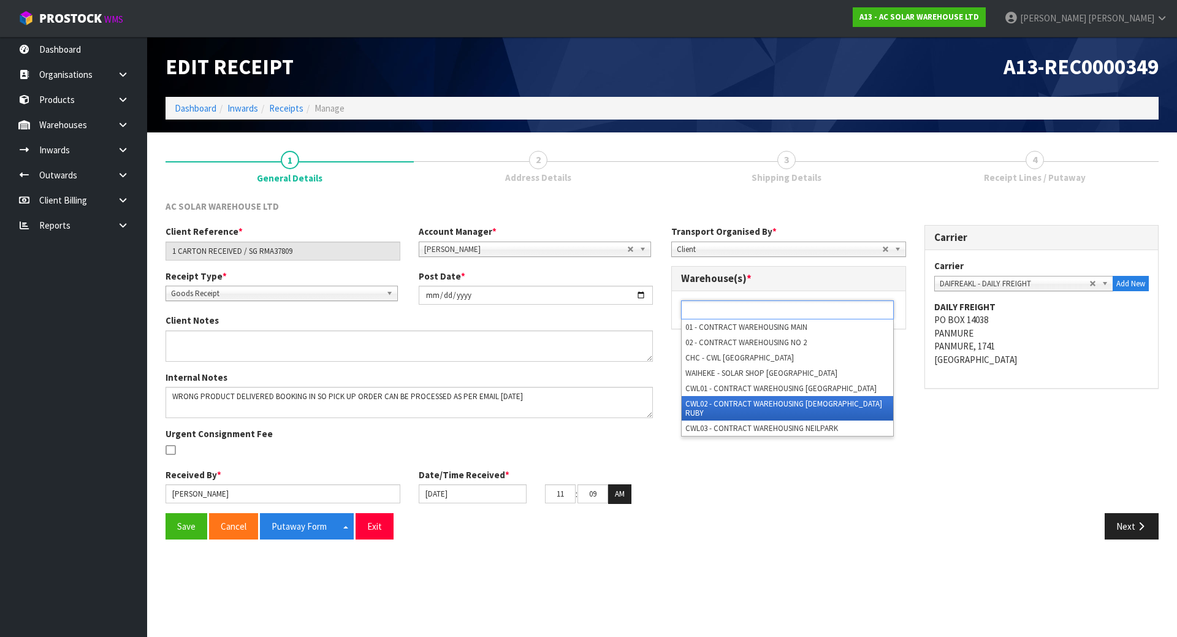
click at [725, 406] on li "CWL02 - CONTRACT WAREHOUSING [DEMOGRAPHIC_DATA] RUBY" at bounding box center [786, 408] width 211 height 25
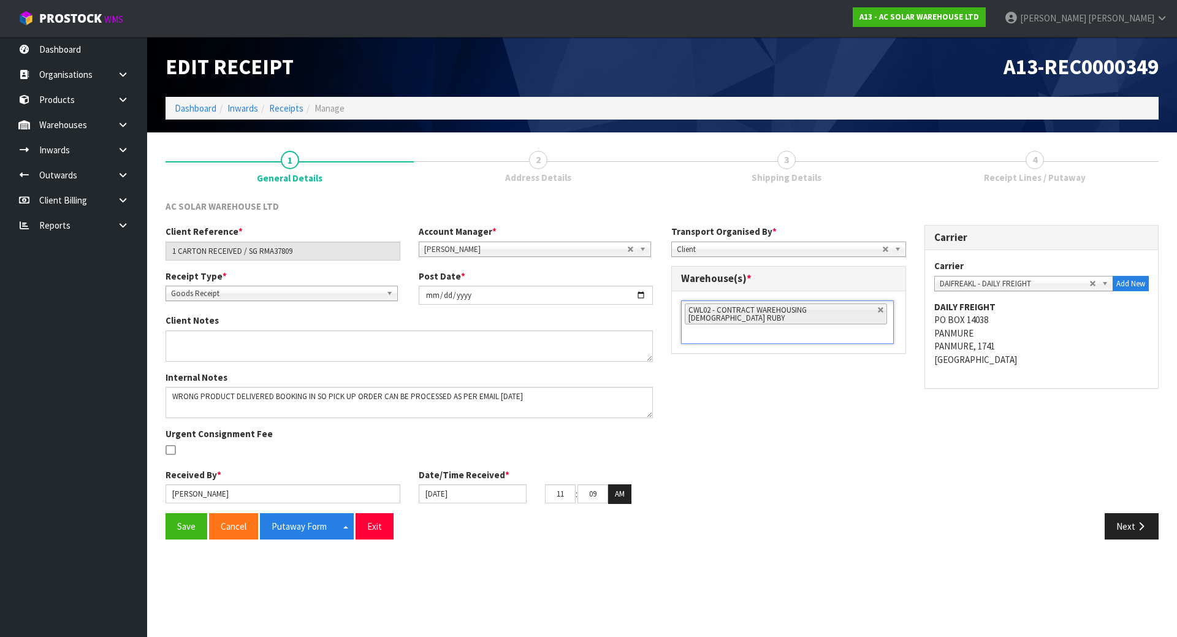
click at [711, 408] on div "Client Reference * 1 CARTON RECEIVED / SG RMA37809 Account Manager * [PERSON_NA…" at bounding box center [661, 368] width 1011 height 287
click at [172, 521] on button "Save" at bounding box center [186, 526] width 42 height 26
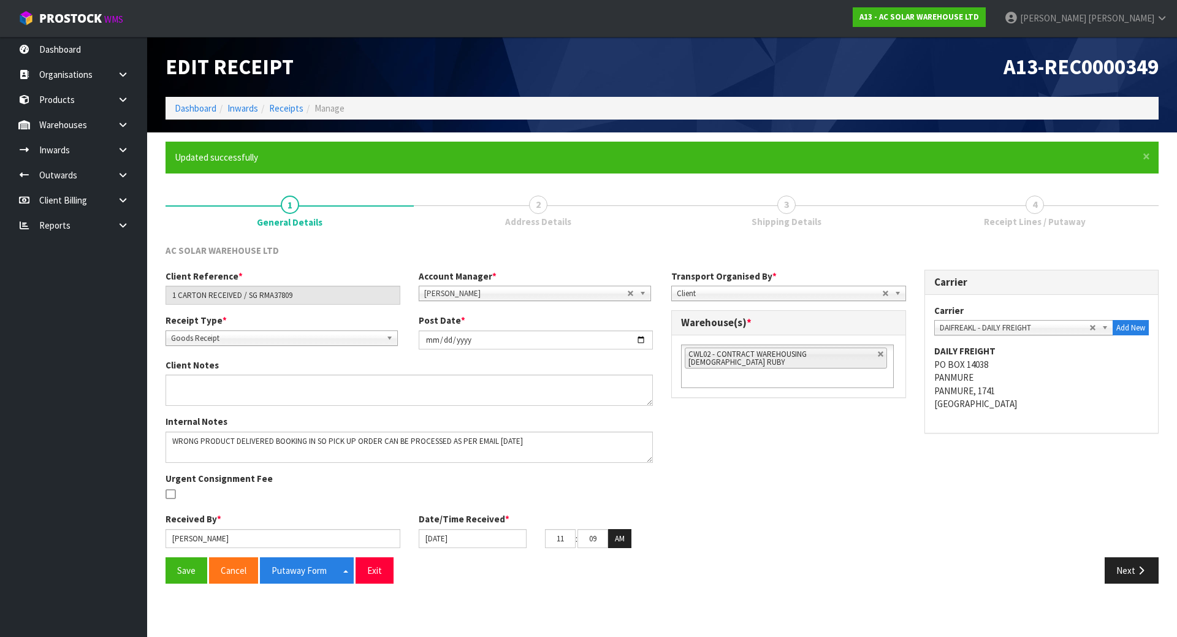
click at [761, 435] on div "Client Reference * 1 CARTON RECEIVED / SG RMA37809 Account Manager * [PERSON_NA…" at bounding box center [661, 413] width 1011 height 287
click at [1116, 566] on button "Next" at bounding box center [1131, 570] width 54 height 26
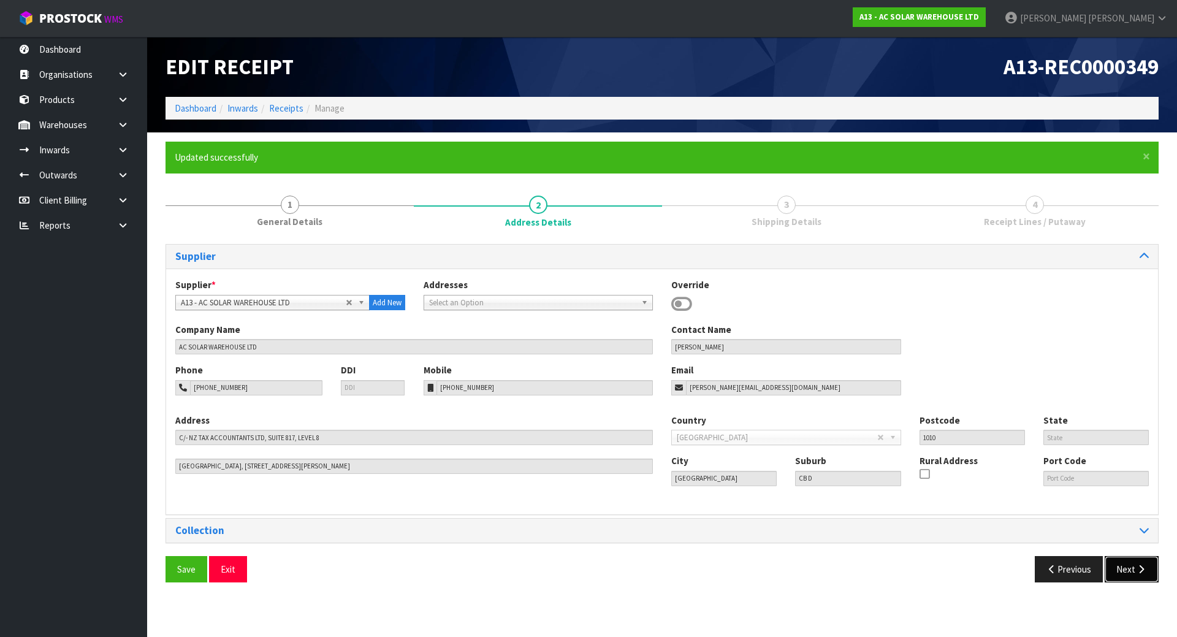
click at [1116, 566] on button "Next" at bounding box center [1131, 569] width 54 height 26
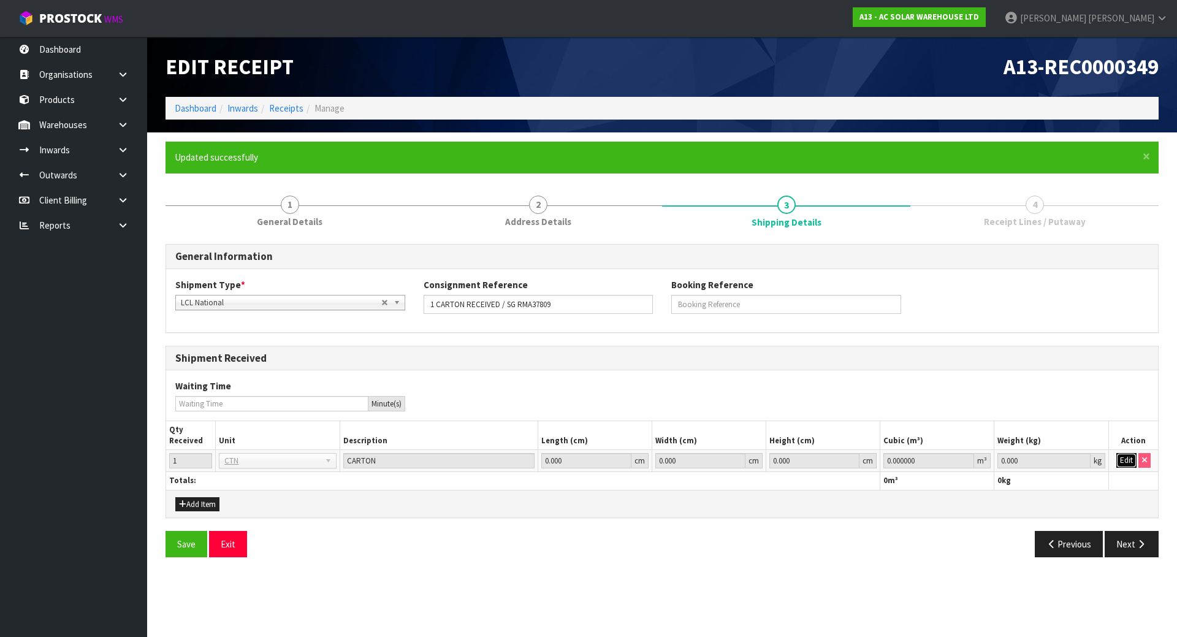
click at [1129, 461] on button "Edit" at bounding box center [1126, 460] width 20 height 15
drag, startPoint x: 1057, startPoint y: 468, endPoint x: 1052, endPoint y: 463, distance: 7.8
click at [1052, 463] on input "0.000" at bounding box center [1043, 460] width 93 height 15
drag, startPoint x: 1051, startPoint y: 463, endPoint x: 934, endPoint y: 462, distance: 116.4
click at [935, 462] on tr "1 BAG BAR BSK BIN BTL BOX BDL CAB CGE CTN CSE COI CRA CRT CBE CYL DRM JAR MTR P…" at bounding box center [661, 461] width 991 height 22
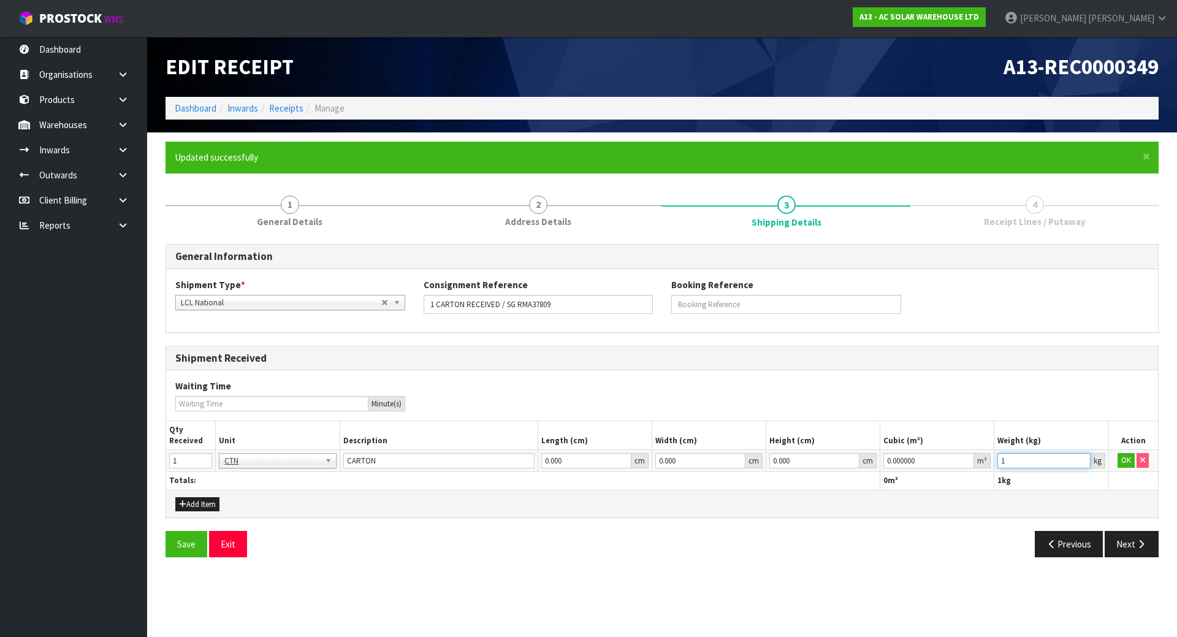
type input "1"
drag, startPoint x: 938, startPoint y: 457, endPoint x: 822, endPoint y: 444, distance: 116.5
click at [600, 457] on tr "1 BAG BAR BSK BIN BTL BOX BDL CAB CGE CTN CSE COI CRA CRT CBE CYL DRM JAR MTR P…" at bounding box center [661, 461] width 991 height 22
type input "1"
click at [1118, 460] on button "OK" at bounding box center [1125, 460] width 17 height 15
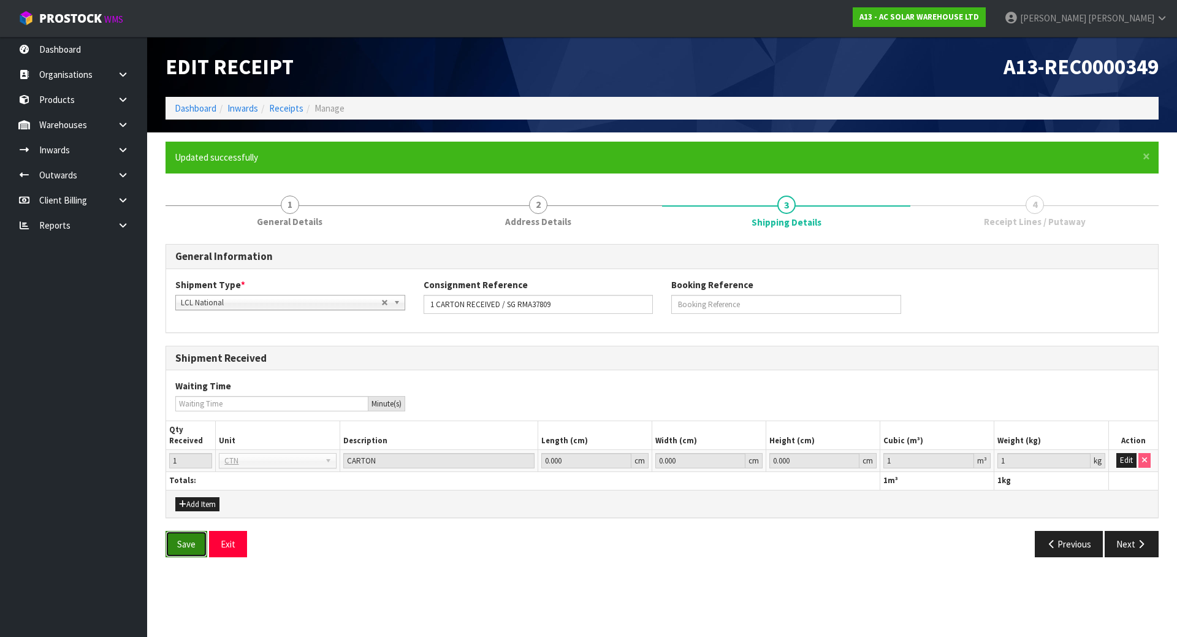
click at [199, 542] on button "Save" at bounding box center [186, 544] width 42 height 26
click at [1113, 537] on button "Next" at bounding box center [1131, 544] width 54 height 26
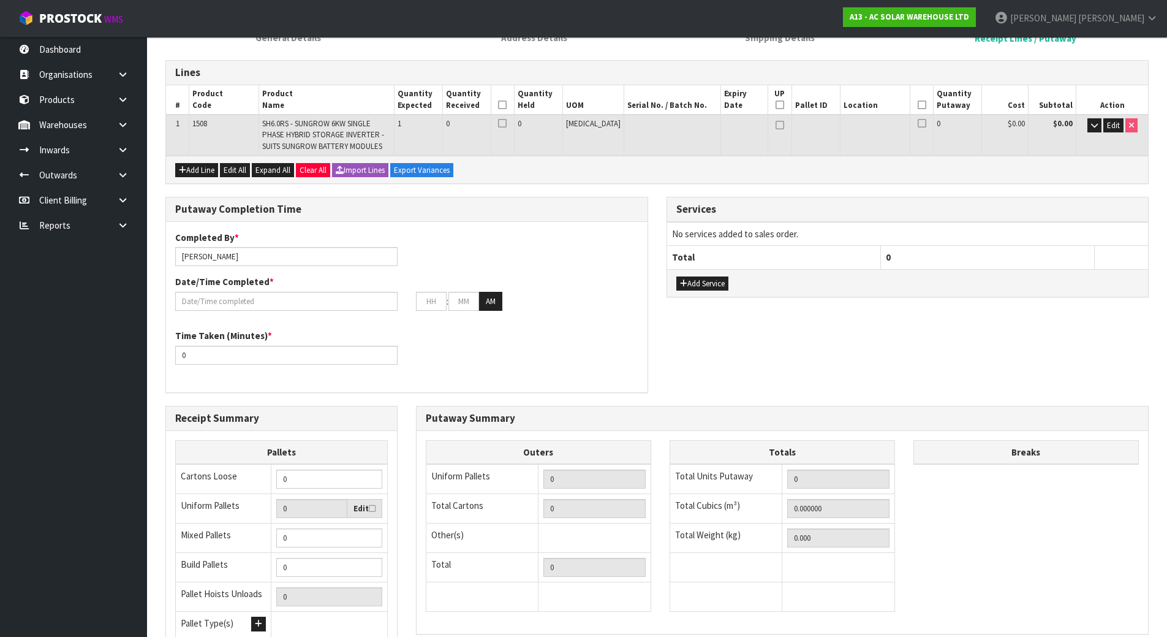
scroll to position [175, 0]
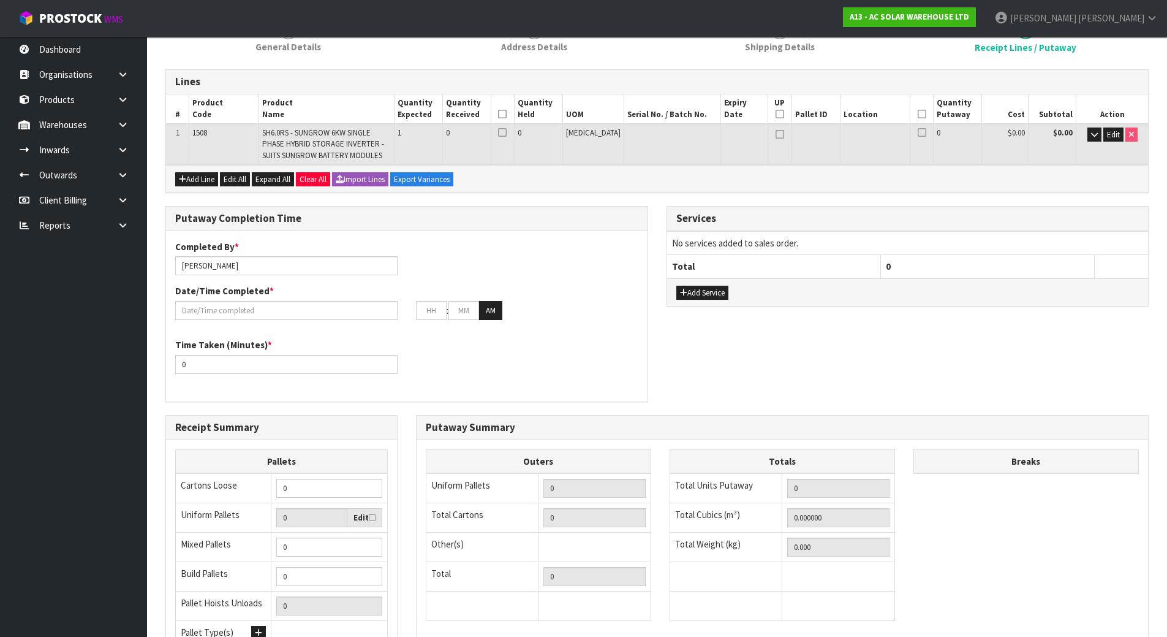
click at [518, 272] on div "Completed By * [PERSON_NAME] Date/Time Completed * : : AM" at bounding box center [407, 284] width 482 height 89
click at [715, 294] on button "Add Service" at bounding box center [703, 293] width 52 height 15
click at [1099, 249] on td at bounding box center [1121, 247] width 53 height 30
click at [1101, 249] on button "button" at bounding box center [1109, 247] width 18 height 20
click at [659, 233] on div "Services No services added to sales order. Total 0 Add Service" at bounding box center [908, 262] width 501 height 113
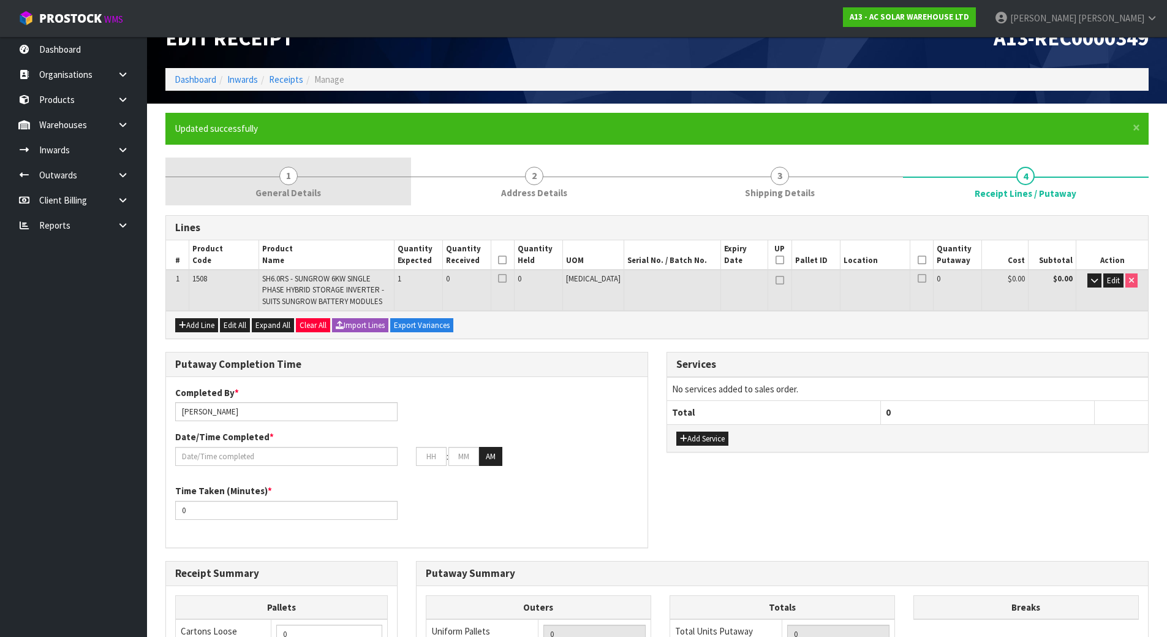
scroll to position [0, 0]
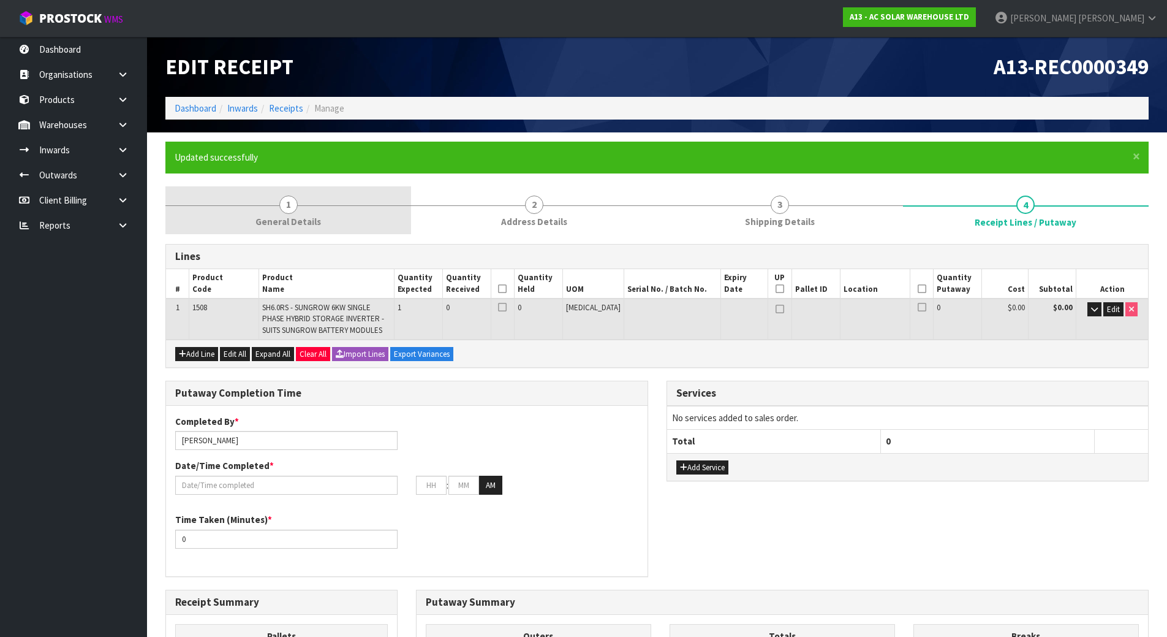
click at [298, 233] on link "1 General Details" at bounding box center [288, 210] width 246 height 48
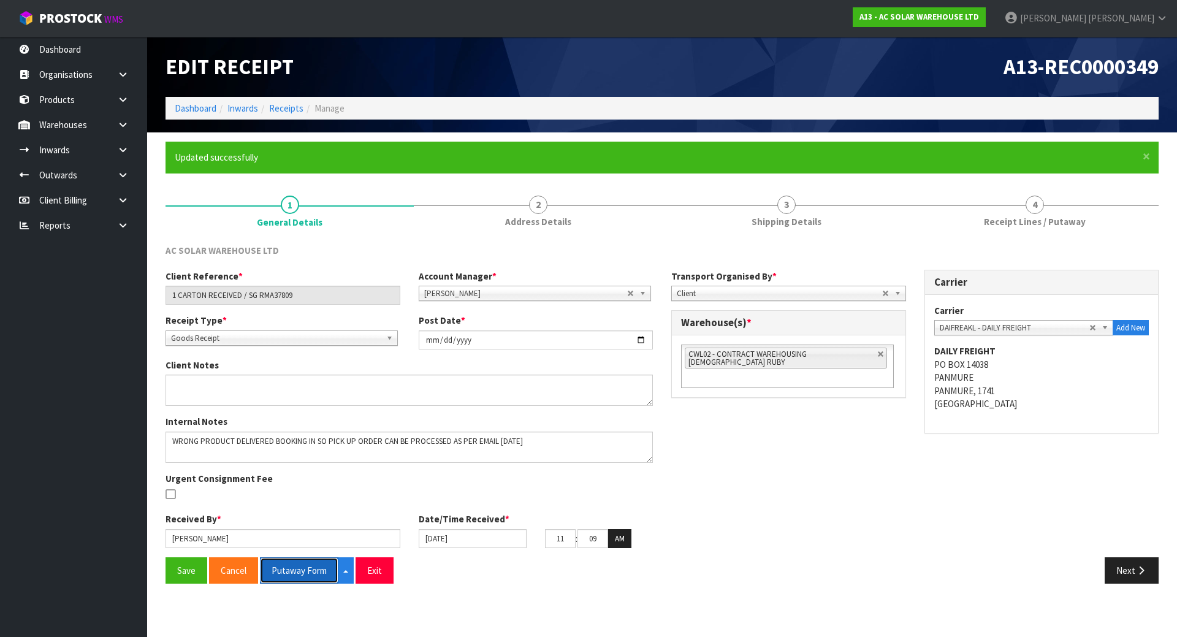
click at [281, 564] on button "Putaway Form" at bounding box center [299, 570] width 78 height 26
click at [406, 367] on div "Client Notes" at bounding box center [409, 381] width 506 height 47
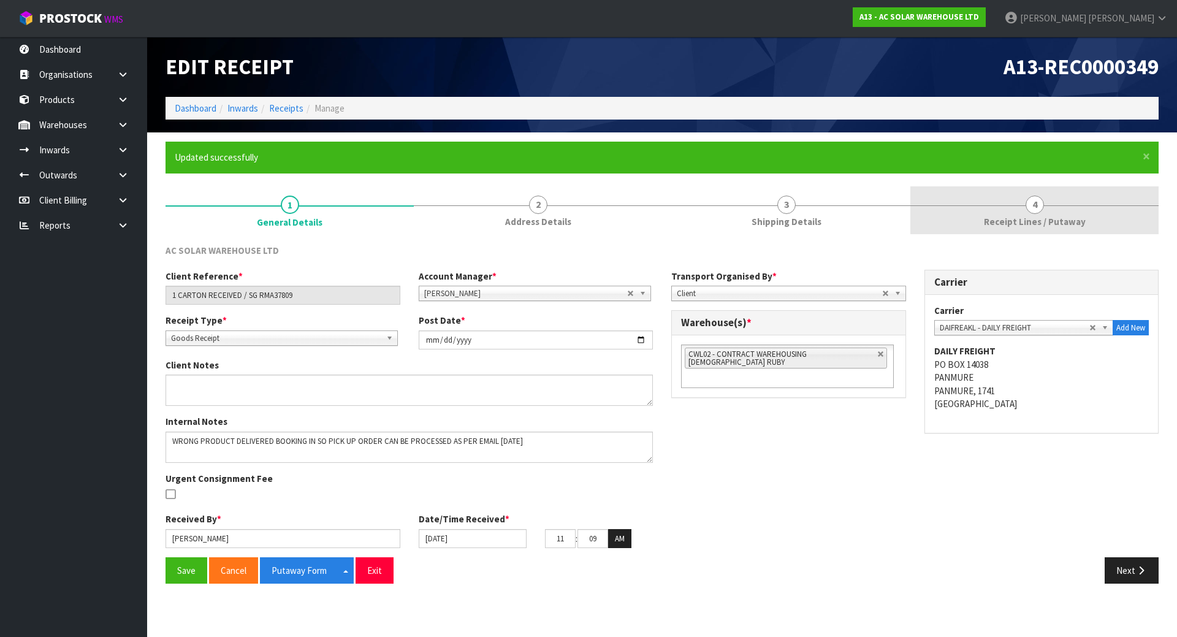
click at [969, 232] on link "4 Receipt Lines / Putaway" at bounding box center [1034, 210] width 248 height 48
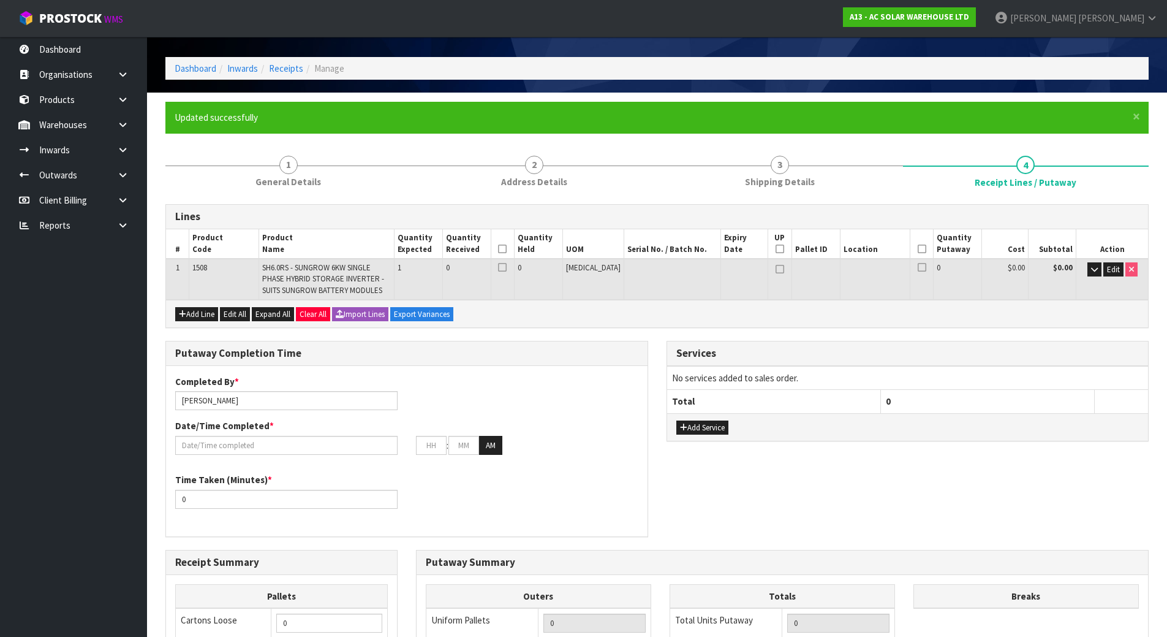
scroll to position [61, 0]
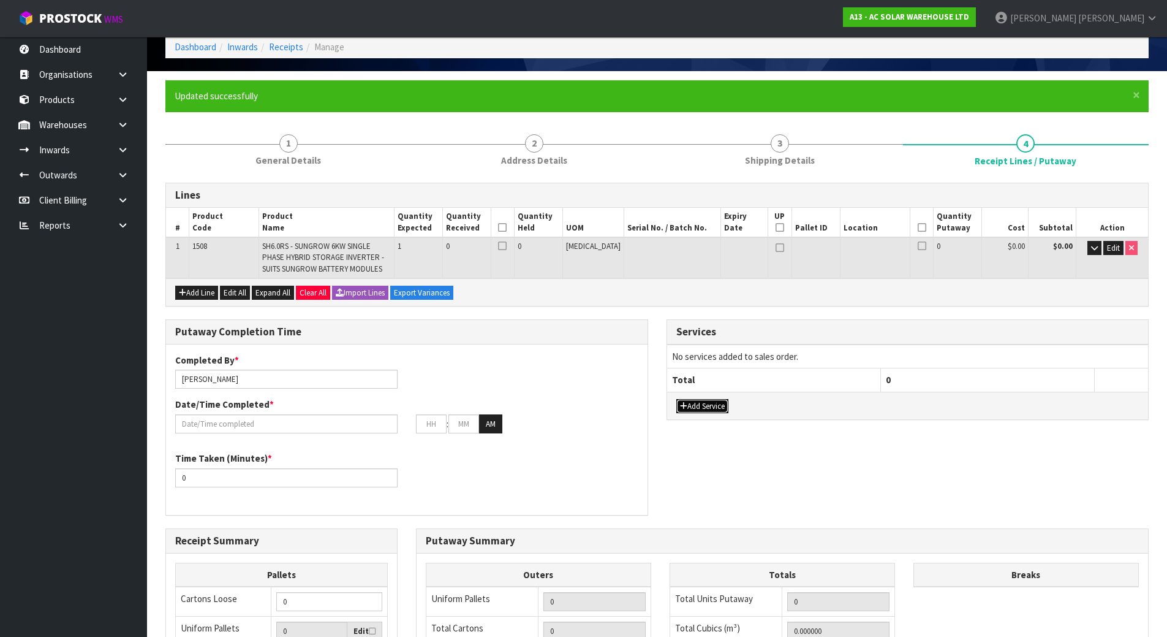
click at [701, 403] on button "Add Service" at bounding box center [703, 406] width 52 height 15
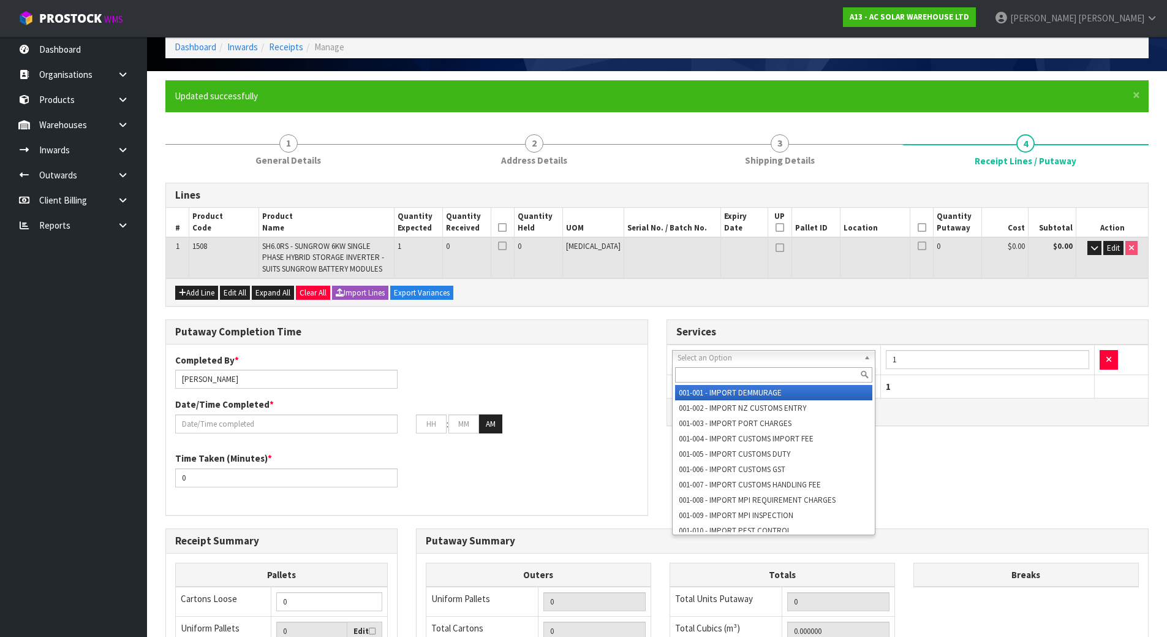
click at [730, 374] on input "text" at bounding box center [774, 374] width 198 height 15
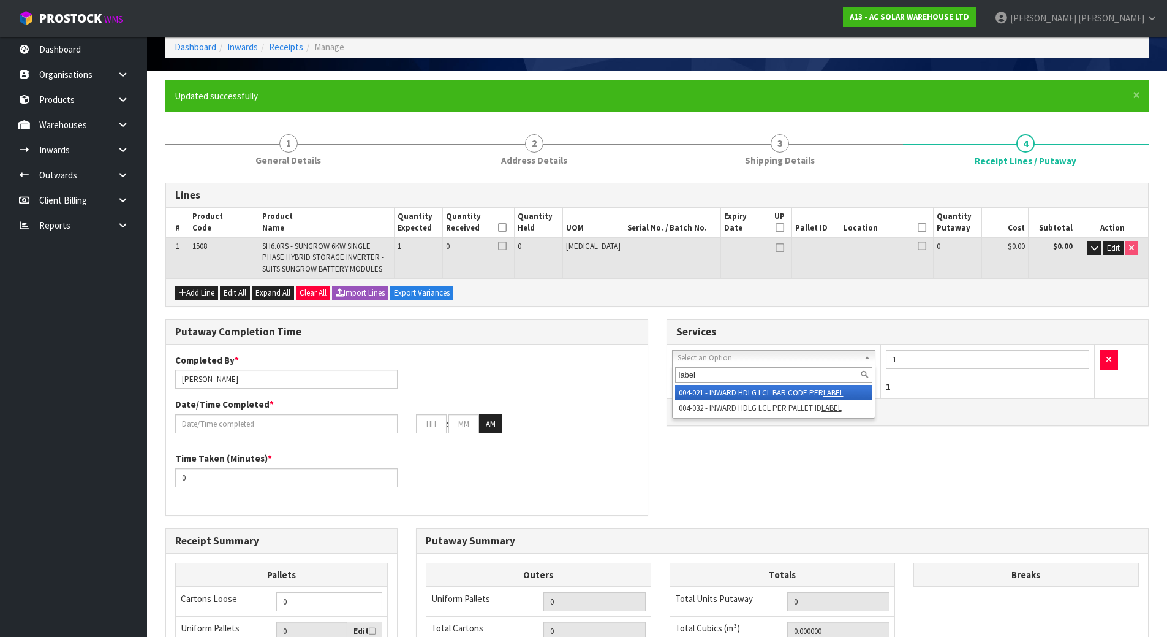
type input "label"
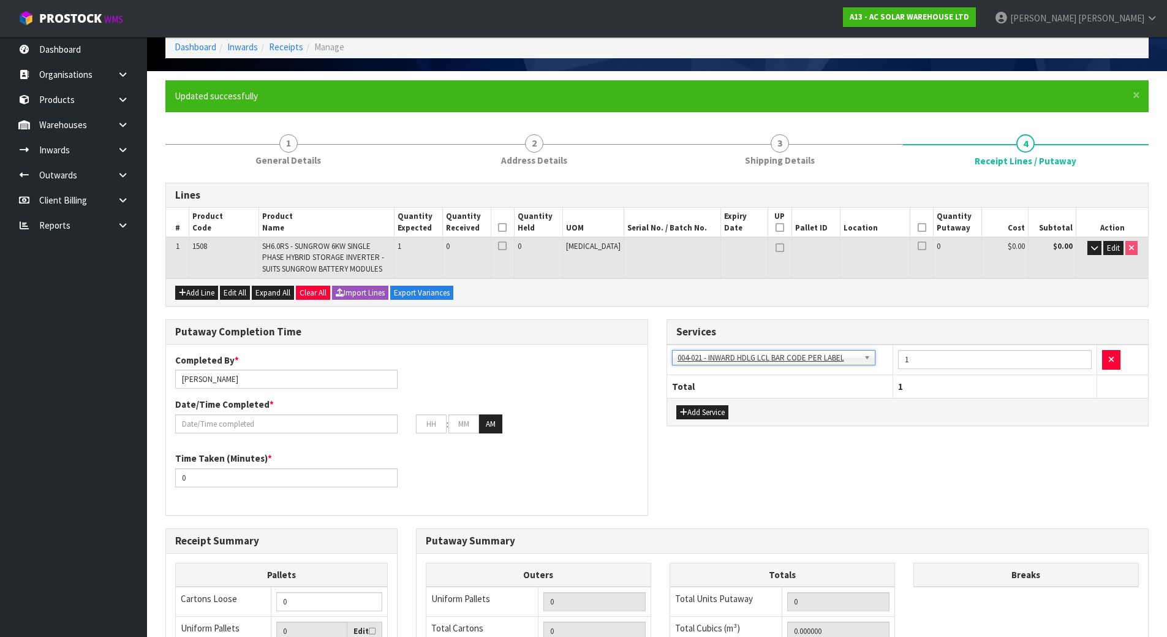
click at [665, 454] on div "Putaway Completion Time Completed By * [PERSON_NAME] Date/Time Completed * : : …" at bounding box center [657, 423] width 1002 height 208
click at [230, 421] on input "text" at bounding box center [286, 423] width 222 height 19
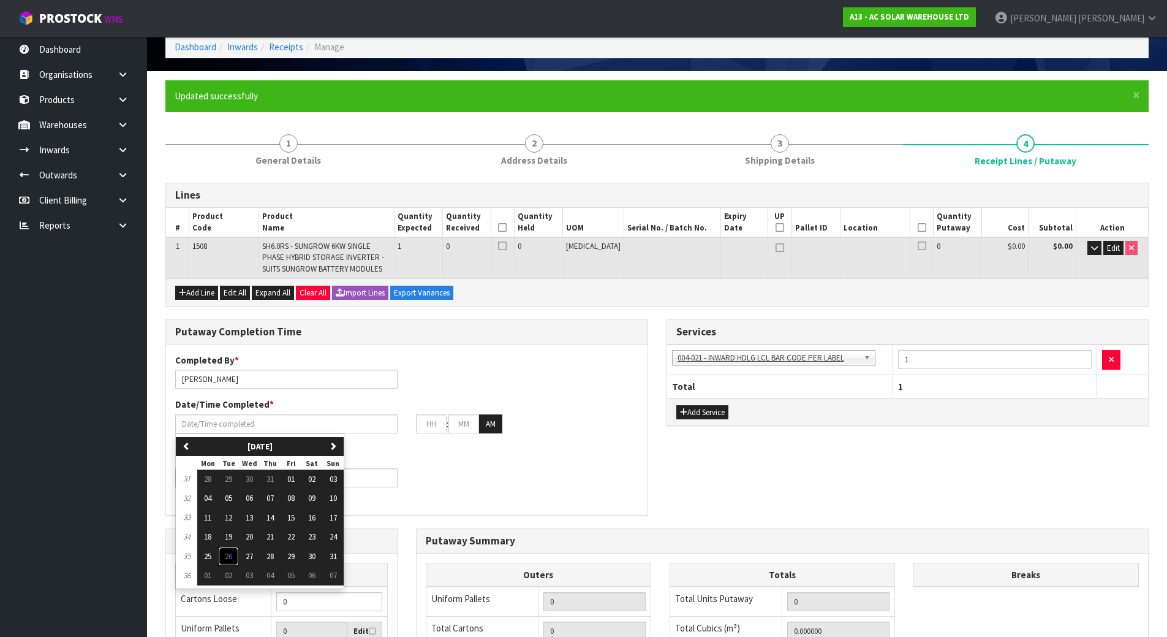
click at [224, 559] on button "26" at bounding box center [228, 557] width 21 height 20
type input "[DATE]"
type input "12"
type input "00"
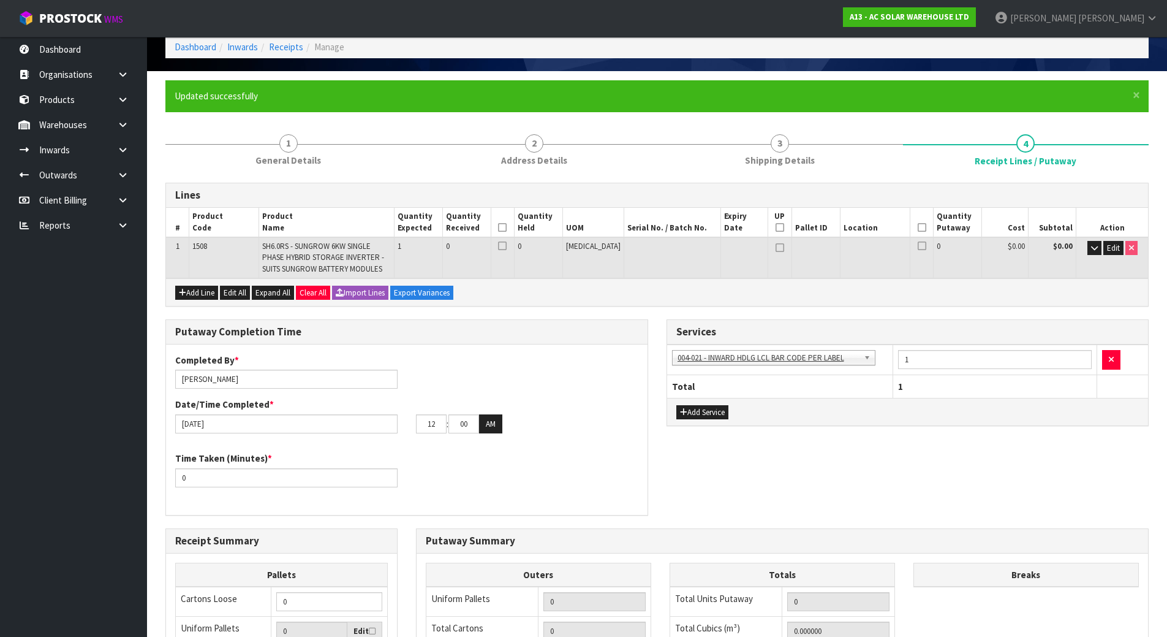
drag, startPoint x: 240, startPoint y: 467, endPoint x: 179, endPoint y: 466, distance: 61.3
click at [179, 466] on div "Time Taken (Minutes) * 0" at bounding box center [286, 469] width 241 height 35
drag, startPoint x: 211, startPoint y: 476, endPoint x: 126, endPoint y: 477, distance: 84.6
click at [126, 477] on body "Toggle navigation ProStock WMS A13 - AC SOLAR WAREHOUSE LTD [PERSON_NAME] Logou…" at bounding box center [583, 257] width 1167 height 637
type input "15"
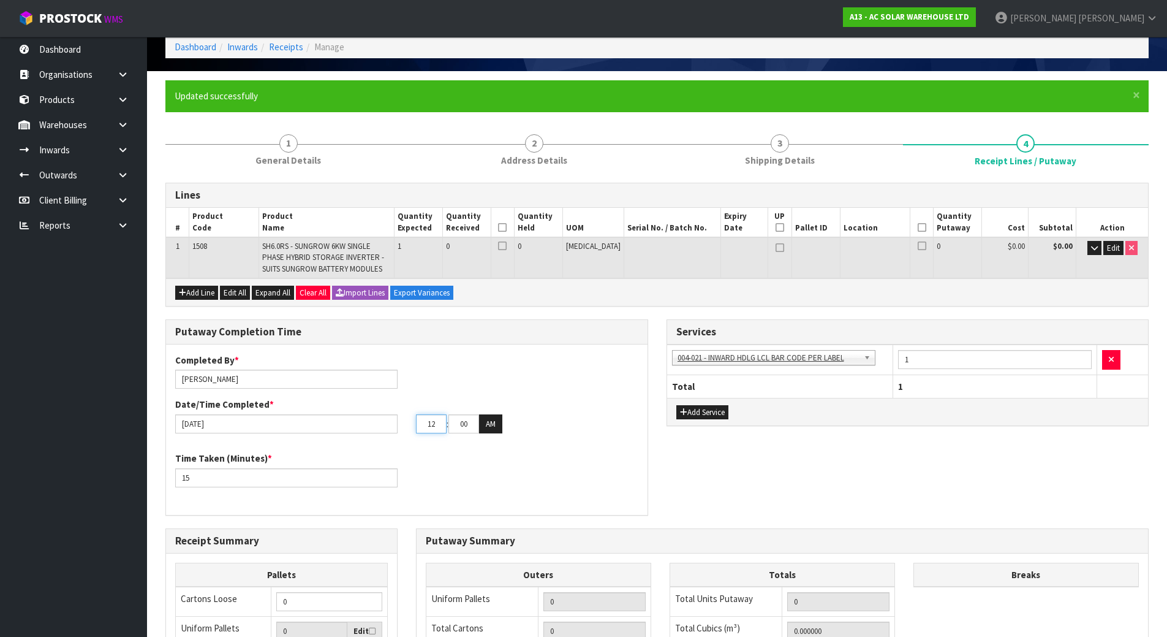
click at [430, 425] on input "12" at bounding box center [431, 423] width 31 height 19
drag, startPoint x: 434, startPoint y: 423, endPoint x: 387, endPoint y: 423, distance: 47.2
click at [387, 423] on div "[DATE] 12 : 00 : 00 AM" at bounding box center [407, 424] width 482 height 20
type input "11"
drag, startPoint x: 471, startPoint y: 423, endPoint x: 382, endPoint y: 423, distance: 88.2
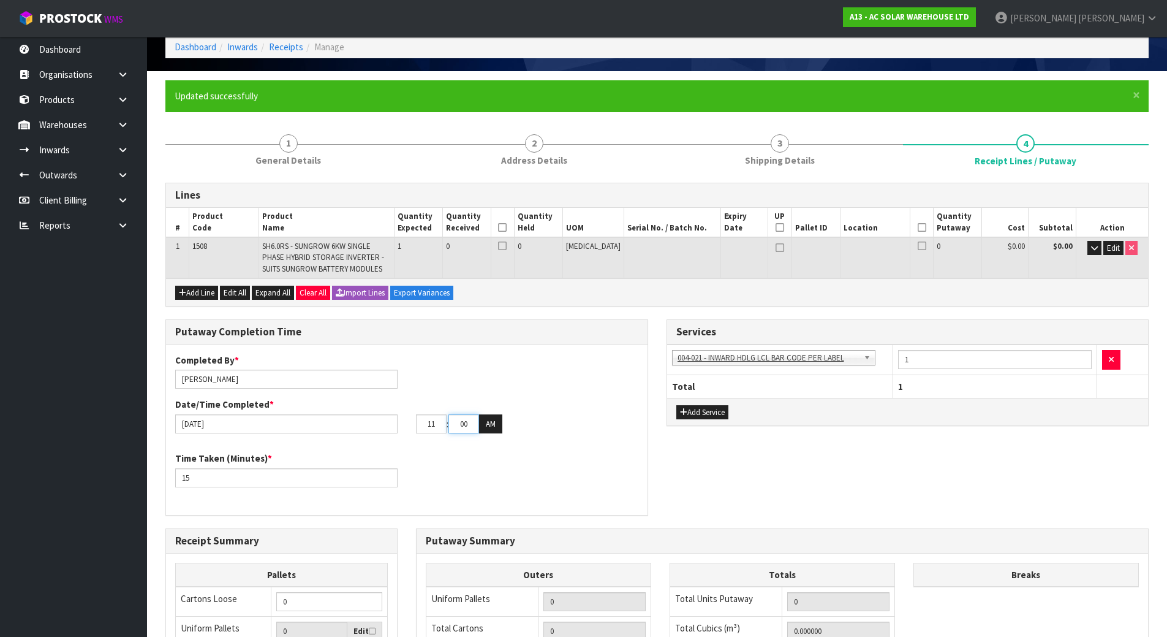
click at [382, 423] on div "[DATE] 11 : 00 : 00 AM" at bounding box center [407, 424] width 482 height 20
type input "17"
click at [468, 451] on div "Completed By * [PERSON_NAME] Date/Time Completed * [DATE] 11 : 17 : 00 AM Time …" at bounding box center [407, 430] width 482 height 152
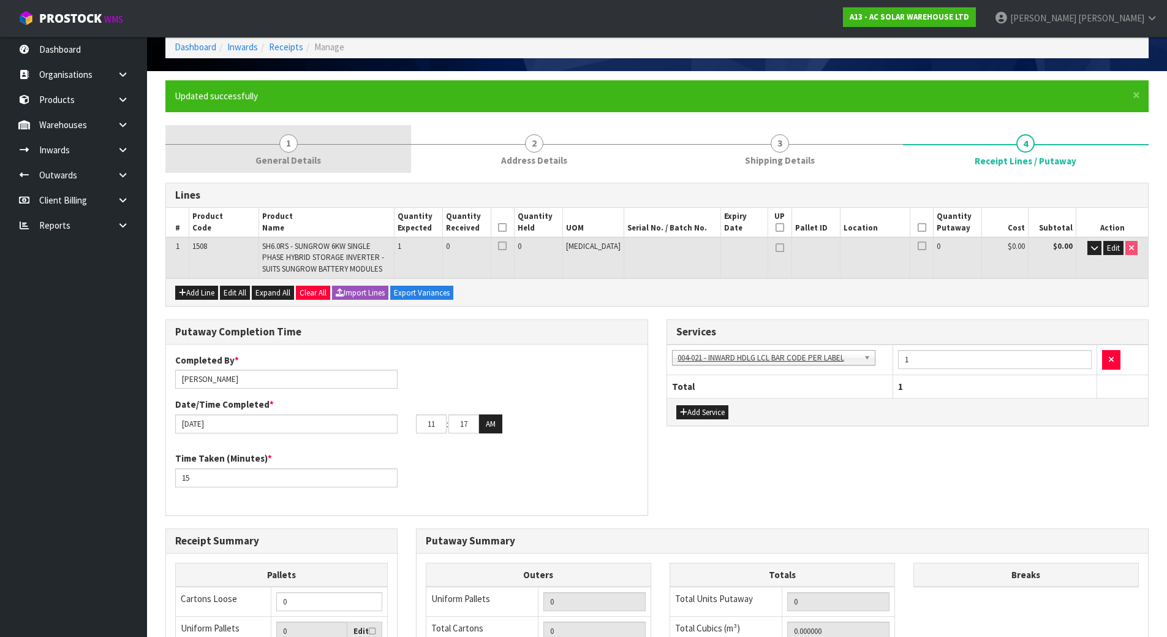
click at [300, 144] on link "1 General Details" at bounding box center [288, 149] width 246 height 48
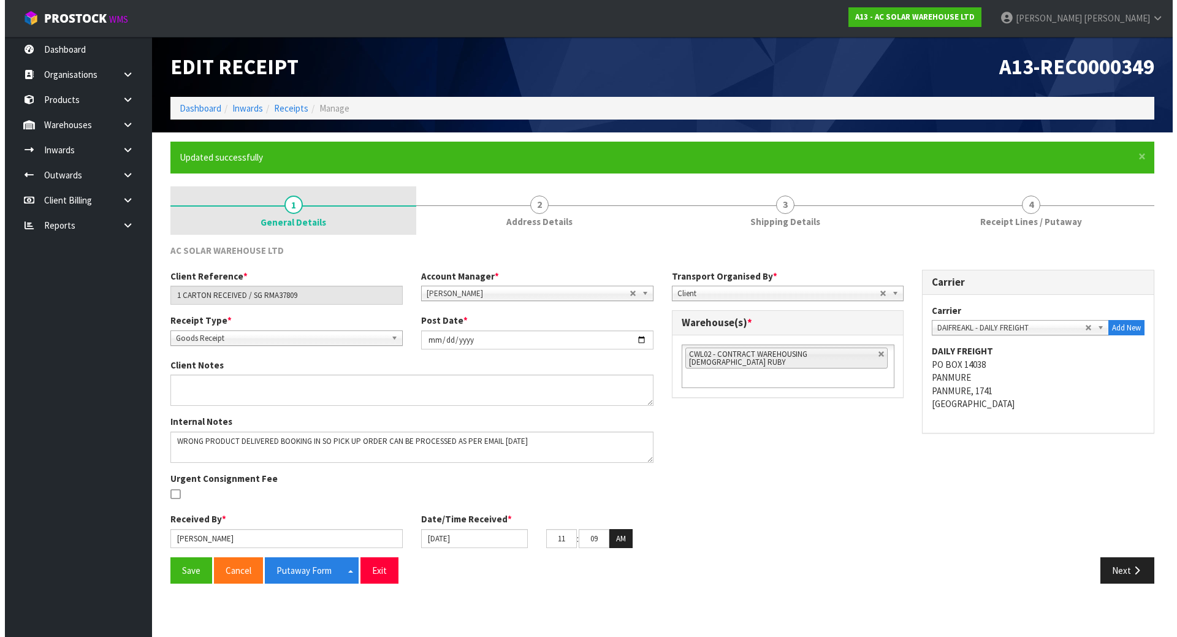
scroll to position [0, 0]
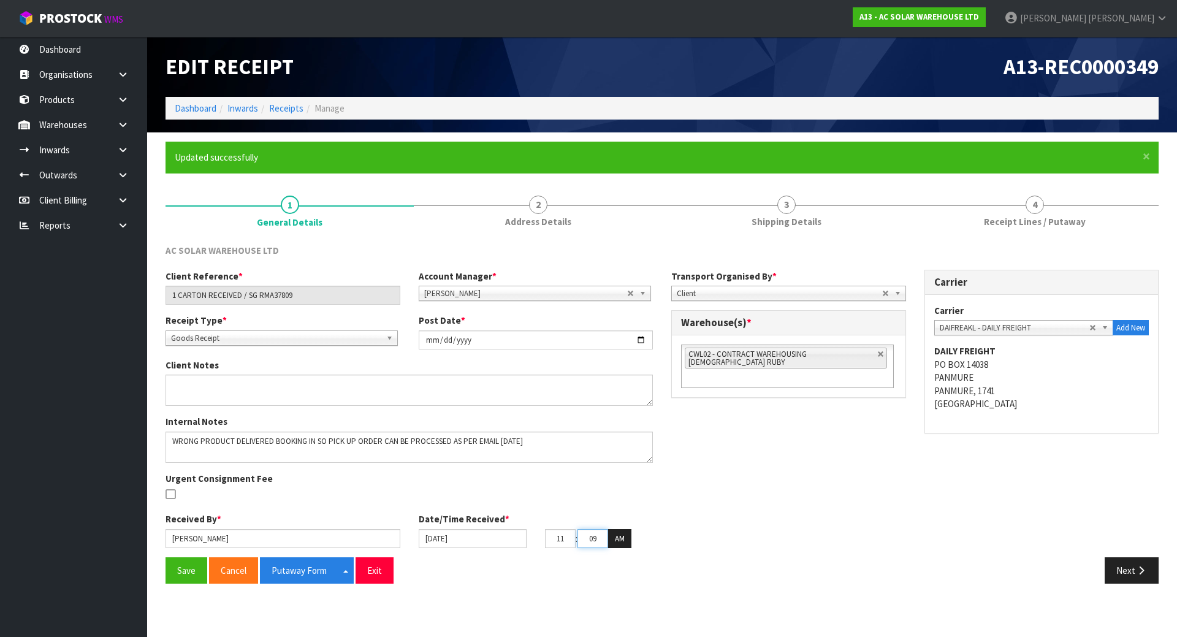
drag, startPoint x: 600, startPoint y: 538, endPoint x: 582, endPoint y: 535, distance: 18.0
click at [582, 535] on input "09" at bounding box center [592, 538] width 31 height 19
type input "00"
click at [732, 515] on div "Client Reference * 1 CARTON RECEIVED / SG RMA37809 Account Manager * [PERSON_NA…" at bounding box center [661, 413] width 1011 height 287
click at [188, 567] on button "Save" at bounding box center [186, 570] width 42 height 26
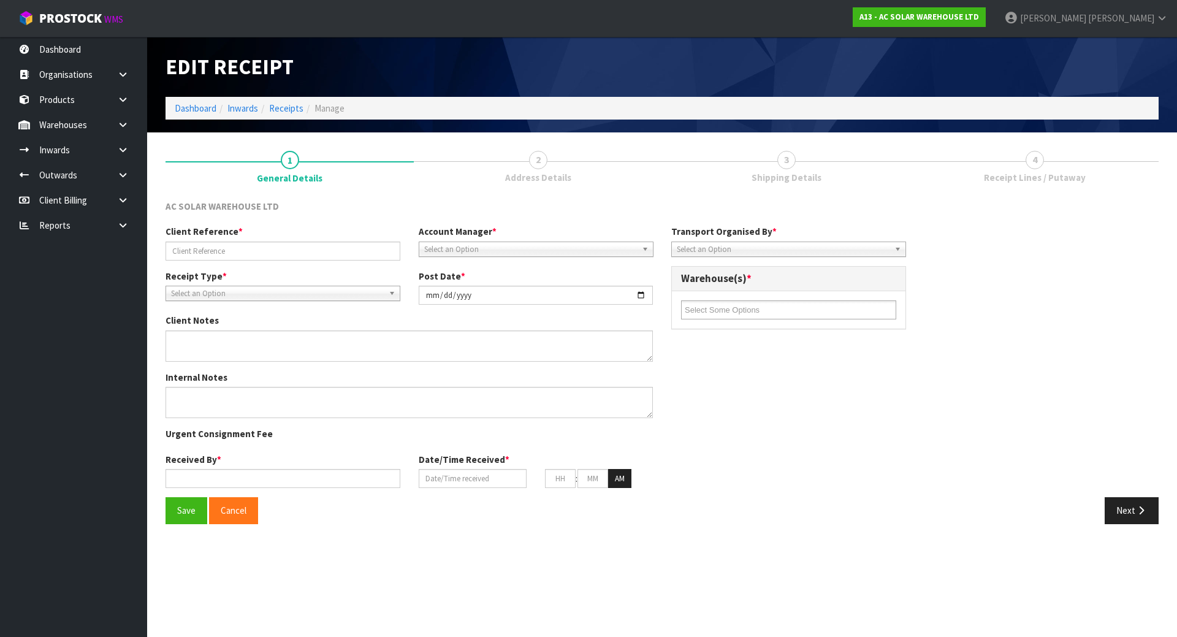
type input "1 CARTON RECEIVED / SG RMA37809"
type input "[DATE]"
type textarea "WRONG PRODUCT DELIVERED BOOKING IN SO PICK UP ORDER CAN BE PROCESSED AS PER EMA…"
type input "[PERSON_NAME]"
type input "[DATE]"
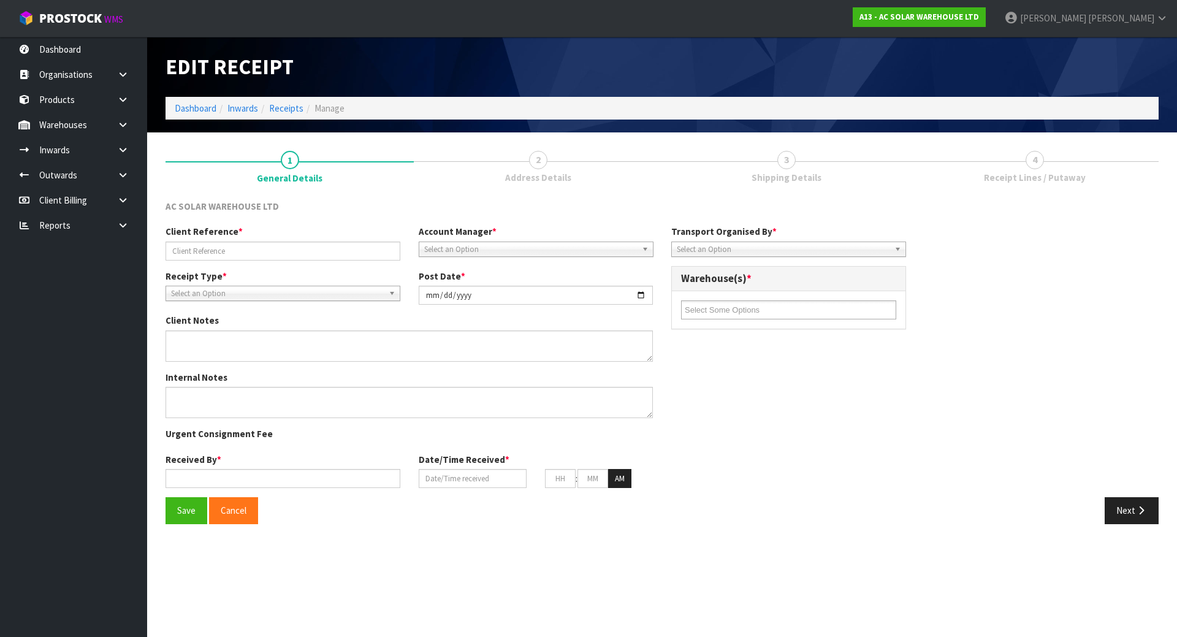
type input "11"
type input "09"
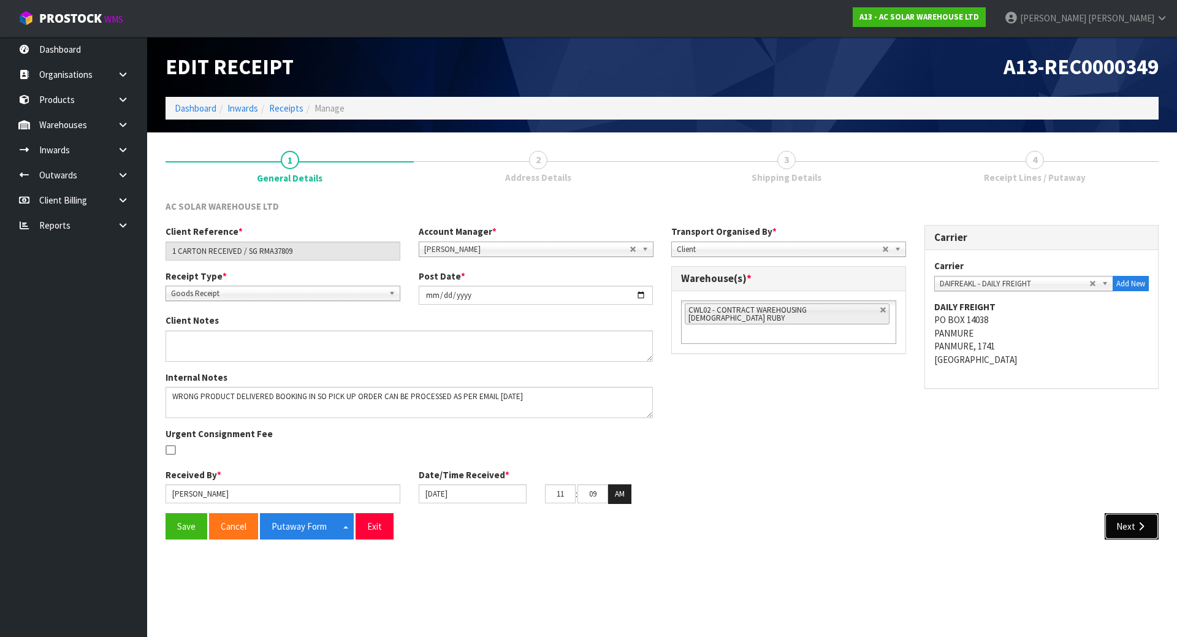
click at [1130, 528] on button "Next" at bounding box center [1131, 526] width 54 height 26
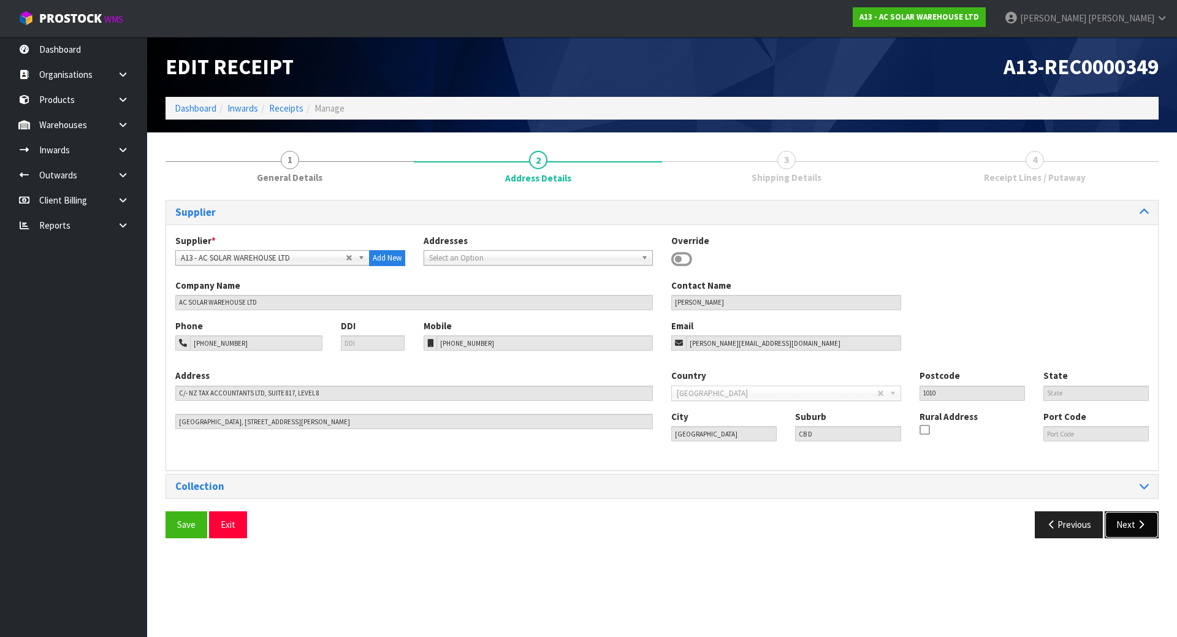
click at [1139, 536] on button "Next" at bounding box center [1131, 524] width 54 height 26
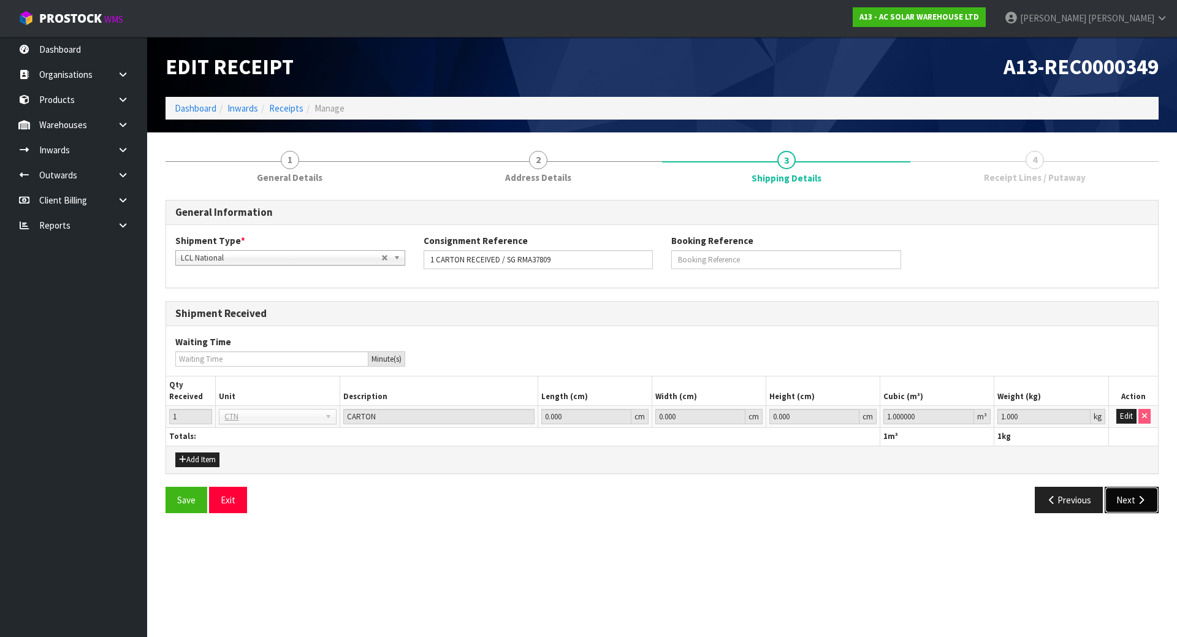
click at [1153, 507] on button "Next" at bounding box center [1131, 500] width 54 height 26
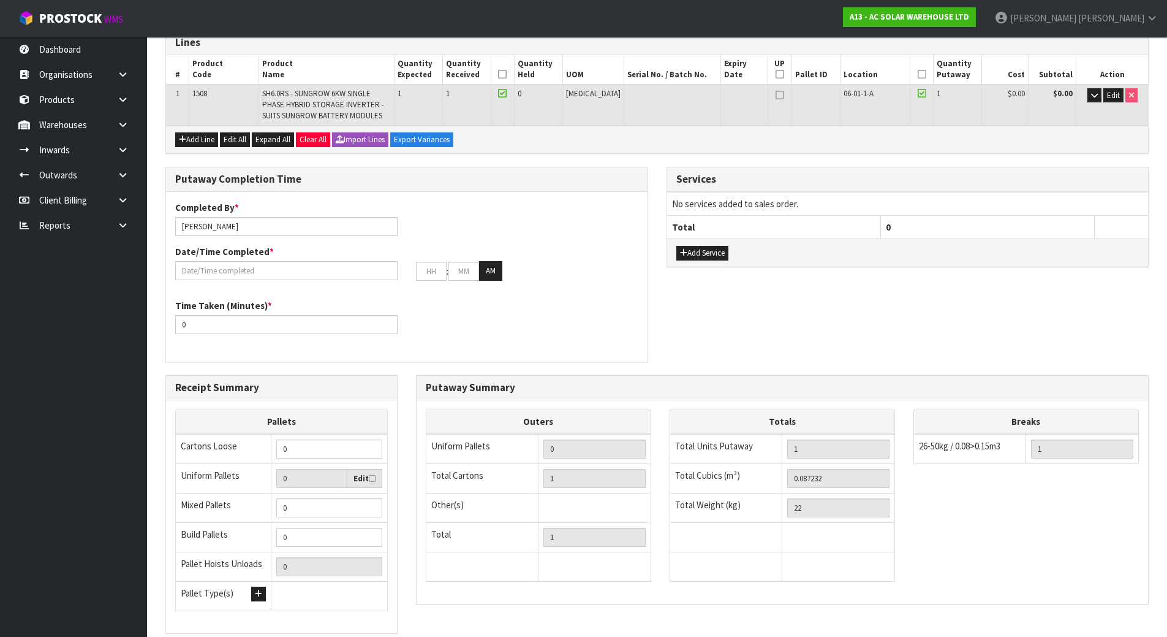
scroll to position [184, 0]
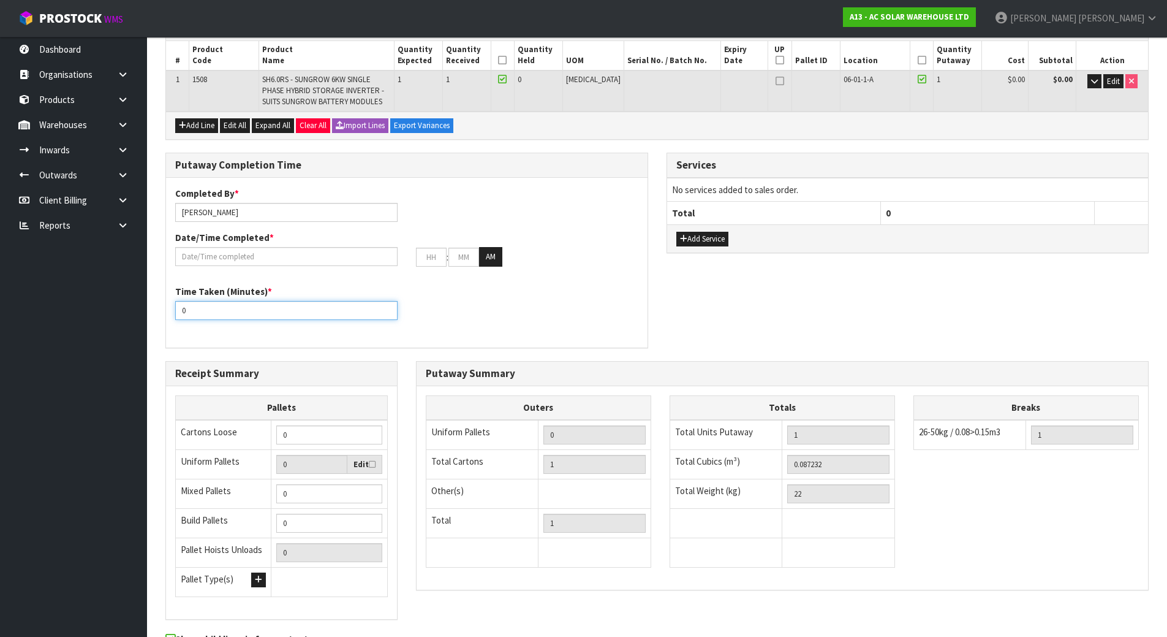
drag, startPoint x: 309, startPoint y: 319, endPoint x: 134, endPoint y: 330, distance: 175.0
click at [134, 330] on body "Toggle navigation ProStock WMS A13 - AC SOLAR WAREHOUSE LTD [PERSON_NAME] Logou…" at bounding box center [583, 134] width 1167 height 637
type input "3"
type input "15"
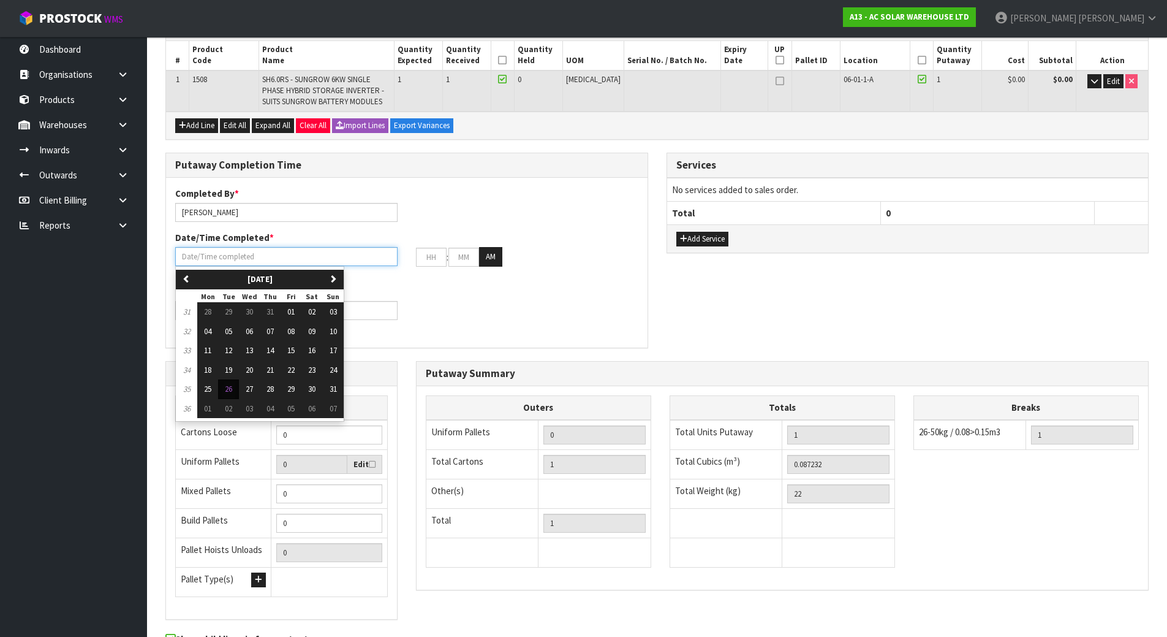
click at [320, 259] on input "text" at bounding box center [286, 256] width 222 height 19
click at [231, 390] on span "26" at bounding box center [228, 389] width 7 height 10
type input "[DATE]"
type input "12"
type input "00"
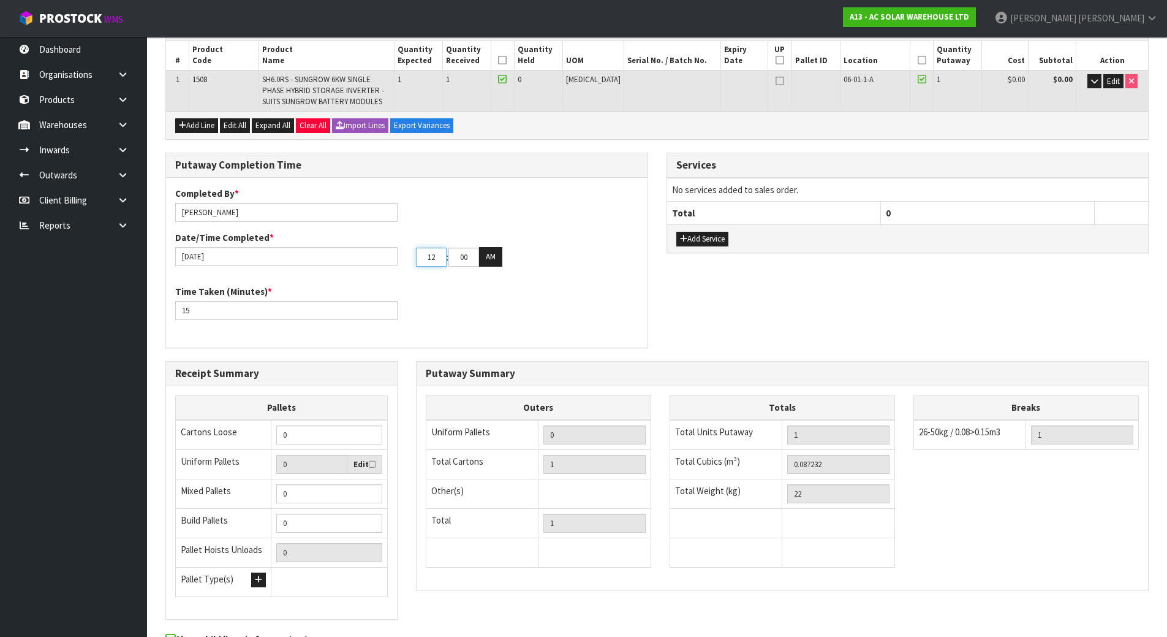
drag, startPoint x: 436, startPoint y: 262, endPoint x: 353, endPoint y: 262, distance: 82.7
click at [363, 262] on div "[DATE] 12 : 00 : 00 AM" at bounding box center [407, 257] width 482 height 20
type input "11"
drag, startPoint x: 473, startPoint y: 256, endPoint x: 439, endPoint y: 256, distance: 34.3
click at [439, 256] on tr "11 : 00 : 00 AM" at bounding box center [459, 257] width 86 height 20
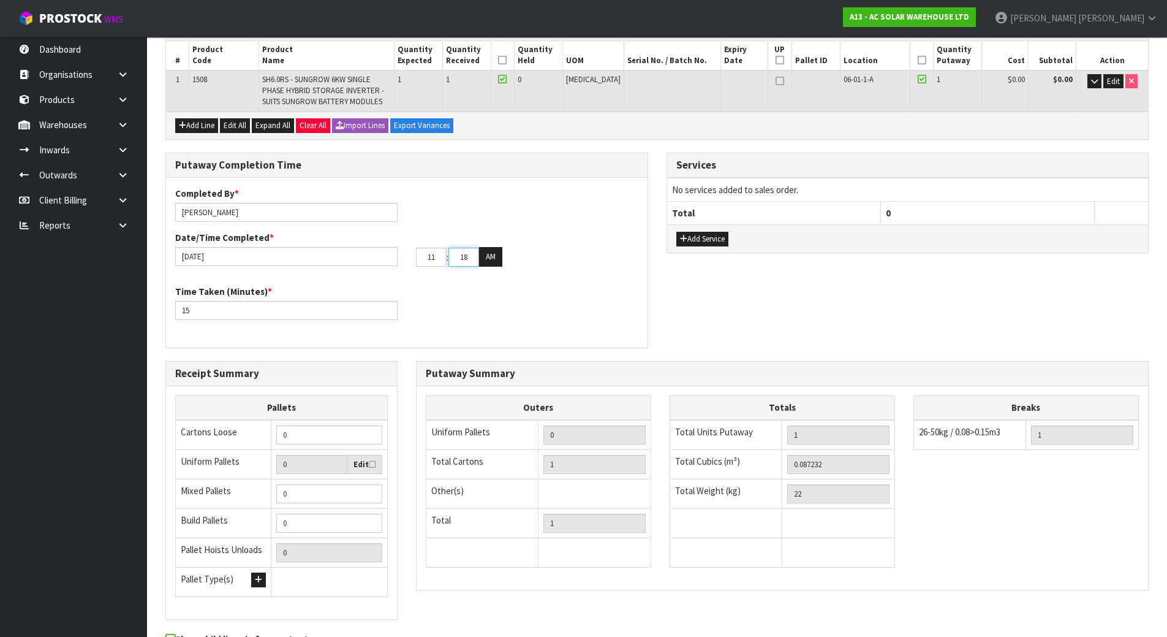
type input "18"
click at [438, 287] on div "Time Taken (Minutes) * 15" at bounding box center [407, 307] width 482 height 44
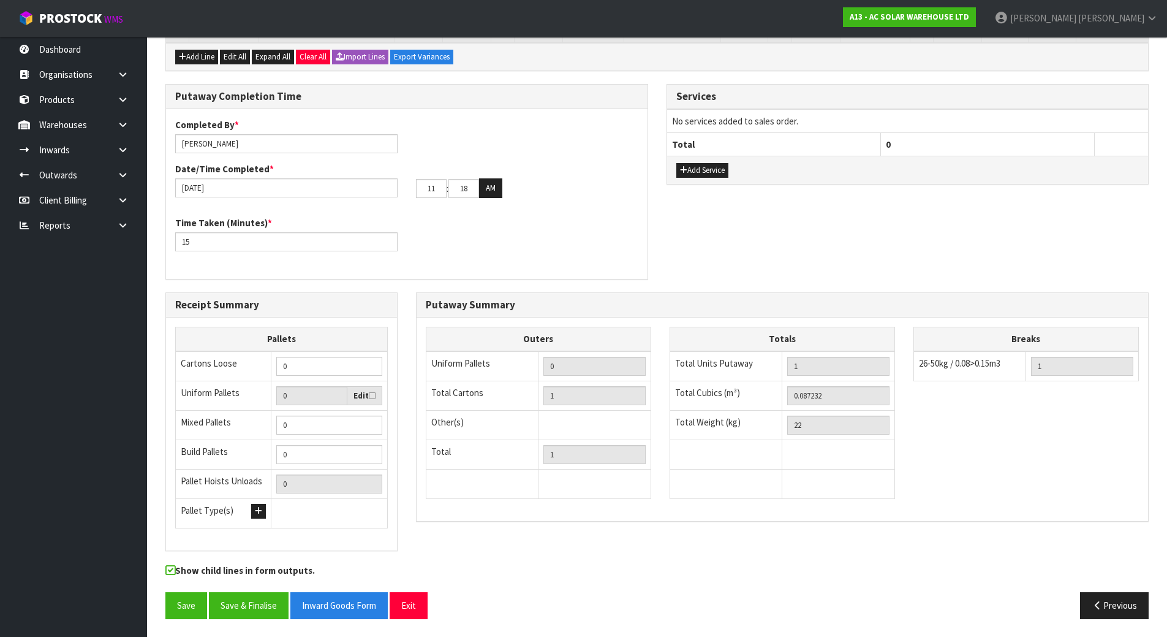
scroll to position [253, 0]
click at [180, 599] on button "Save" at bounding box center [186, 604] width 42 height 26
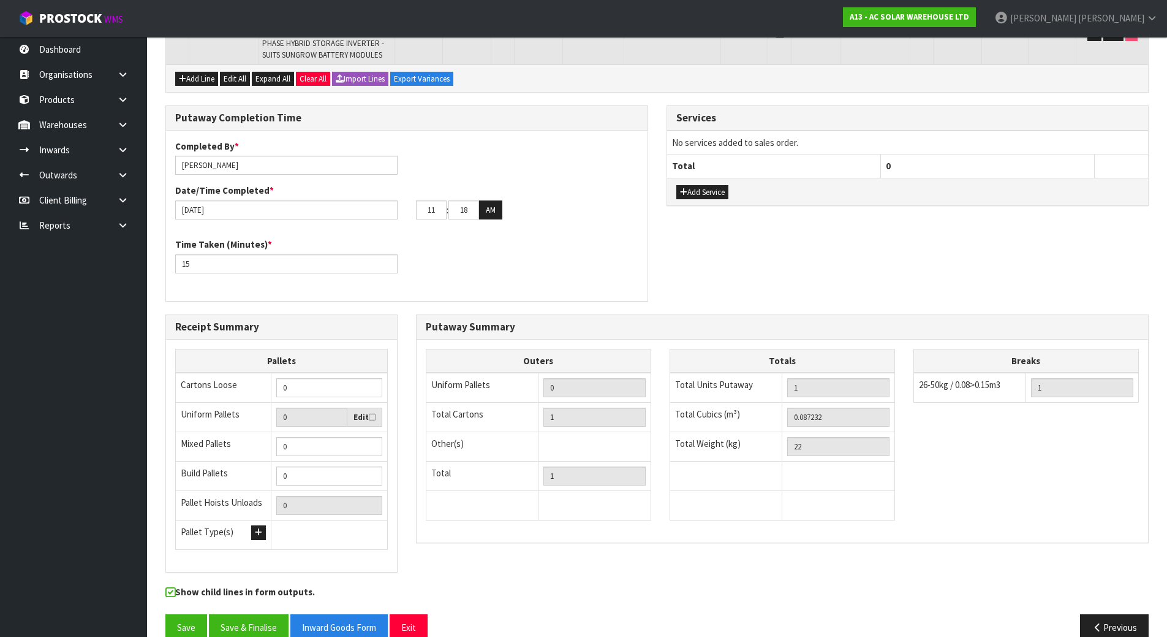
scroll to position [297, 0]
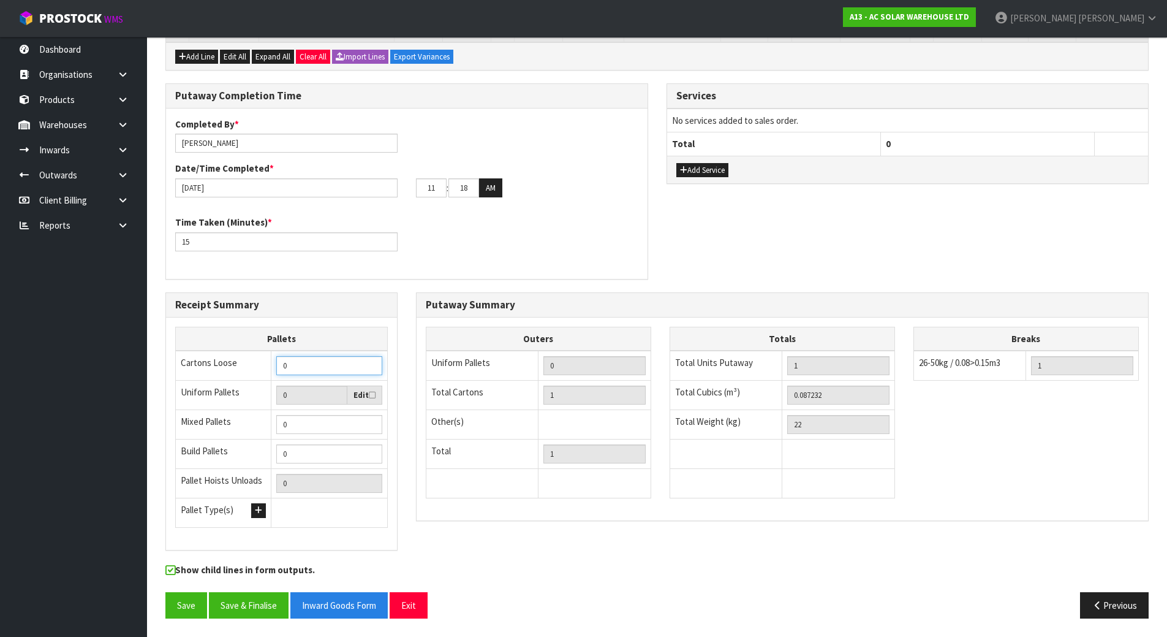
drag, startPoint x: 321, startPoint y: 365, endPoint x: 210, endPoint y: 370, distance: 111.1
click at [212, 371] on tr "Cartons Loose 0" at bounding box center [282, 366] width 212 height 30
type input "1"
click at [176, 593] on button "Save" at bounding box center [186, 605] width 42 height 26
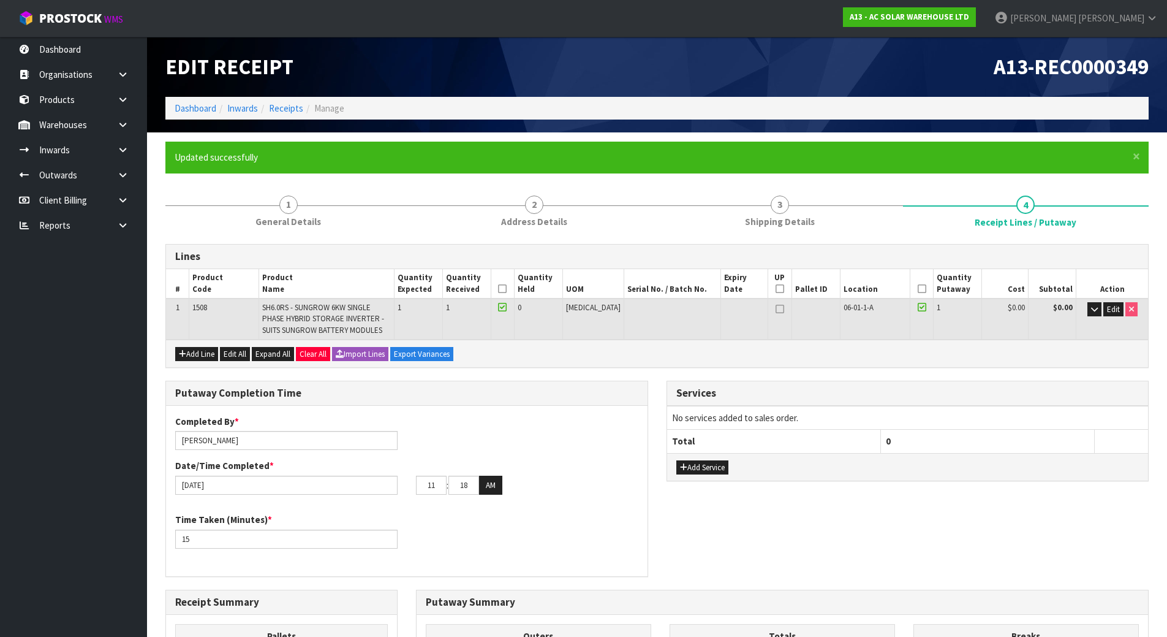
click at [316, 179] on form "× Close Updated successfully 1 General Details 2 Address Details 3 Shipping Det…" at bounding box center [657, 533] width 984 height 783
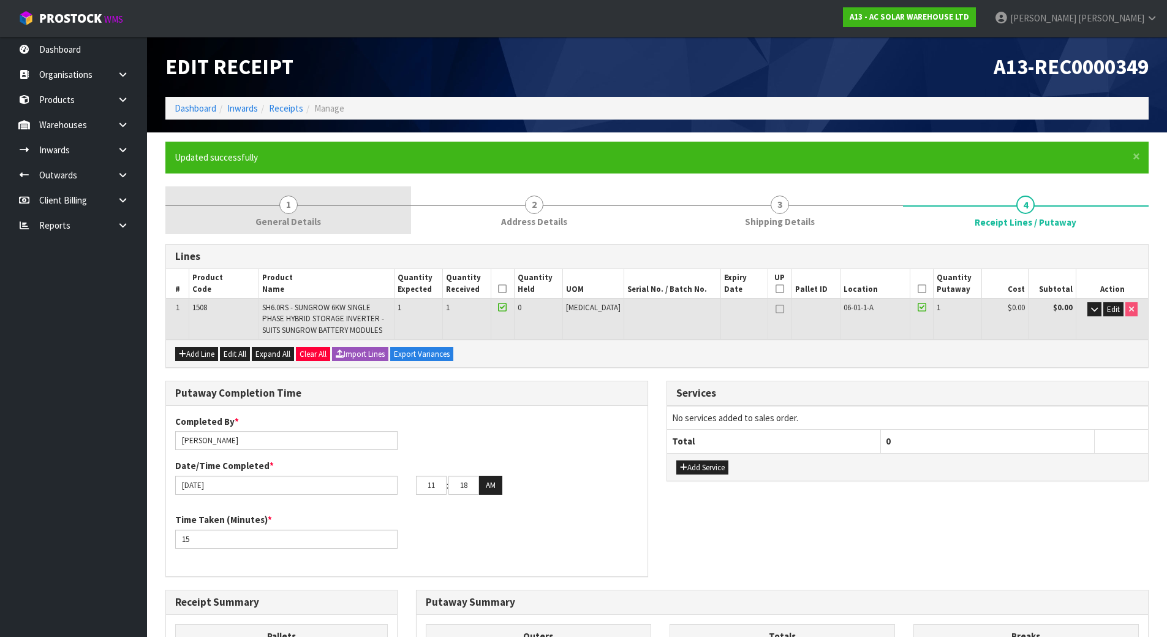
click at [315, 202] on link "1 General Details" at bounding box center [288, 210] width 246 height 48
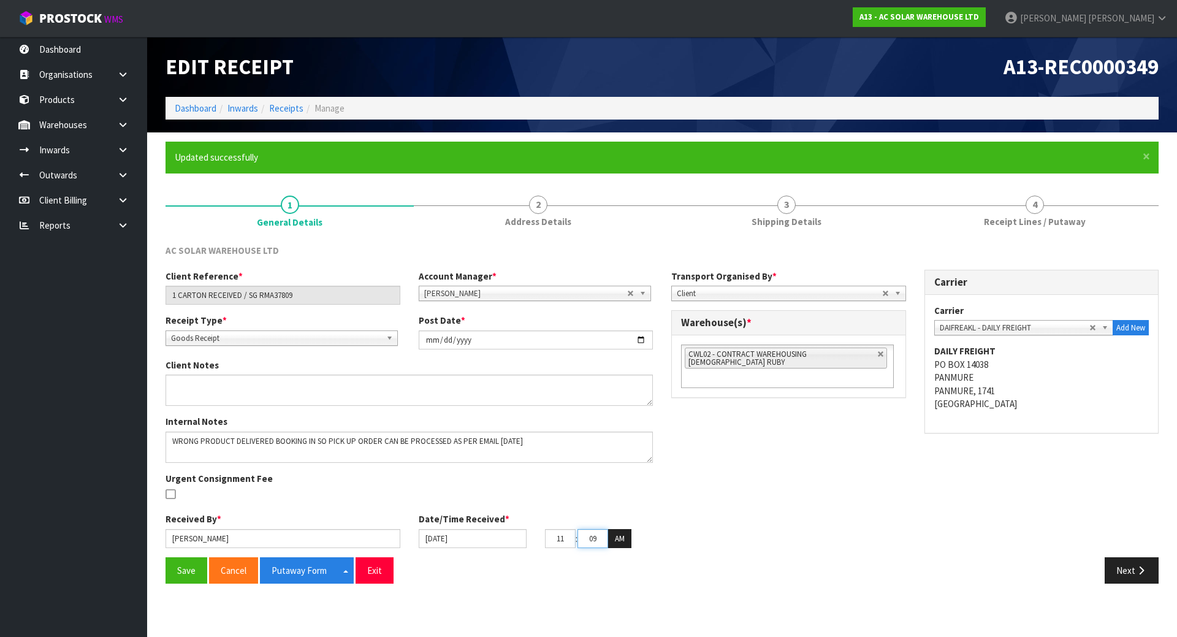
click at [588, 539] on input "09" at bounding box center [592, 538] width 31 height 19
drag, startPoint x: 599, startPoint y: 544, endPoint x: 524, endPoint y: 530, distance: 76.1
click at [524, 530] on div "25/08/2025 11 : 09 : 23 AM" at bounding box center [535, 539] width 253 height 20
type input "00"
click at [514, 499] on div "Internal Notes Urgent Consignment Fee" at bounding box center [409, 463] width 506 height 97
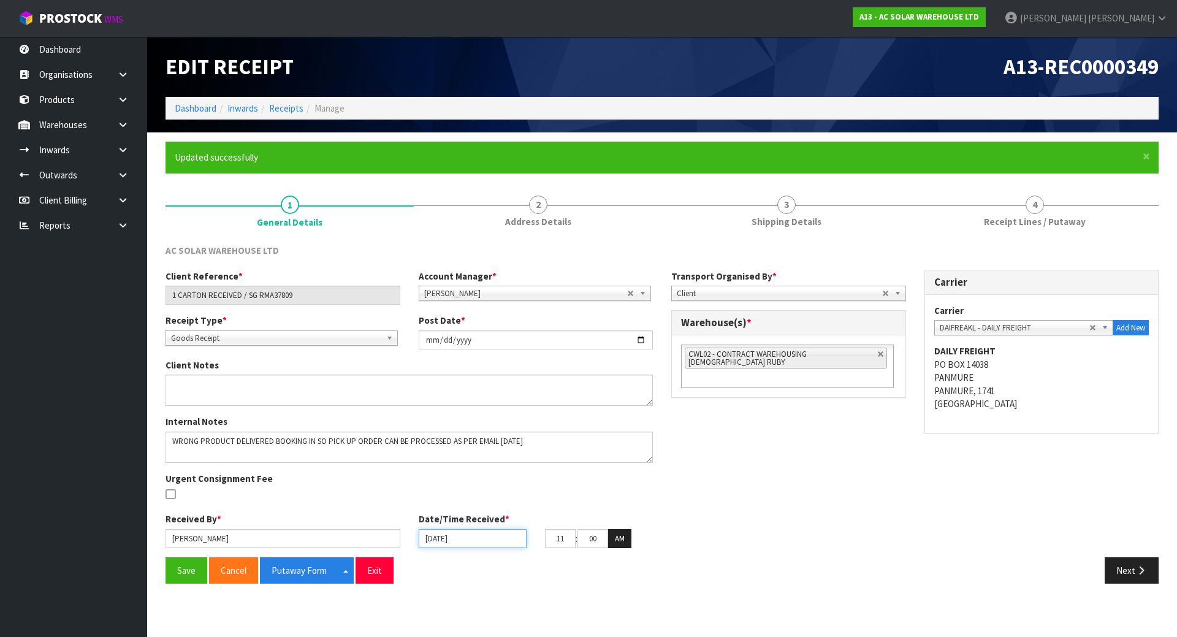
click at [476, 542] on input "[DATE]" at bounding box center [473, 538] width 108 height 19
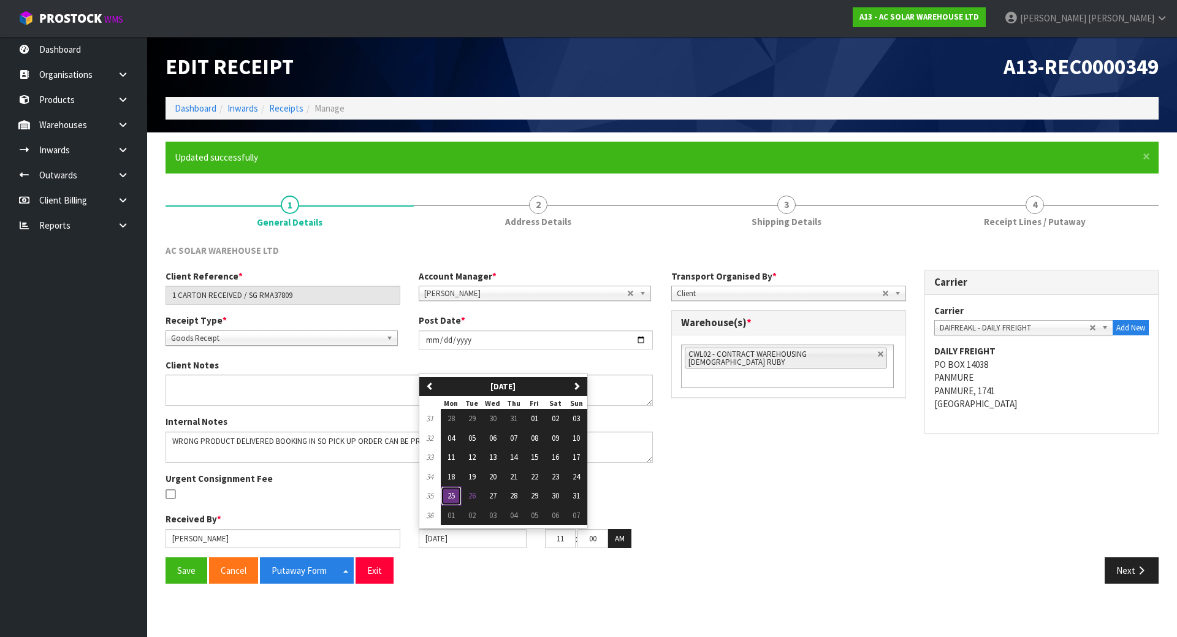
click at [452, 501] on span "25" at bounding box center [450, 495] width 7 height 10
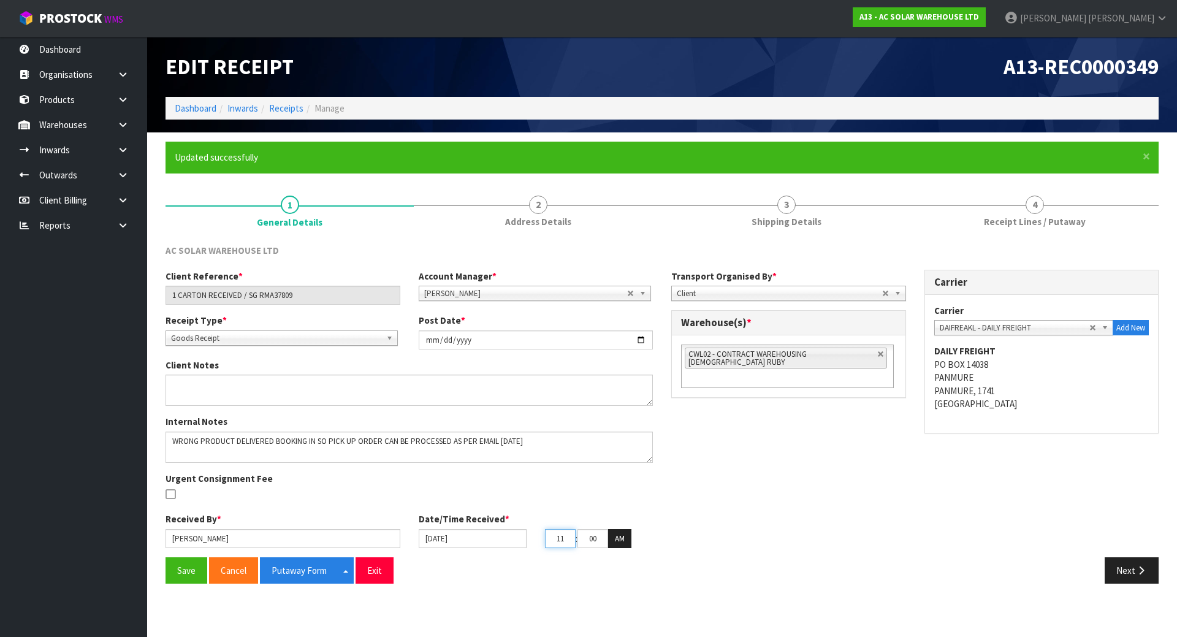
drag, startPoint x: 565, startPoint y: 536, endPoint x: 528, endPoint y: 539, distance: 37.6
click at [528, 539] on div "25/08/2025 11 : 00 : 23 AM" at bounding box center [535, 539] width 253 height 20
click at [545, 501] on div "Internal Notes Urgent Consignment Fee" at bounding box center [409, 463] width 506 height 97
click at [564, 537] on input "12" at bounding box center [560, 538] width 31 height 19
drag, startPoint x: 564, startPoint y: 537, endPoint x: 540, endPoint y: 536, distance: 24.5
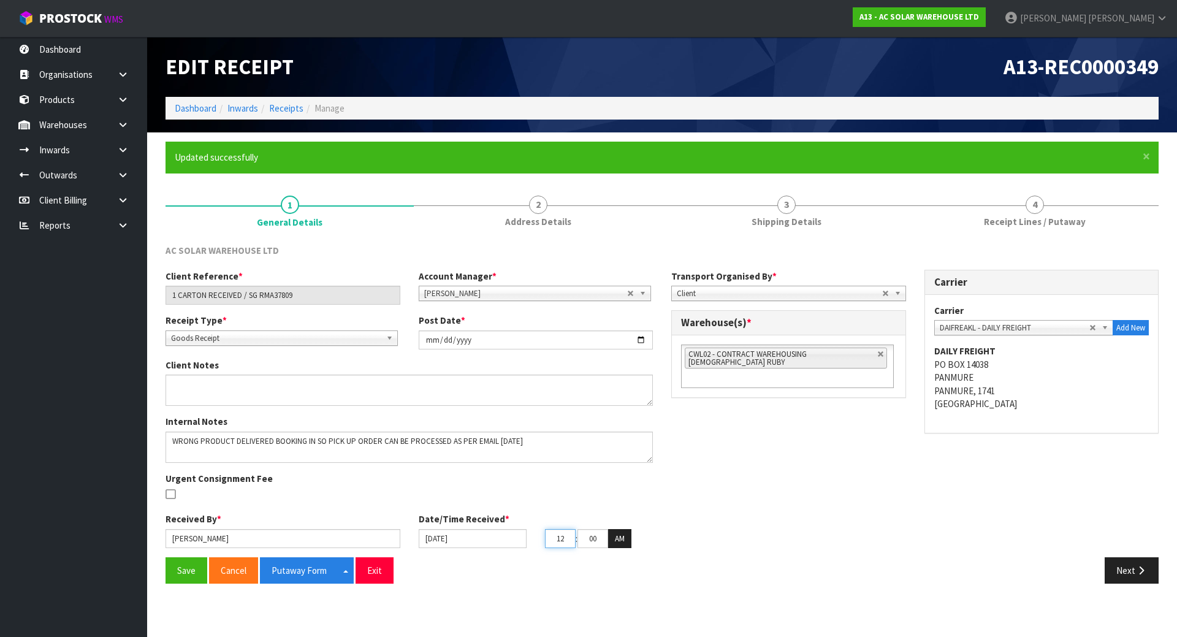
click at [540, 536] on div "12 : 00 : 23 AM" at bounding box center [599, 539] width 126 height 20
type input "11"
drag, startPoint x: 555, startPoint y: 513, endPoint x: 190, endPoint y: 534, distance: 365.8
click at [555, 512] on div "Date/Time Received * 25/08/2025 11 : 00 : 23 AM" at bounding box center [535, 530] width 253 height 36
click at [170, 564] on button "Save" at bounding box center [186, 570] width 42 height 26
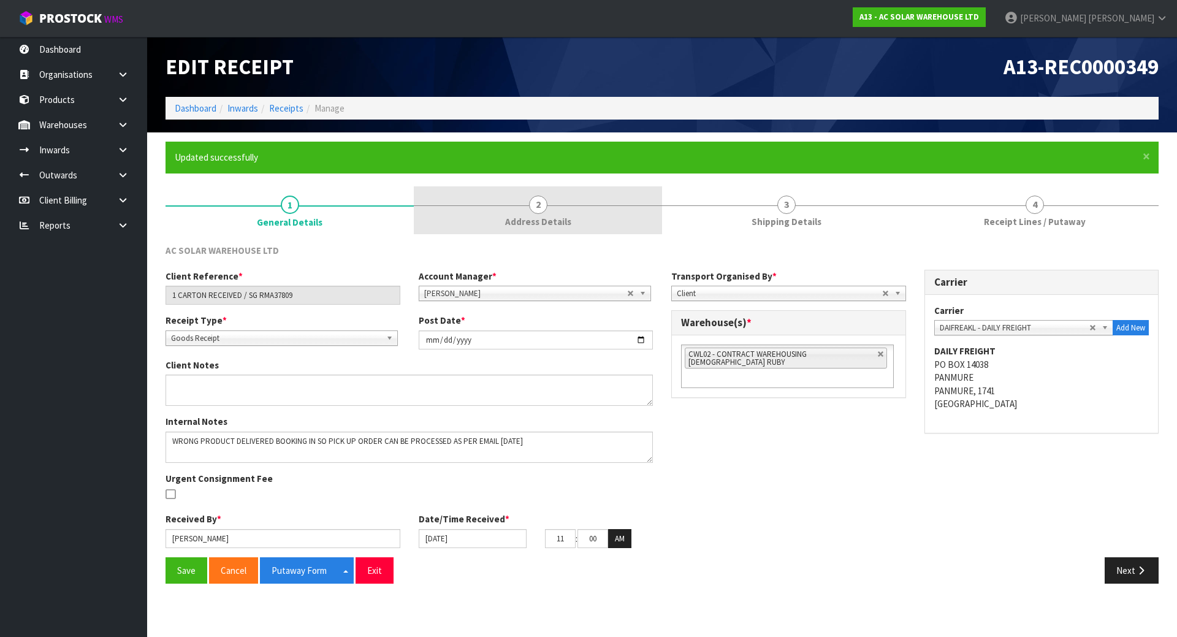
click at [560, 221] on span "Address Details" at bounding box center [538, 221] width 66 height 13
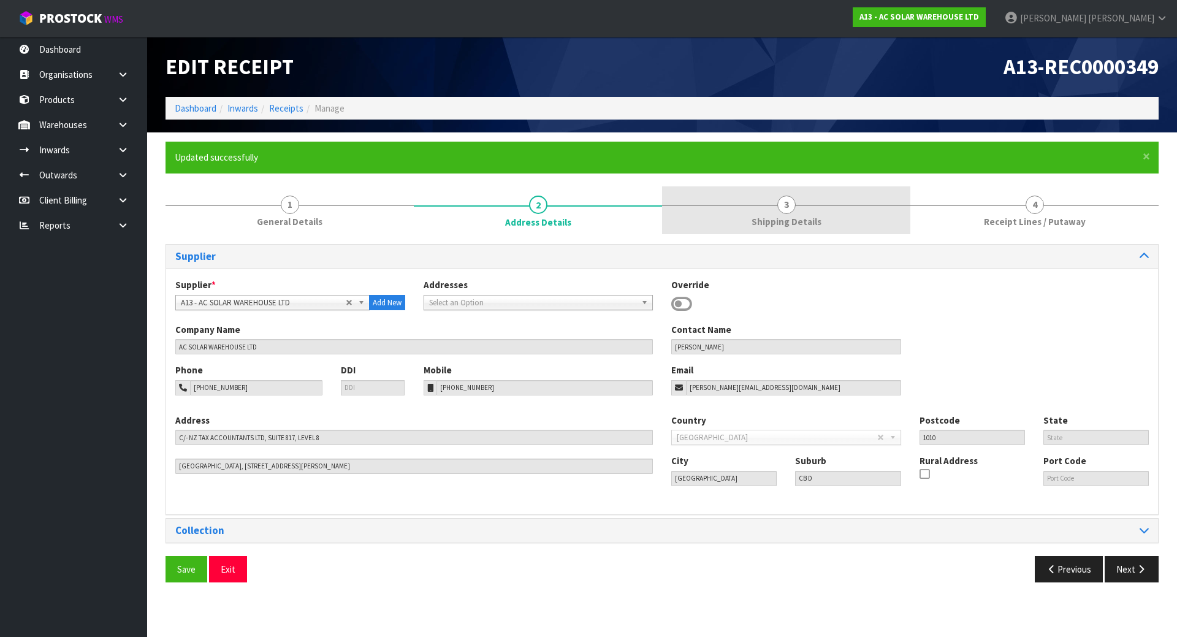
click at [724, 218] on link "3 Shipping Details" at bounding box center [786, 210] width 248 height 48
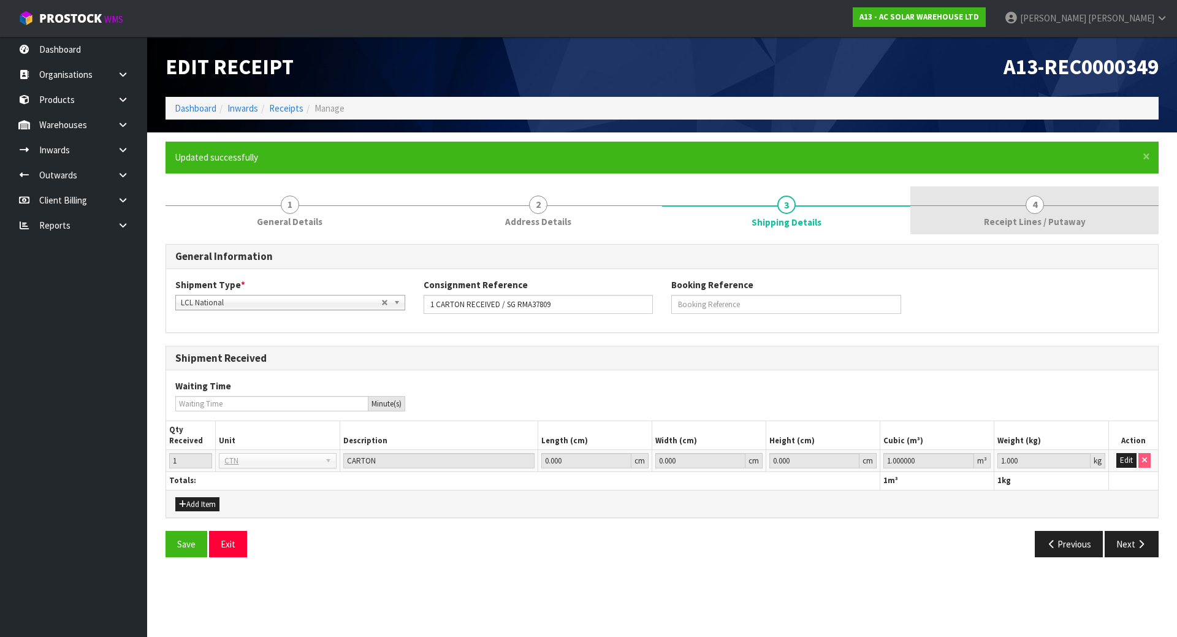
click at [981, 220] on link "4 Receipt Lines / Putaway" at bounding box center [1034, 210] width 248 height 48
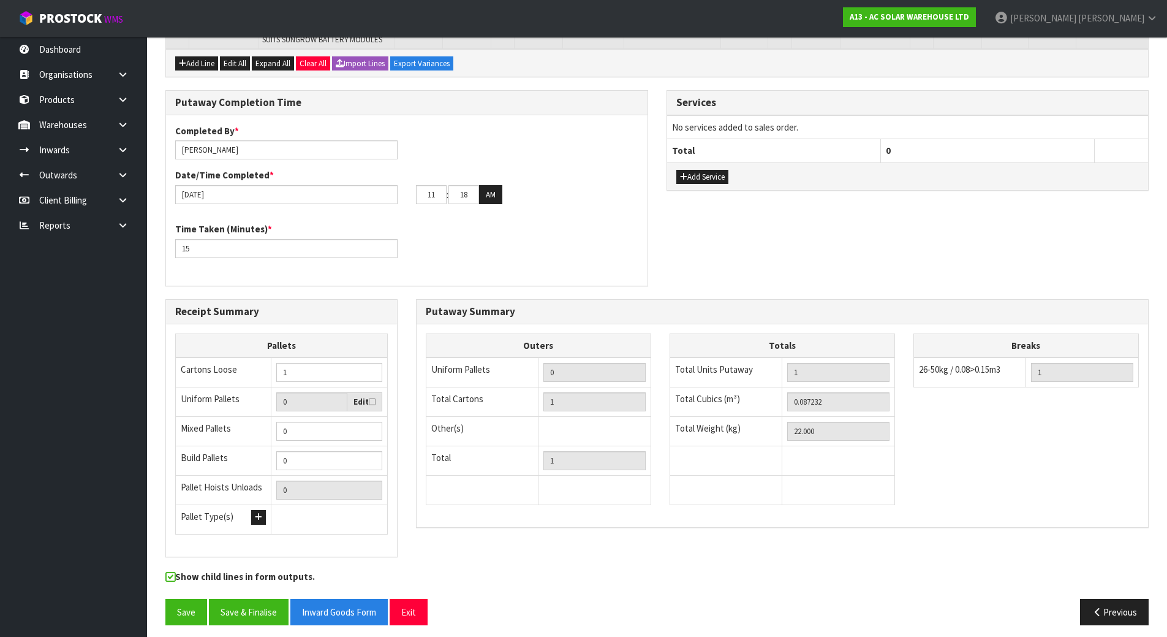
scroll to position [297, 0]
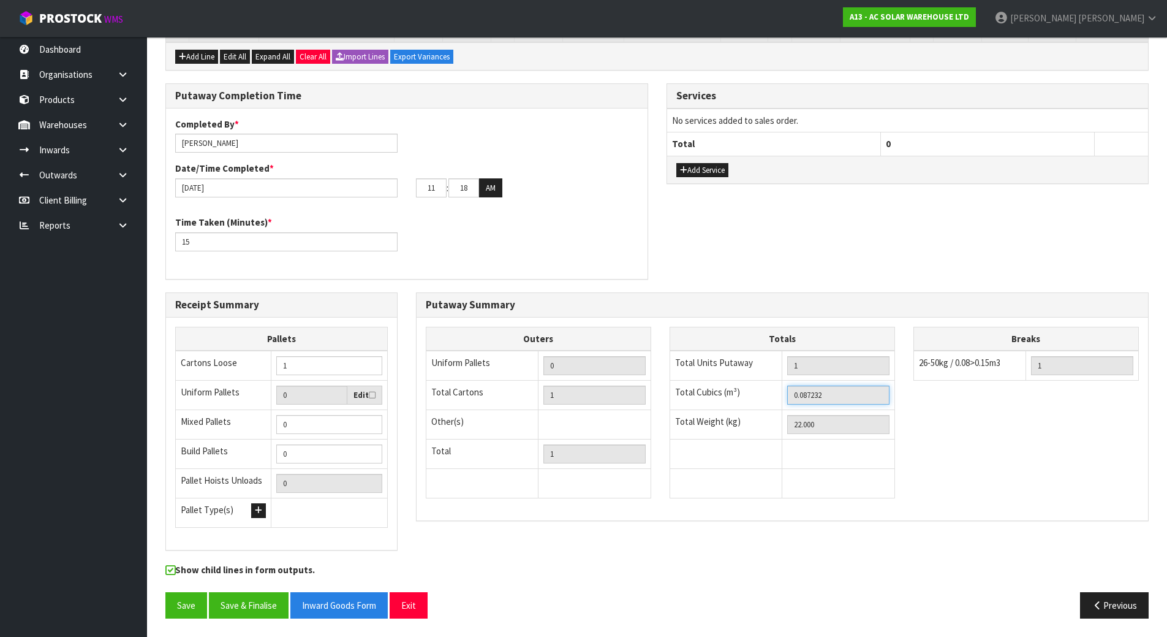
drag, startPoint x: 859, startPoint y: 401, endPoint x: 559, endPoint y: 400, distance: 299.0
click at [560, 400] on div "Outers Uniform Pallets 0 Total Cartons 1 Other(s) Bag x 0 Bar x 0 Basket x 0 Bi…" at bounding box center [783, 419] width 732 height 184
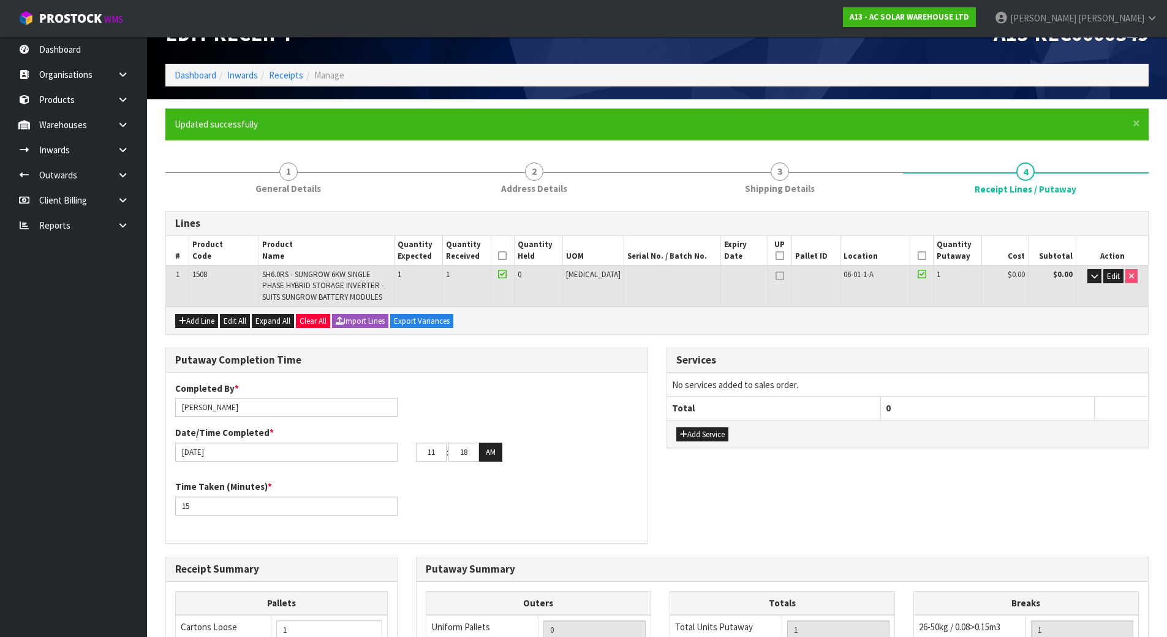
scroll to position [0, 0]
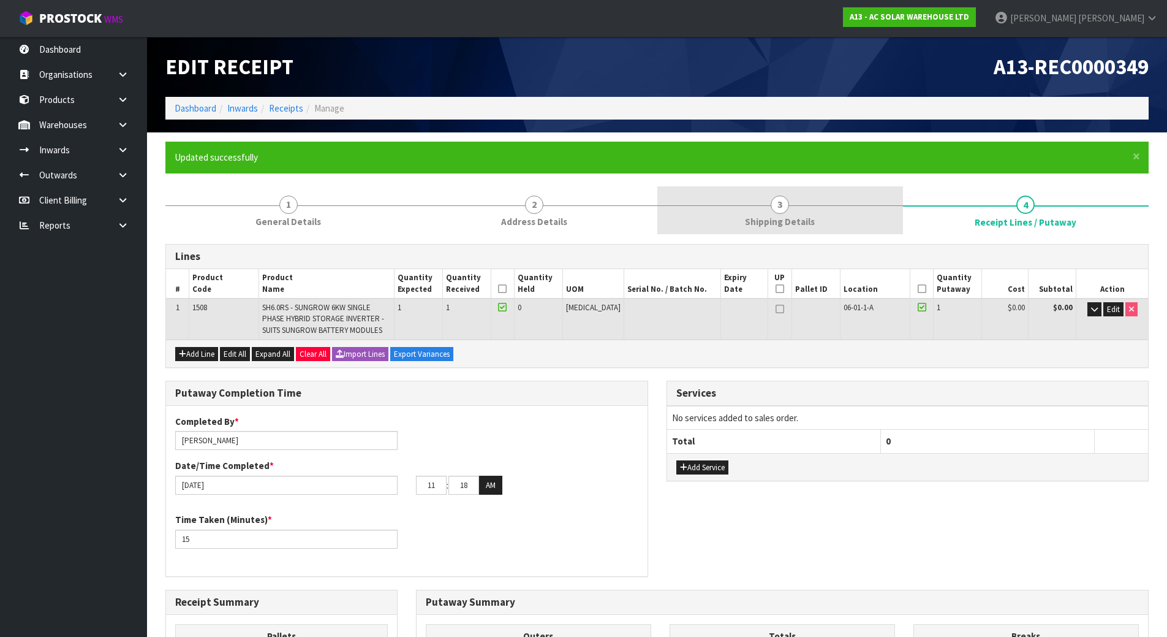
click at [871, 232] on link "3 Shipping Details" at bounding box center [781, 210] width 246 height 48
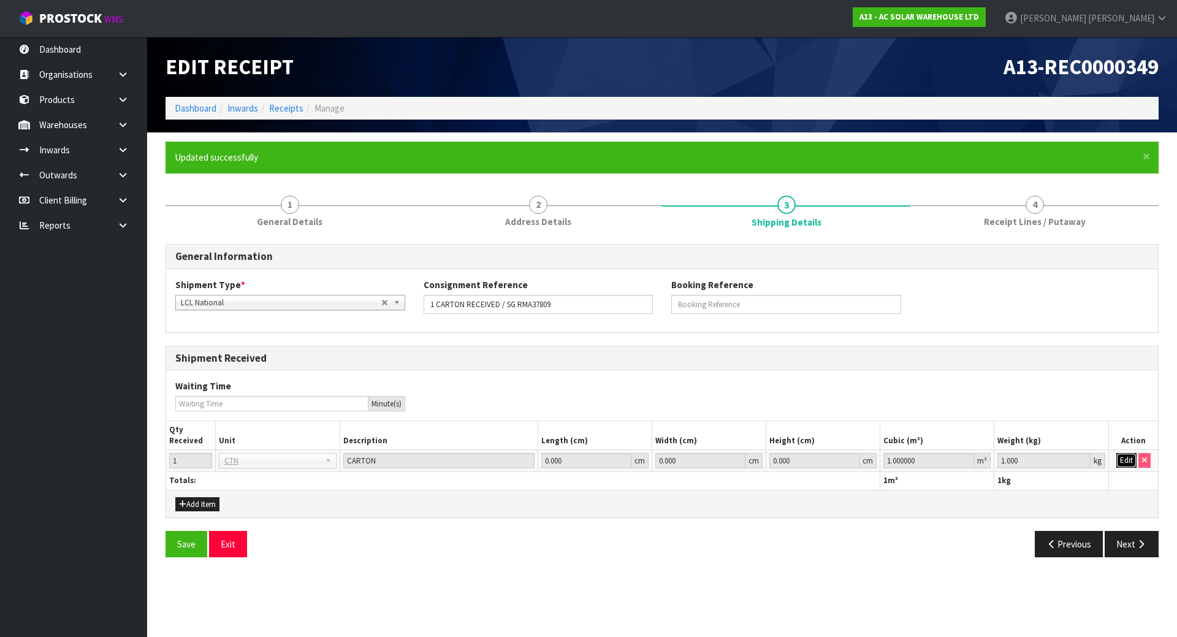
click at [1128, 463] on button "Edit" at bounding box center [1126, 460] width 20 height 15
drag, startPoint x: 928, startPoint y: 460, endPoint x: 841, endPoint y: 450, distance: 88.2
click at [823, 454] on tr "1 BAG BAR BSK BIN BTL BOX BDL CAB CGE CTN CSE COI CRA CRT CBE CYL DRM JAR MTR P…" at bounding box center [661, 461] width 991 height 22
paste input "0.087232"
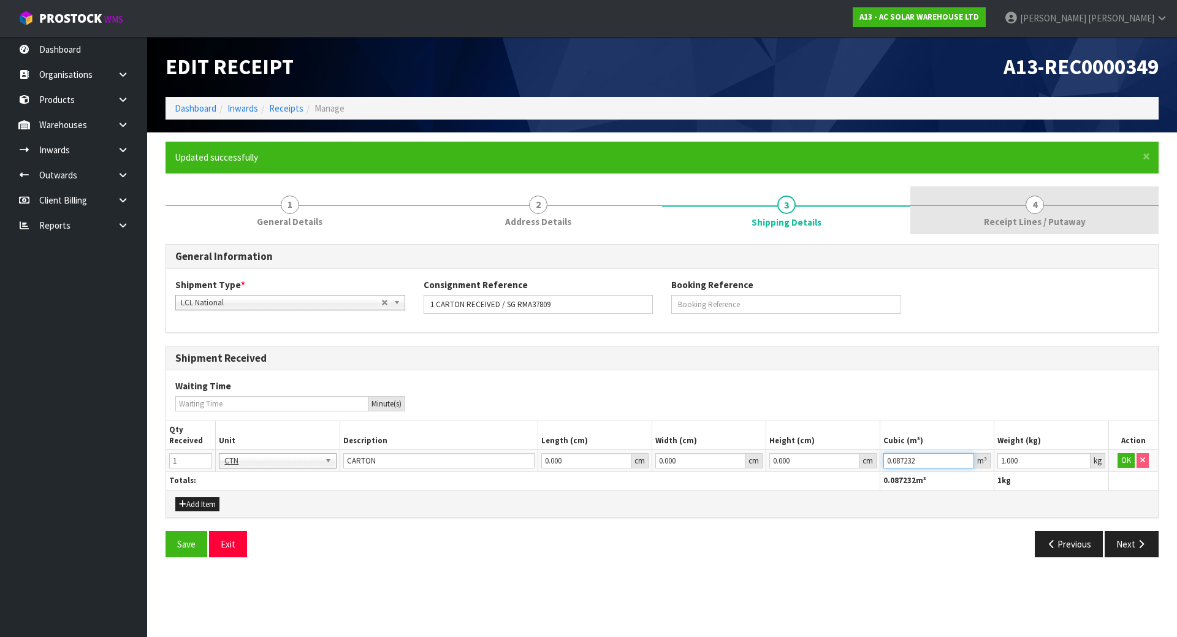
type input "0.087232"
click at [977, 227] on link "4 Receipt Lines / Putaway" at bounding box center [1034, 210] width 248 height 48
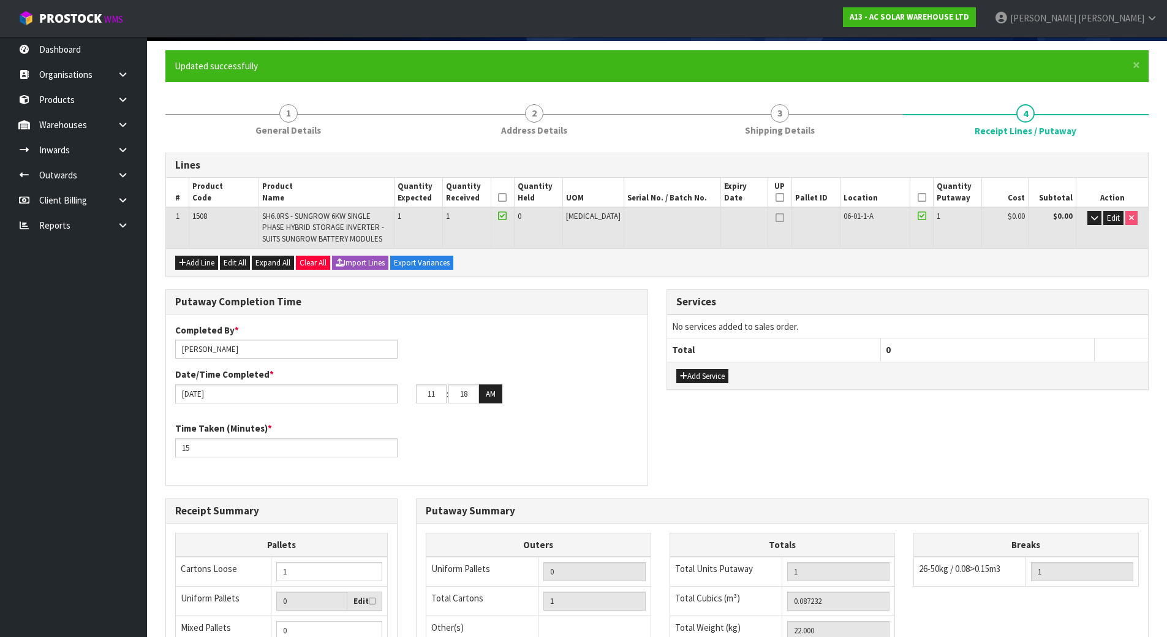
scroll to position [297, 0]
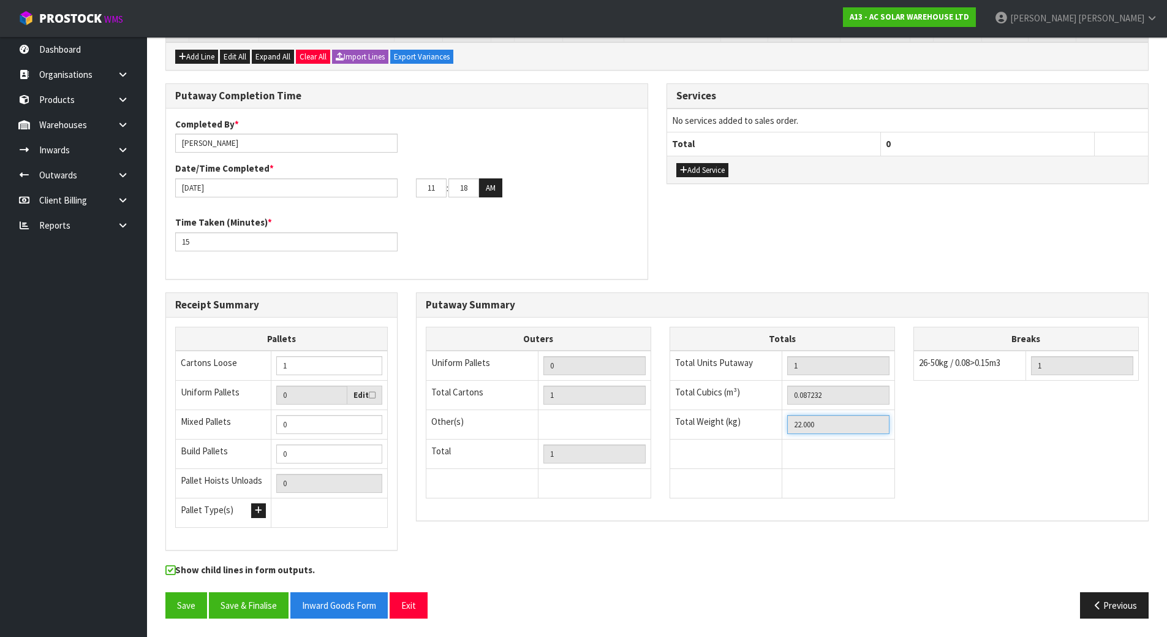
drag, startPoint x: 860, startPoint y: 419, endPoint x: 463, endPoint y: 423, distance: 396.5
click at [552, 423] on div "Outers Uniform Pallets 0 Total Cartons 1 Other(s) Bag x 0 Bar x 0 Basket x 0 Bi…" at bounding box center [783, 419] width 732 height 184
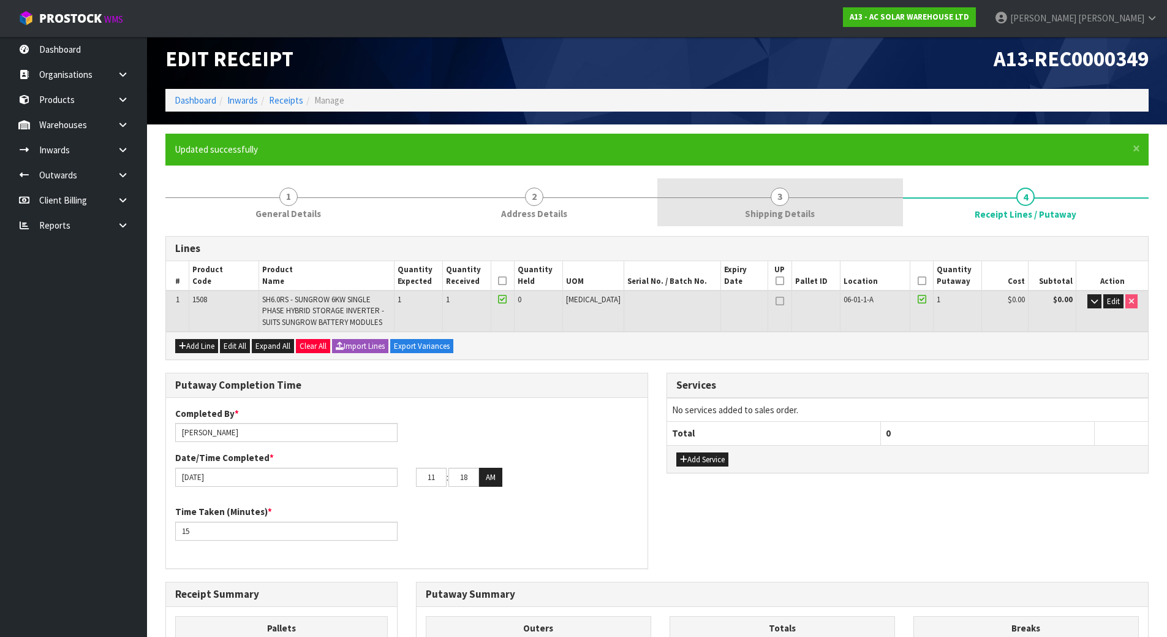
scroll to position [0, 0]
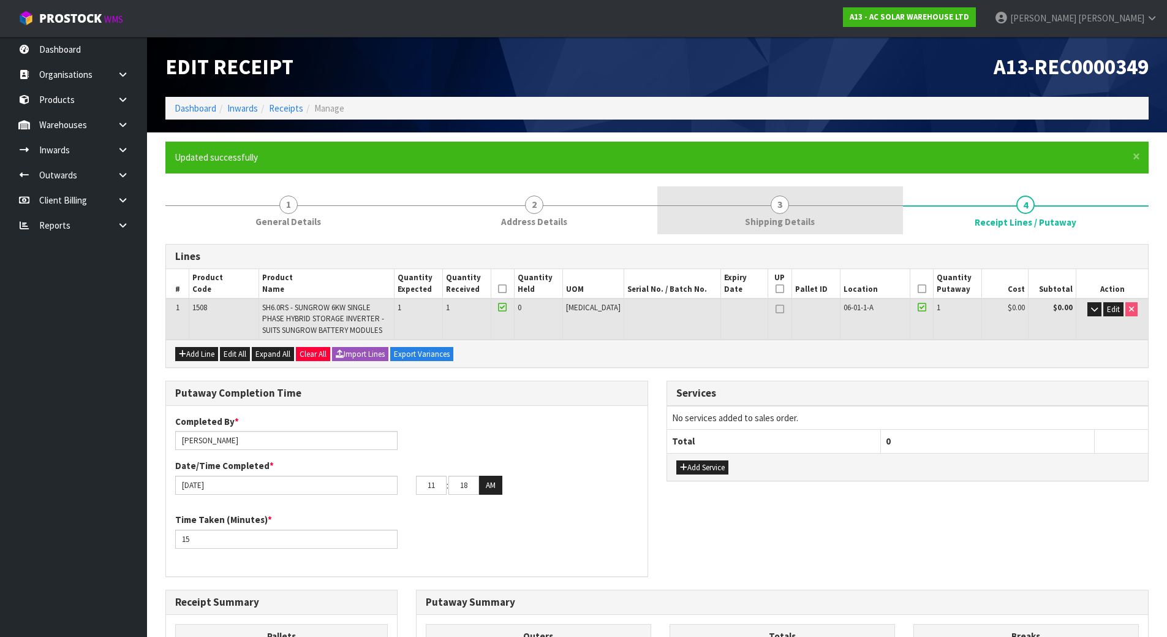
click at [785, 190] on link "3 Shipping Details" at bounding box center [781, 210] width 246 height 48
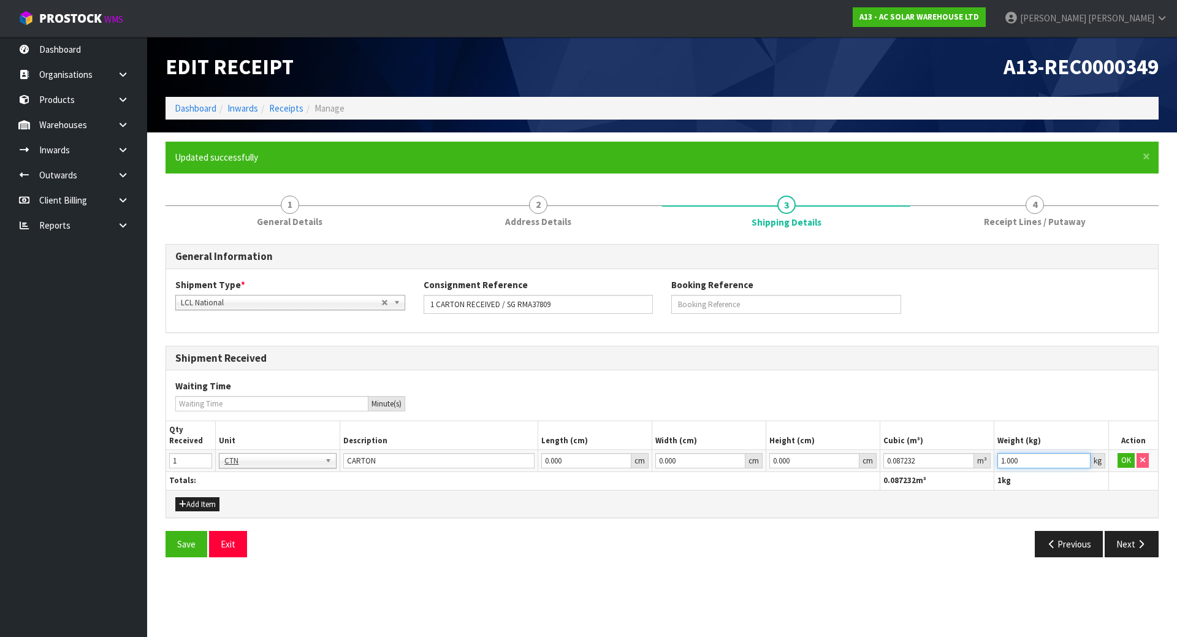
drag, startPoint x: 1044, startPoint y: 459, endPoint x: 865, endPoint y: 476, distance: 179.1
click at [866, 476] on table "Qty Received Unit Description Length (cm) Width (cm) Height (cm) Cubic (m³) Wei…" at bounding box center [661, 455] width 991 height 69
paste input "22"
type input "22"
click at [1131, 458] on button "OK" at bounding box center [1125, 460] width 17 height 15
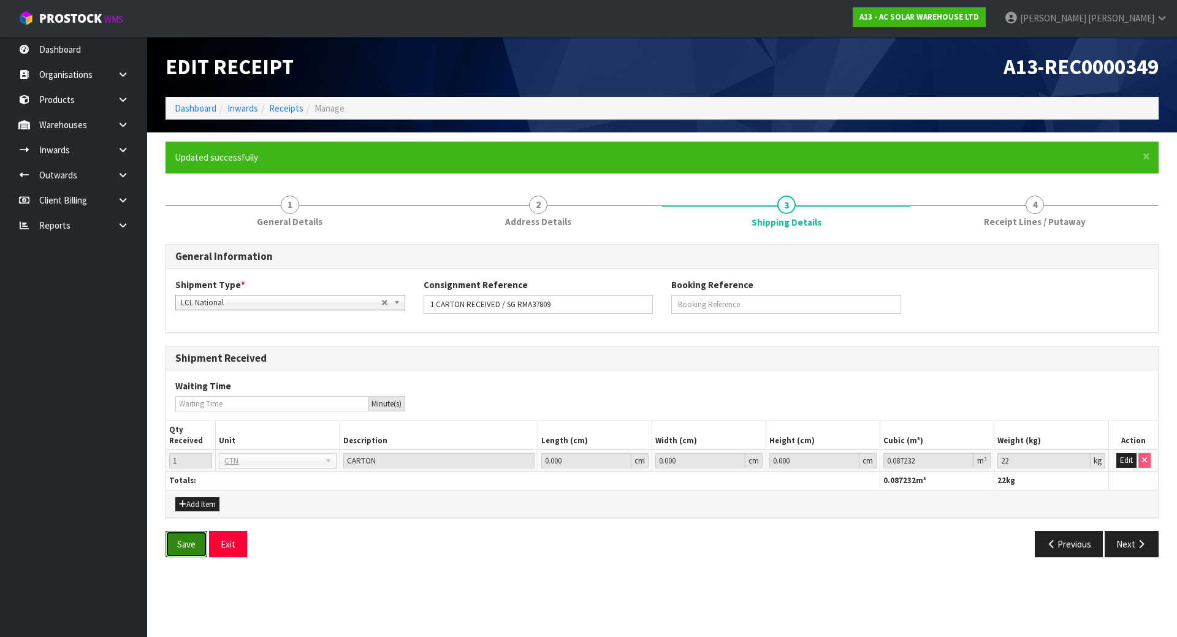
click at [178, 544] on button "Save" at bounding box center [186, 544] width 42 height 26
click at [988, 365] on div "Shipment Received" at bounding box center [661, 358] width 991 height 25
click at [1133, 548] on button "Next" at bounding box center [1131, 544] width 54 height 26
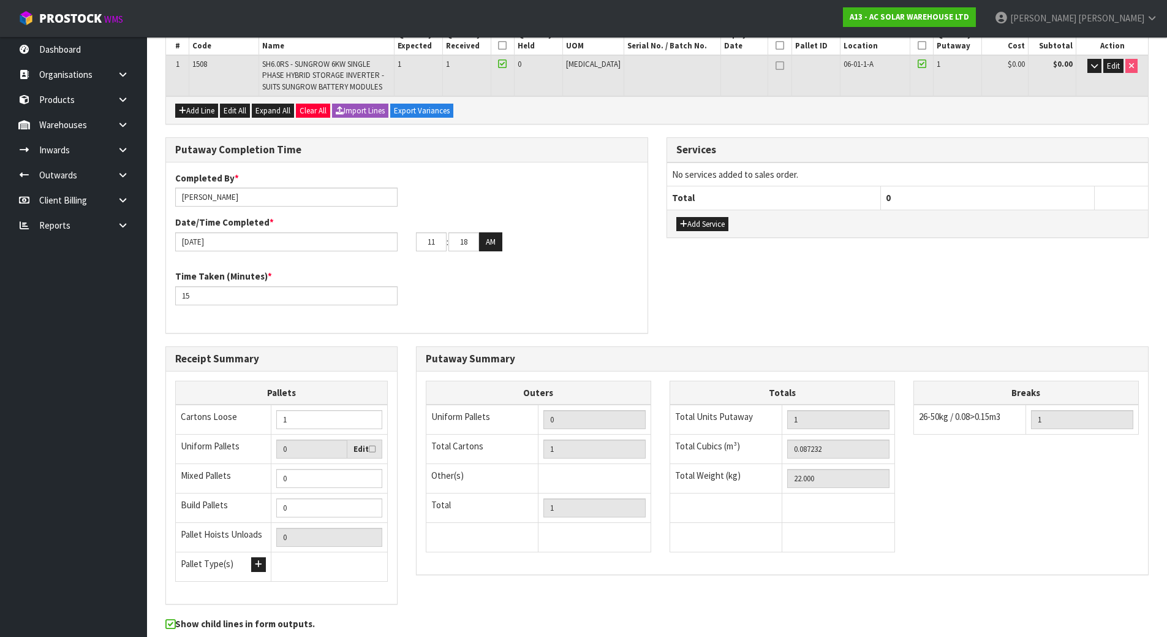
scroll to position [245, 0]
click at [659, 323] on div "Putaway Completion Time Completed By * Michael Drugan Date/Time Completed * 26/…" at bounding box center [657, 239] width 1002 height 208
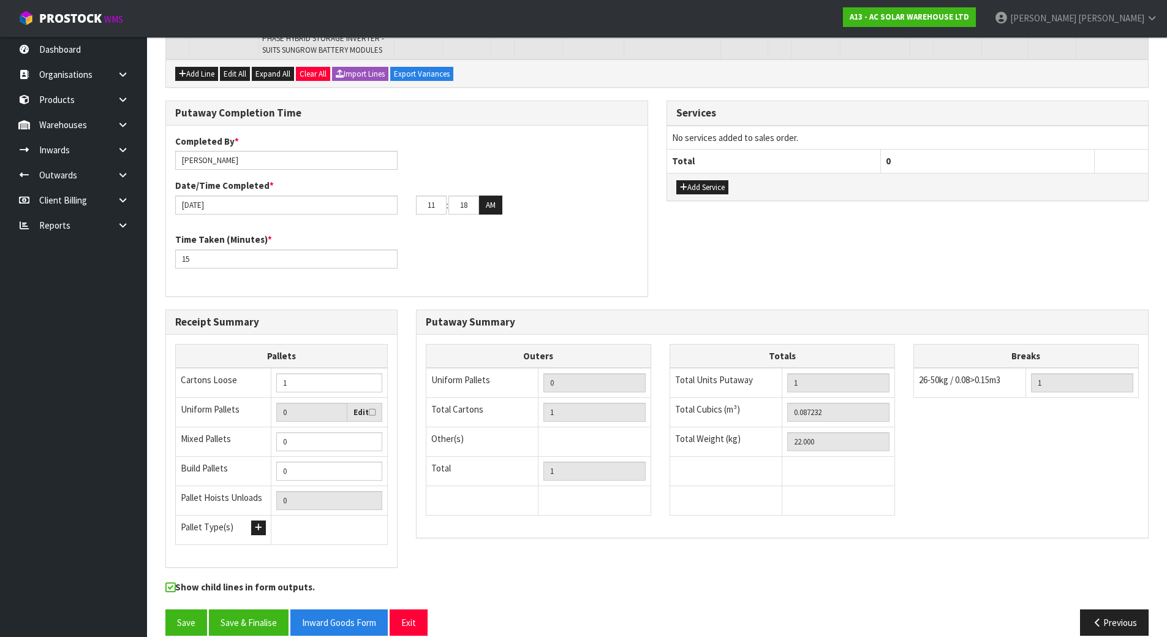
scroll to position [297, 0]
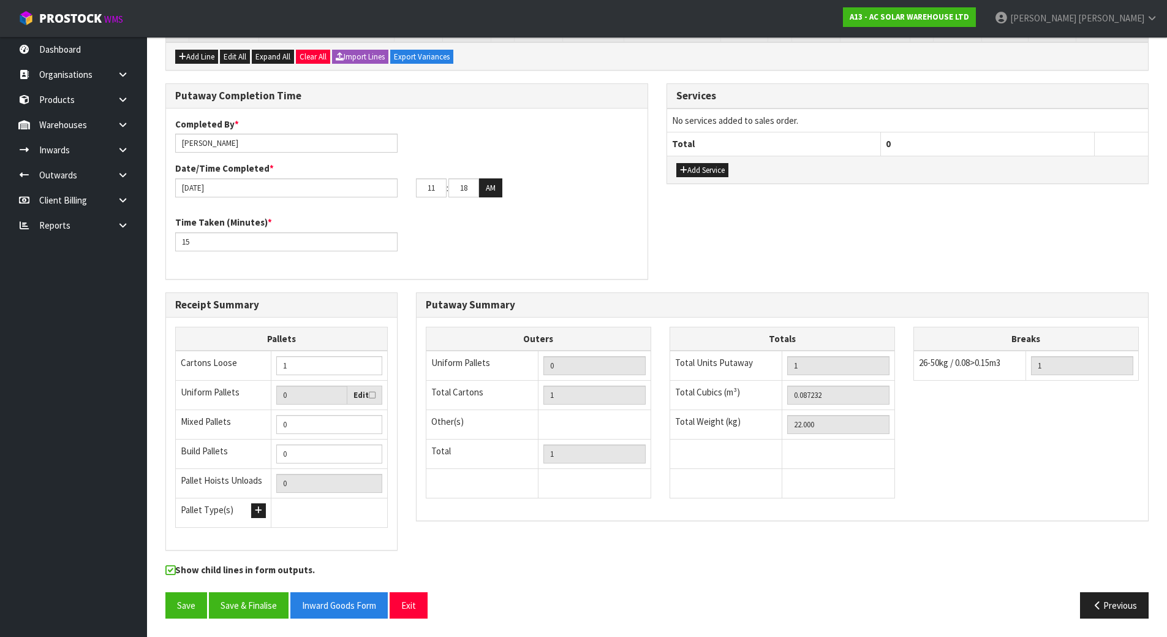
click at [223, 587] on div "Show child lines in form outputs." at bounding box center [657, 577] width 1002 height 28
click at [189, 606] on button "Save" at bounding box center [186, 605] width 42 height 26
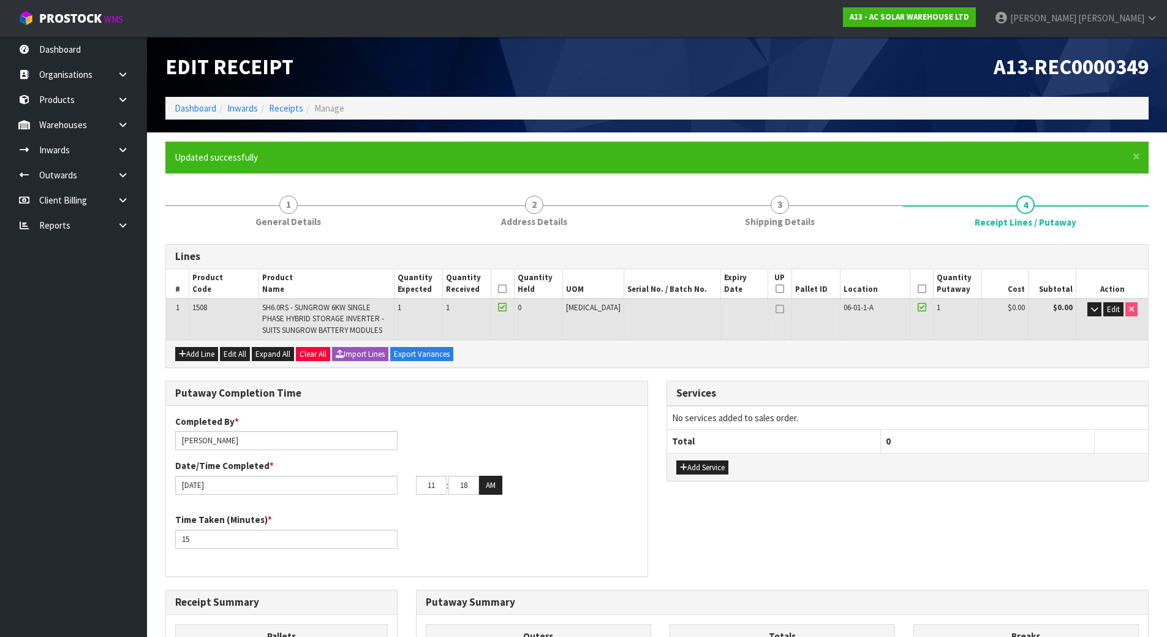
click at [656, 396] on div "Putaway Completion Time Completed By * Michael Drugan Date/Time Completed * 26/…" at bounding box center [406, 485] width 501 height 208
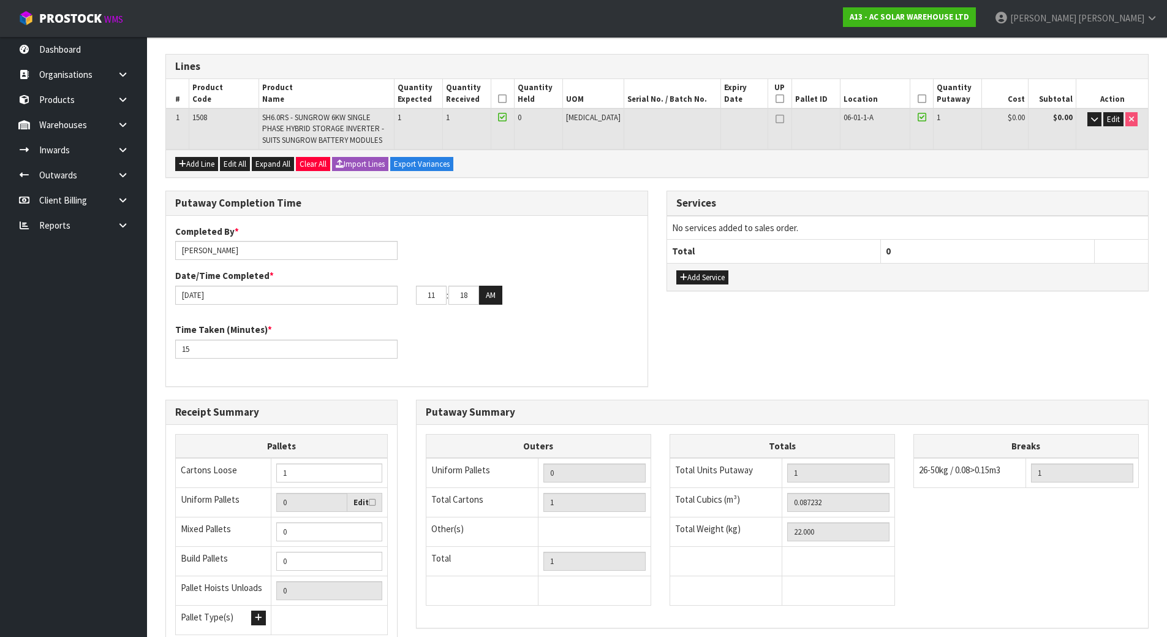
scroll to position [175, 0]
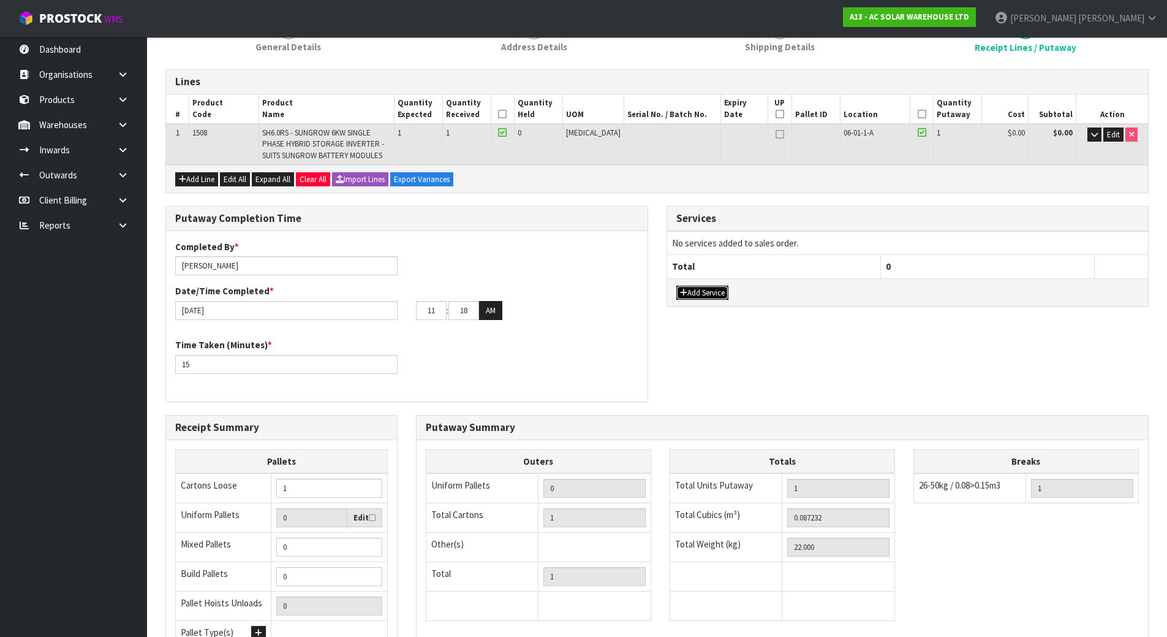
click at [719, 293] on button "Add Service" at bounding box center [703, 293] width 52 height 15
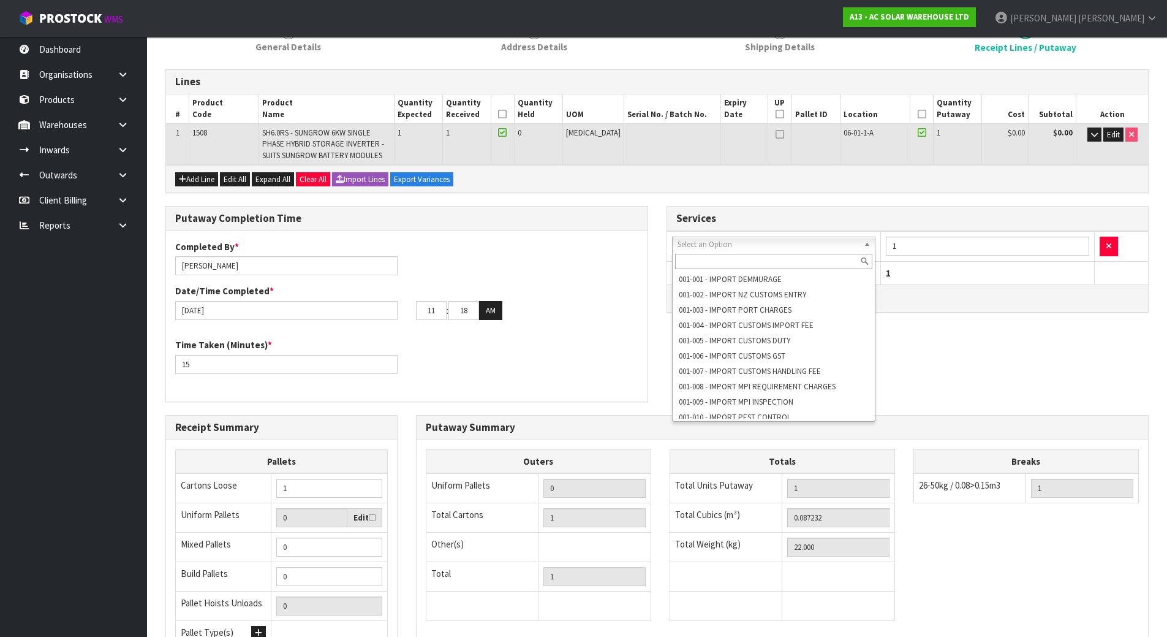
click at [756, 267] on input "text" at bounding box center [774, 261] width 198 height 15
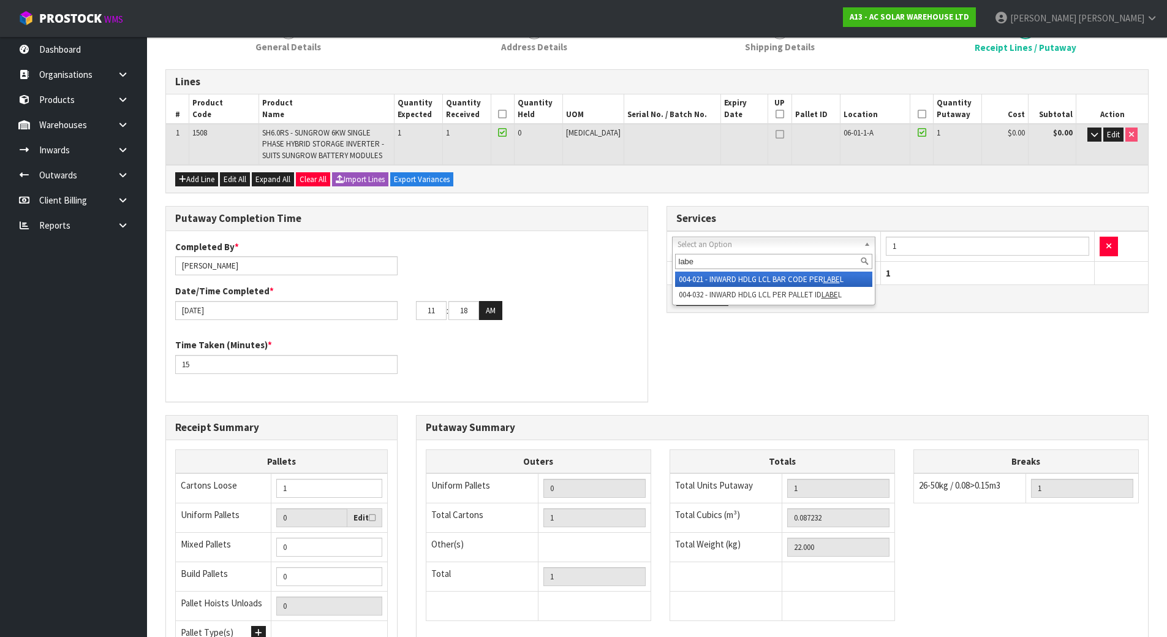
type input "labe"
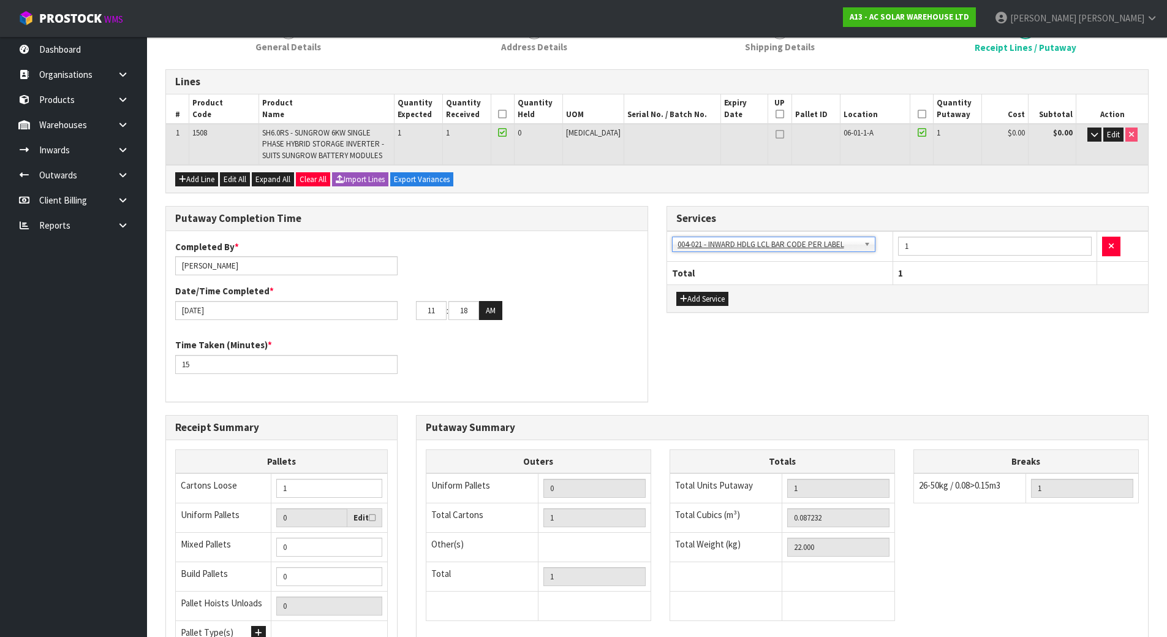
click at [777, 344] on div "Putaway Completion Time Completed By * Michael Drugan Date/Time Completed * 26/…" at bounding box center [657, 310] width 1002 height 208
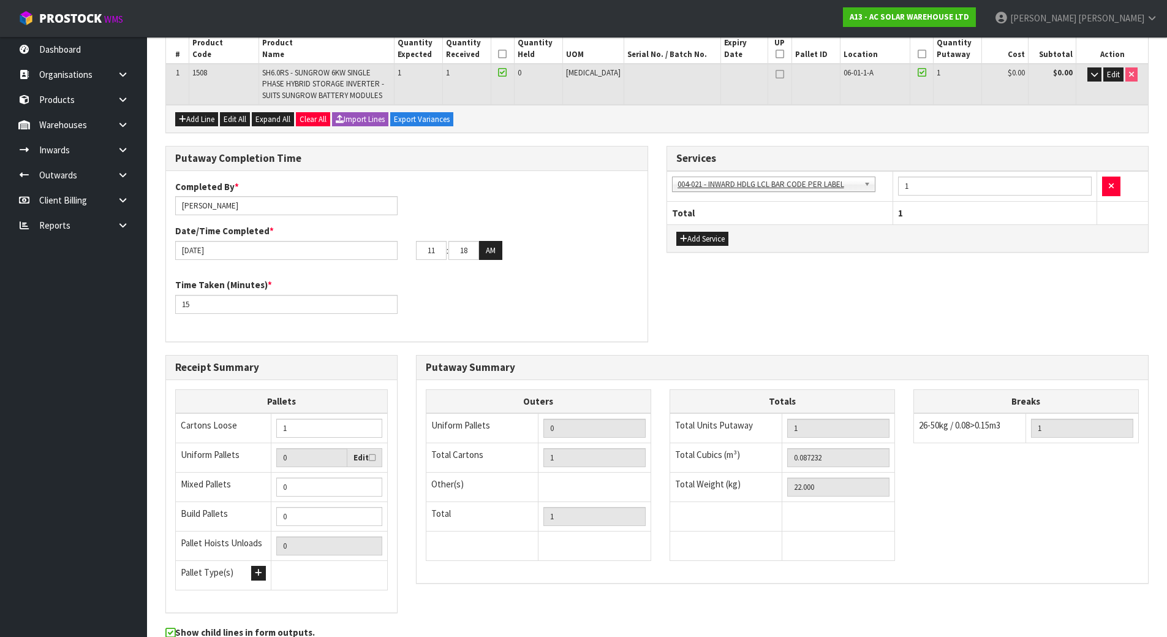
scroll to position [297, 0]
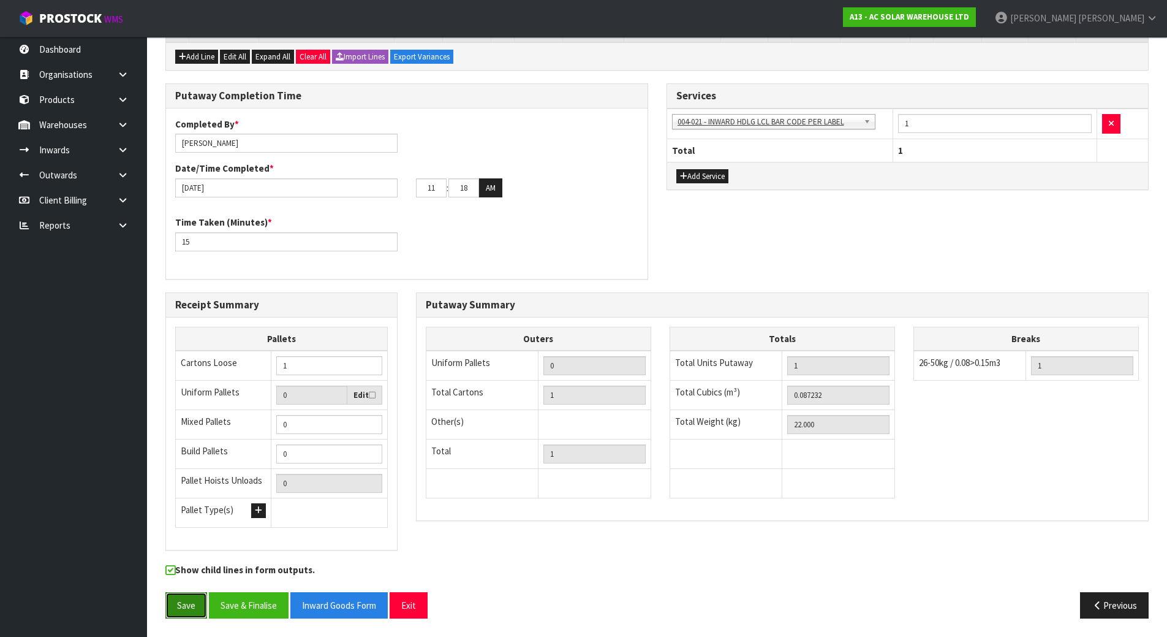
click at [186, 603] on button "Save" at bounding box center [186, 605] width 42 height 26
click at [233, 608] on button "Save & Finalise" at bounding box center [249, 605] width 80 height 26
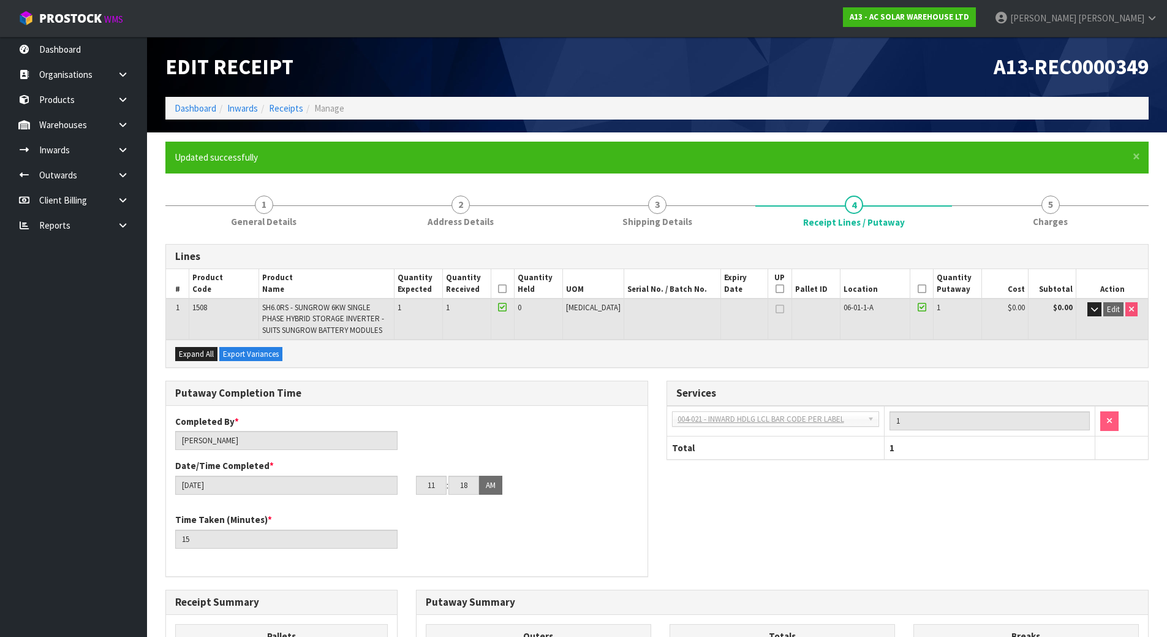
click at [468, 374] on div "Lines # Product Code Product Name Quantity Expected Quantity Received Quantity …" at bounding box center [657, 584] width 984 height 681
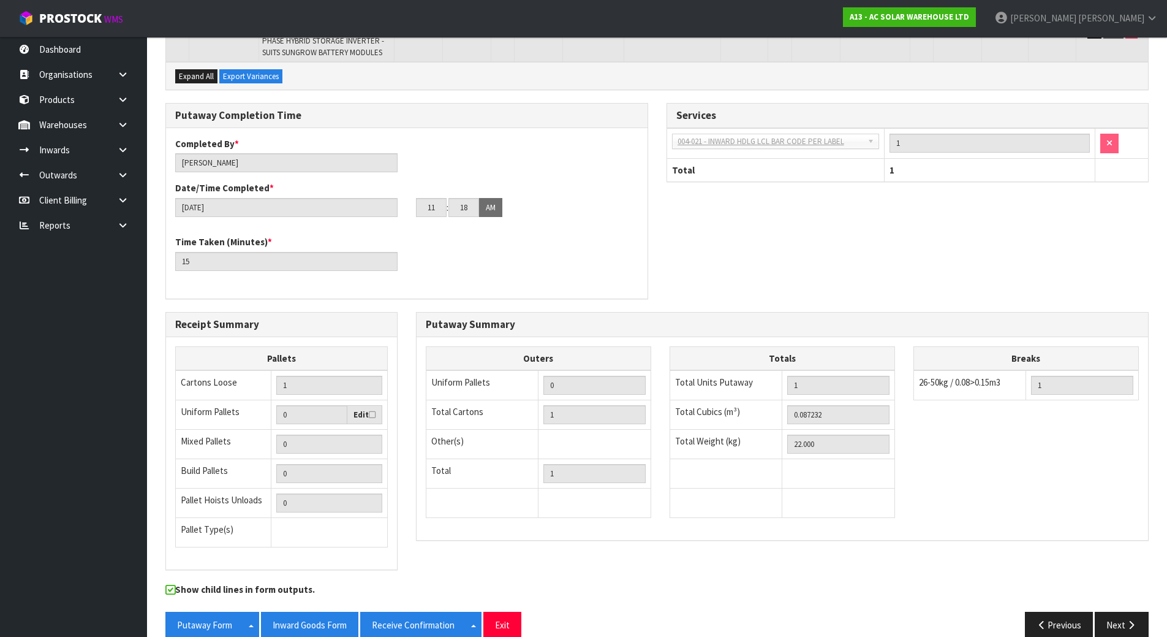
scroll to position [297, 0]
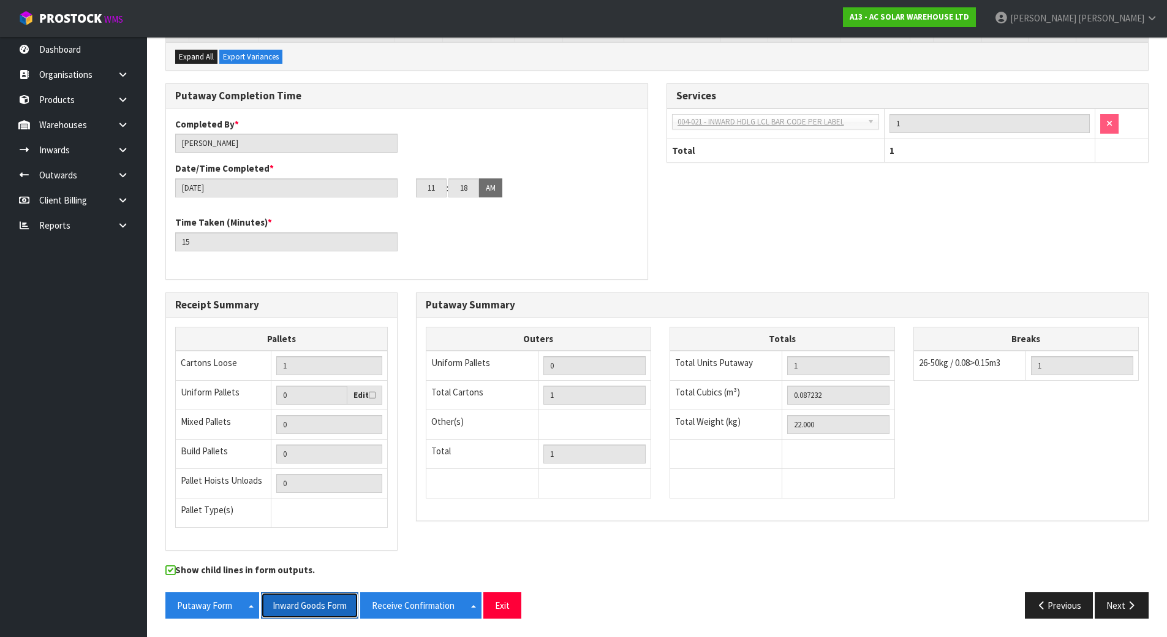
click at [301, 607] on button "Inward Goods Form" at bounding box center [309, 605] width 97 height 26
click at [461, 82] on div "Lines # Product Code Product Name Quantity Expected Quantity Received Quantity …" at bounding box center [657, 287] width 984 height 681
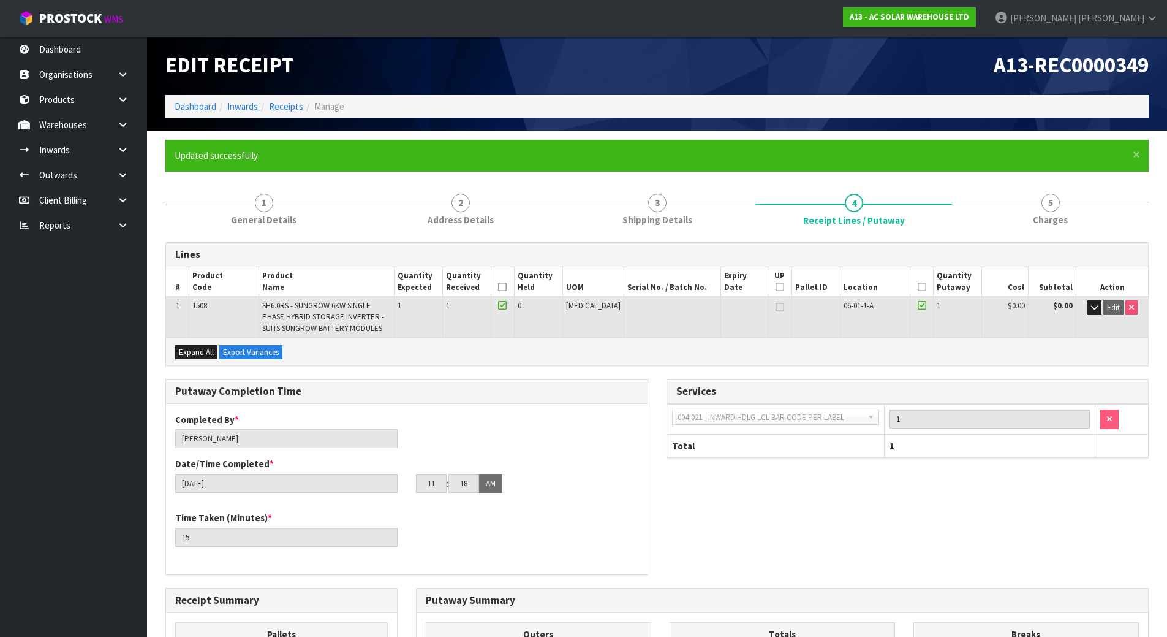
scroll to position [0, 0]
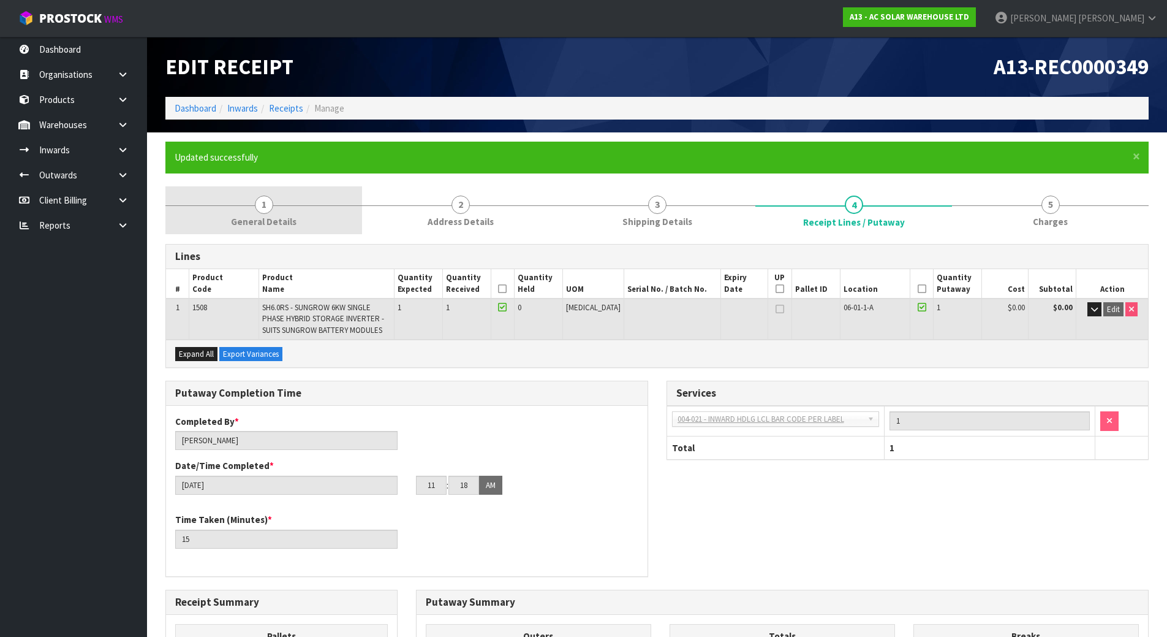
click at [268, 213] on link "1 General Details" at bounding box center [263, 210] width 197 height 48
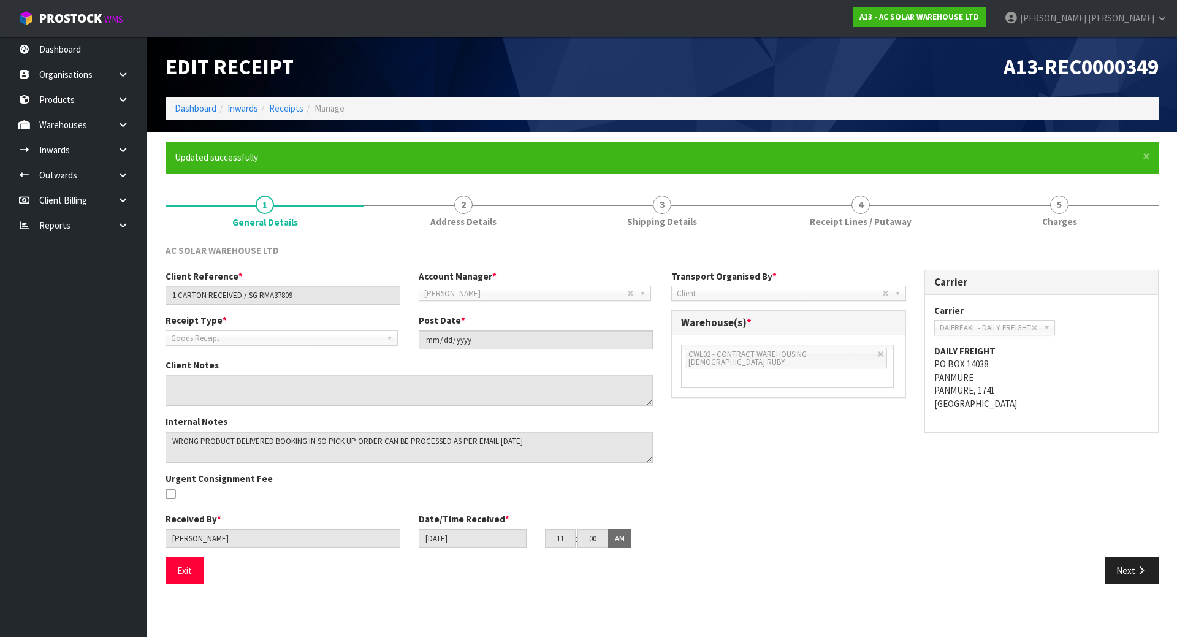
click at [688, 425] on div "Client Reference * 1 CARTON RECEIVED / SG RMA37809 Account Manager * [PERSON_NA…" at bounding box center [661, 413] width 1011 height 287
click at [667, 396] on div "Client Reference * 1 CARTON RECEIVED / SG RMA37809 Account Manager * [PERSON_NA…" at bounding box center [661, 413] width 1011 height 287
click at [686, 425] on div "Client Reference * 1 CARTON RECEIVED / SG RMA37809 Account Manager * [PERSON_NA…" at bounding box center [661, 413] width 1011 height 287
click at [80, 25] on span "ProStock" at bounding box center [70, 18] width 63 height 16
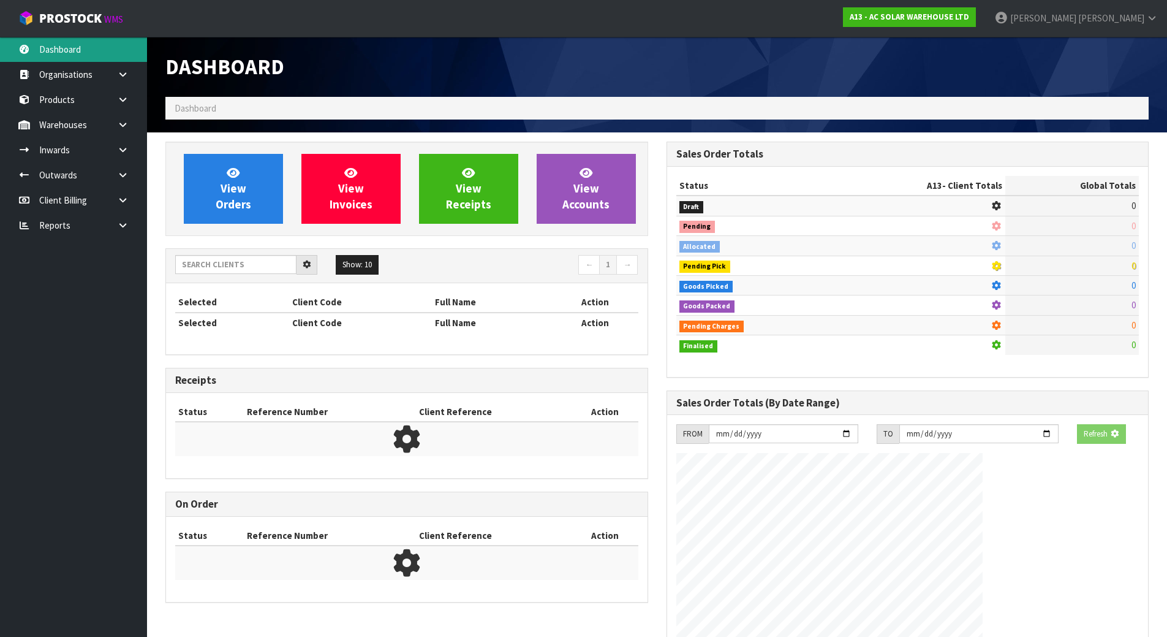
click at [74, 41] on div "Dashboard Dashboard View Orders View Invoices View Receipts View Accounts 5 10" at bounding box center [583, 459] width 1167 height 919
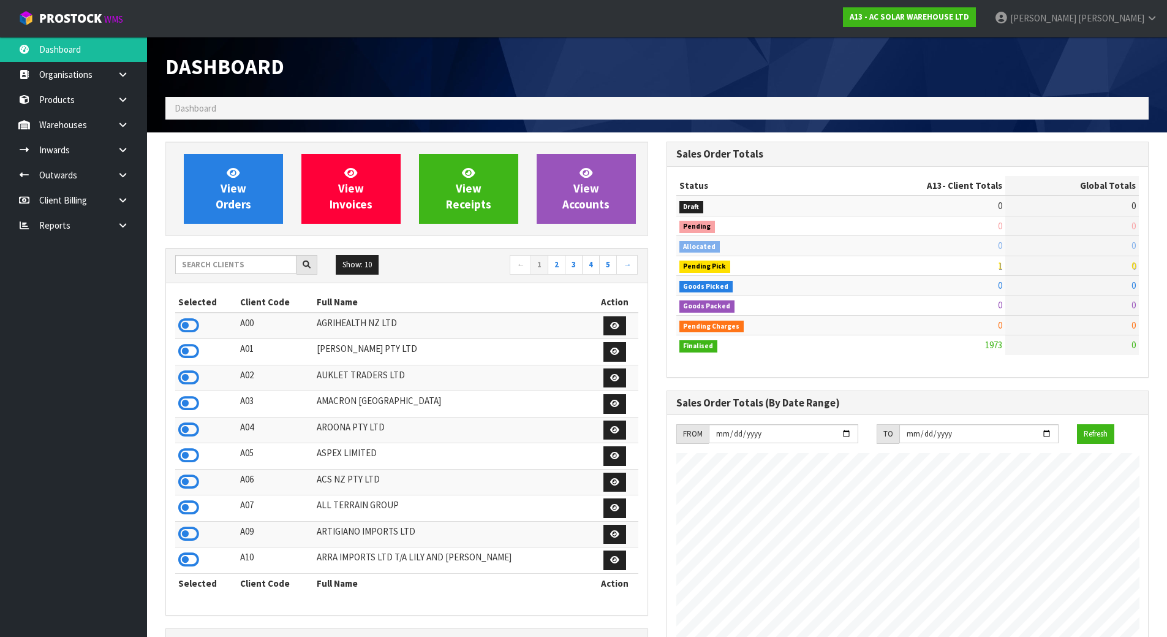
scroll to position [1007, 501]
